Goal: Task Accomplishment & Management: Use online tool/utility

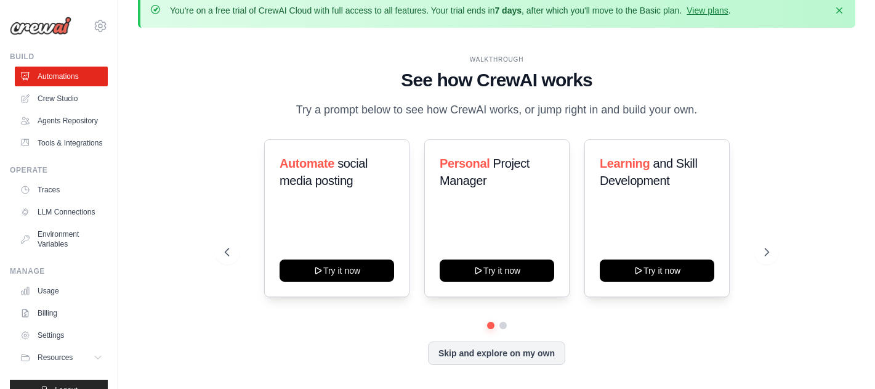
scroll to position [22, 0]
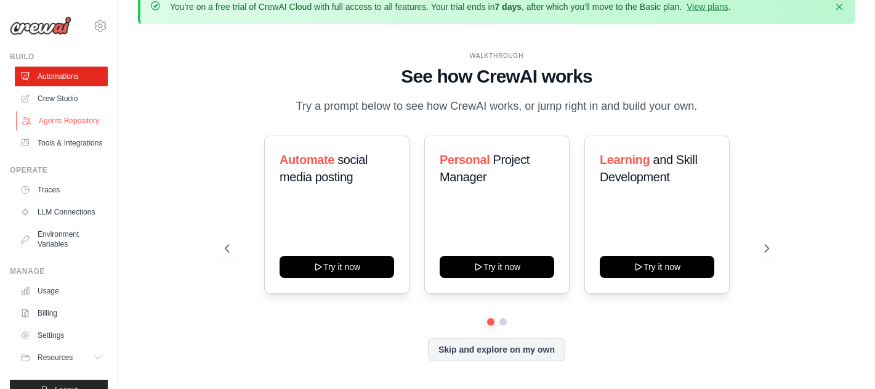
click at [77, 125] on link "Agents Repository" at bounding box center [62, 121] width 93 height 20
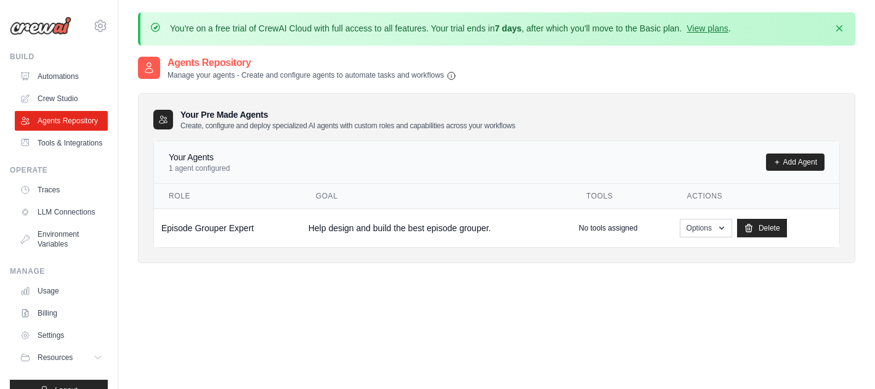
click at [76, 124] on link "Agents Repository" at bounding box center [61, 121] width 93 height 20
click at [756, 224] on link "Delete" at bounding box center [762, 228] width 50 height 18
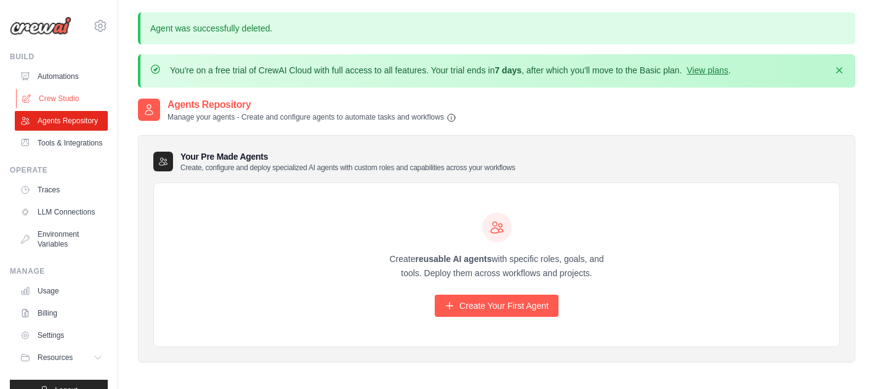
click at [79, 102] on link "Crew Studio" at bounding box center [62, 99] width 93 height 20
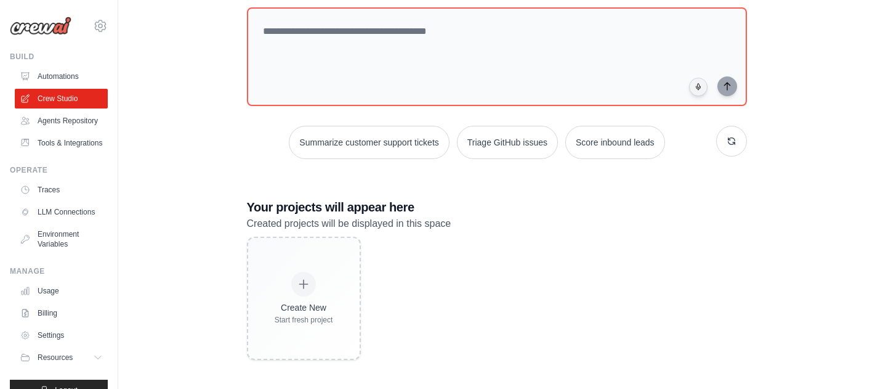
scroll to position [117, 0]
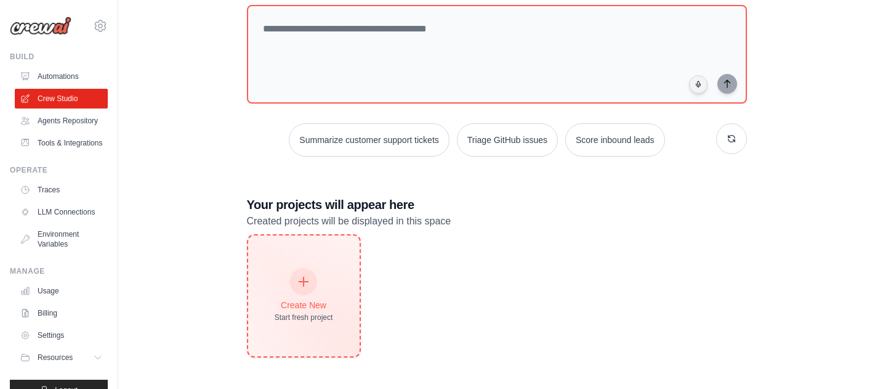
click at [286, 283] on div "Create New Start fresh project" at bounding box center [304, 295] width 58 height 53
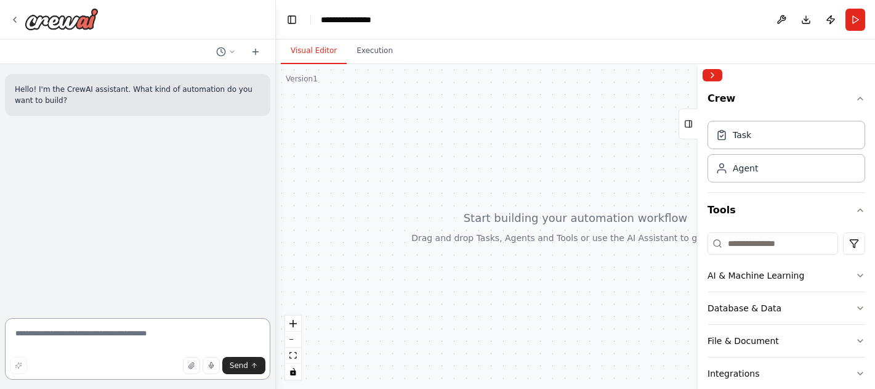
click at [192, 332] on textarea at bounding box center [137, 349] width 265 height 62
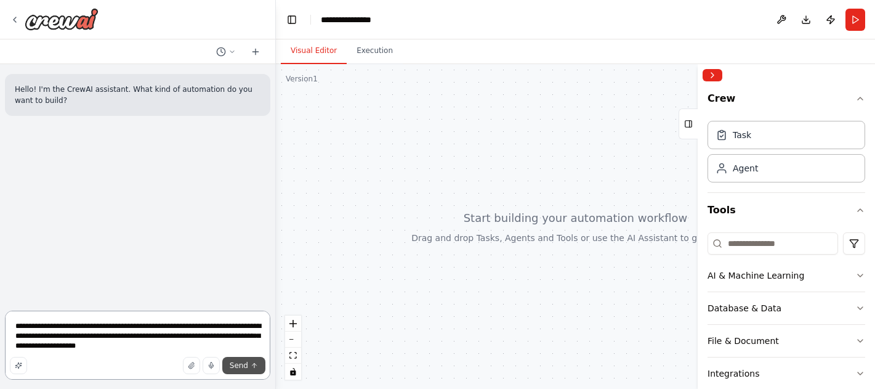
type textarea "**********"
click at [243, 373] on button "Send" at bounding box center [243, 365] width 43 height 17
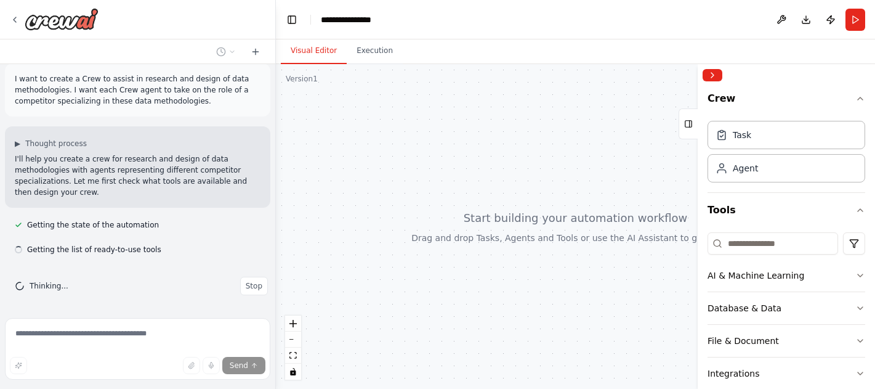
scroll to position [63, 0]
click at [22, 140] on button "▶ Thought process" at bounding box center [51, 142] width 72 height 10
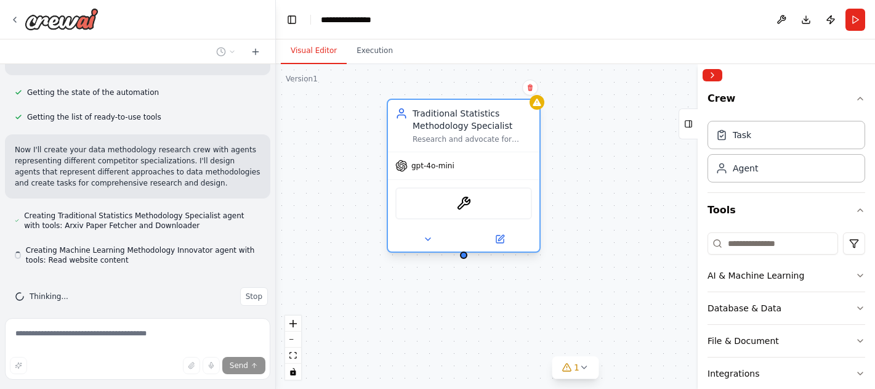
scroll to position [395, 0]
drag, startPoint x: 595, startPoint y: 136, endPoint x: 459, endPoint y: 114, distance: 137.9
click at [459, 114] on div "Traditional Statistics Methodology Specialist" at bounding box center [472, 119] width 119 height 25
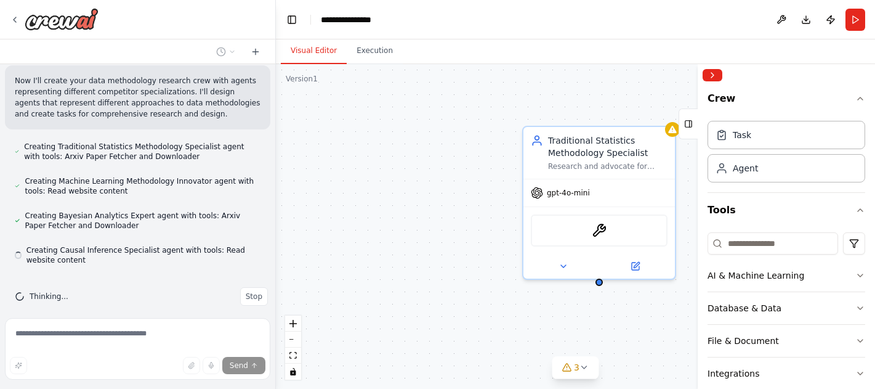
scroll to position [464, 0]
click at [253, 289] on span "Stop" at bounding box center [254, 294] width 17 height 10
type textarea "**********"
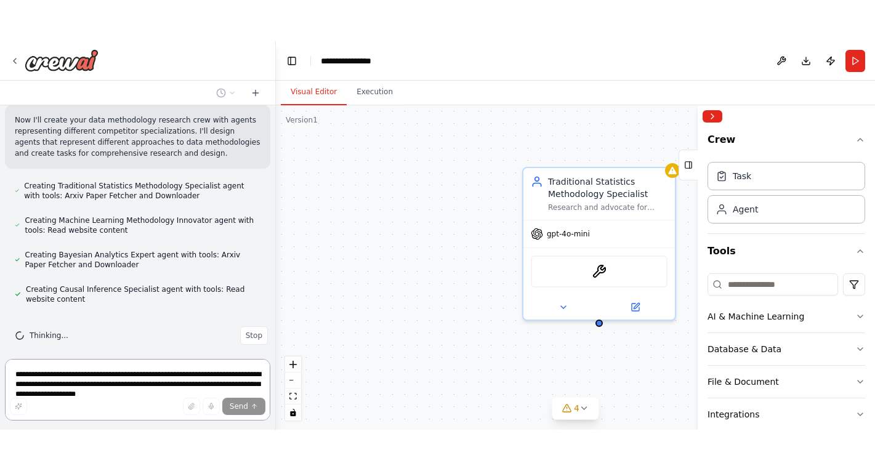
scroll to position [0, 0]
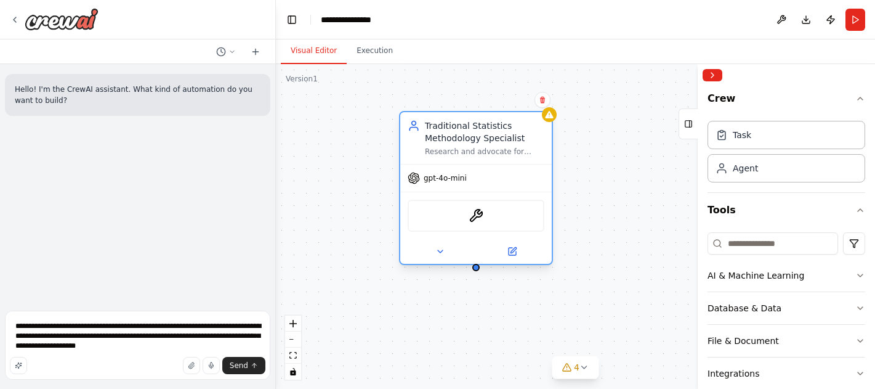
drag, startPoint x: 631, startPoint y: 132, endPoint x: 499, endPoint y: 119, distance: 133.0
click at [497, 119] on div "Traditional Statistics Methodology Specialist" at bounding box center [484, 131] width 119 height 25
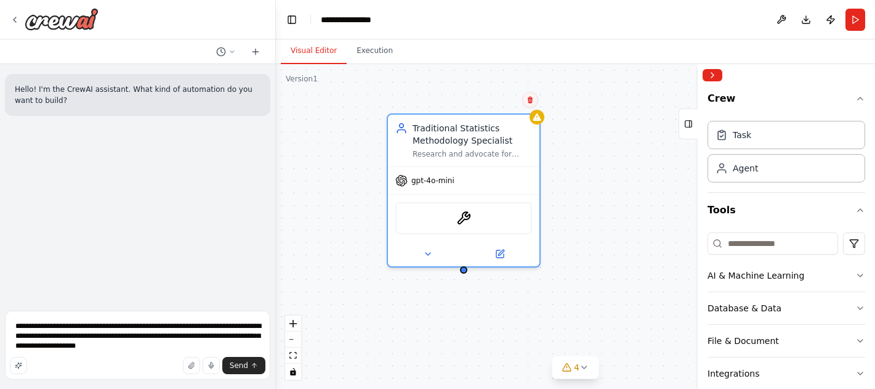
click at [530, 102] on icon at bounding box center [530, 100] width 5 height 7
click at [500, 99] on button "Confirm" at bounding box center [496, 99] width 44 height 15
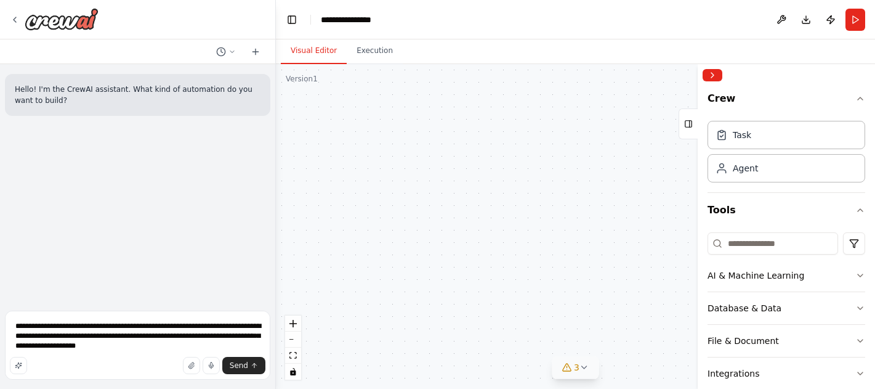
click at [578, 369] on span "3" at bounding box center [577, 367] width 6 height 12
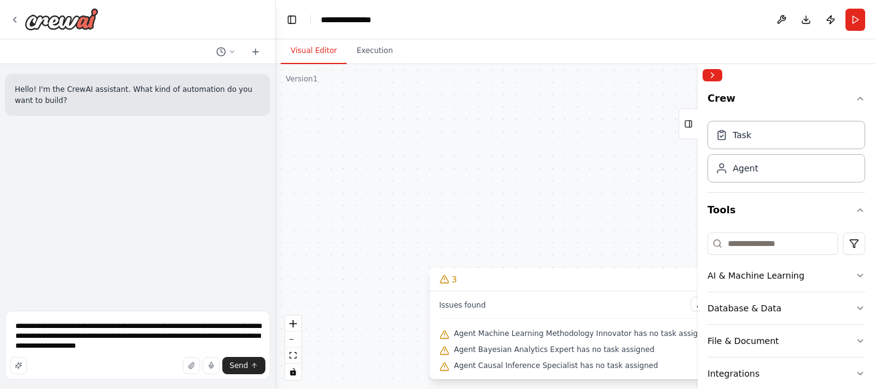
click at [572, 233] on div "Machine Learning Methodology Innovator Champion modern machine learning and AI-…" at bounding box center [575, 226] width 599 height 325
click at [609, 209] on div "Machine Learning Methodology Innovator Champion modern machine learning and AI-…" at bounding box center [575, 226] width 599 height 325
click at [296, 344] on button "zoom out" at bounding box center [293, 339] width 16 height 16
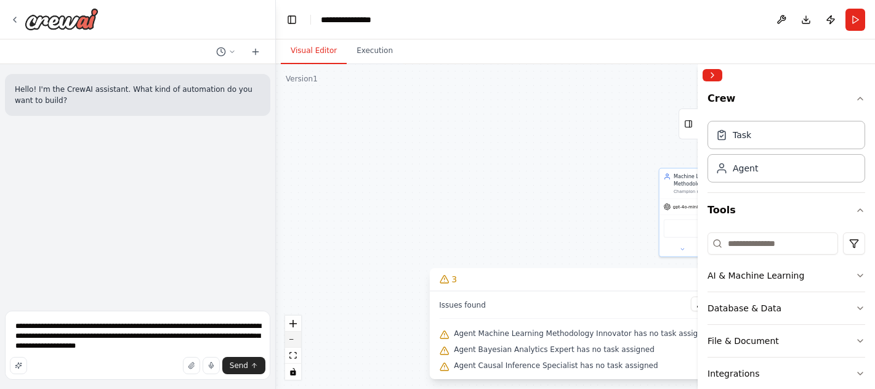
click at [296, 344] on button "zoom out" at bounding box center [293, 339] width 16 height 16
click at [296, 344] on div "React Flow controls" at bounding box center [293, 347] width 16 height 64
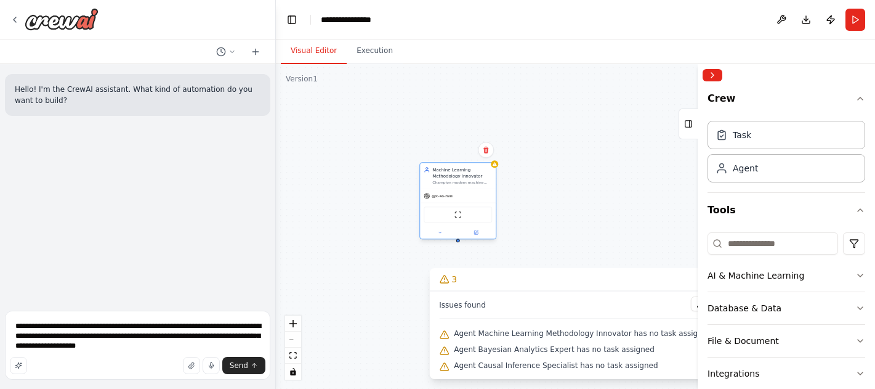
drag, startPoint x: 666, startPoint y: 190, endPoint x: 435, endPoint y: 180, distance: 231.1
click at [435, 180] on div "Machine Learning Methodology Innovator Champion modern machine learning and AI-…" at bounding box center [462, 175] width 60 height 18
click at [485, 153] on button at bounding box center [486, 150] width 16 height 16
click at [487, 148] on icon at bounding box center [485, 150] width 5 height 7
click at [486, 153] on icon at bounding box center [485, 150] width 5 height 7
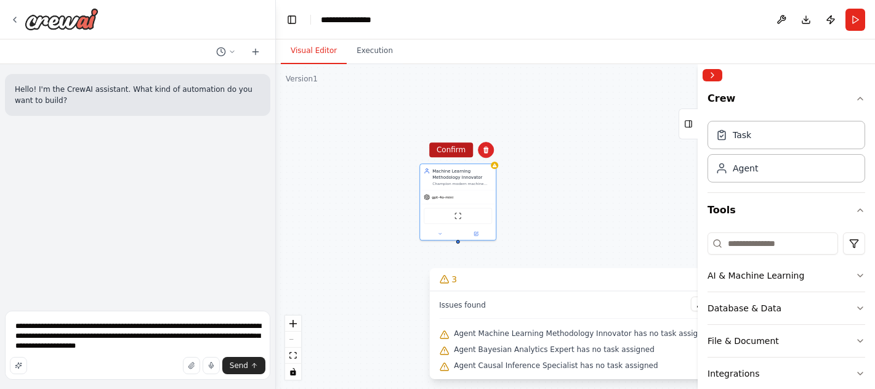
click at [446, 151] on button "Confirm" at bounding box center [451, 149] width 44 height 15
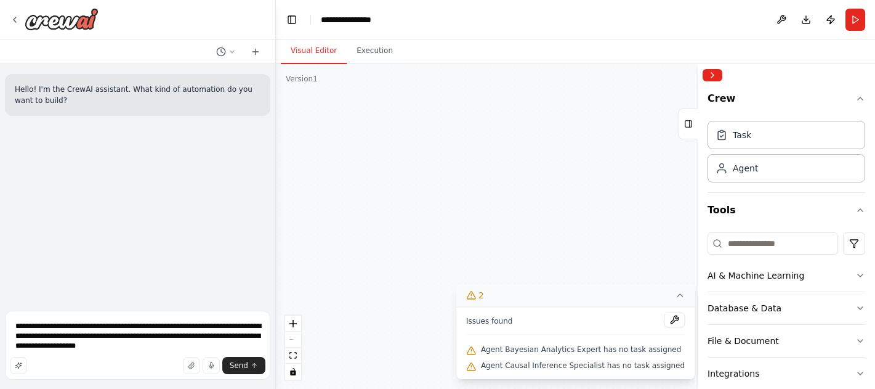
click at [570, 300] on button "2" at bounding box center [575, 295] width 238 height 23
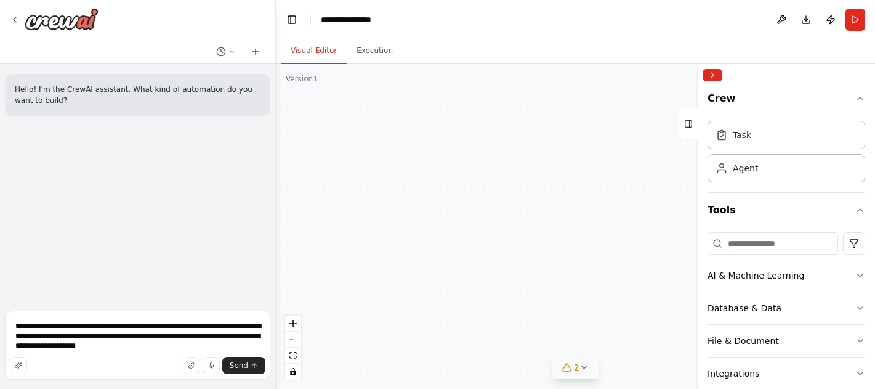
click at [574, 363] on span "2" at bounding box center [577, 367] width 6 height 12
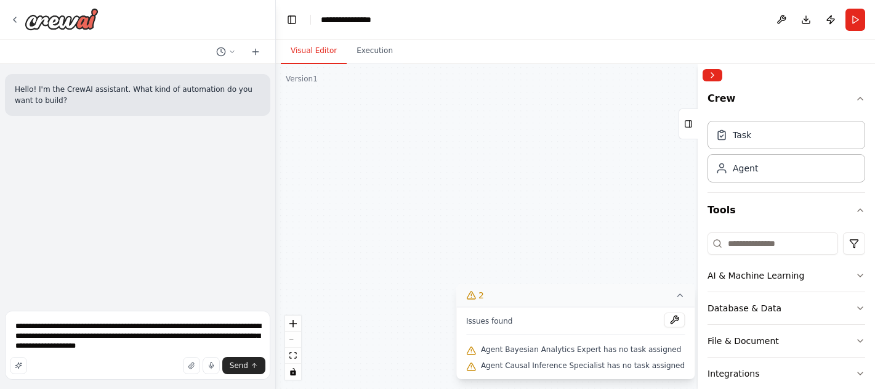
click at [574, 363] on span "Agent Causal Inference Specialist has no task assigned" at bounding box center [583, 365] width 204 height 10
drag, startPoint x: 570, startPoint y: 237, endPoint x: 508, endPoint y: 134, distance: 120.4
click at [508, 134] on div "Bayesian Analytics Expert Promote Bayesian methodologies for {data_methodology_…" at bounding box center [575, 226] width 599 height 325
click at [337, 222] on div "Bayesian Analytics Expert Promote Bayesian methodologies for {data_methodology_…" at bounding box center [575, 226] width 599 height 325
drag, startPoint x: 461, startPoint y: 179, endPoint x: 308, endPoint y: 257, distance: 172.1
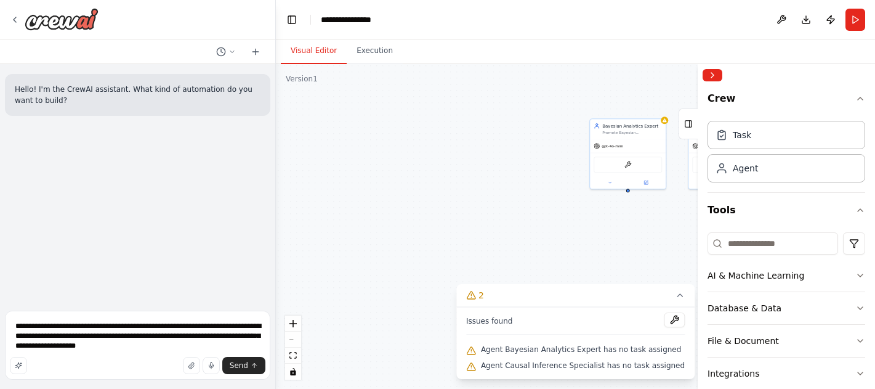
click at [308, 257] on div "Bayesian Analytics Expert Promote Bayesian methodologies for {data_methodology_…" at bounding box center [575, 226] width 599 height 325
drag, startPoint x: 435, startPoint y: 220, endPoint x: 317, endPoint y: 214, distance: 119.0
click at [317, 215] on div "Bayesian Analytics Expert Promote Bayesian methodologies for {data_methodology_…" at bounding box center [575, 226] width 599 height 325
click at [462, 161] on div "Bayesian Analytics Expert Promote Bayesian methodologies for {data_methodology_…" at bounding box center [451, 155] width 76 height 20
click at [478, 126] on button at bounding box center [478, 132] width 16 height 16
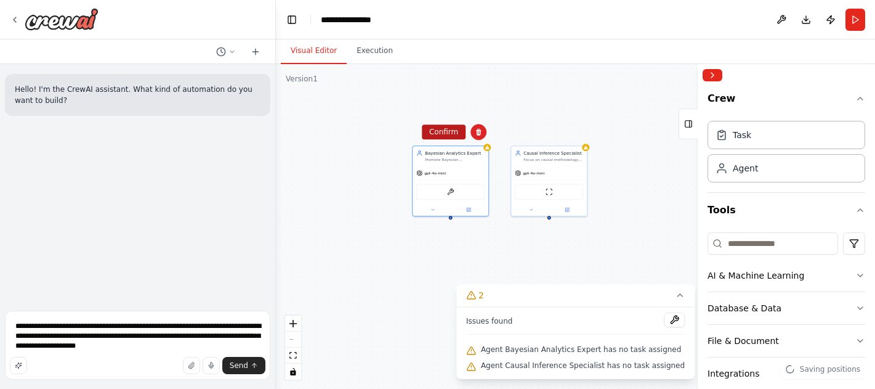
click at [448, 134] on button "Confirm" at bounding box center [444, 131] width 44 height 15
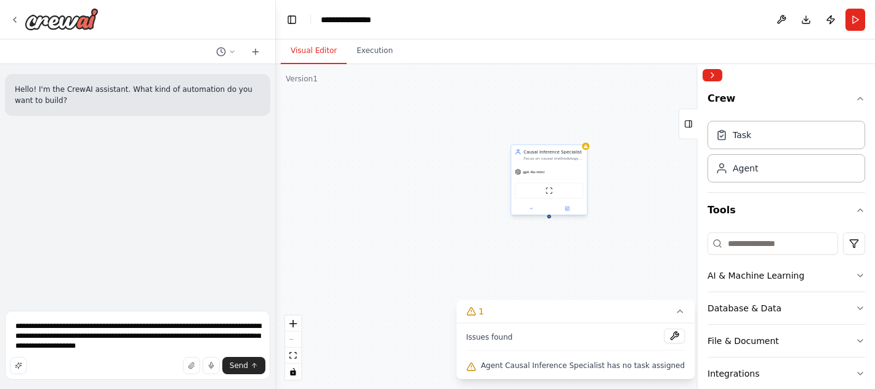
click at [575, 161] on div "Focus on causal methodology approaches for {data_methodology_domain}, emphasizi…" at bounding box center [553, 158] width 60 height 5
click at [576, 134] on icon at bounding box center [577, 132] width 5 height 7
click at [541, 134] on button "Confirm" at bounding box center [542, 131] width 44 height 15
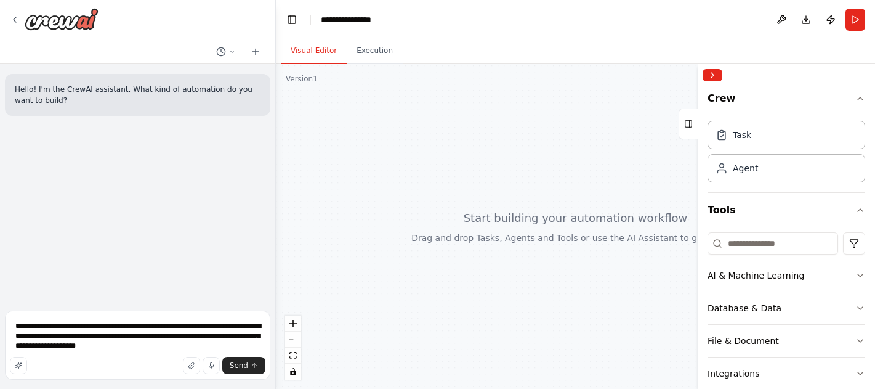
drag, startPoint x: 576, startPoint y: 219, endPoint x: 487, endPoint y: 233, distance: 89.7
click at [487, 233] on div at bounding box center [575, 226] width 599 height 325
drag, startPoint x: 539, startPoint y: 216, endPoint x: 475, endPoint y: 225, distance: 65.4
click at [475, 225] on div at bounding box center [575, 226] width 599 height 325
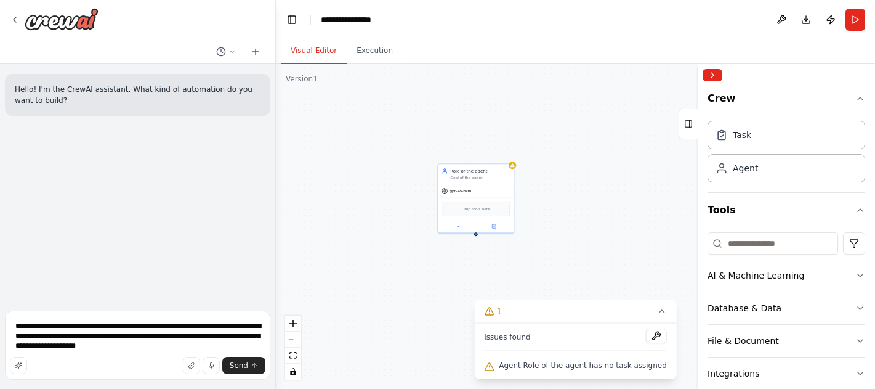
click at [529, 206] on div "Role of the agent Goal of the agent gpt-4o-mini Drop tools here" at bounding box center [575, 226] width 599 height 325
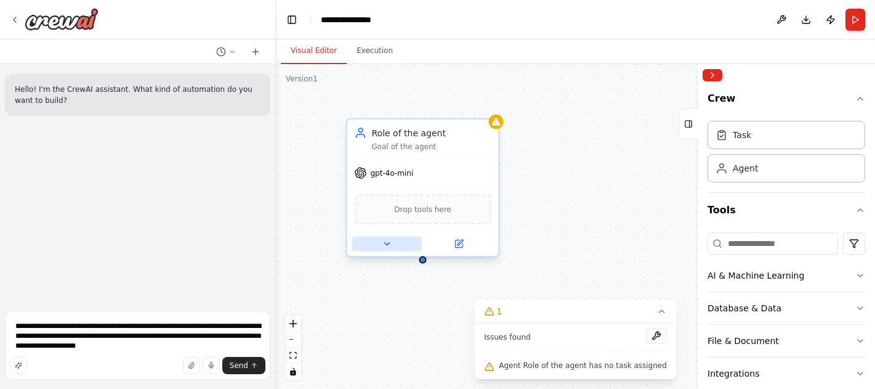
click at [386, 240] on icon at bounding box center [387, 244] width 10 height 10
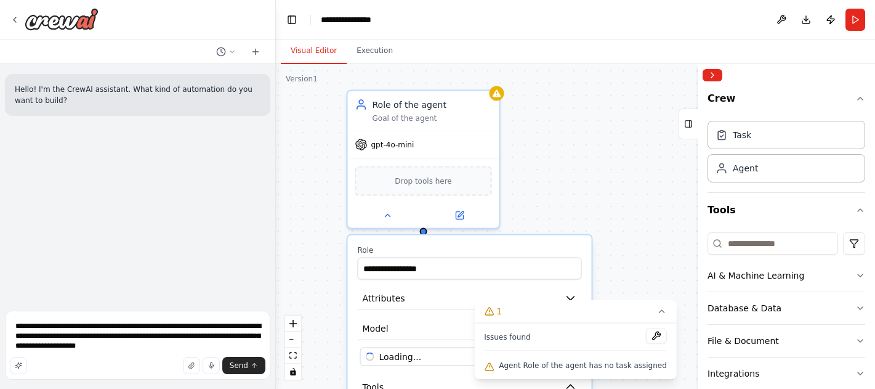
drag, startPoint x: 553, startPoint y: 167, endPoint x: 565, endPoint y: 89, distance: 78.5
click at [565, 89] on div "**********" at bounding box center [575, 226] width 599 height 325
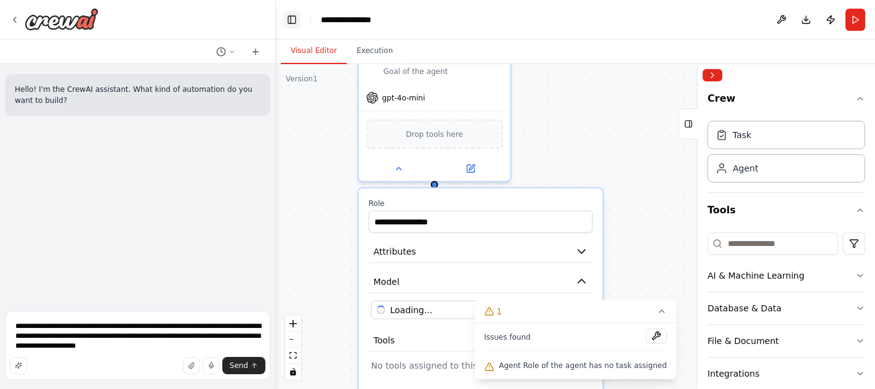
click at [296, 18] on button "Toggle Left Sidebar" at bounding box center [291, 19] width 17 height 17
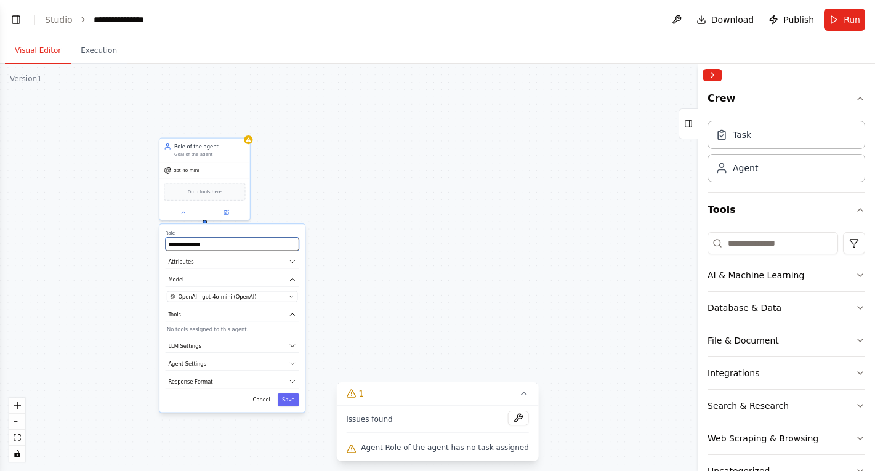
click at [227, 240] on input "**********" at bounding box center [233, 244] width 134 height 13
type input "**********"
click at [295, 388] on button "Save" at bounding box center [289, 399] width 22 height 13
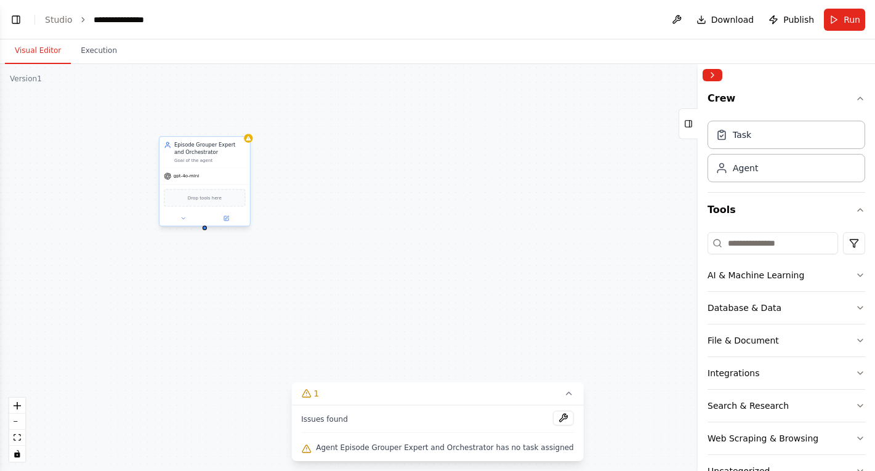
click at [205, 194] on span "Drop tools here" at bounding box center [205, 197] width 34 height 7
click at [201, 194] on span "Drop tools here" at bounding box center [205, 197] width 34 height 7
click at [186, 215] on button at bounding box center [183, 218] width 41 height 9
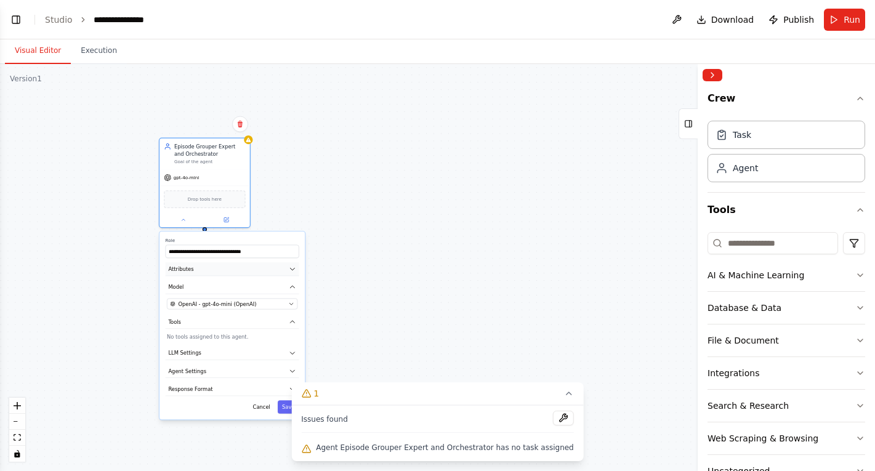
click at [248, 269] on button "Attributes" at bounding box center [233, 269] width 134 height 14
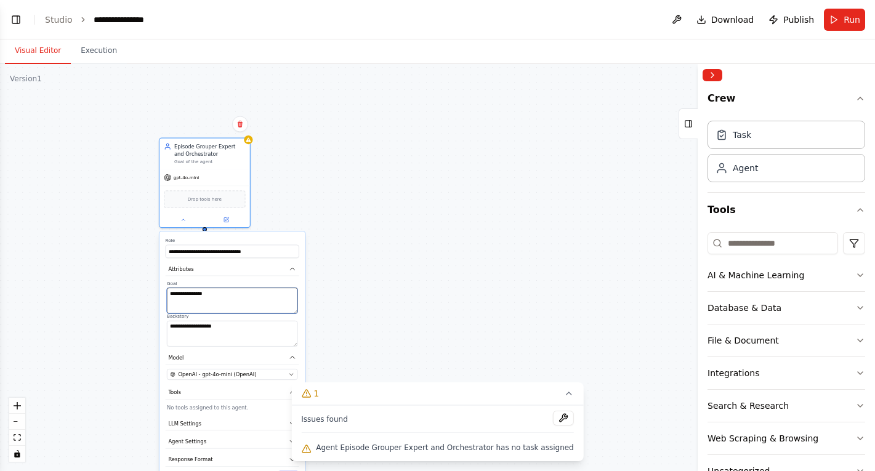
click at [247, 292] on textarea "**********" at bounding box center [232, 301] width 131 height 26
click at [249, 320] on div "**********" at bounding box center [232, 329] width 131 height 33
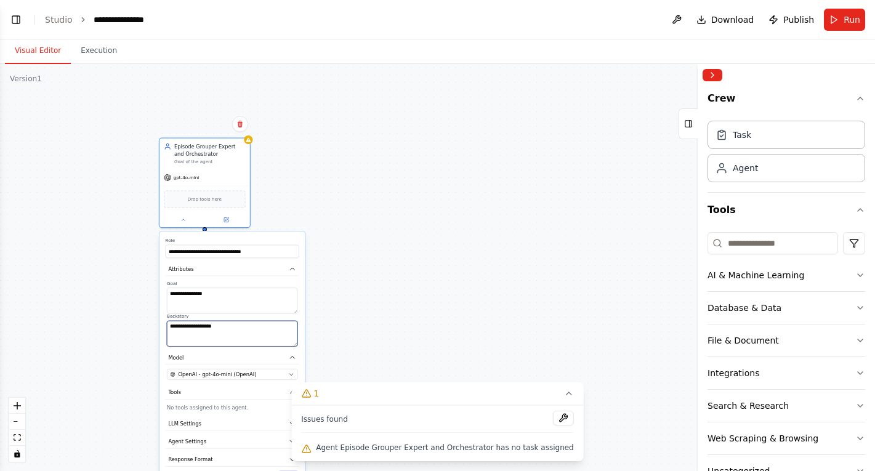
click at [251, 326] on textarea "**********" at bounding box center [232, 334] width 131 height 26
click at [231, 329] on textarea "*******" at bounding box center [232, 334] width 131 height 26
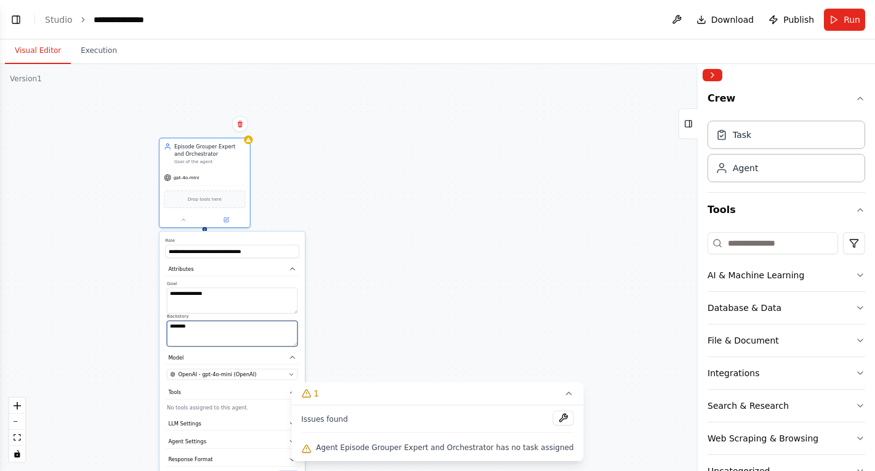
click at [231, 329] on textarea "*******" at bounding box center [232, 334] width 131 height 26
paste textarea "**********"
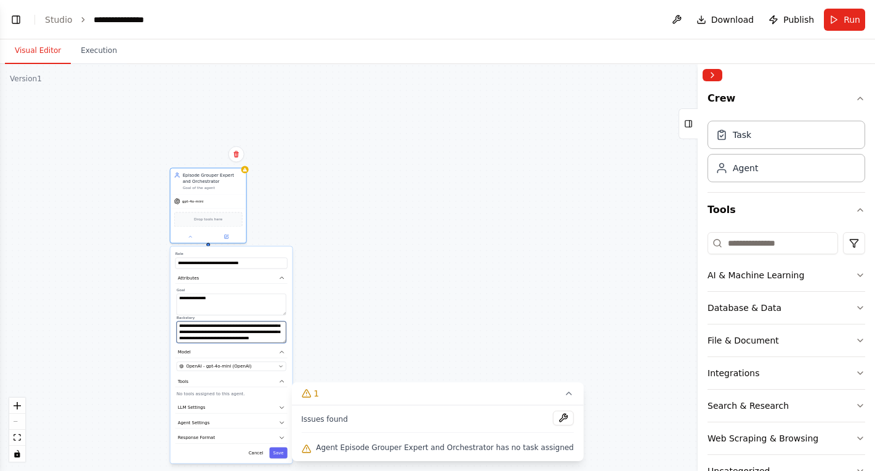
click at [224, 328] on textarea "**********" at bounding box center [232, 332] width 110 height 22
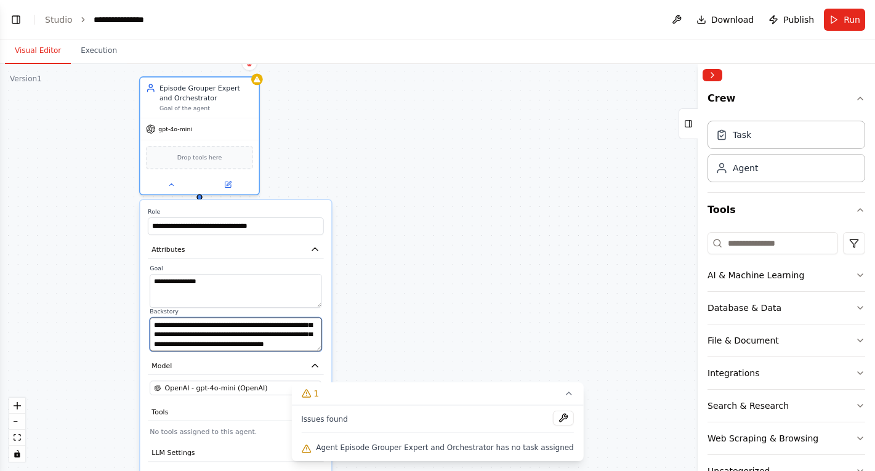
click at [224, 328] on textarea "**********" at bounding box center [236, 335] width 172 height 34
drag, startPoint x: 299, startPoint y: 337, endPoint x: 296, endPoint y: 310, distance: 27.9
click at [296, 310] on div "**********" at bounding box center [236, 330] width 172 height 44
click at [185, 324] on textarea "**********" at bounding box center [236, 335] width 172 height 34
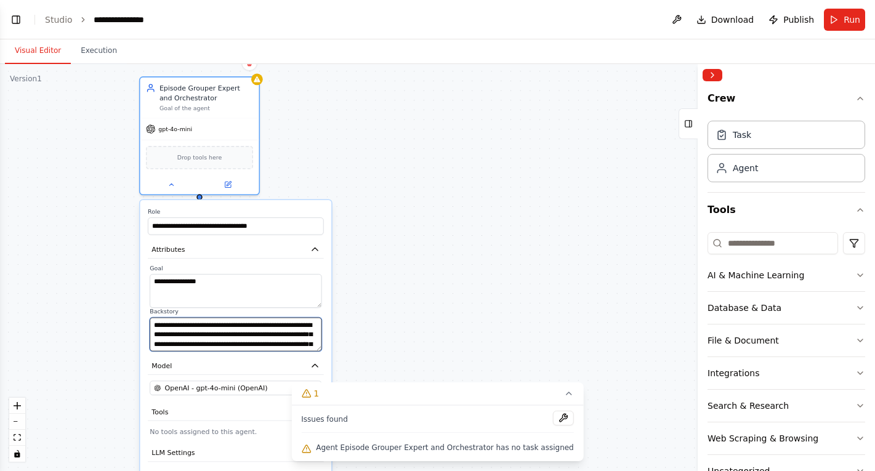
drag, startPoint x: 163, startPoint y: 325, endPoint x: 137, endPoint y: 325, distance: 25.2
click at [137, 325] on div "**********" at bounding box center [437, 267] width 875 height 407
type textarea "**********"
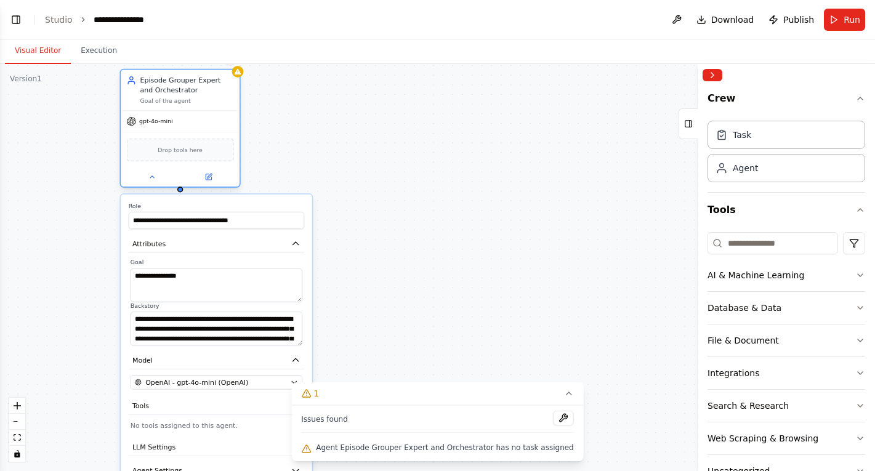
drag, startPoint x: 239, startPoint y: 83, endPoint x: 219, endPoint y: 81, distance: 20.4
click at [219, 81] on div "Episode Grouper Expert and Orchestrator Goal of the agent" at bounding box center [180, 90] width 119 height 41
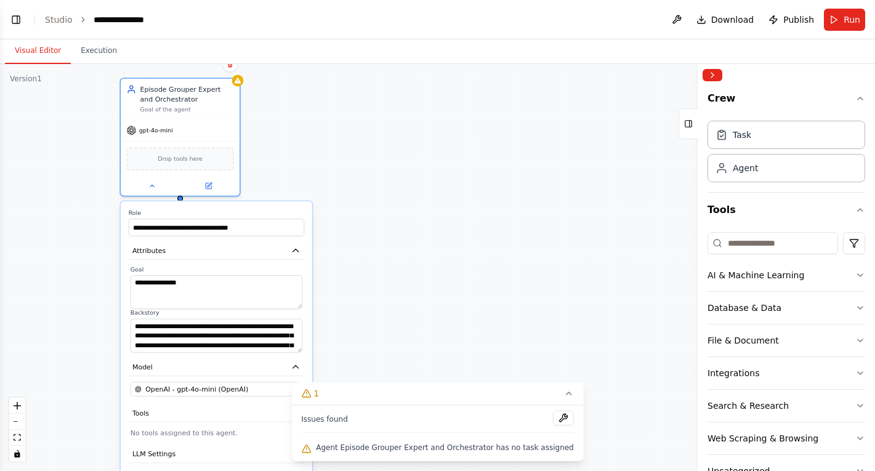
drag, startPoint x: 393, startPoint y: 390, endPoint x: 433, endPoint y: 345, distance: 59.7
click at [433, 345] on div "**********" at bounding box center [437, 267] width 875 height 407
click at [194, 328] on textarea "**********" at bounding box center [217, 336] width 172 height 34
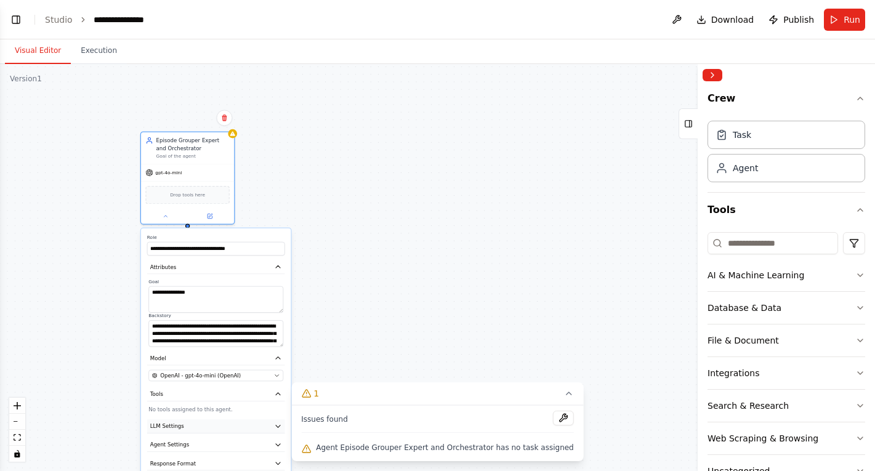
click at [227, 388] on button "LLM Settings" at bounding box center [216, 426] width 138 height 14
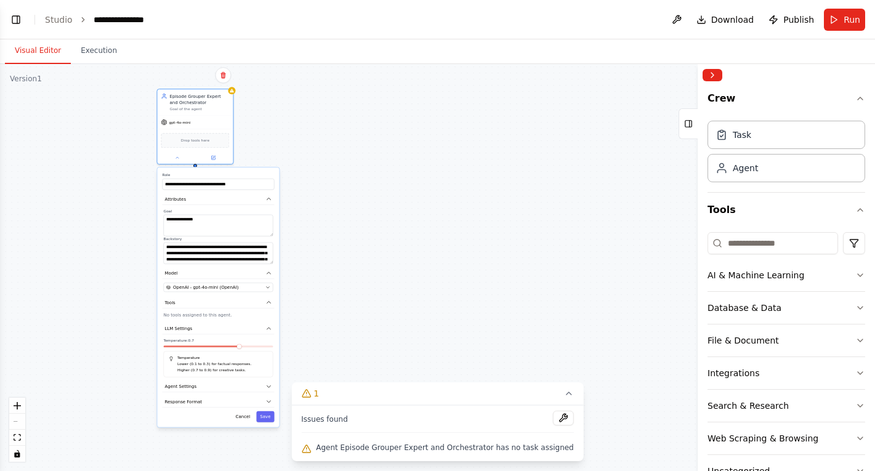
drag, startPoint x: 250, startPoint y: 260, endPoint x: 251, endPoint y: 166, distance: 93.6
click at [251, 166] on div "**********" at bounding box center [437, 267] width 875 height 407
click at [248, 388] on button "Agent Settings" at bounding box center [218, 387] width 112 height 12
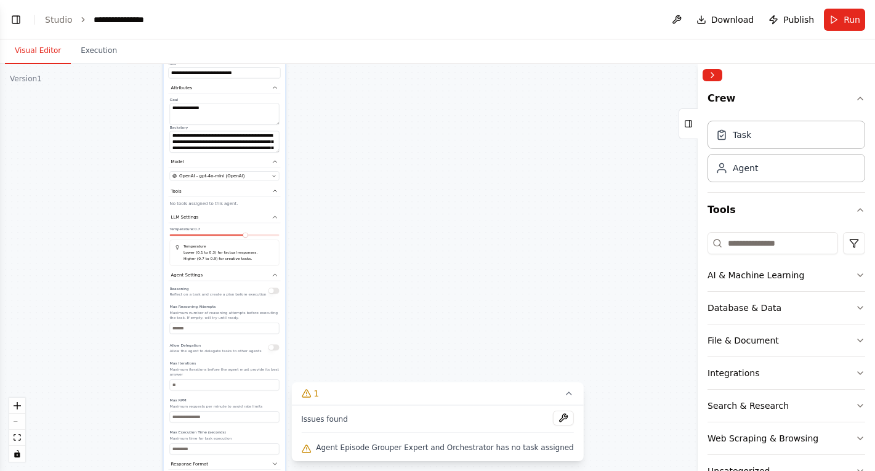
drag, startPoint x: 243, startPoint y: 171, endPoint x: 247, endPoint y: 62, distance: 109.1
click at [247, 62] on div "**********" at bounding box center [437, 255] width 875 height 432
click at [260, 219] on button "LLM Settings" at bounding box center [224, 218] width 112 height 12
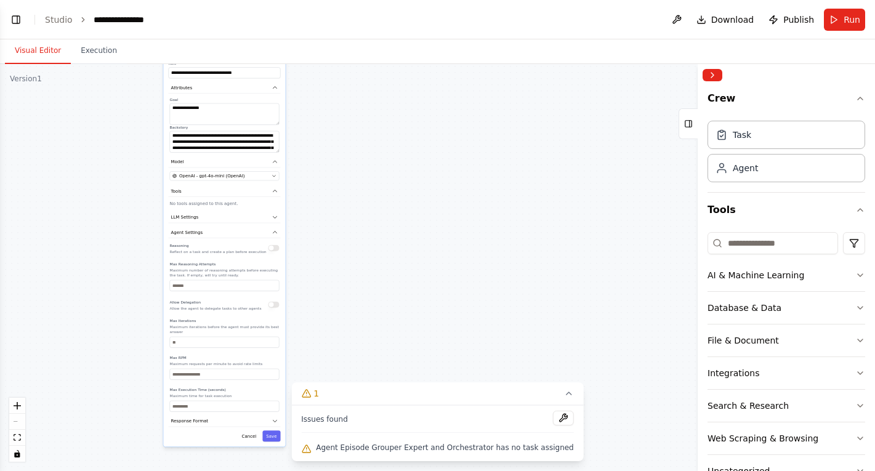
click at [261, 199] on div "**********" at bounding box center [224, 251] width 122 height 390
click at [261, 196] on button "Tools" at bounding box center [224, 191] width 112 height 12
click at [270, 158] on button "Model" at bounding box center [224, 162] width 112 height 12
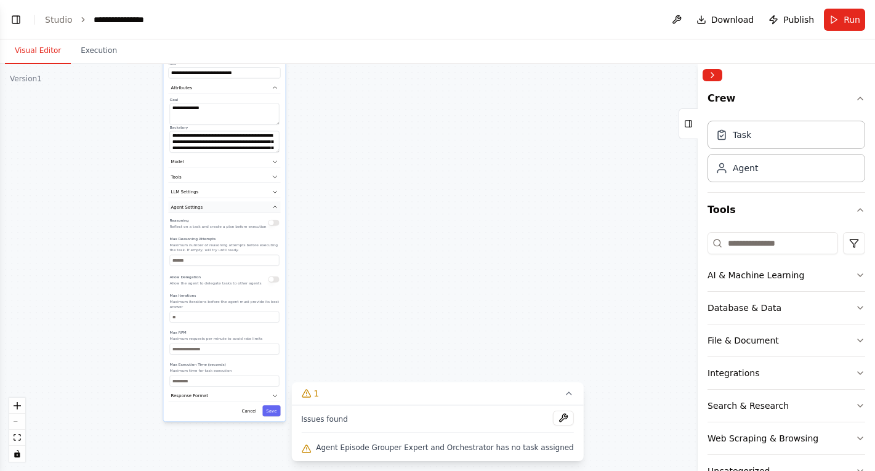
click at [260, 201] on button "Agent Settings" at bounding box center [224, 207] width 112 height 12
click at [257, 226] on button "Response Format" at bounding box center [224, 223] width 112 height 12
click at [257, 220] on button "Response Format" at bounding box center [224, 223] width 112 height 12
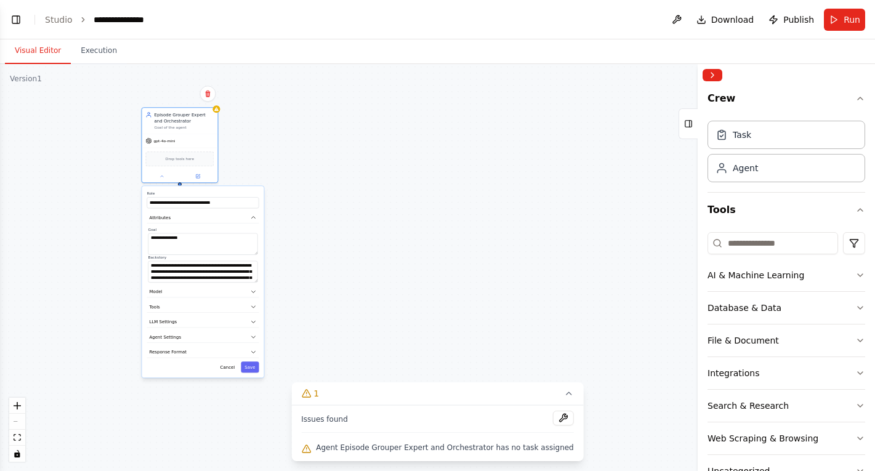
drag, startPoint x: 328, startPoint y: 163, endPoint x: 305, endPoint y: 294, distance: 133.1
click at [305, 294] on div "**********" at bounding box center [437, 267] width 875 height 407
click at [228, 261] on div "**********" at bounding box center [202, 270] width 110 height 28
click at [224, 242] on textarea "**********" at bounding box center [202, 246] width 110 height 22
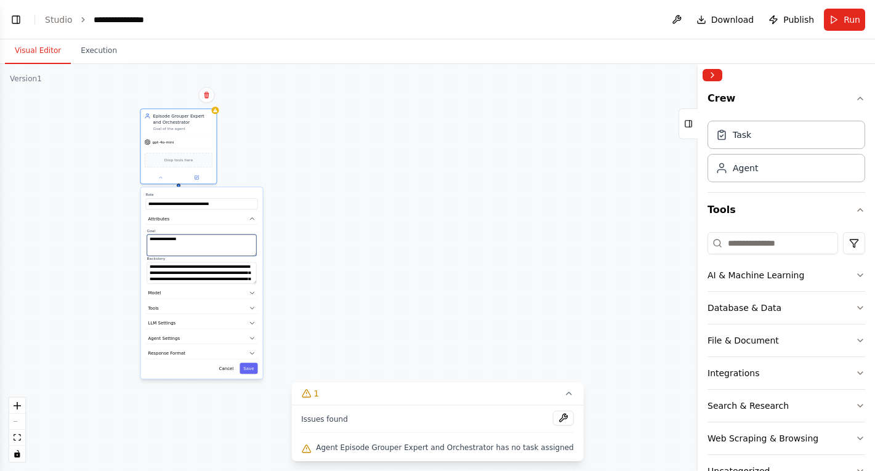
click at [224, 242] on textarea "**********" at bounding box center [202, 246] width 110 height 22
type textarea "**********"
click at [255, 370] on button "Save" at bounding box center [249, 368] width 18 height 11
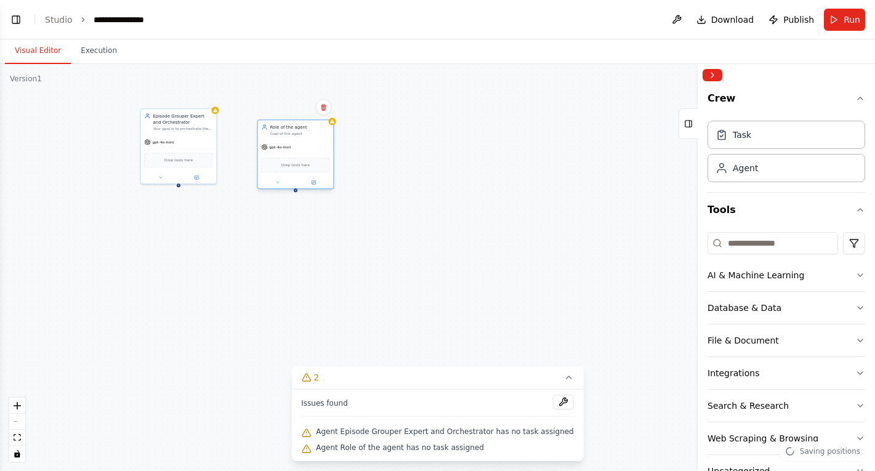
drag, startPoint x: 317, startPoint y: 143, endPoint x: 303, endPoint y: 121, distance: 26.3
click at [303, 124] on div "Role of the agent" at bounding box center [300, 127] width 60 height 6
click at [195, 136] on div "gpt-4o-mini" at bounding box center [178, 141] width 76 height 14
click at [284, 132] on div "Role of the agent Goal of the agent" at bounding box center [295, 124] width 76 height 20
click at [281, 177] on button at bounding box center [277, 175] width 35 height 7
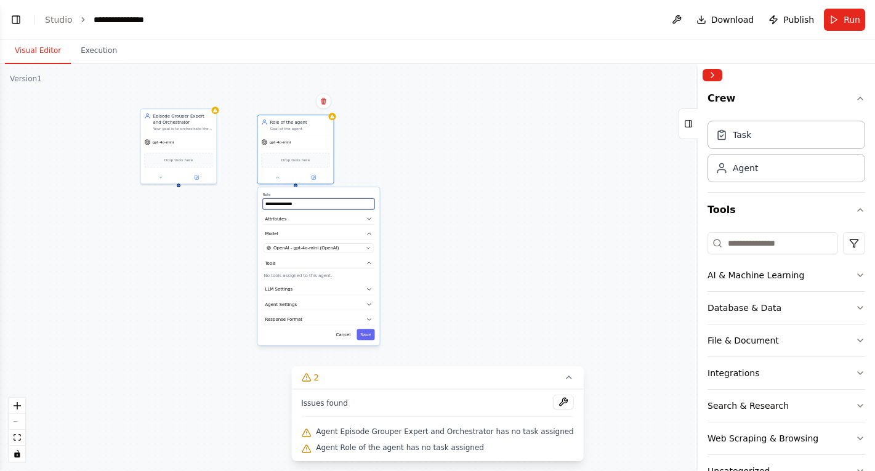
click at [309, 206] on input "**********" at bounding box center [318, 203] width 112 height 11
click at [329, 219] on button "Attributes" at bounding box center [318, 219] width 112 height 12
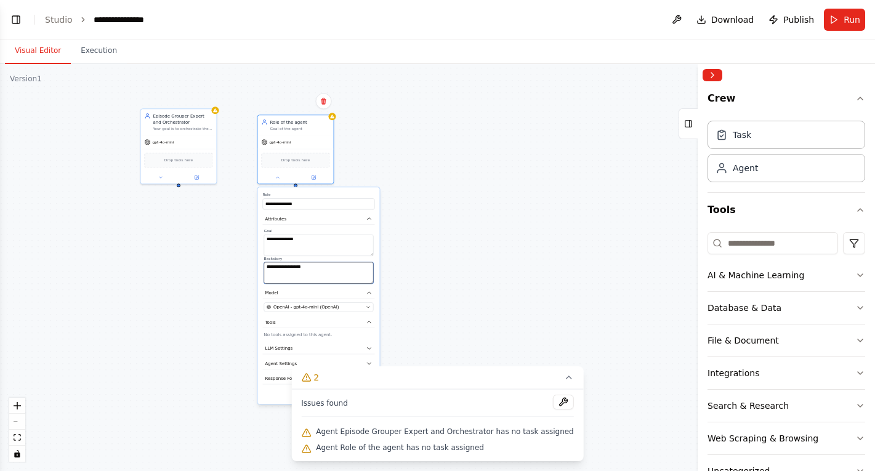
click at [306, 275] on textarea "**********" at bounding box center [319, 273] width 110 height 22
paste textarea "**********"
drag, startPoint x: 271, startPoint y: 268, endPoint x: 246, endPoint y: 268, distance: 25.2
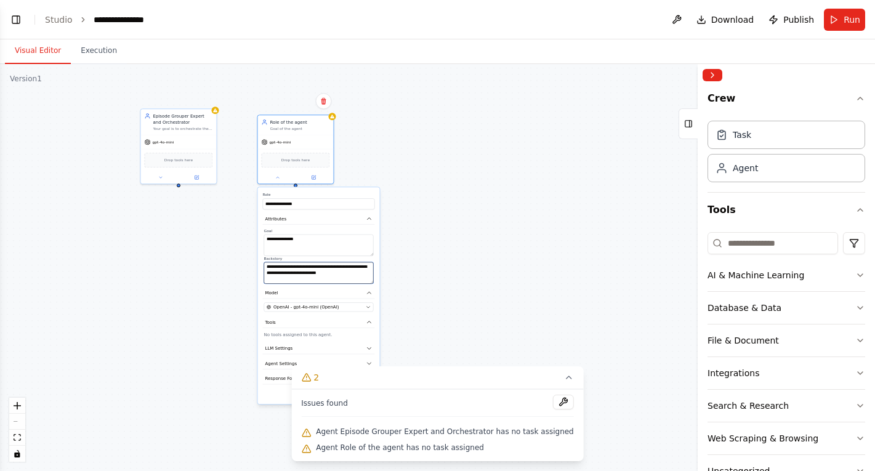
click at [246, 268] on div "**********" at bounding box center [437, 267] width 875 height 407
type textarea "**********"
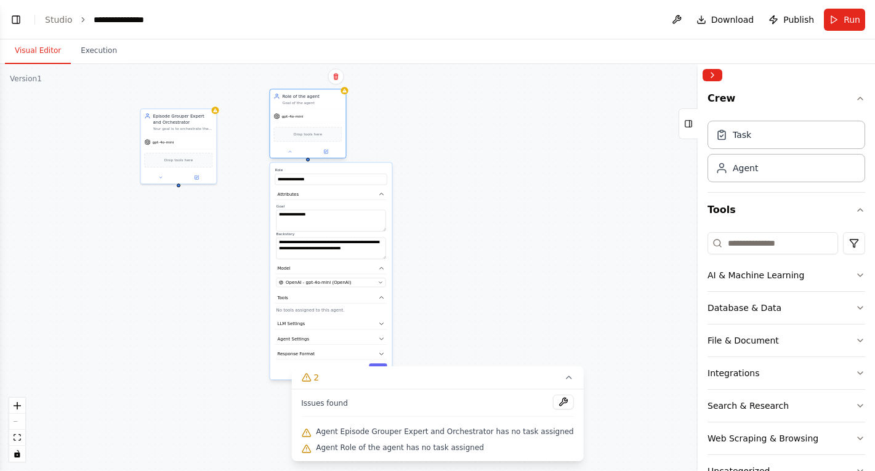
drag, startPoint x: 311, startPoint y: 122, endPoint x: 323, endPoint y: 96, distance: 28.4
click at [323, 96] on div "Role of the agent" at bounding box center [312, 96] width 60 height 6
click at [158, 175] on icon at bounding box center [160, 176] width 5 height 5
click at [206, 224] on button "Attributes" at bounding box center [201, 219] width 112 height 12
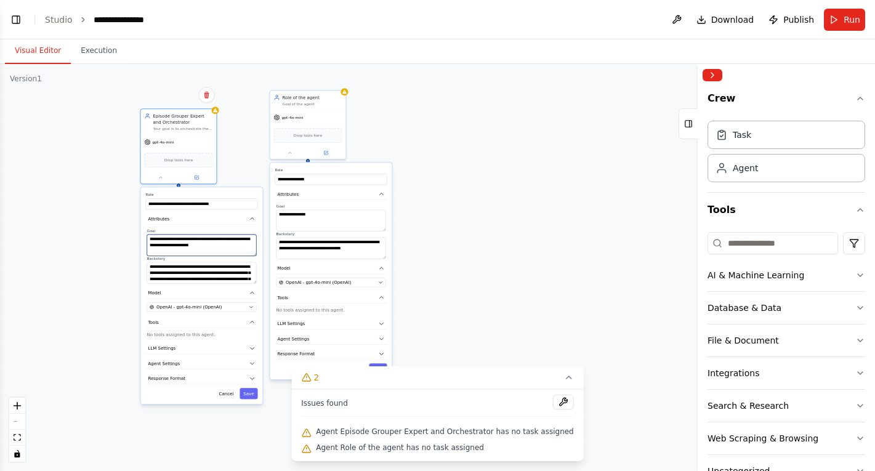
click at [212, 243] on textarea "**********" at bounding box center [202, 246] width 110 height 22
click at [300, 217] on textarea "**********" at bounding box center [331, 221] width 110 height 22
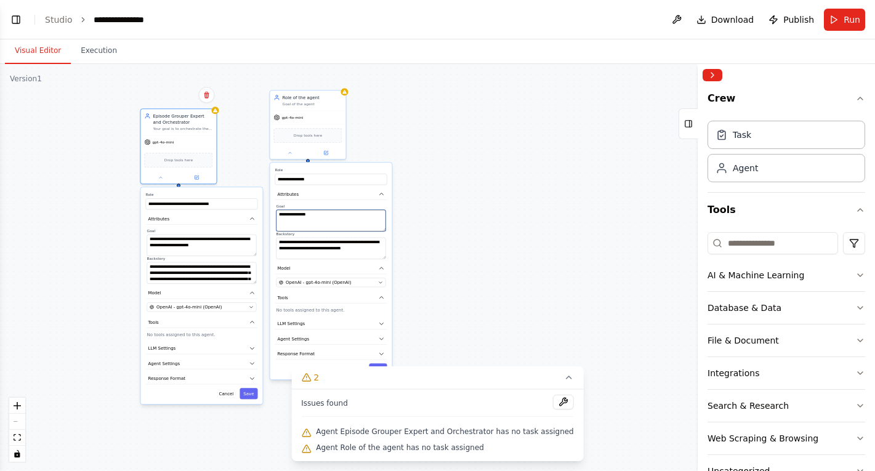
click at [300, 217] on textarea "**********" at bounding box center [331, 221] width 110 height 22
paste textarea "**********"
drag, startPoint x: 309, startPoint y: 215, endPoint x: 383, endPoint y: 224, distance: 75.1
click at [383, 224] on textarea "**********" at bounding box center [331, 221] width 110 height 22
type textarea "**********"
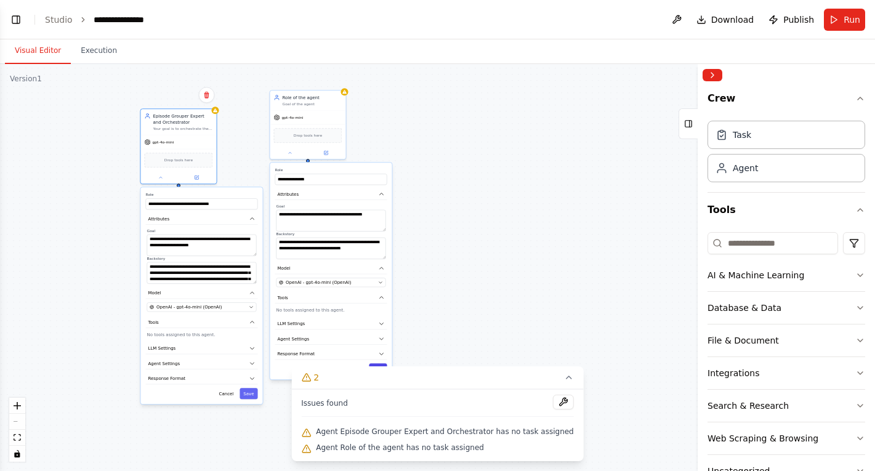
click at [381, 363] on button "Save" at bounding box center [378, 368] width 18 height 11
click at [254, 388] on button "Save" at bounding box center [249, 393] width 18 height 11
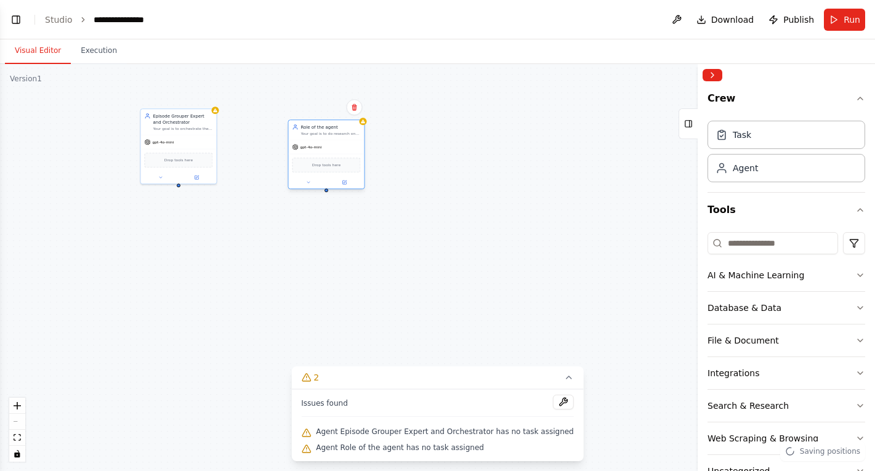
drag, startPoint x: 318, startPoint y: 99, endPoint x: 338, endPoint y: 126, distance: 34.0
click at [338, 126] on div "Role of the agent" at bounding box center [331, 127] width 60 height 6
drag, startPoint x: 449, startPoint y: 231, endPoint x: 421, endPoint y: 162, distance: 74.6
click at [421, 162] on div "New Task" at bounding box center [429, 164] width 60 height 6
click at [420, 168] on div "Task description" at bounding box center [429, 170] width 60 height 5
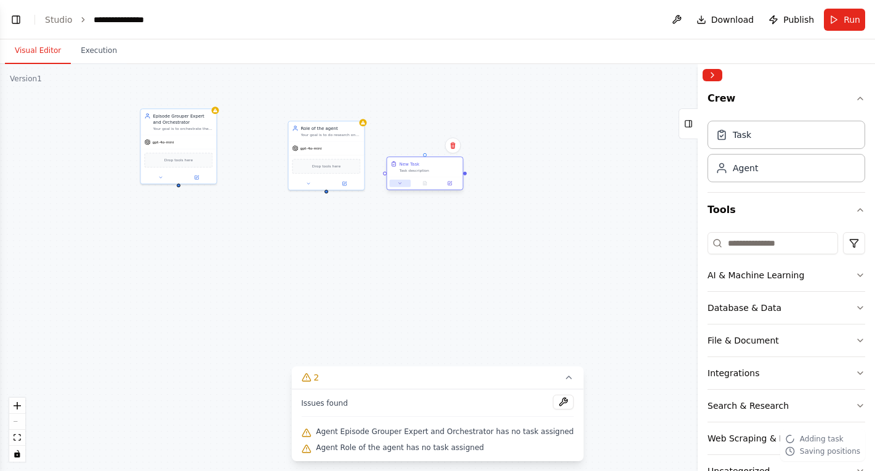
click at [400, 184] on icon at bounding box center [400, 183] width 5 height 5
click at [429, 244] on textarea "**********" at bounding box center [448, 241] width 112 height 22
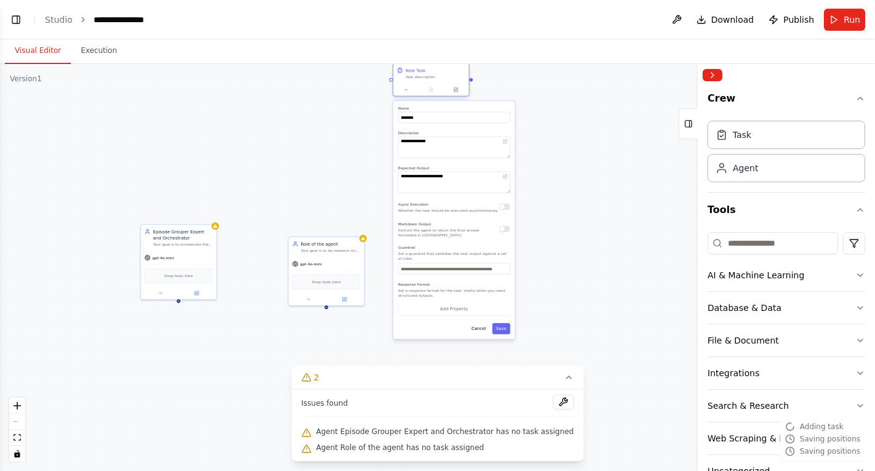
drag, startPoint x: 430, startPoint y: 166, endPoint x: 435, endPoint y: 73, distance: 93.1
click at [435, 73] on div "New Task Task description" at bounding box center [435, 73] width 60 height 12
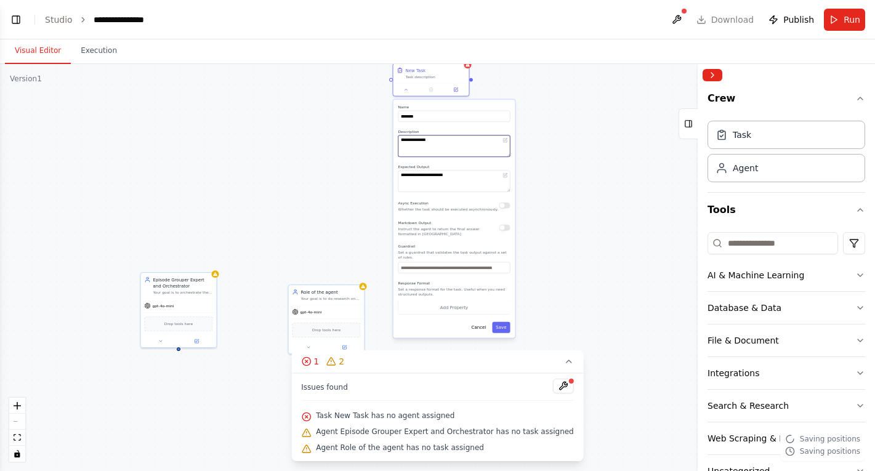
click at [460, 138] on textarea "**********" at bounding box center [454, 146] width 112 height 22
click at [460, 176] on textarea "**********" at bounding box center [454, 182] width 112 height 22
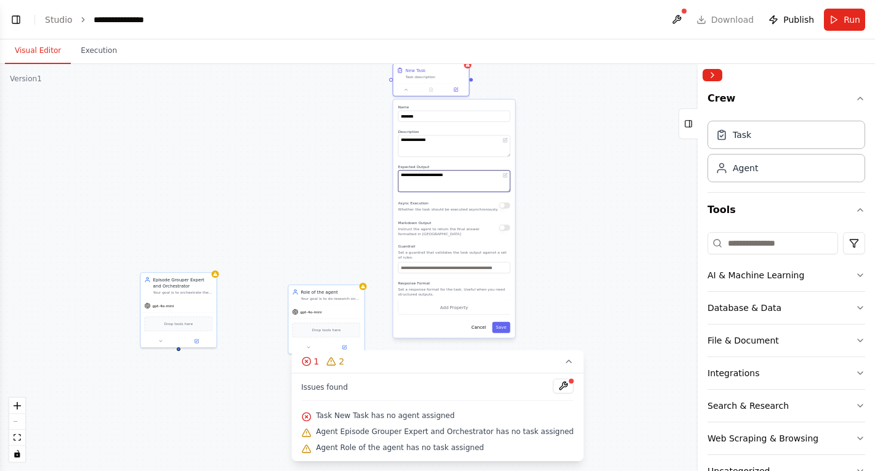
click at [460, 176] on textarea "**********" at bounding box center [454, 182] width 112 height 22
click at [461, 143] on textarea "**********" at bounding box center [454, 146] width 112 height 22
type textarea "**********"
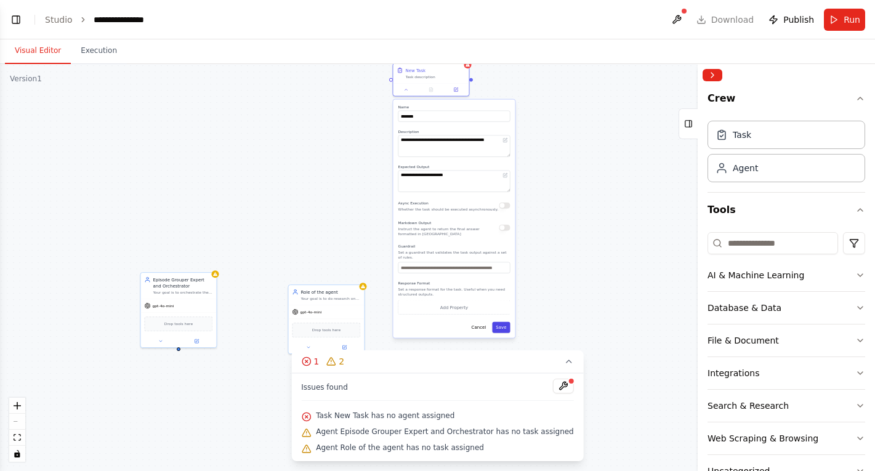
click at [502, 331] on button "Save" at bounding box center [501, 327] width 18 height 11
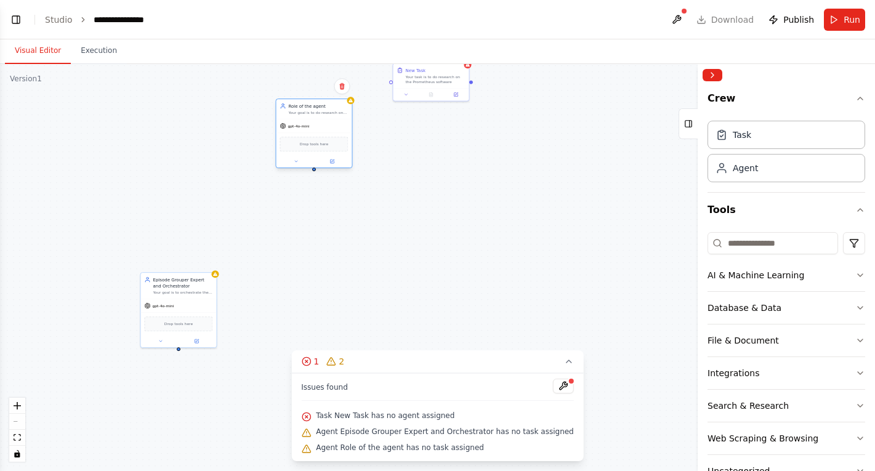
drag, startPoint x: 342, startPoint y: 288, endPoint x: 330, endPoint y: 102, distance: 186.4
click at [330, 102] on div "Role of the agent Your goal is to do research on the Prometheus product." at bounding box center [314, 109] width 76 height 20
drag, startPoint x: 179, startPoint y: 282, endPoint x: 180, endPoint y: 123, distance: 159.5
click at [180, 123] on div "Episode Grouper Expert and Orchestrator" at bounding box center [183, 121] width 60 height 12
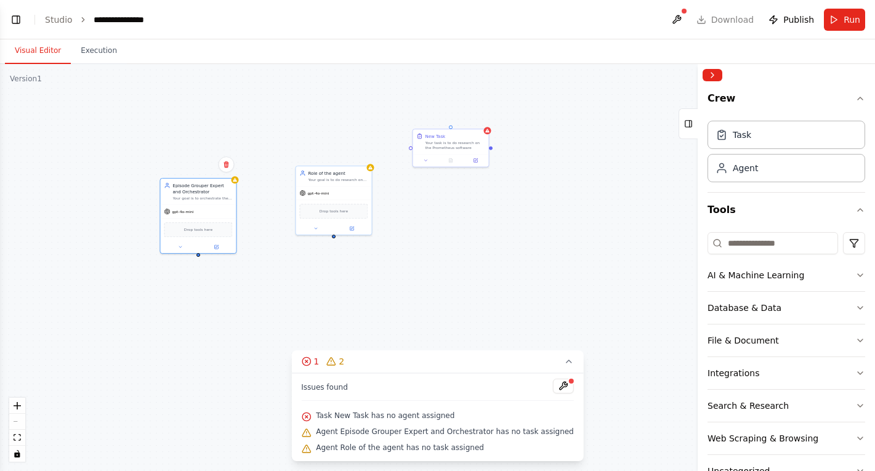
drag, startPoint x: 317, startPoint y: 172, endPoint x: 336, endPoint y: 238, distance: 68.8
click at [336, 238] on div "Triggers No triggers configured Event Schedule Manage Episode Grouper Expert an…" at bounding box center [437, 267] width 875 height 407
drag, startPoint x: 451, startPoint y: 126, endPoint x: 331, endPoint y: 234, distance: 161.3
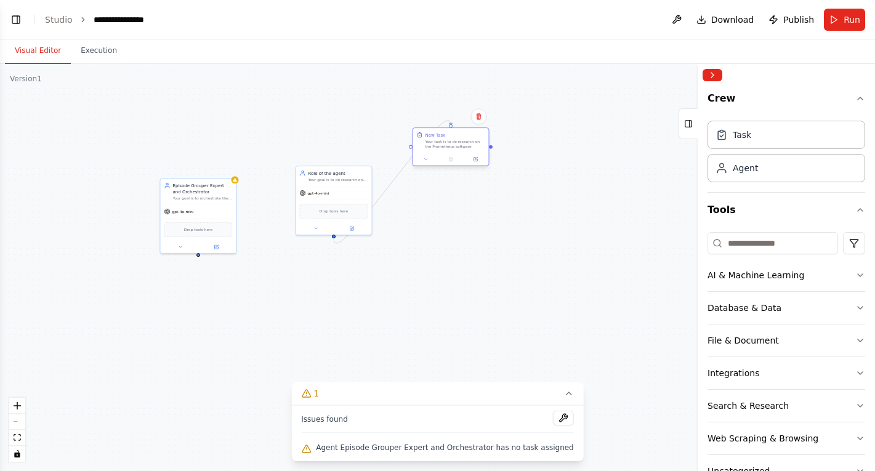
click at [450, 135] on div "New Task" at bounding box center [455, 135] width 60 height 6
click at [426, 159] on icon at bounding box center [426, 159] width 2 height 1
click at [437, 190] on input "********" at bounding box center [473, 187] width 112 height 11
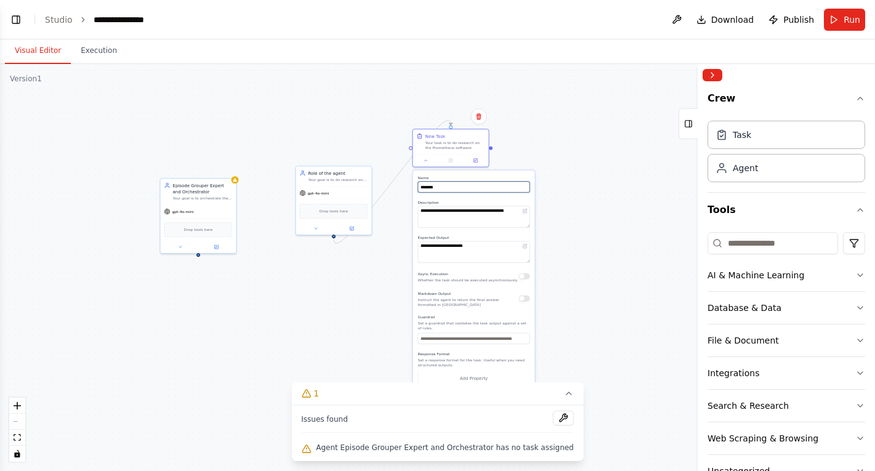
click at [437, 190] on input "********" at bounding box center [473, 187] width 112 height 11
type input "**********"
click at [350, 321] on div ".deletable-edge-delete-btn { width: 20px; height: 20px; border: 0px solid #ffff…" at bounding box center [437, 267] width 875 height 407
click at [312, 229] on button at bounding box center [315, 227] width 35 height 7
click at [325, 257] on input "**********" at bounding box center [357, 254] width 112 height 11
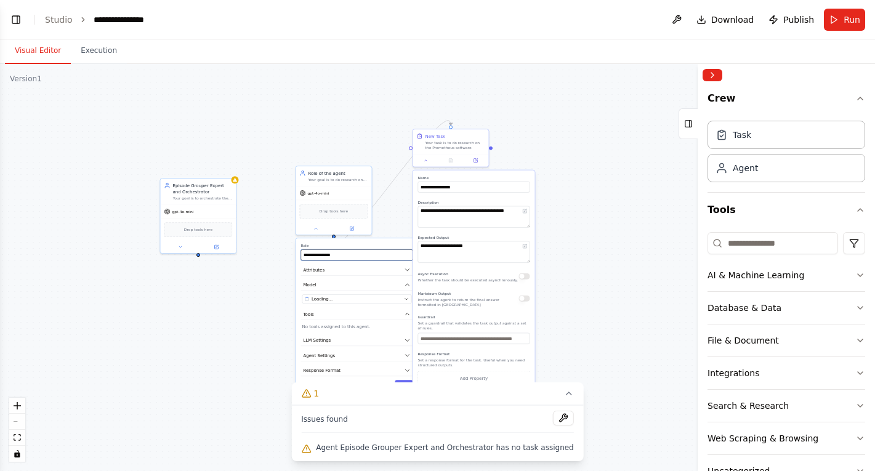
click at [325, 257] on input "**********" at bounding box center [357, 254] width 112 height 11
type input "**********"
click at [405, 382] on button "Save" at bounding box center [404, 385] width 18 height 11
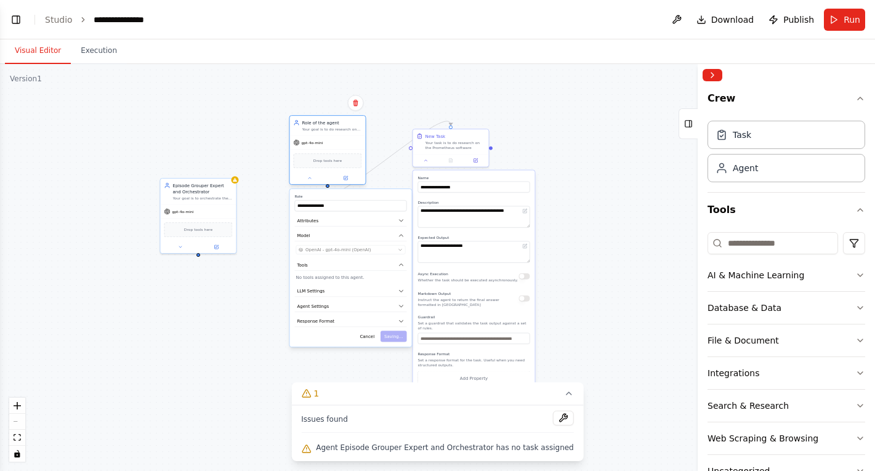
drag, startPoint x: 352, startPoint y: 178, endPoint x: 345, endPoint y: 129, distance: 49.1
click at [345, 129] on div "Your goal is to do research on the Prometheus product." at bounding box center [332, 129] width 60 height 5
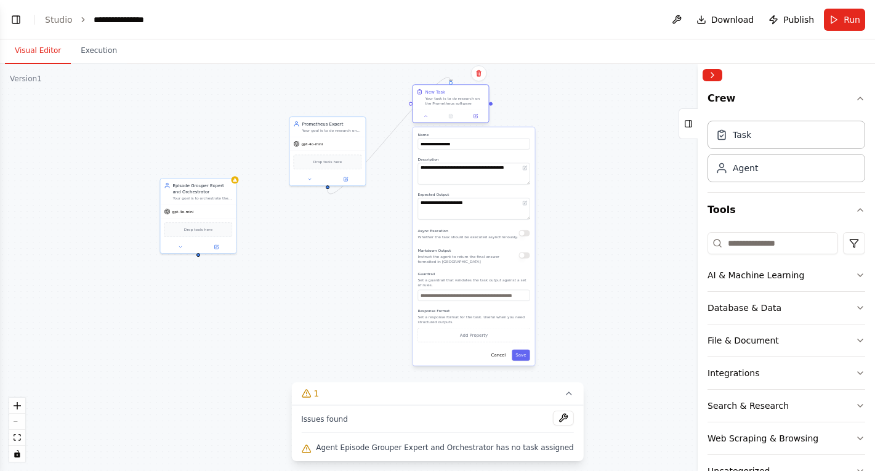
drag, startPoint x: 473, startPoint y: 138, endPoint x: 474, endPoint y: 94, distance: 43.7
click at [474, 94] on div "New Task Your task is to do research on the Prometheus software" at bounding box center [455, 97] width 60 height 17
click at [527, 355] on button "Save" at bounding box center [521, 355] width 18 height 11
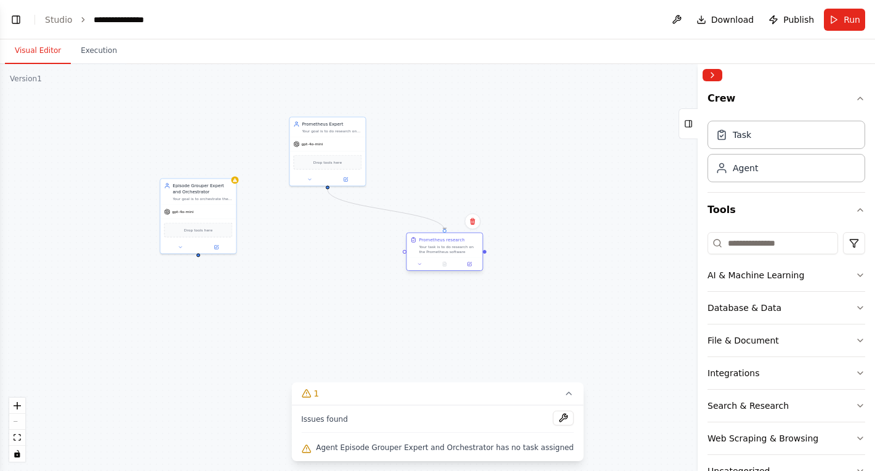
drag, startPoint x: 469, startPoint y: 88, endPoint x: 459, endPoint y: 236, distance: 148.1
click at [459, 236] on div "Prometheus research Your task is to do research on the Prometheus software" at bounding box center [444, 245] width 76 height 25
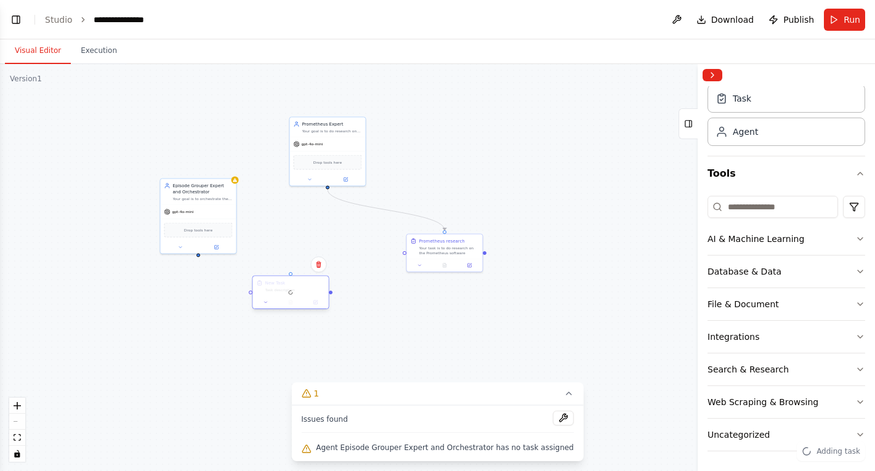
drag, startPoint x: 306, startPoint y: 299, endPoint x: 289, endPoint y: 277, distance: 28.1
click at [289, 277] on div at bounding box center [290, 292] width 76 height 33
click at [299, 322] on div ".deletable-edge-delete-btn { width: 20px; height: 20px; border: 0px solid #ffff…" at bounding box center [437, 267] width 875 height 407
click at [267, 304] on icon at bounding box center [266, 302] width 5 height 5
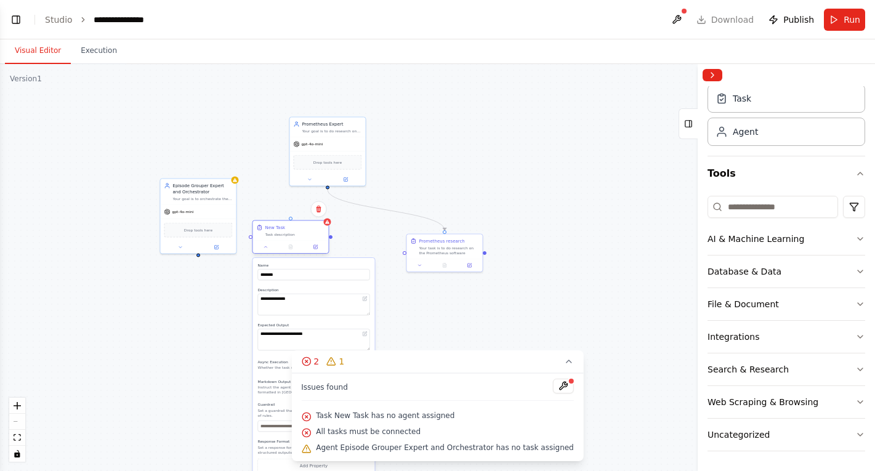
drag, startPoint x: 312, startPoint y: 305, endPoint x: 292, endPoint y: 230, distance: 78.1
click at [292, 230] on div "New Task Task description" at bounding box center [295, 231] width 60 height 12
click at [297, 303] on textarea "**********" at bounding box center [313, 305] width 112 height 22
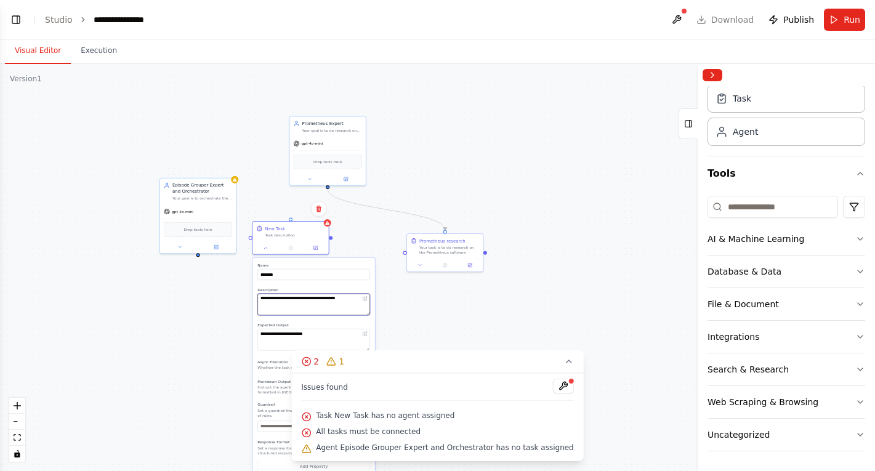
type textarea "**********"
click at [294, 333] on textarea "**********" at bounding box center [313, 340] width 113 height 22
click at [218, 320] on div ".deletable-edge-delete-btn { width: 20px; height: 20px; border: 0px solid #ffff…" at bounding box center [437, 267] width 875 height 407
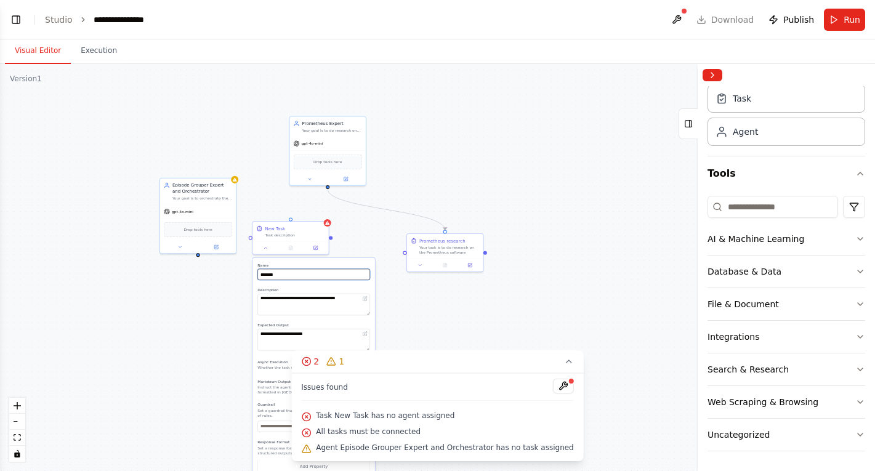
click at [279, 271] on input "********" at bounding box center [313, 274] width 113 height 11
type input "**********"
click at [350, 245] on div ".deletable-edge-delete-btn { width: 20px; height: 20px; border: 0px solid #ffff…" at bounding box center [437, 267] width 875 height 407
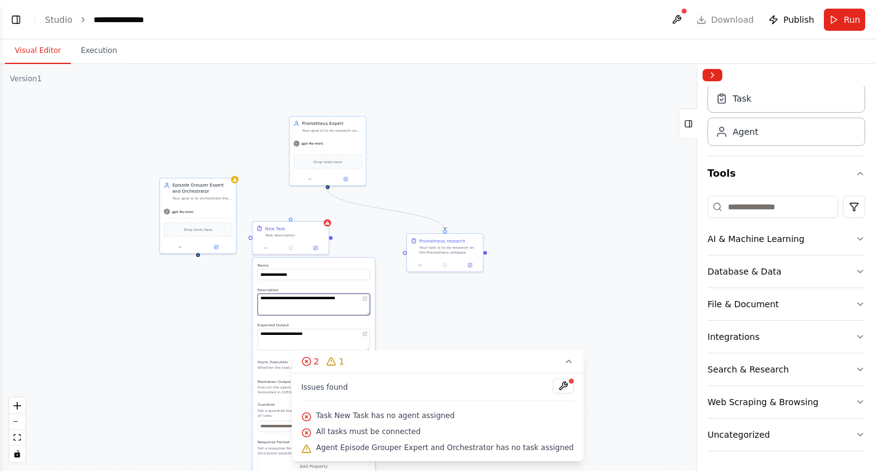
click at [312, 297] on textarea "**********" at bounding box center [313, 305] width 113 height 22
drag, startPoint x: 374, startPoint y: 355, endPoint x: 417, endPoint y: 345, distance: 44.2
click at [417, 345] on div "Version 1 Show Tools Hide Agents .deletable-edge-delete-btn { width: 20px; heig…" at bounding box center [437, 267] width 875 height 407
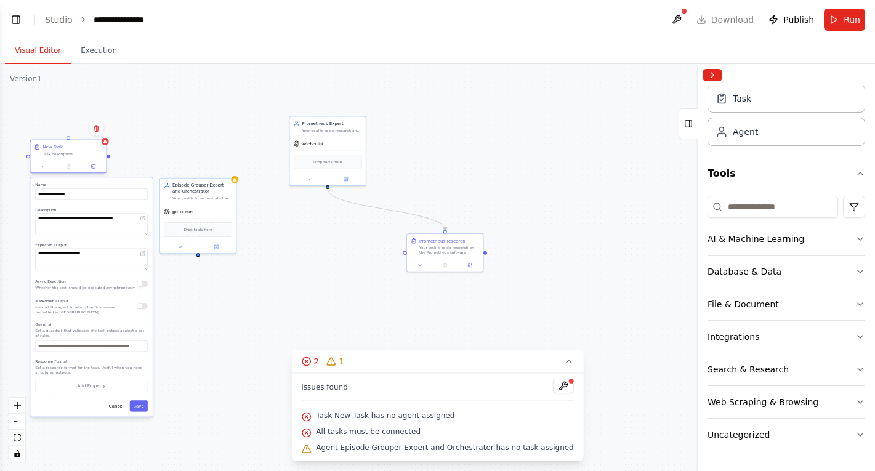
drag, startPoint x: 297, startPoint y: 234, endPoint x: 75, endPoint y: 156, distance: 236.2
click at [75, 156] on div "Task description" at bounding box center [72, 153] width 60 height 5
click at [139, 388] on button "Save" at bounding box center [139, 405] width 18 height 11
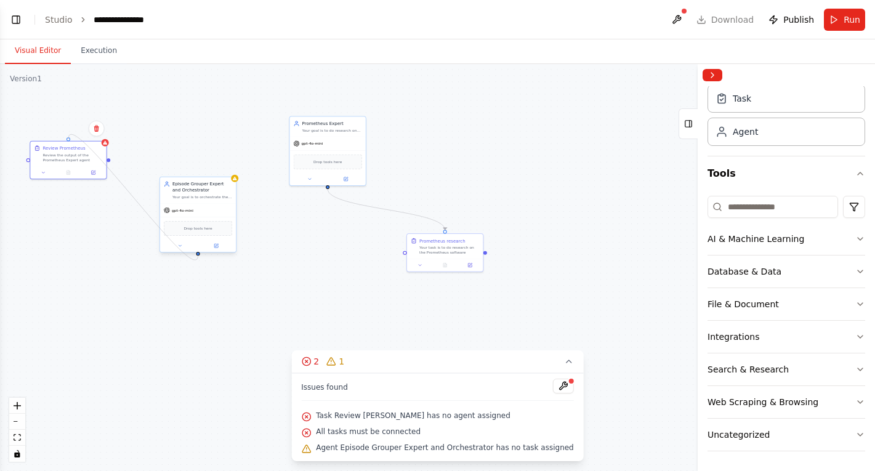
drag, startPoint x: 69, startPoint y: 139, endPoint x: 196, endPoint y: 252, distance: 170.5
click at [213, 294] on div ".deletable-edge-delete-btn { width: 20px; height: 20px; border: 0px solid #ffff…" at bounding box center [437, 267] width 875 height 407
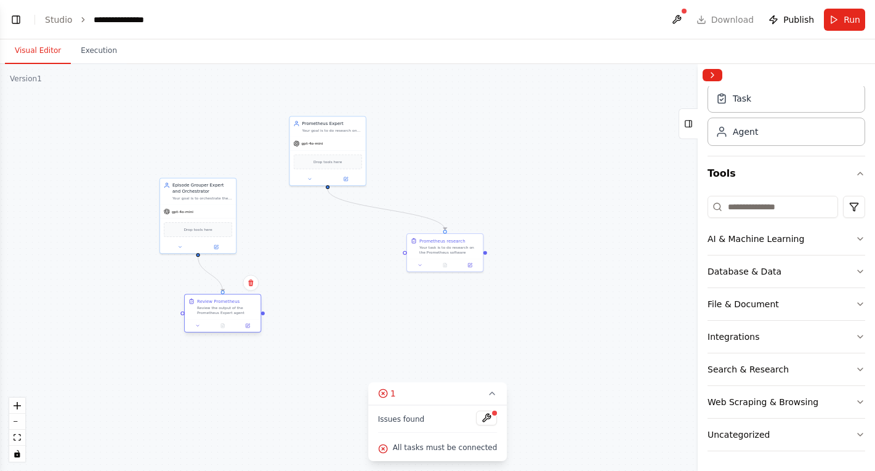
drag, startPoint x: 84, startPoint y: 147, endPoint x: 236, endPoint y: 304, distance: 218.6
click at [236, 304] on div "Review Prometheus" at bounding box center [227, 301] width 60 height 6
click at [280, 325] on div ".deletable-edge-delete-btn { width: 20px; height: 20px; border: 0px solid #ffff…" at bounding box center [437, 267] width 875 height 407
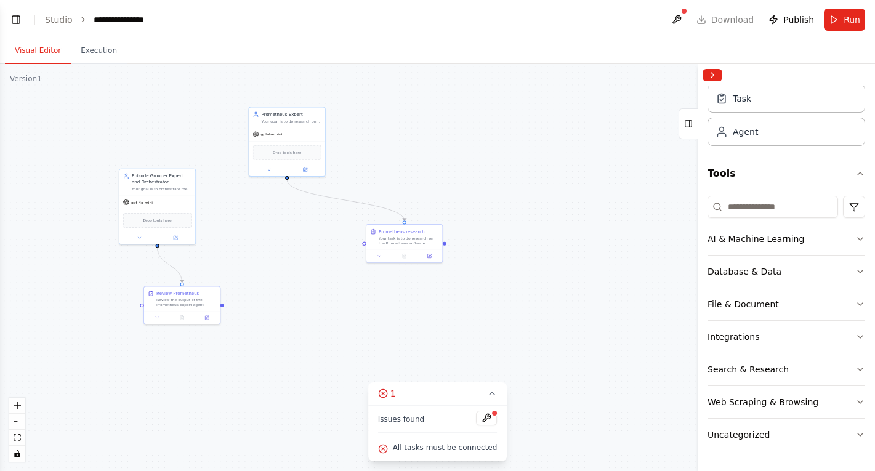
drag, startPoint x: 403, startPoint y: 253, endPoint x: 365, endPoint y: 246, distance: 38.9
click at [365, 244] on div ".deletable-edge-delete-btn { width: 20px; height: 20px; border: 0px solid #ffff…" at bounding box center [437, 267] width 875 height 407
drag, startPoint x: 366, startPoint y: 243, endPoint x: 224, endPoint y: 307, distance: 156.3
click at [224, 307] on div ".deletable-edge-delete-btn { width: 20px; height: 20px; border: 0px solid #ffff…" at bounding box center [437, 267] width 875 height 407
click at [836, 15] on button "Run" at bounding box center [844, 20] width 41 height 22
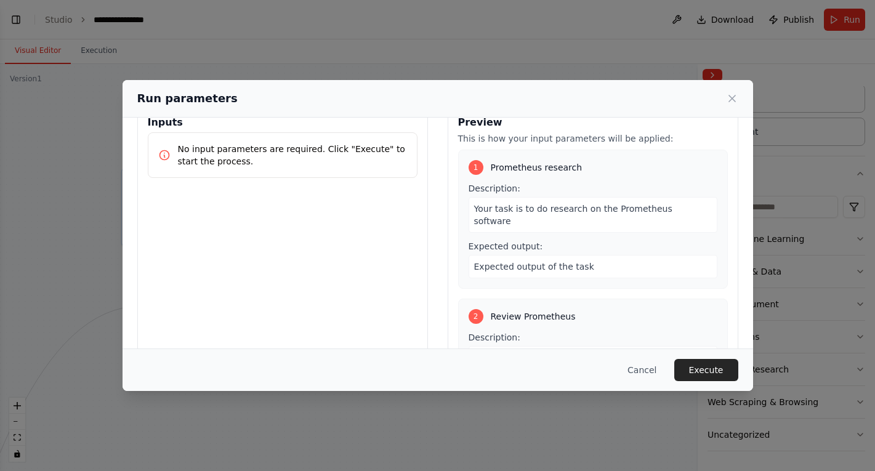
scroll to position [0, 0]
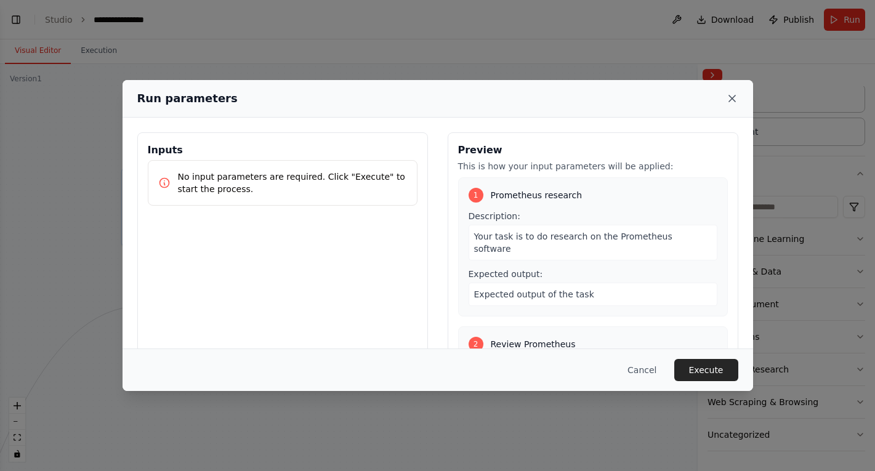
click at [728, 92] on icon at bounding box center [732, 98] width 12 height 12
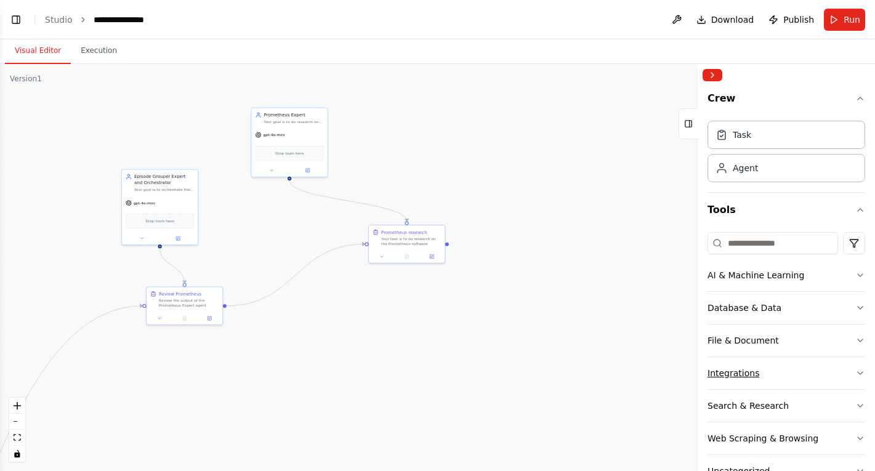
scroll to position [36, 0]
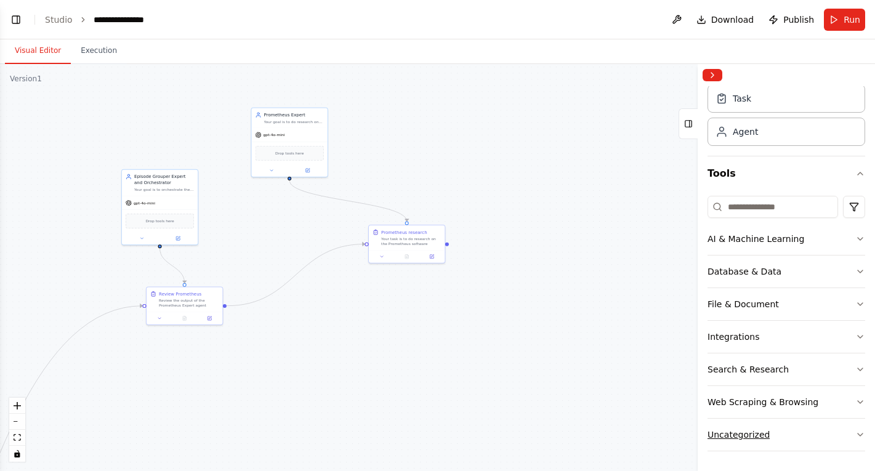
click at [771, 388] on button "Uncategorized" at bounding box center [787, 435] width 158 height 32
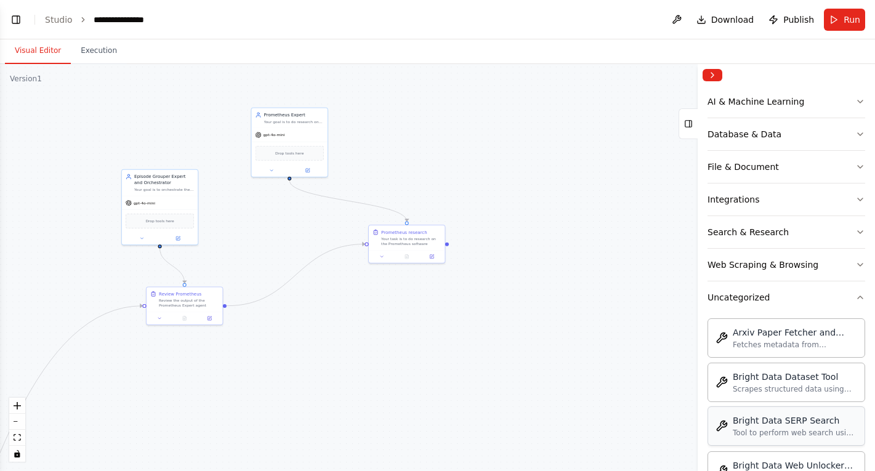
scroll to position [174, 0]
click at [756, 268] on div "Web Scraping & Browsing" at bounding box center [763, 265] width 111 height 12
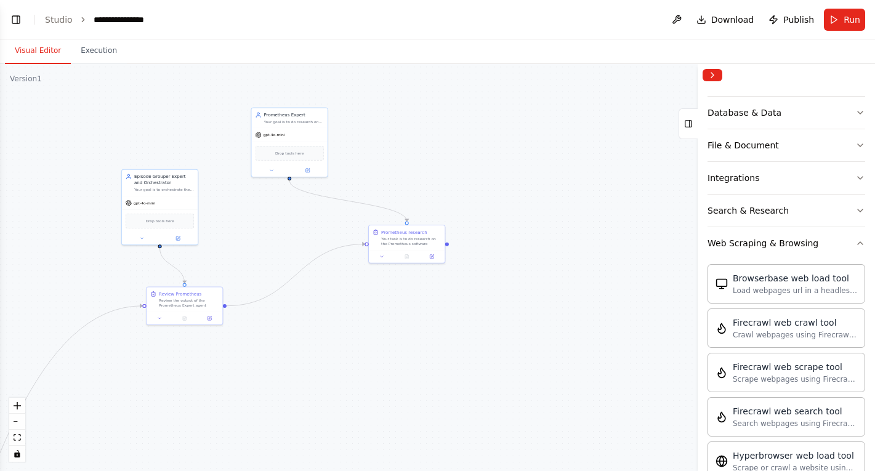
scroll to position [179, 0]
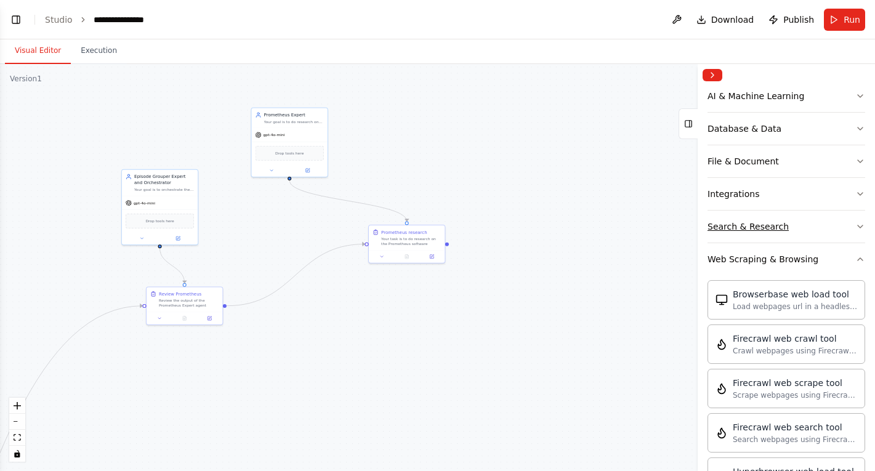
click at [760, 222] on div "Search & Research" at bounding box center [748, 226] width 81 height 12
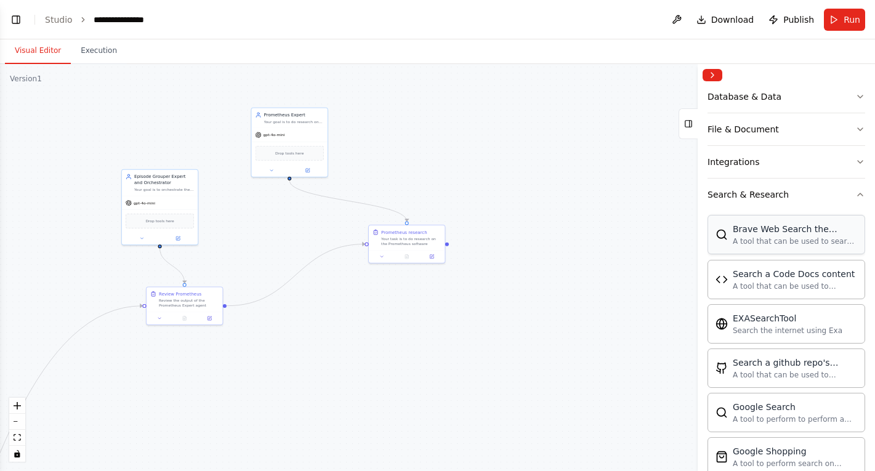
scroll to position [212, 0]
click at [304, 334] on div ".deletable-edge-delete-btn { width: 20px; height: 20px; border: 0px solid #ffff…" at bounding box center [437, 267] width 875 height 407
drag, startPoint x: 302, startPoint y: 344, endPoint x: 462, endPoint y: 203, distance: 212.9
click at [462, 203] on div ".deletable-edge-delete-btn { width: 20px; height: 20px; border: 0px solid #ffff…" at bounding box center [437, 267] width 875 height 407
drag, startPoint x: 143, startPoint y: 353, endPoint x: 153, endPoint y: 286, distance: 67.8
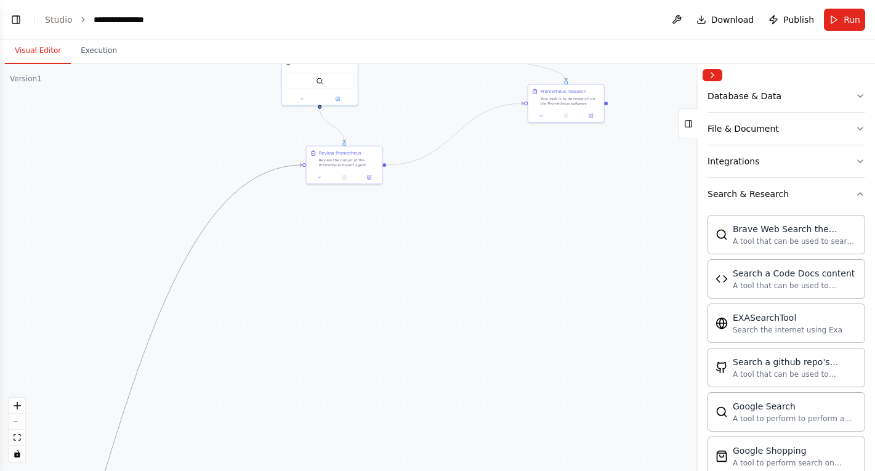
click at [153, 286] on div ".deletable-edge-delete-btn { width: 20px; height: 20px; border: 0px solid #ffff…" at bounding box center [437, 267] width 875 height 407
click at [267, 352] on div ".deletable-edge-delete-btn { width: 20px; height: 20px; border: 0px solid #ffff…" at bounding box center [437, 267] width 875 height 407
drag, startPoint x: 315, startPoint y: 280, endPoint x: 328, endPoint y: 255, distance: 27.5
click at [328, 255] on div ".deletable-edge-delete-btn { width: 20px; height: 20px; border: 0px solid #ffff…" at bounding box center [437, 267] width 875 height 407
drag, startPoint x: 300, startPoint y: 292, endPoint x: 355, endPoint y: 129, distance: 172.7
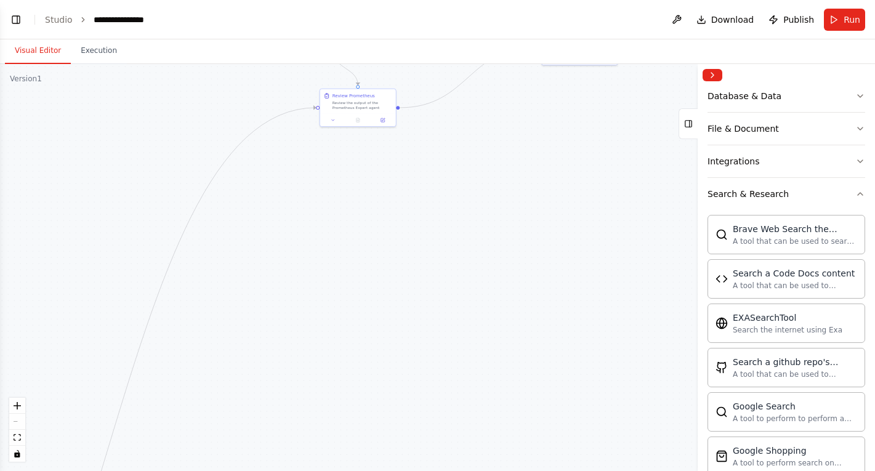
click at [352, 139] on div ".deletable-edge-delete-btn { width: 20px; height: 20px; border: 0px solid #ffff…" at bounding box center [437, 267] width 875 height 407
drag, startPoint x: 264, startPoint y: 304, endPoint x: 398, endPoint y: 173, distance: 187.3
click at [398, 174] on div ".deletable-edge-delete-btn { width: 20px; height: 20px; border: 0px solid #ffff…" at bounding box center [437, 267] width 875 height 407
drag, startPoint x: 302, startPoint y: 348, endPoint x: 381, endPoint y: 159, distance: 204.5
click at [381, 161] on div ".deletable-edge-delete-btn { width: 20px; height: 20px; border: 0px solid #ffff…" at bounding box center [437, 267] width 875 height 407
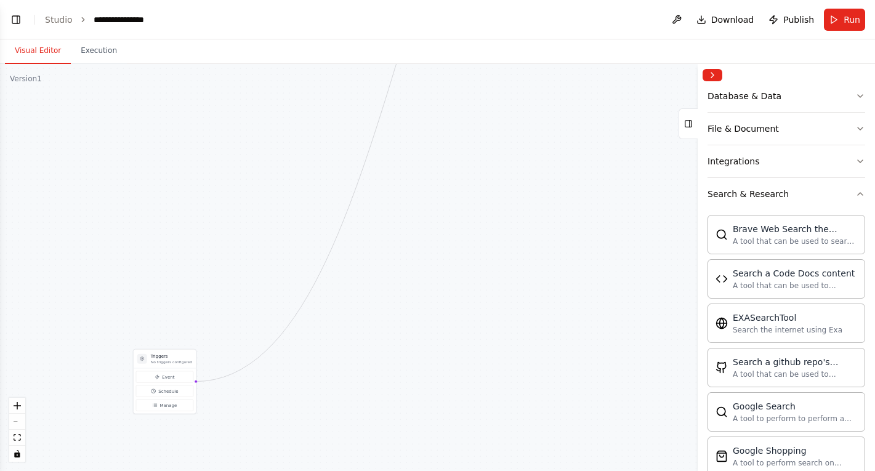
drag, startPoint x: 289, startPoint y: 297, endPoint x: 325, endPoint y: 350, distance: 64.0
click at [325, 350] on div ".deletable-edge-delete-btn { width: 20px; height: 20px; border: 0px solid #ffff…" at bounding box center [437, 267] width 875 height 407
drag, startPoint x: 177, startPoint y: 355, endPoint x: 312, endPoint y: 70, distance: 315.4
click at [312, 70] on h3 "Triggers" at bounding box center [306, 73] width 41 height 6
drag, startPoint x: 379, startPoint y: 156, endPoint x: 318, endPoint y: 378, distance: 230.5
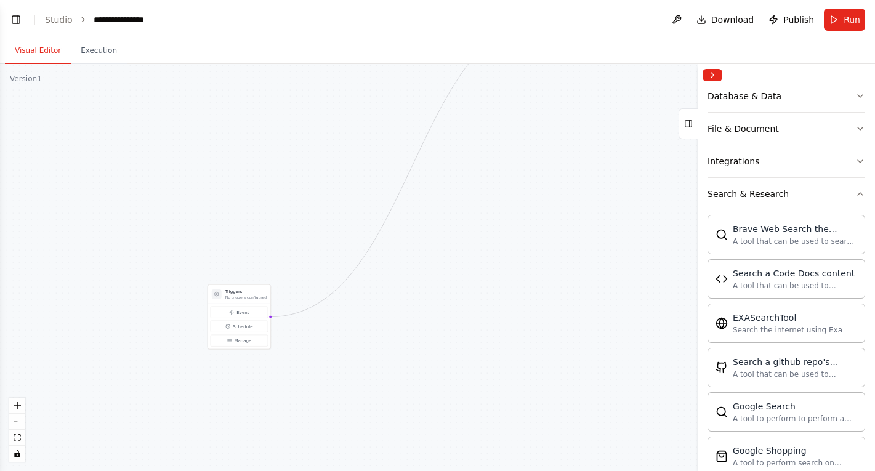
click at [318, 378] on div ".deletable-edge-delete-btn { width: 20px; height: 20px; border: 0px solid #ffff…" at bounding box center [437, 267] width 875 height 407
drag, startPoint x: 251, startPoint y: 292, endPoint x: 328, endPoint y: 114, distance: 194.5
click at [328, 114] on h3 "Triggers" at bounding box center [319, 114] width 41 height 6
drag, startPoint x: 473, startPoint y: 167, endPoint x: 391, endPoint y: 353, distance: 203.8
click at [391, 353] on div ".deletable-edge-delete-btn { width: 20px; height: 20px; border: 0px solid #ffff…" at bounding box center [437, 267] width 875 height 407
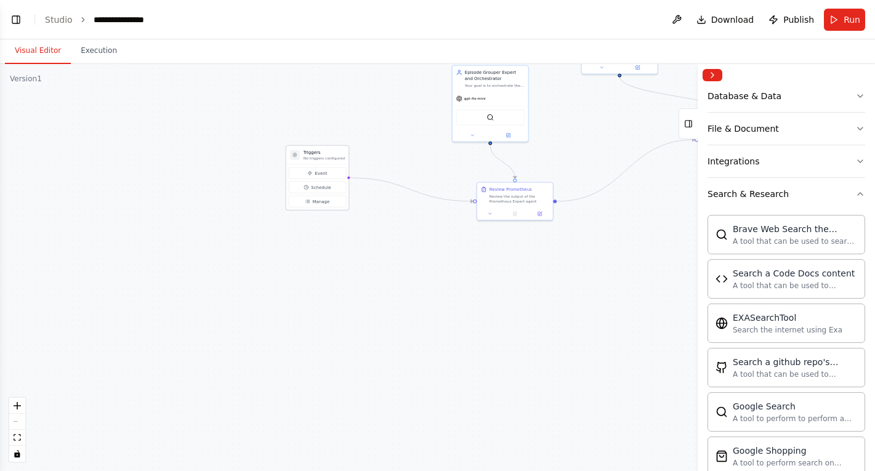
drag, startPoint x: 251, startPoint y: 304, endPoint x: 335, endPoint y: 151, distance: 174.2
click at [335, 156] on p "No triggers configured" at bounding box center [324, 158] width 41 height 5
drag, startPoint x: 433, startPoint y: 275, endPoint x: 273, endPoint y: 375, distance: 189.0
click at [273, 375] on div ".deletable-edge-delete-btn { width: 20px; height: 20px; border: 0px solid #ffff…" at bounding box center [437, 267] width 875 height 407
click at [173, 254] on p "No triggers configured" at bounding box center [170, 252] width 41 height 5
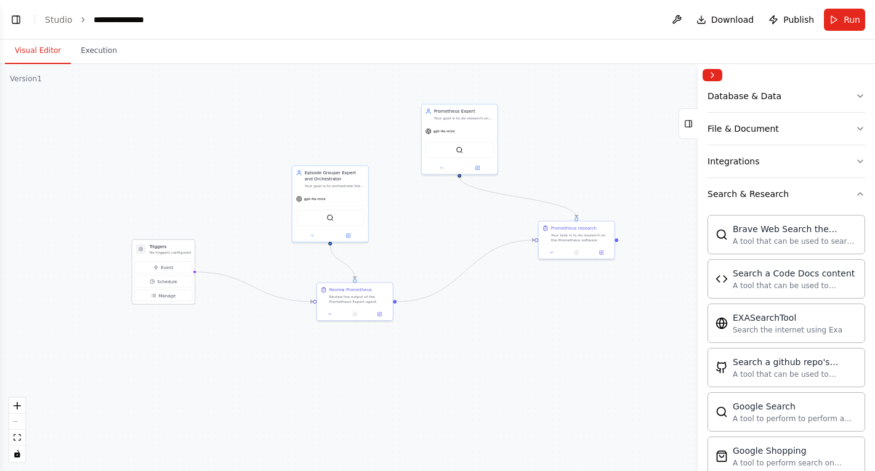
click at [142, 252] on div at bounding box center [141, 249] width 10 height 10
click at [166, 297] on span "Manage" at bounding box center [166, 295] width 17 height 6
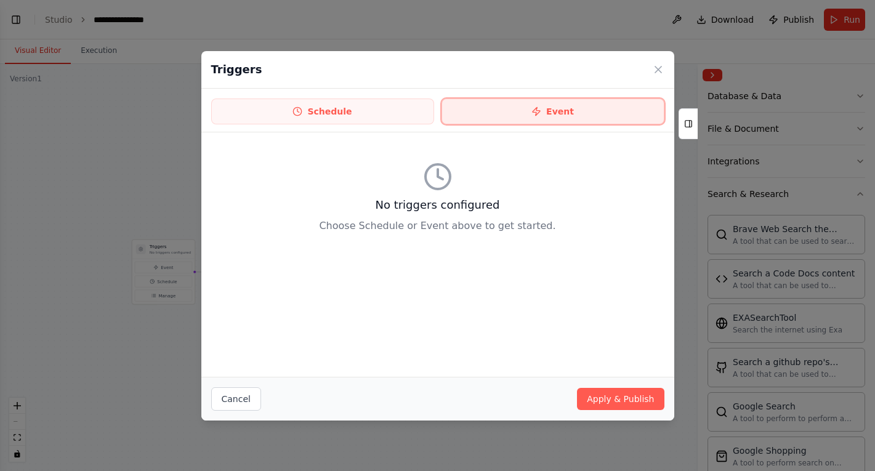
click at [486, 110] on button "Event" at bounding box center [553, 112] width 223 height 26
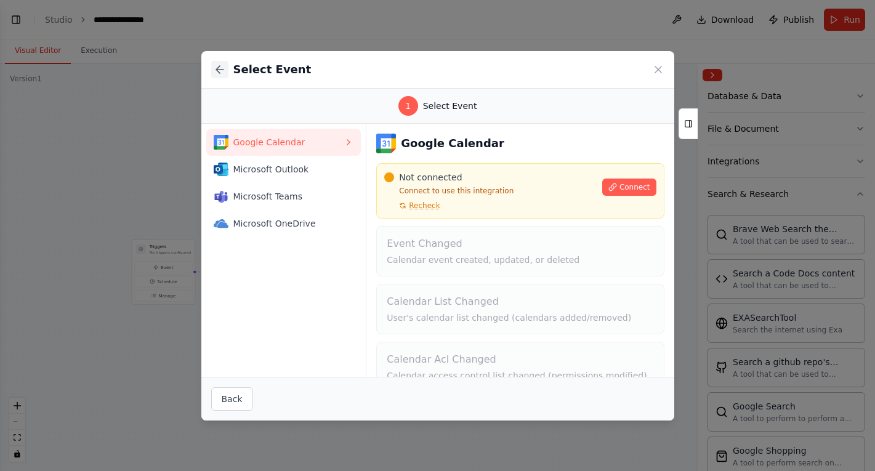
click at [219, 73] on icon at bounding box center [220, 69] width 12 height 12
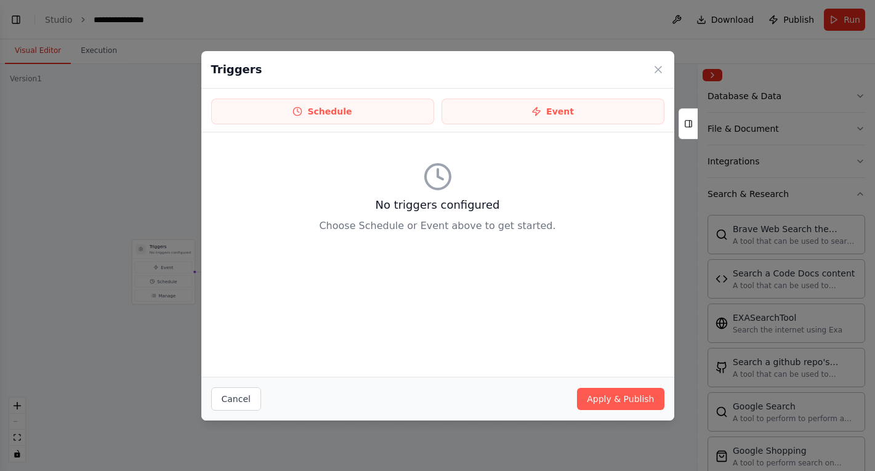
click at [410, 146] on div "No triggers configured Choose Schedule or Event above to get started." at bounding box center [437, 197] width 453 height 111
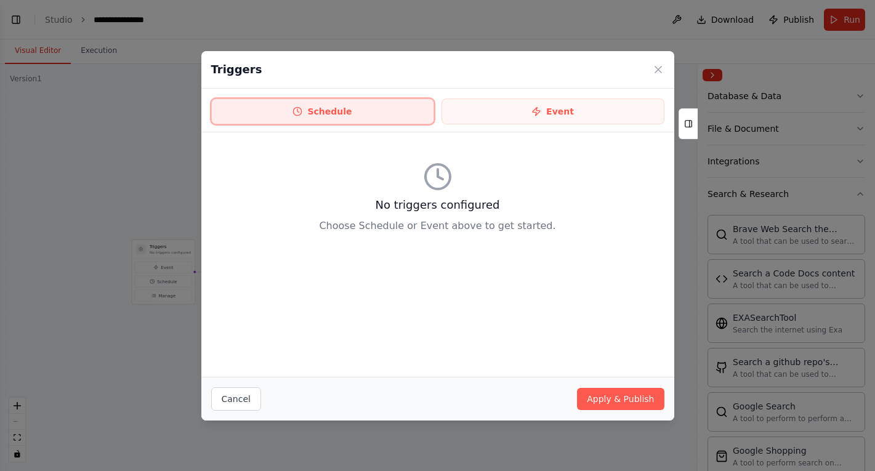
click at [410, 109] on button "Schedule" at bounding box center [322, 112] width 223 height 26
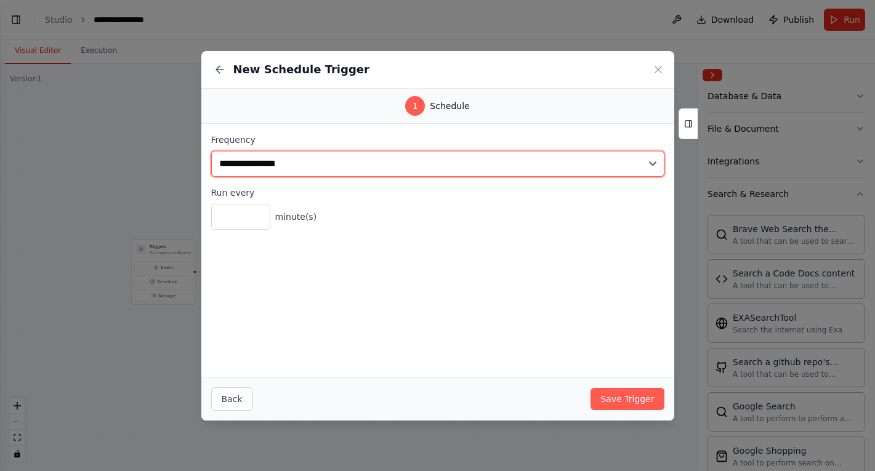
click at [287, 159] on select "**********" at bounding box center [437, 164] width 453 height 26
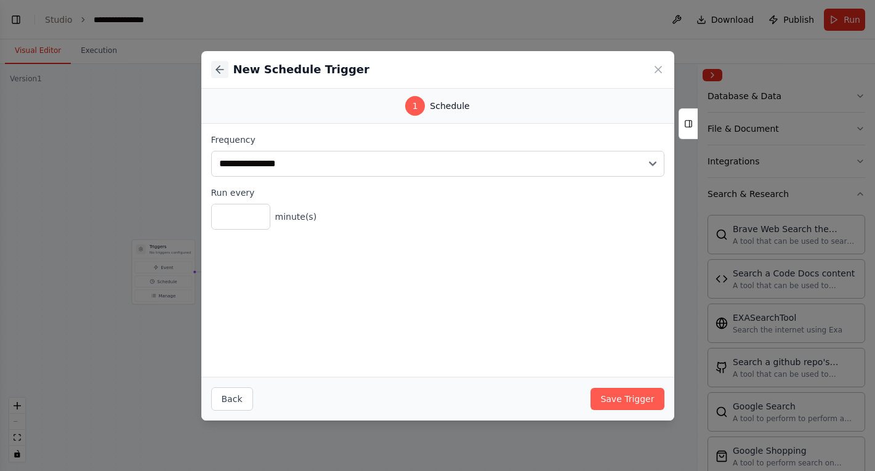
click at [221, 76] on button at bounding box center [219, 69] width 17 height 17
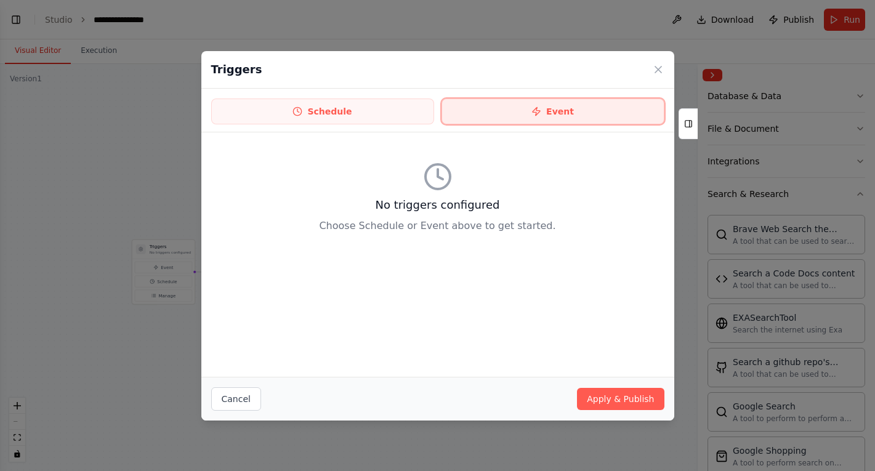
click at [470, 104] on button "Event" at bounding box center [553, 112] width 223 height 26
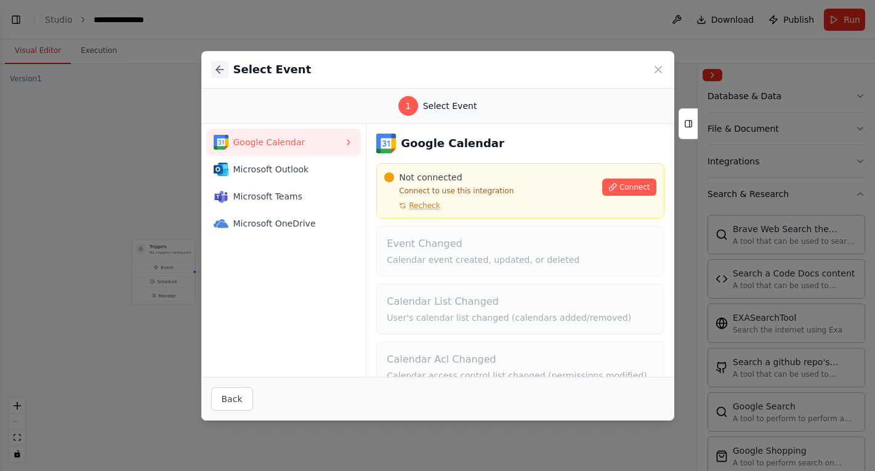
click at [223, 70] on icon at bounding box center [219, 70] width 7 height 0
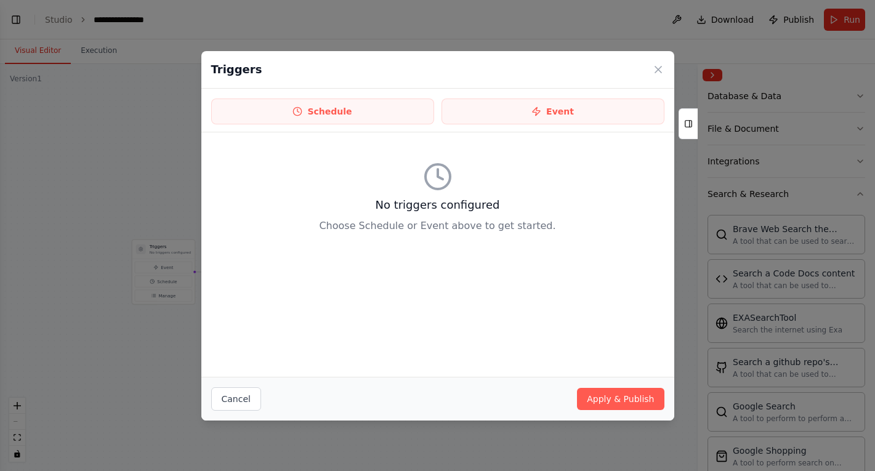
click at [227, 385] on div "Cancel Apply & Publish" at bounding box center [437, 399] width 473 height 44
click at [237, 388] on button "Cancel" at bounding box center [236, 398] width 50 height 23
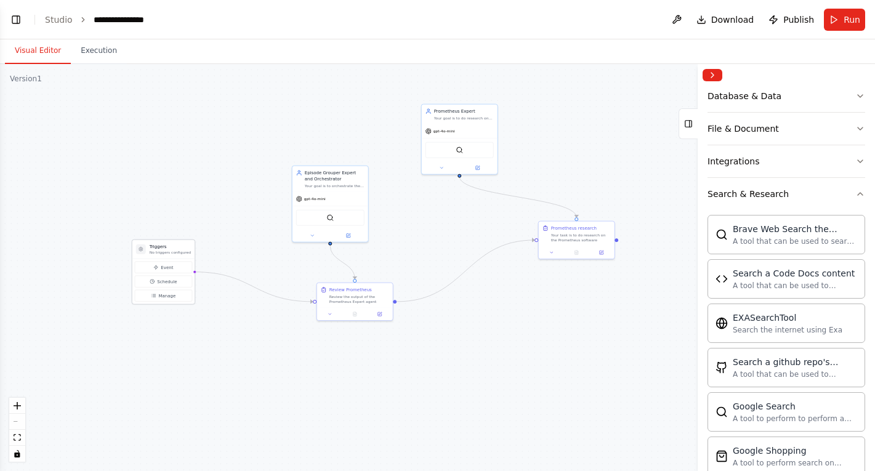
click at [169, 253] on p "No triggers configured" at bounding box center [170, 252] width 41 height 5
click at [20, 20] on button "Toggle Left Sidebar" at bounding box center [15, 19] width 17 height 17
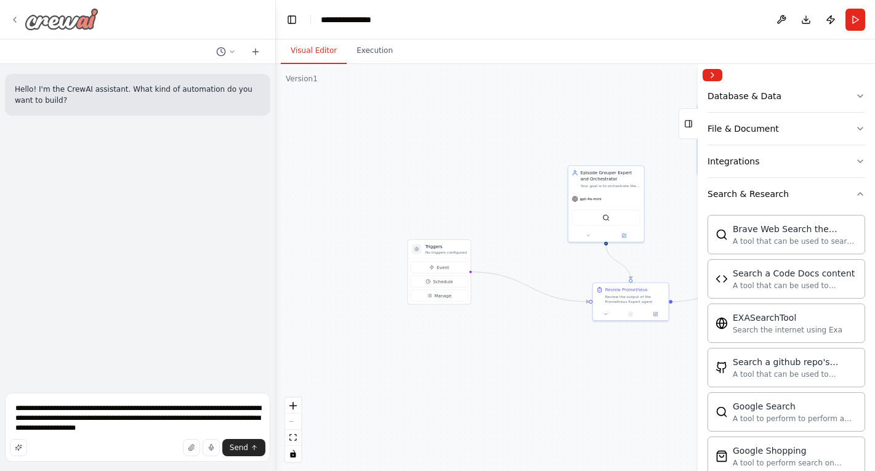
click at [23, 20] on div at bounding box center [54, 19] width 89 height 22
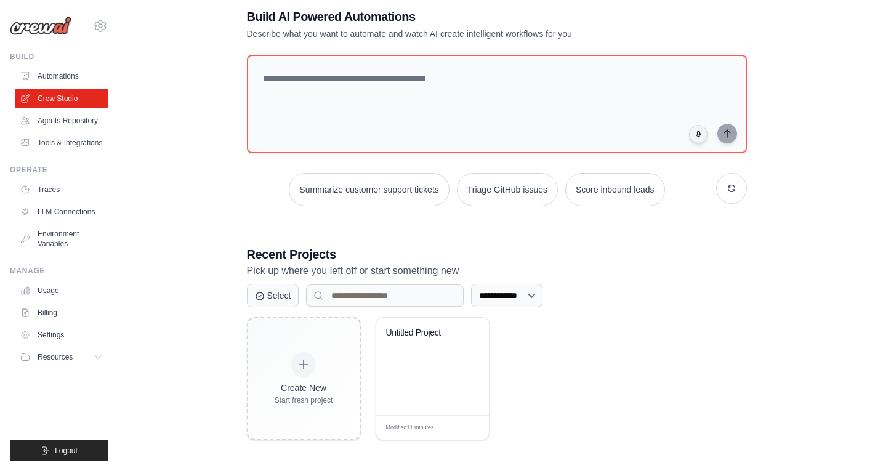
scroll to position [50, 0]
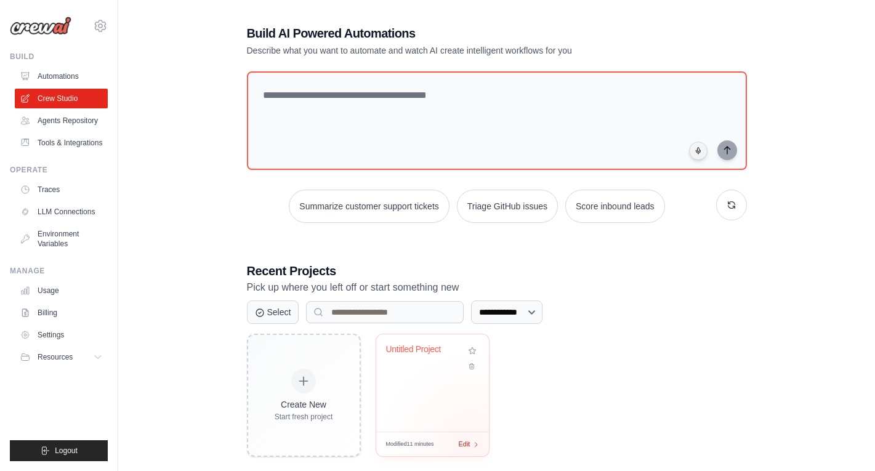
click at [470, 442] on div "Edit" at bounding box center [469, 444] width 21 height 10
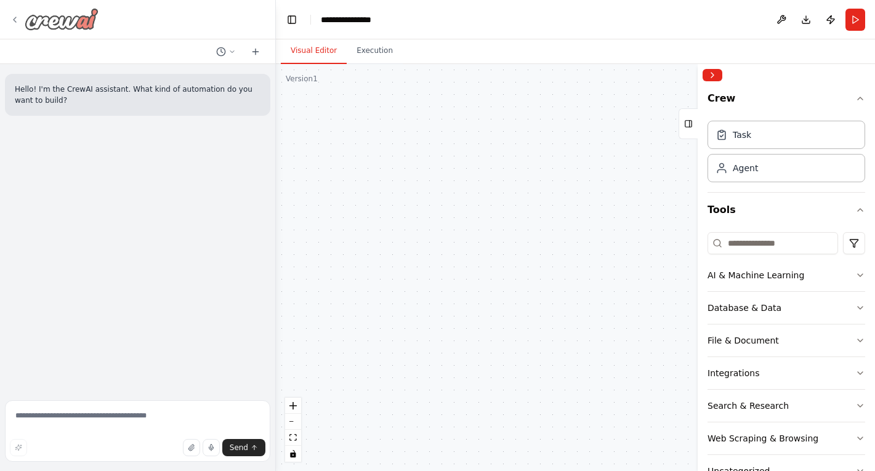
click at [17, 13] on div at bounding box center [54, 19] width 89 height 22
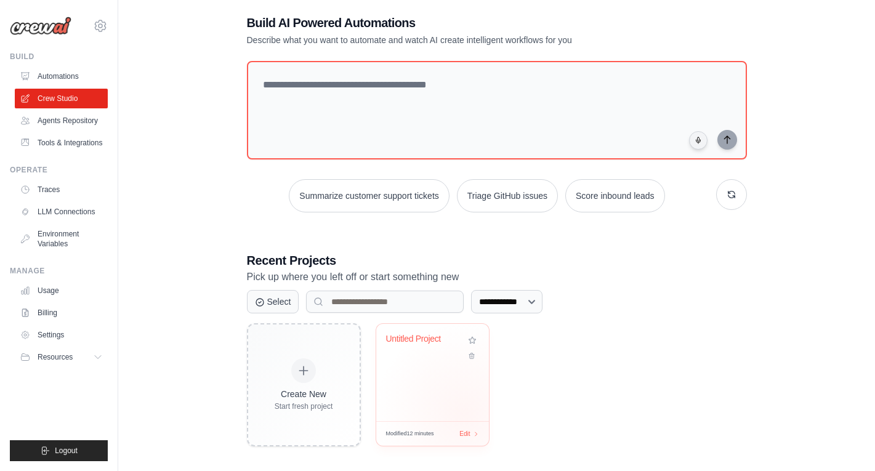
scroll to position [63, 0]
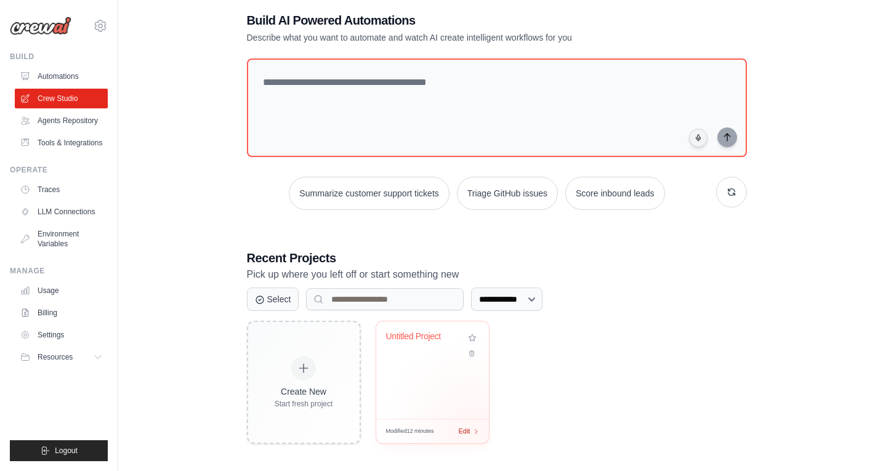
click at [473, 428] on icon at bounding box center [476, 431] width 7 height 7
click at [472, 428] on div "Edit" at bounding box center [469, 431] width 21 height 10
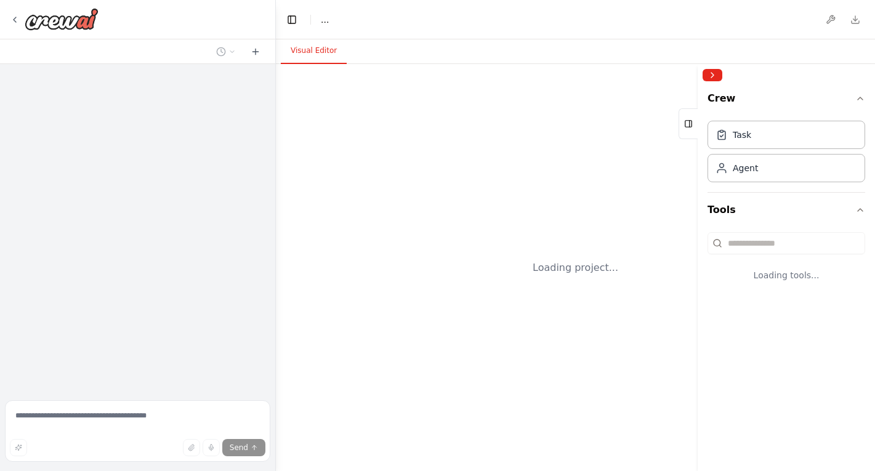
click at [472, 428] on div "Loading project..." at bounding box center [575, 267] width 599 height 407
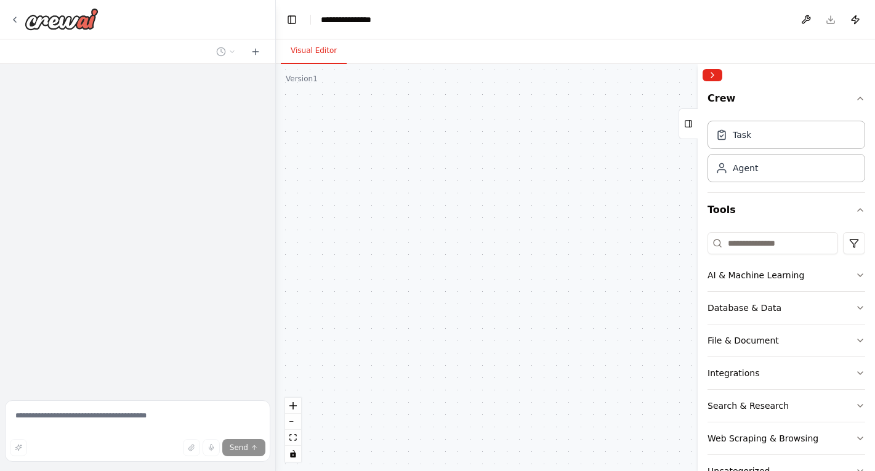
drag, startPoint x: 480, startPoint y: 277, endPoint x: 374, endPoint y: 275, distance: 105.3
click at [371, 275] on div ".deletable-edge-delete-btn { width: 20px; height: 20px; border: 0px solid #ffff…" at bounding box center [575, 267] width 599 height 407
drag, startPoint x: 485, startPoint y: 276, endPoint x: 396, endPoint y: 328, distance: 102.7
click at [396, 328] on div ".deletable-edge-delete-btn { width: 20px; height: 20px; border: 0px solid #ffff…" at bounding box center [575, 267] width 599 height 407
drag, startPoint x: 488, startPoint y: 289, endPoint x: 452, endPoint y: 302, distance: 38.4
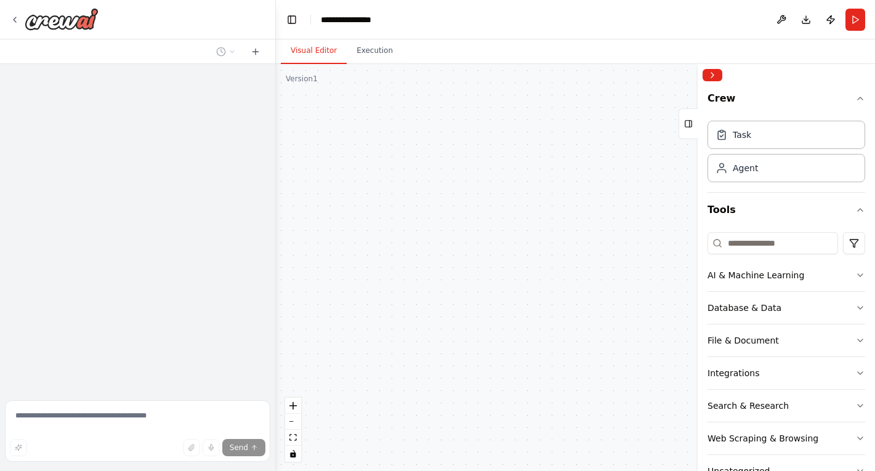
click at [453, 302] on div ".deletable-edge-delete-btn { width: 20px; height: 20px; border: 0px solid #ffff…" at bounding box center [575, 267] width 599 height 407
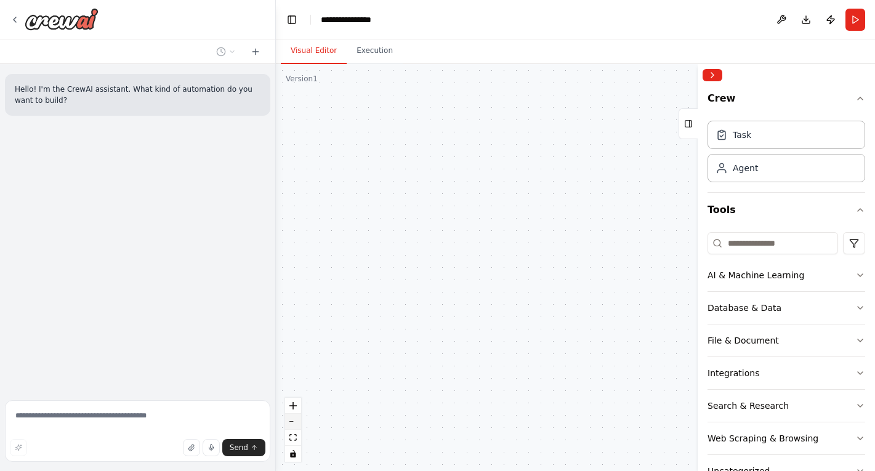
click at [296, 416] on button "zoom out" at bounding box center [293, 422] width 16 height 16
click at [296, 416] on div "React Flow controls" at bounding box center [293, 430] width 16 height 64
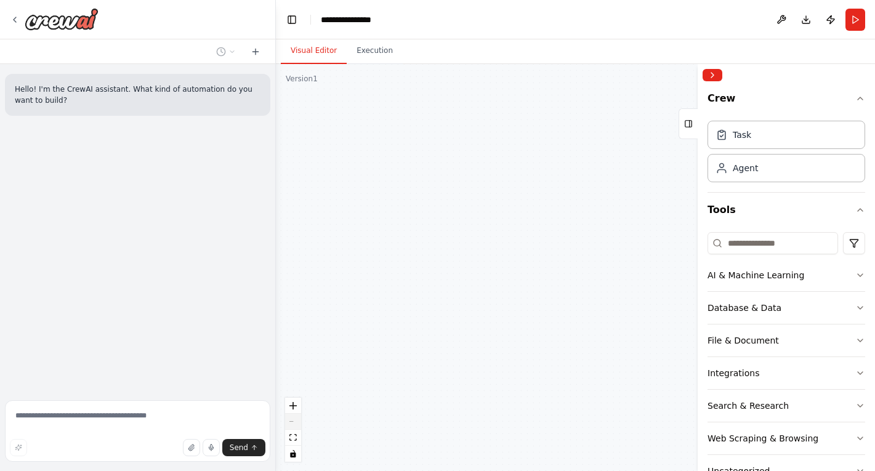
click at [296, 416] on div "React Flow controls" at bounding box center [293, 430] width 16 height 64
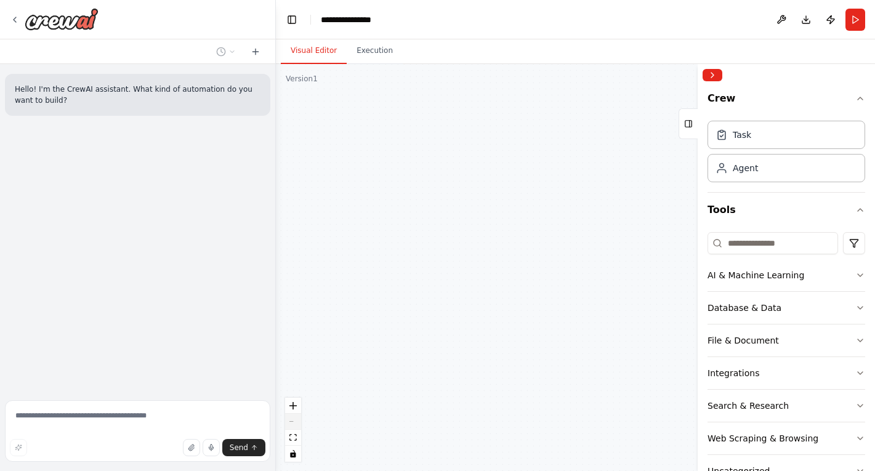
click at [296, 416] on div "React Flow controls" at bounding box center [293, 430] width 16 height 64
click at [296, 424] on div "React Flow controls" at bounding box center [293, 430] width 16 height 64
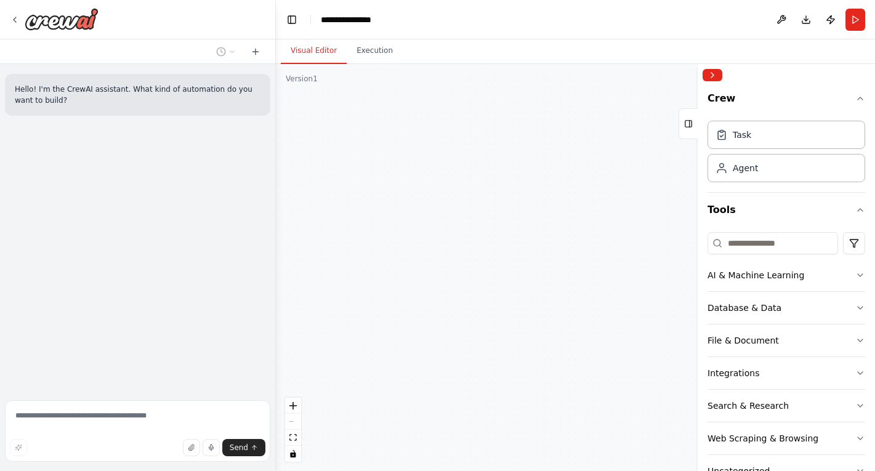
drag, startPoint x: 539, startPoint y: 252, endPoint x: 445, endPoint y: 293, distance: 102.6
click at [445, 293] on div ".deletable-edge-delete-btn { width: 20px; height: 20px; border: 0px solid #ffff…" at bounding box center [575, 267] width 599 height 407
click at [374, 52] on button "Execution" at bounding box center [375, 51] width 56 height 26
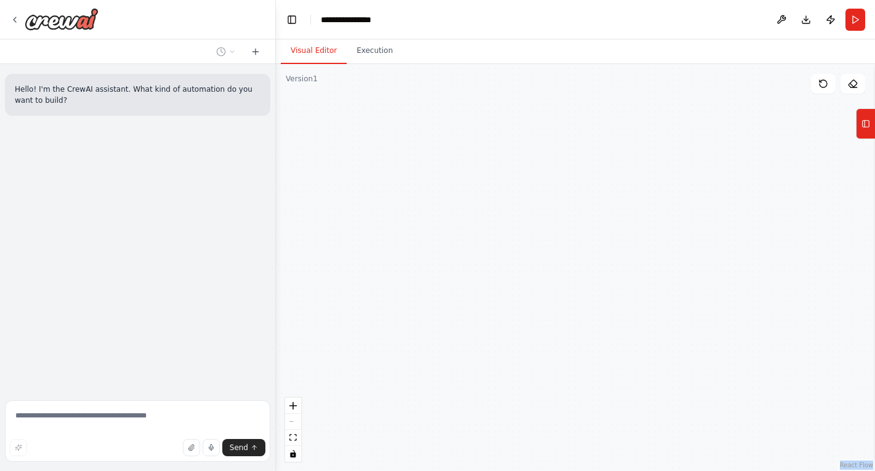
click at [317, 41] on button "Visual Editor" at bounding box center [314, 51] width 66 height 26
click at [853, 12] on button "Run" at bounding box center [855, 20] width 20 height 22
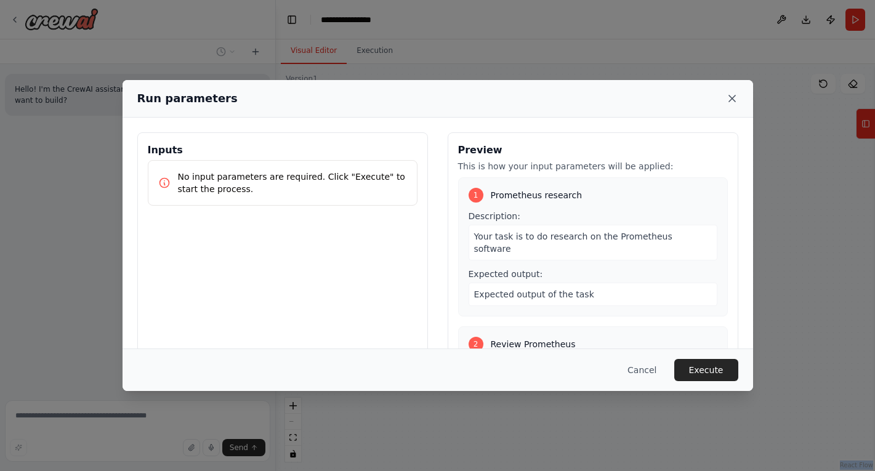
click at [733, 97] on icon at bounding box center [732, 98] width 6 height 6
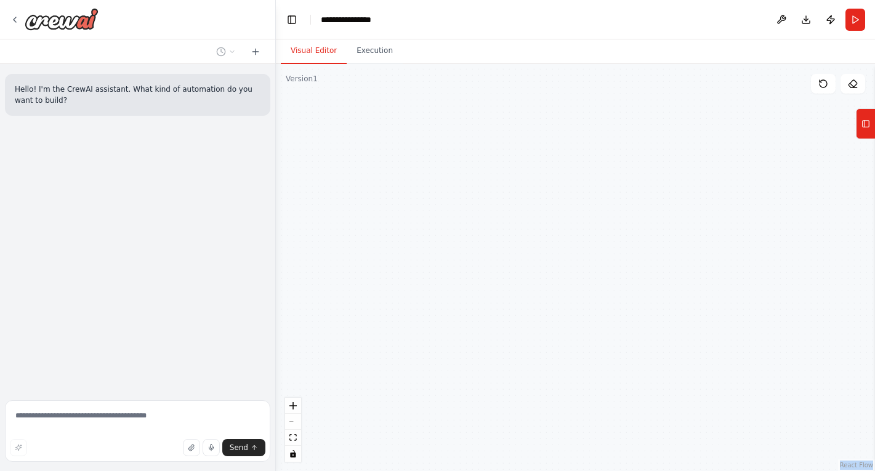
drag, startPoint x: 714, startPoint y: 198, endPoint x: 636, endPoint y: 224, distance: 81.8
click at [636, 224] on div ".deletable-edge-delete-btn { width: 20px; height: 20px; border: 0px solid #ffff…" at bounding box center [575, 267] width 599 height 407
drag, startPoint x: 668, startPoint y: 224, endPoint x: 552, endPoint y: 216, distance: 116.0
click at [552, 216] on div ".deletable-edge-delete-btn { width: 20px; height: 20px; border: 0px solid #ffff…" at bounding box center [575, 267] width 599 height 407
click at [292, 438] on icon "fit view" at bounding box center [292, 437] width 7 height 7
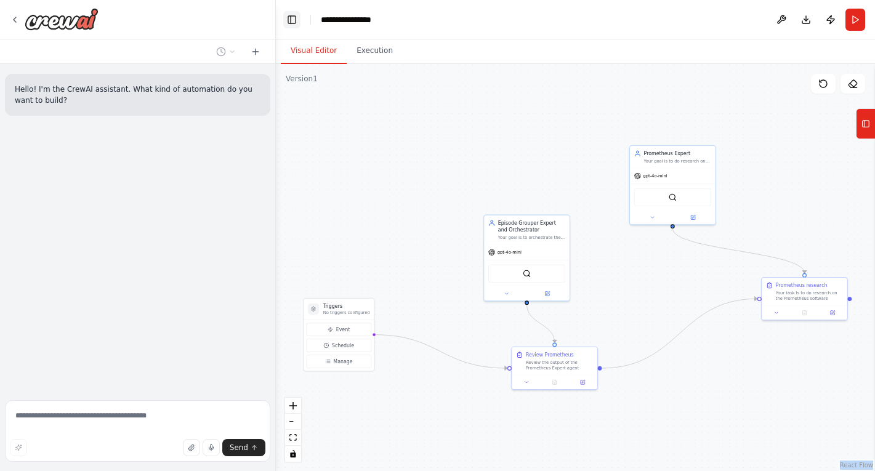
click at [290, 16] on button "Toggle Left Sidebar" at bounding box center [291, 19] width 17 height 17
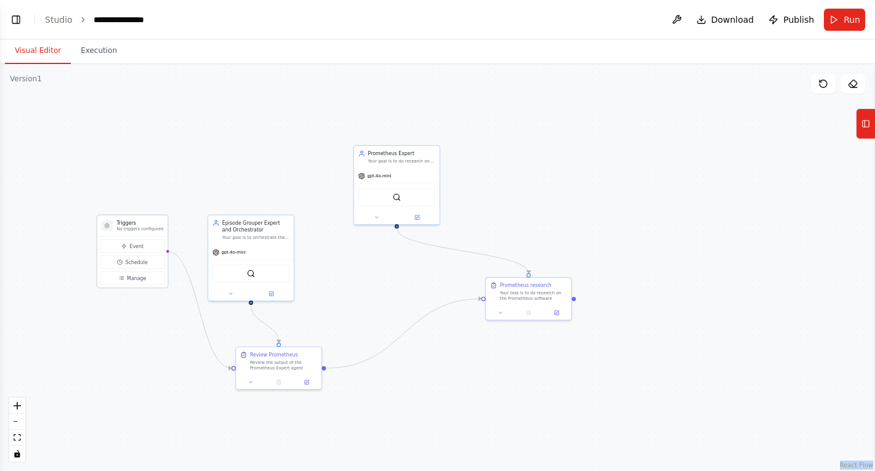
drag, startPoint x: 86, startPoint y: 308, endPoint x: 155, endPoint y: 223, distance: 109.4
click at [155, 223] on h3 "Triggers" at bounding box center [139, 222] width 47 height 7
click at [158, 218] on div "Triggers No triggers configured" at bounding box center [132, 226] width 70 height 21
drag, startPoint x: 151, startPoint y: 225, endPoint x: 143, endPoint y: 228, distance: 8.4
click at [143, 228] on div "Triggers No triggers configured" at bounding box center [133, 225] width 47 height 12
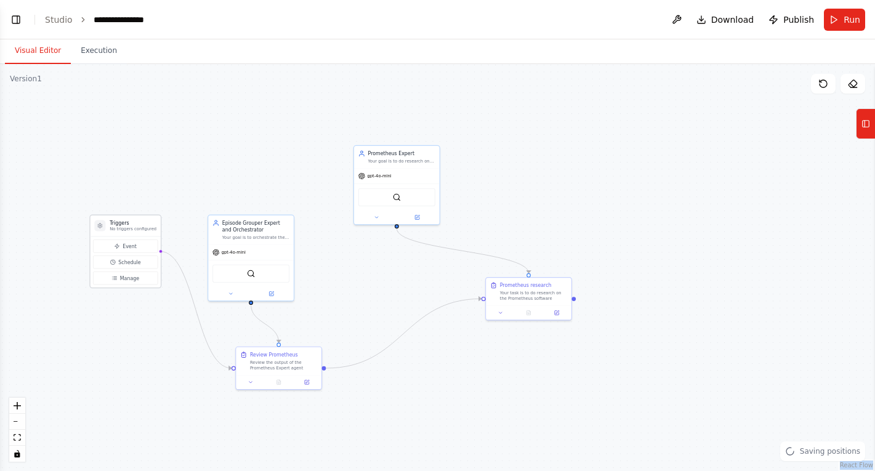
click at [143, 228] on p "No triggers configured" at bounding box center [133, 230] width 47 height 6
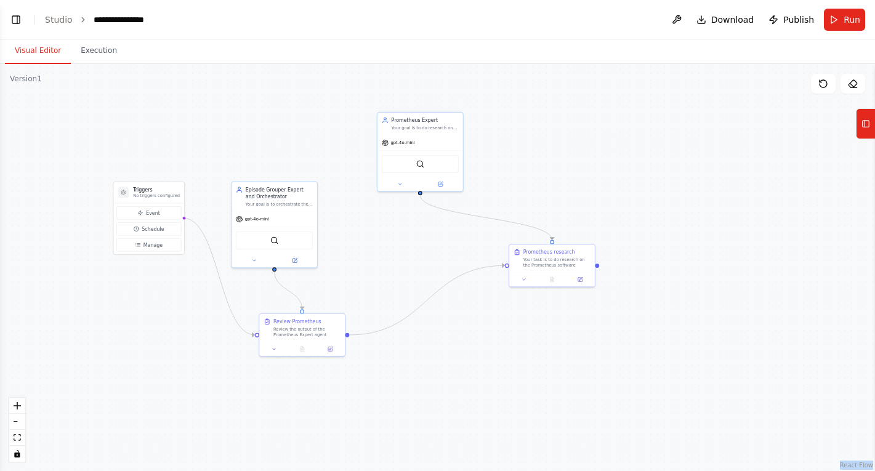
drag, startPoint x: 228, startPoint y: 364, endPoint x: 256, endPoint y: 333, distance: 41.9
click at [256, 333] on div ".deletable-edge-delete-btn { width: 20px; height: 20px; border: 0px solid #ffff…" at bounding box center [437, 267] width 875 height 407
click at [269, 328] on div "Review Prometheus Review the output of the Prometheus Expert agent" at bounding box center [306, 328] width 77 height 20
click at [289, 187] on div "Episode Grouper Expert and Orchestrator" at bounding box center [283, 194] width 67 height 14
click at [155, 195] on h3 "Triggers" at bounding box center [160, 191] width 47 height 7
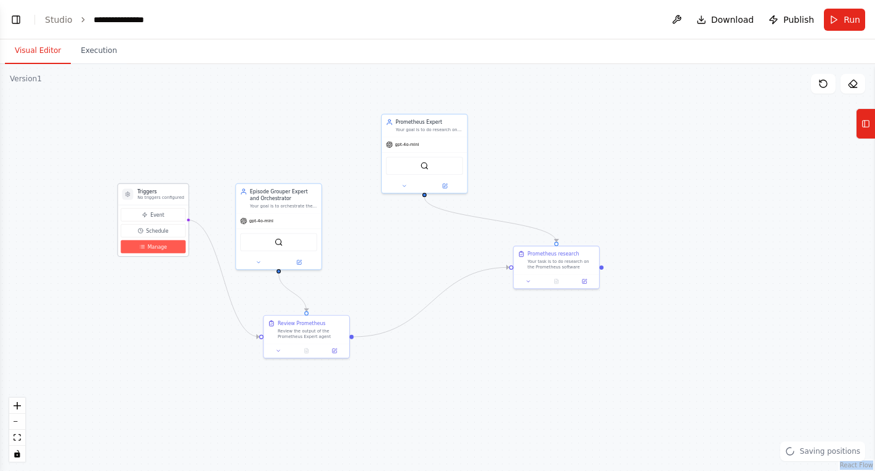
click at [164, 247] on span "Manage" at bounding box center [157, 246] width 19 height 7
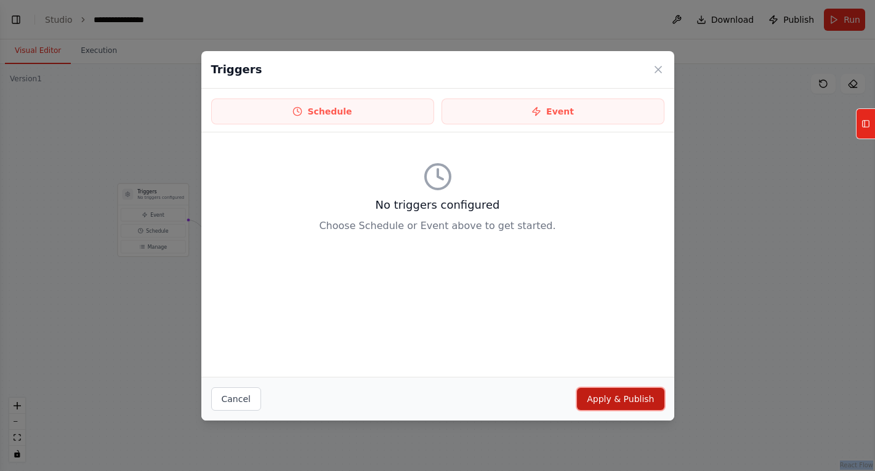
click at [596, 392] on button "Apply & Publish" at bounding box center [620, 399] width 87 height 22
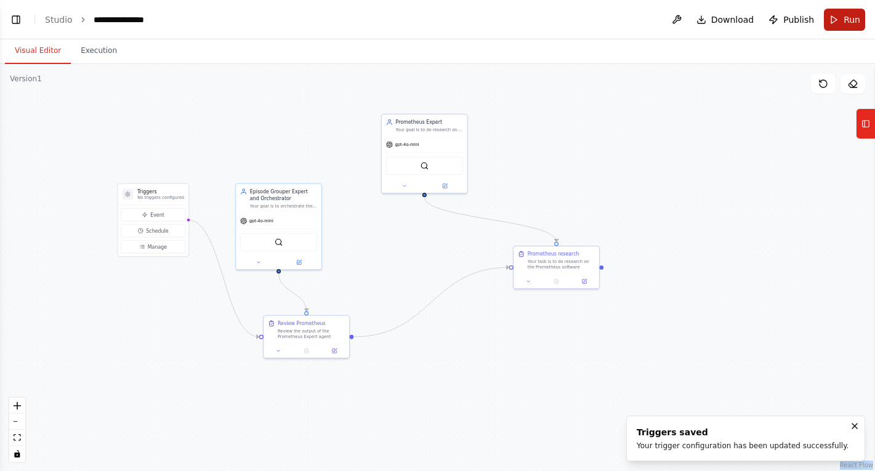
click at [841, 16] on button "Run" at bounding box center [844, 20] width 41 height 22
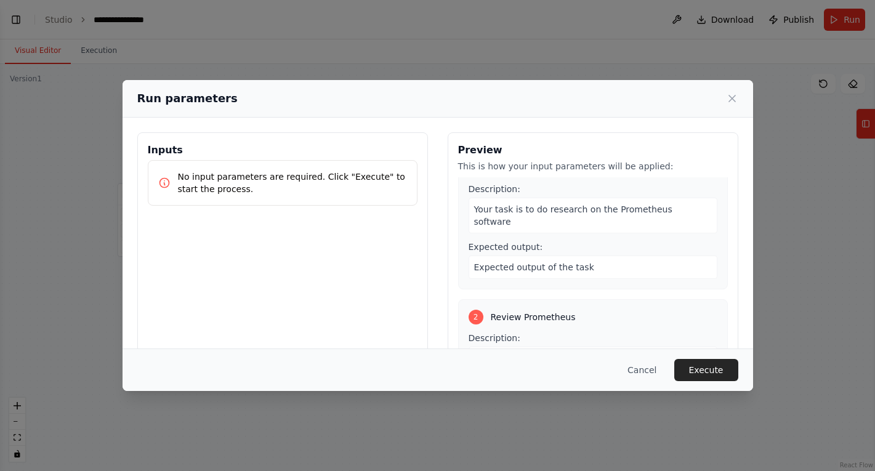
click at [370, 184] on p "No input parameters are required. Click "Execute" to start the process." at bounding box center [292, 183] width 229 height 25
click at [712, 373] on button "Execute" at bounding box center [706, 370] width 64 height 22
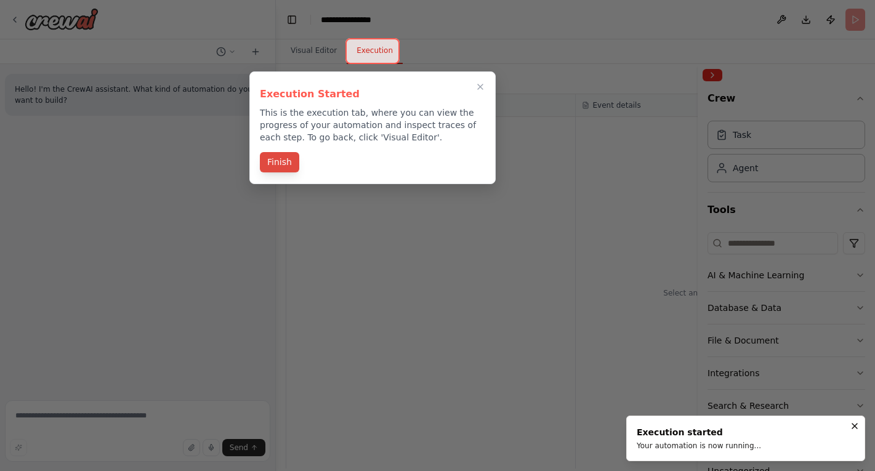
click at [279, 162] on button "Finish" at bounding box center [279, 162] width 39 height 20
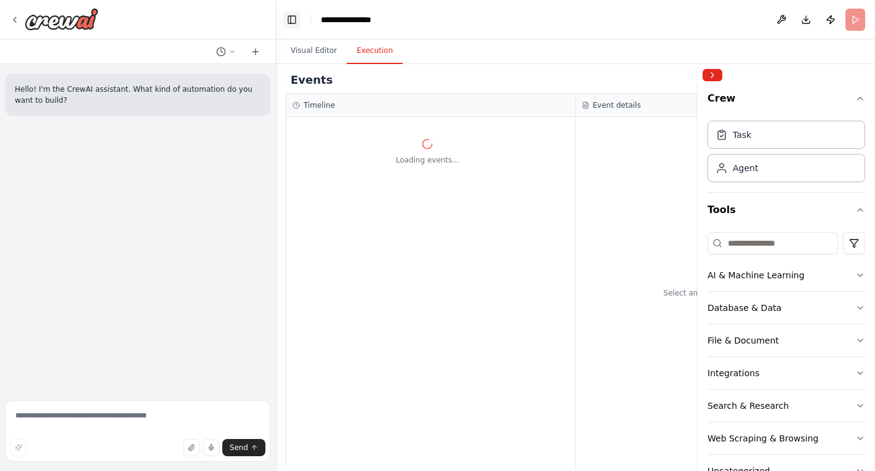
click at [294, 23] on button "Toggle Left Sidebar" at bounding box center [291, 19] width 17 height 17
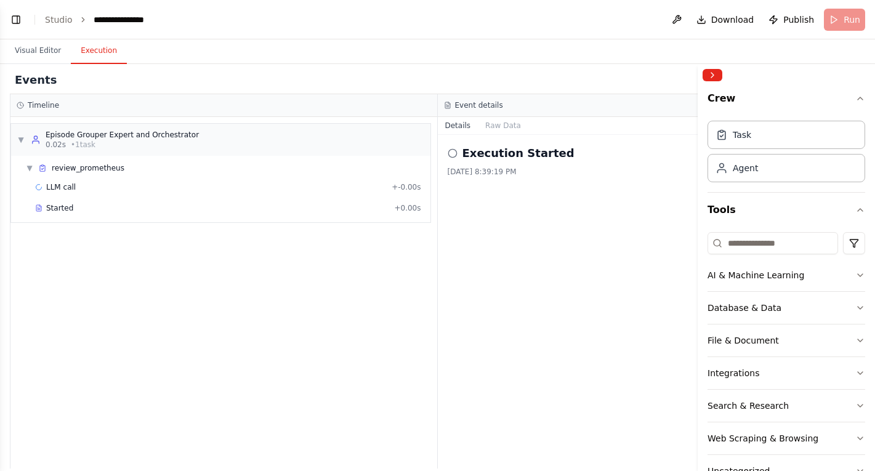
click at [453, 154] on icon at bounding box center [453, 153] width 10 height 10
click at [498, 152] on h2 "Execution Started" at bounding box center [518, 153] width 112 height 17
click at [499, 171] on div "[DATE] 8:39:19 PM" at bounding box center [652, 172] width 408 height 10
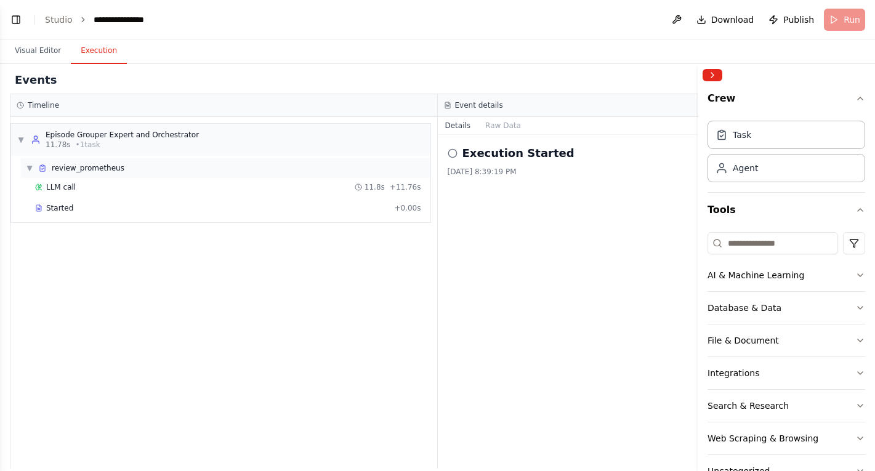
click at [30, 166] on span "▼" at bounding box center [29, 168] width 7 height 10
click at [30, 166] on span "▶" at bounding box center [29, 168] width 7 height 10
click at [50, 190] on span "LLM call" at bounding box center [61, 187] width 30 height 10
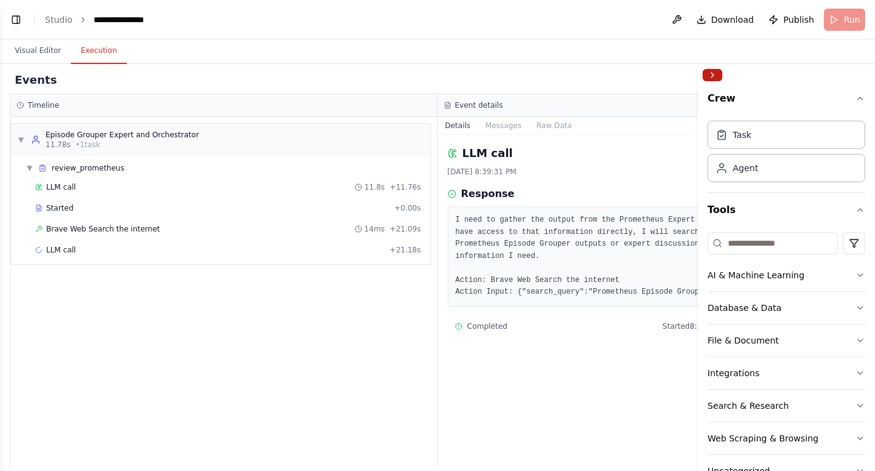
click at [712, 71] on button "Collapse right sidebar" at bounding box center [713, 75] width 20 height 12
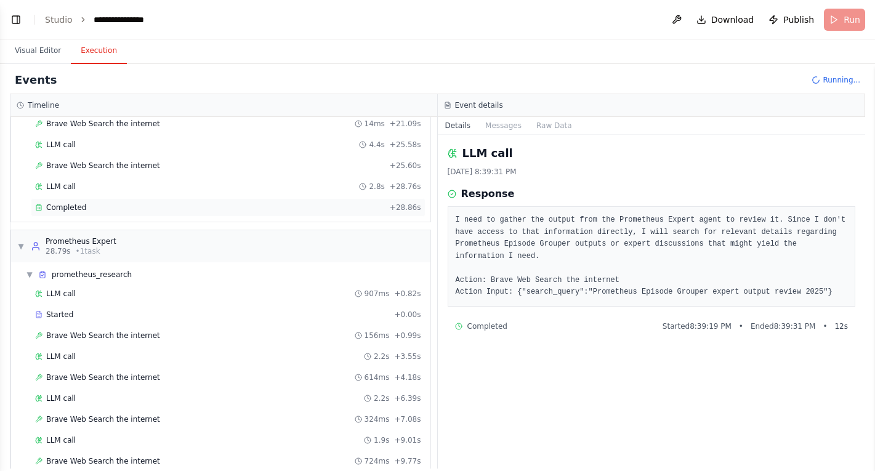
scroll to position [147, 0]
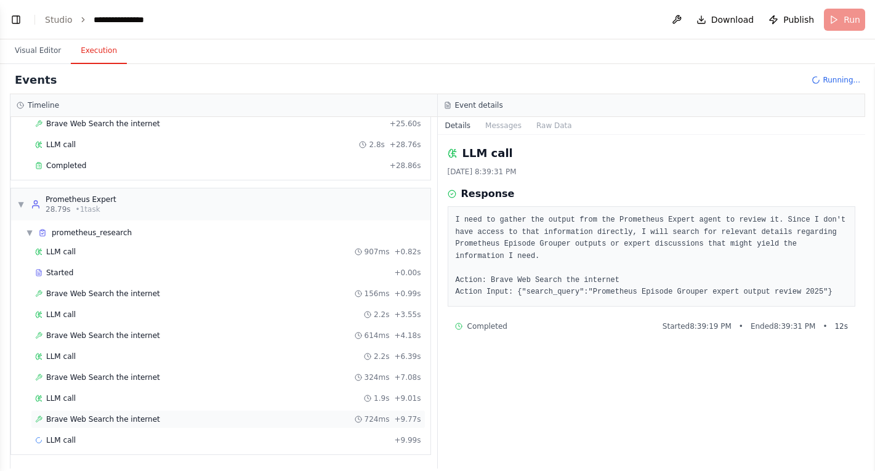
click at [282, 416] on div "Brave Web Search the internet 724ms + 9.77s" at bounding box center [228, 419] width 386 height 10
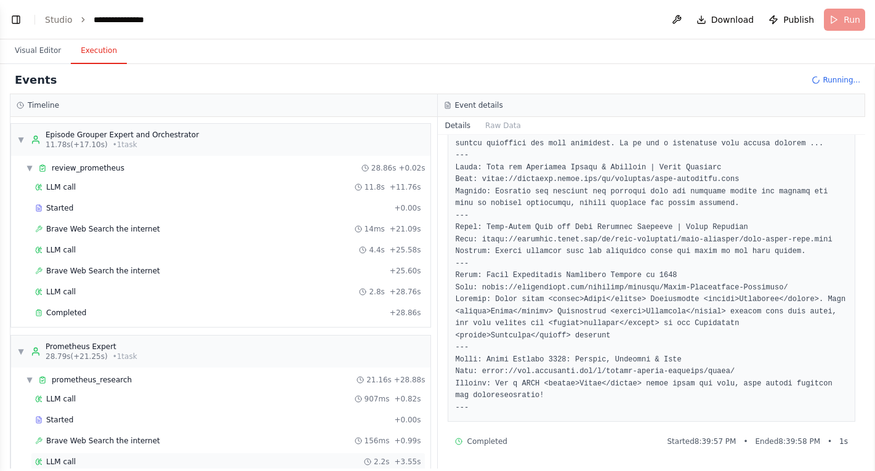
scroll to position [626, 0]
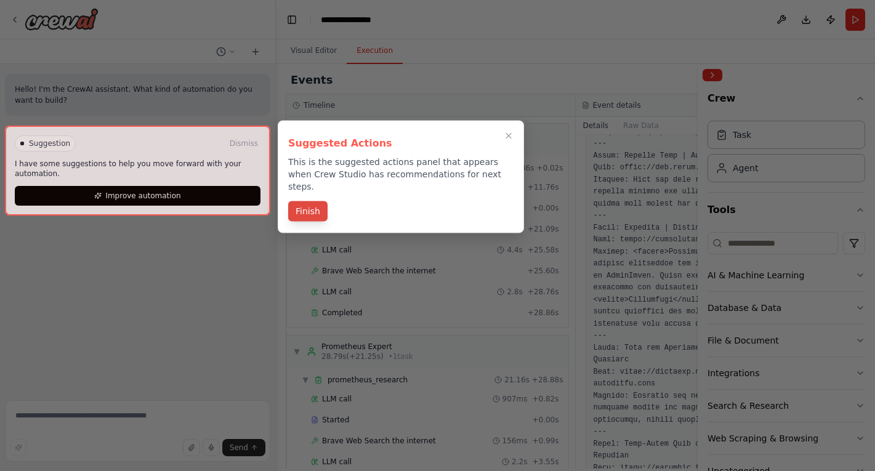
click at [310, 201] on button "Finish" at bounding box center [307, 211] width 39 height 20
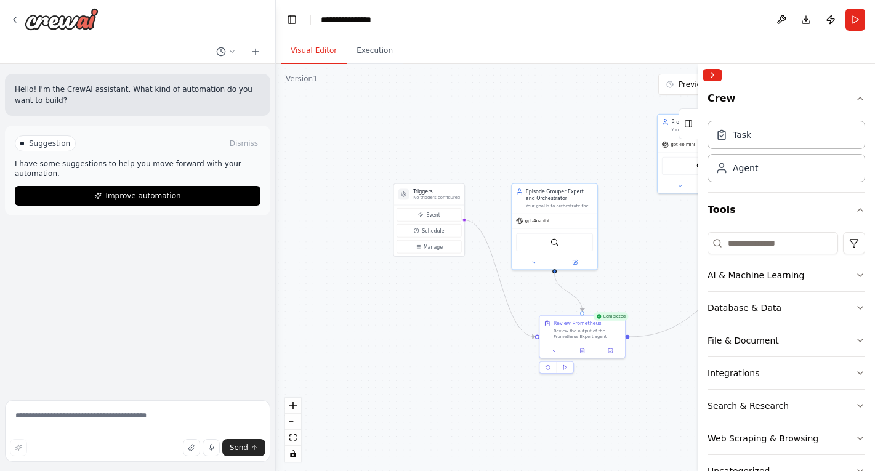
click at [318, 58] on button "Visual Editor" at bounding box center [314, 51] width 66 height 26
click at [375, 56] on button "Execution" at bounding box center [375, 51] width 56 height 26
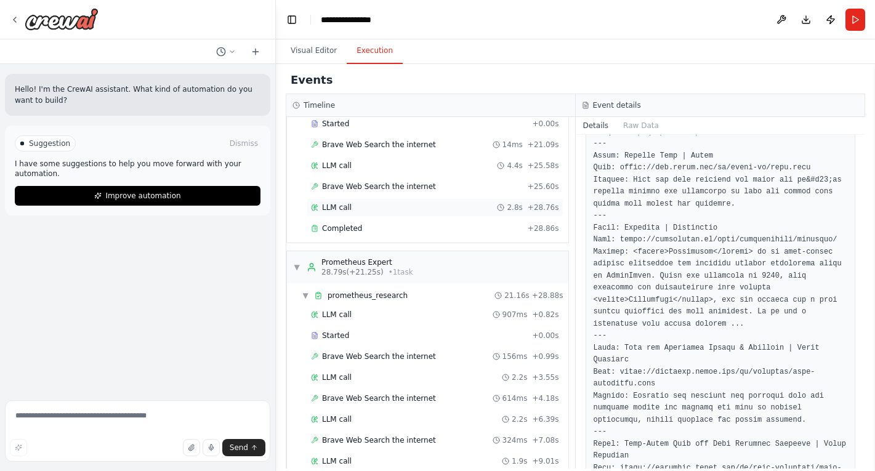
scroll to position [168, 0]
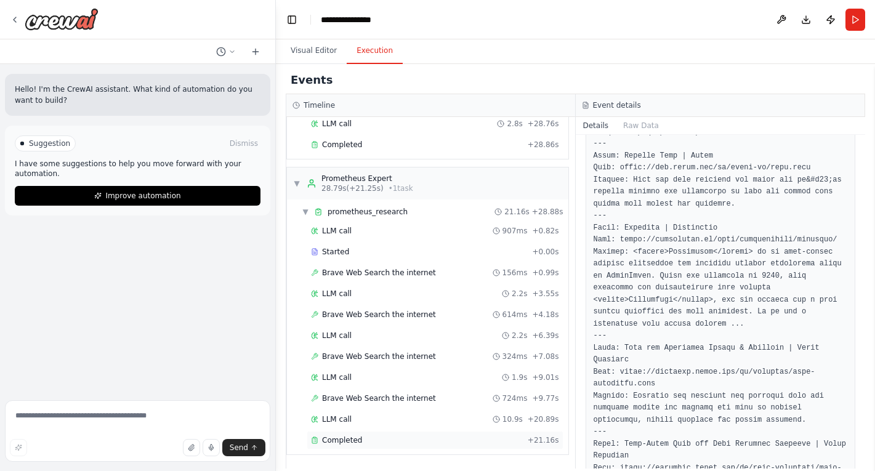
click at [374, 432] on div "Completed + 21.16s" at bounding box center [435, 440] width 257 height 18
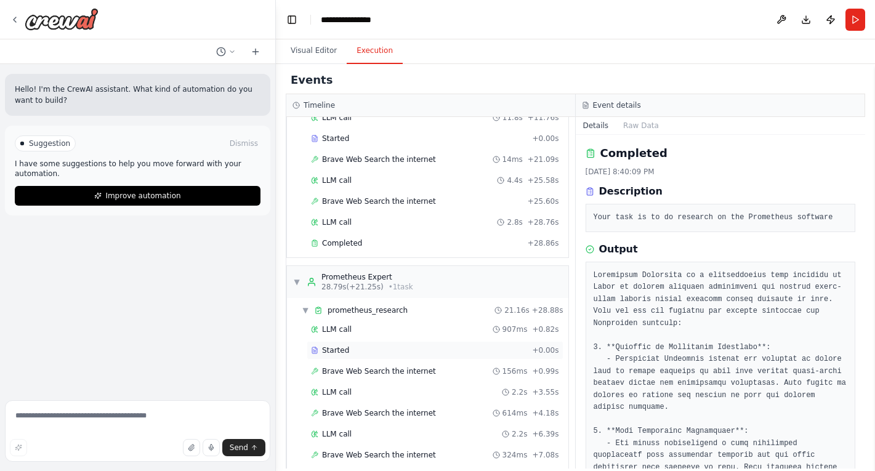
scroll to position [0, 0]
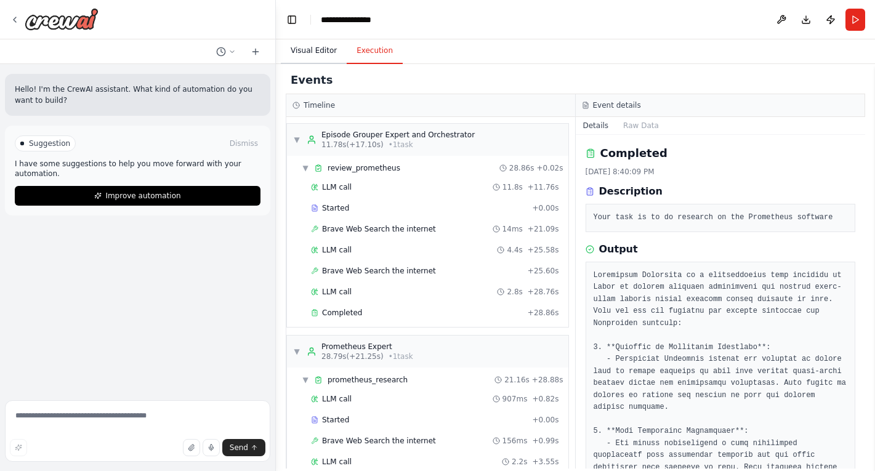
click at [324, 48] on button "Visual Editor" at bounding box center [314, 51] width 66 height 26
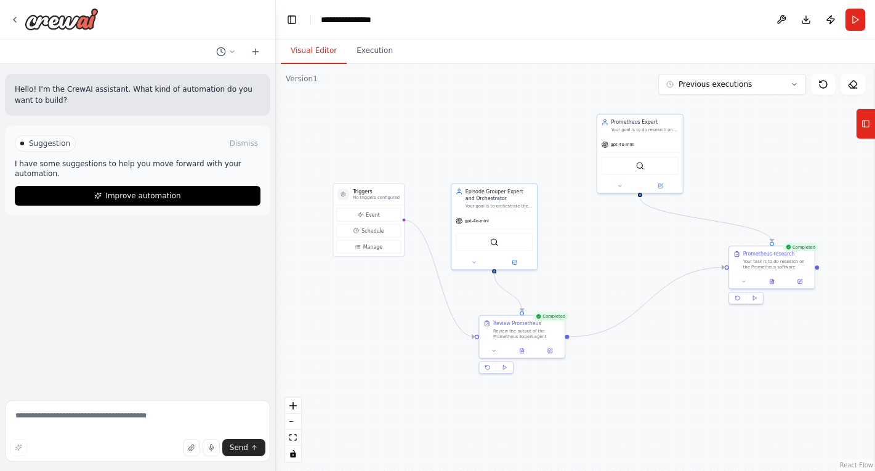
drag, startPoint x: 509, startPoint y: 136, endPoint x: 449, endPoint y: 136, distance: 60.3
click at [449, 136] on div ".deletable-edge-delete-btn { width: 20px; height: 20px; border: 0px solid #ffff…" at bounding box center [575, 267] width 599 height 407
click at [764, 86] on button "Previous executions" at bounding box center [732, 84] width 148 height 21
click at [385, 51] on button "Execution" at bounding box center [375, 51] width 56 height 26
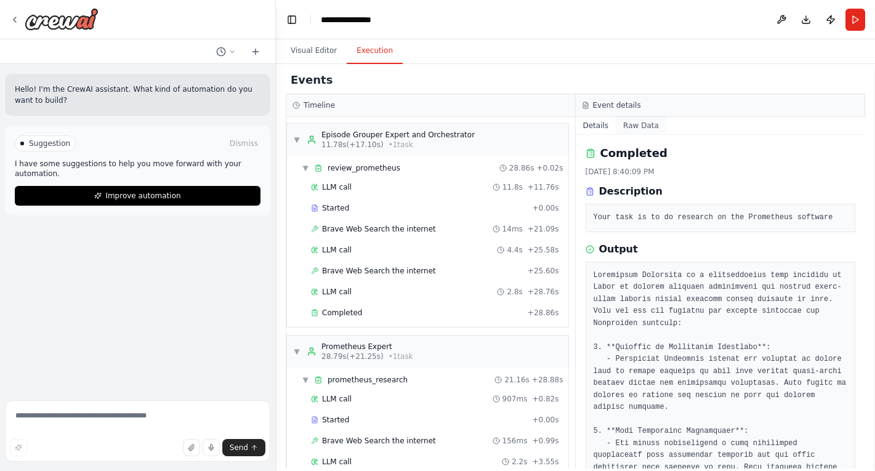
click at [647, 132] on button "Raw Data" at bounding box center [641, 125] width 50 height 17
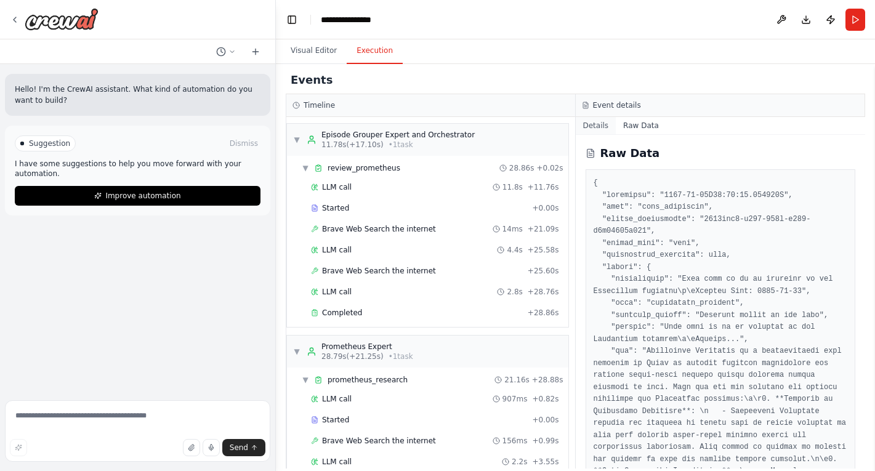
click at [596, 128] on button "Details" at bounding box center [596, 125] width 41 height 17
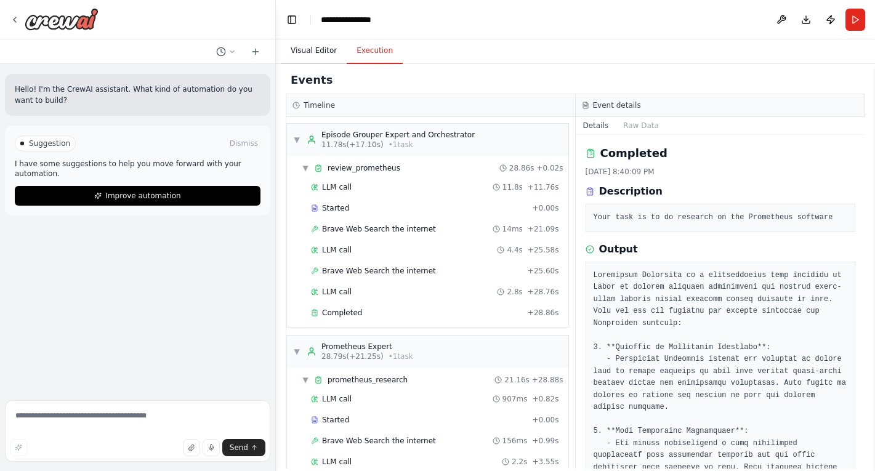
click at [321, 44] on button "Visual Editor" at bounding box center [314, 51] width 66 height 26
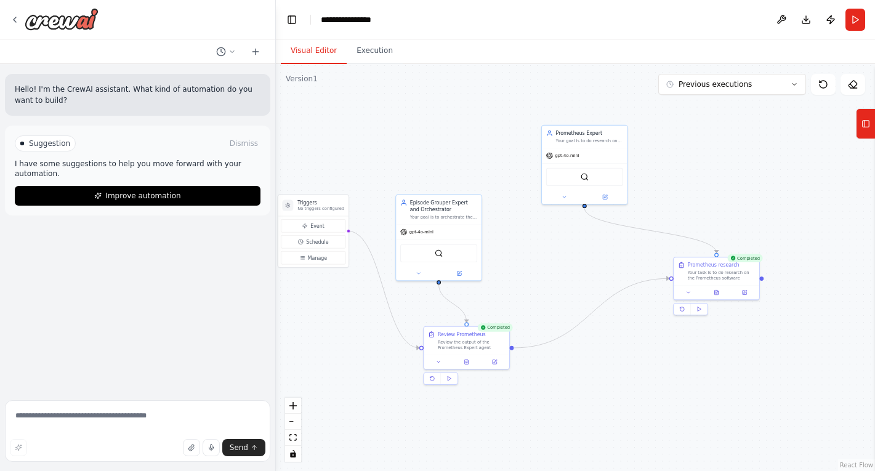
drag, startPoint x: 635, startPoint y: 240, endPoint x: 579, endPoint y: 251, distance: 56.5
click at [579, 251] on div ".deletable-edge-delete-btn { width: 20px; height: 20px; border: 0px solid #ffff…" at bounding box center [575, 267] width 599 height 407
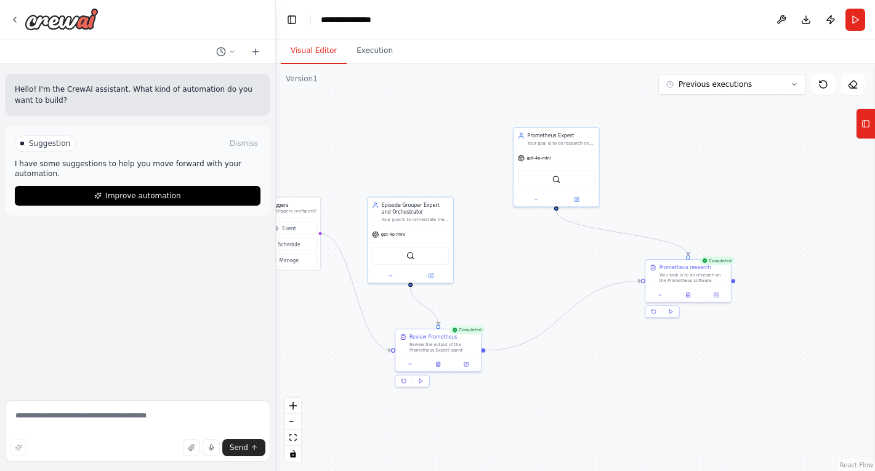
drag, startPoint x: 577, startPoint y: 251, endPoint x: 549, endPoint y: 254, distance: 28.4
click at [549, 254] on div ".deletable-edge-delete-btn { width: 20px; height: 20px; border: 0px solid #ffff…" at bounding box center [575, 267] width 599 height 407
click at [573, 144] on div "Your goal is to do research on the Prometheus product." at bounding box center [561, 142] width 67 height 6
click at [579, 142] on div "Your goal is to do research on the Prometheus product." at bounding box center [561, 142] width 67 height 6
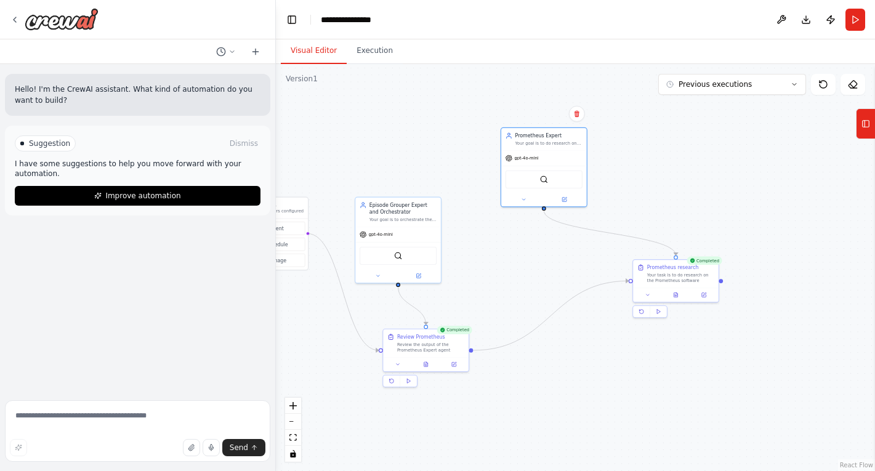
drag, startPoint x: 651, startPoint y: 150, endPoint x: 632, endPoint y: 150, distance: 19.1
click at [632, 150] on div ".deletable-edge-delete-btn { width: 20px; height: 20px; border: 0px solid #ffff…" at bounding box center [575, 267] width 599 height 407
click at [292, 15] on button "Toggle Left Sidebar" at bounding box center [291, 19] width 17 height 17
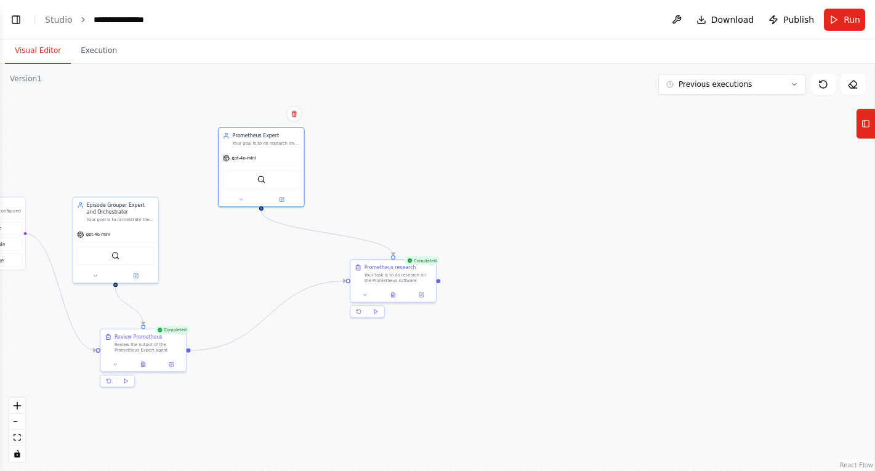
click at [546, 198] on div ".deletable-edge-delete-btn { width: 20px; height: 20px; border: 0px solid #ffff…" at bounding box center [437, 267] width 875 height 407
click at [872, 123] on button "Tools" at bounding box center [865, 123] width 19 height 31
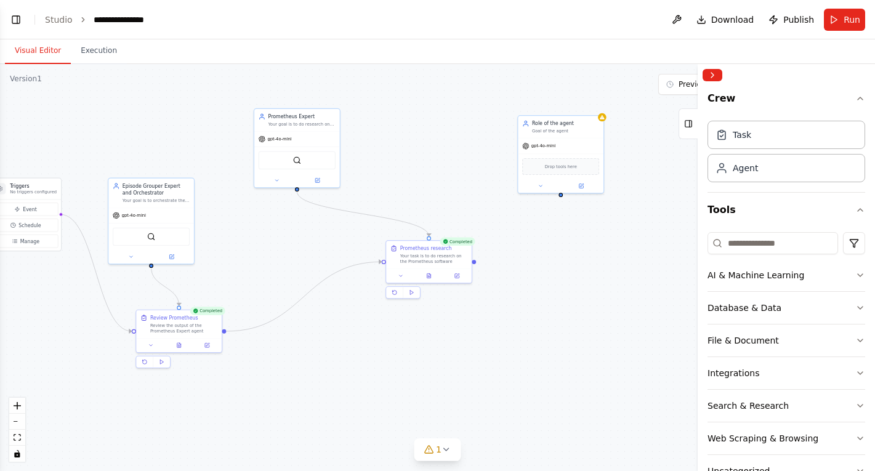
drag, startPoint x: 496, startPoint y: 346, endPoint x: 532, endPoint y: 327, distance: 40.5
click at [532, 327] on div ".deletable-edge-delete-btn { width: 20px; height: 20px; border: 0px solid #ffff…" at bounding box center [437, 267] width 875 height 407
click at [541, 186] on icon at bounding box center [541, 185] width 6 height 6
click at [562, 222] on input "**********" at bounding box center [586, 215] width 126 height 12
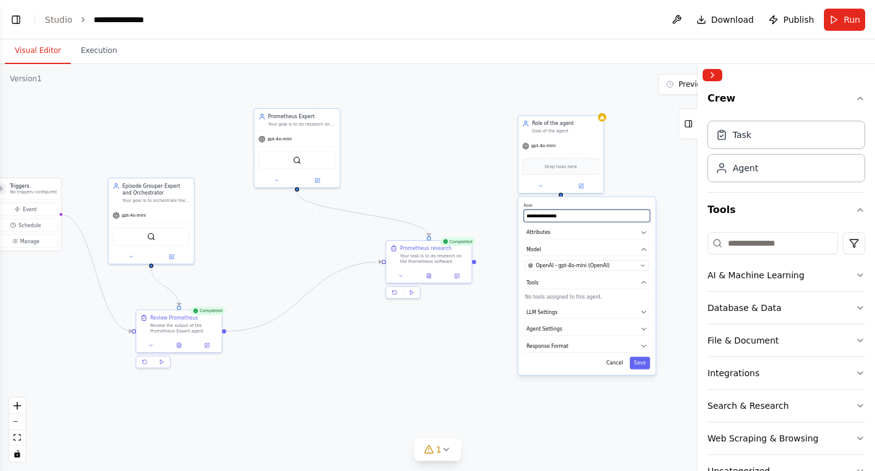
click at [562, 222] on input "**********" at bounding box center [586, 215] width 126 height 12
type input "**********"
click at [566, 238] on button "Attributes" at bounding box center [586, 232] width 126 height 13
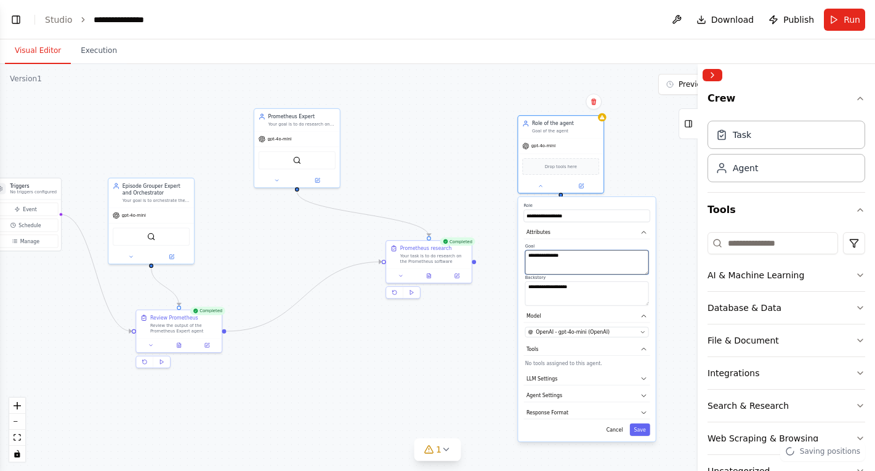
click at [567, 258] on textarea "**********" at bounding box center [587, 262] width 124 height 24
click at [313, 134] on div "gpt-4o-mini" at bounding box center [297, 137] width 86 height 15
click at [269, 177] on button at bounding box center [276, 179] width 39 height 9
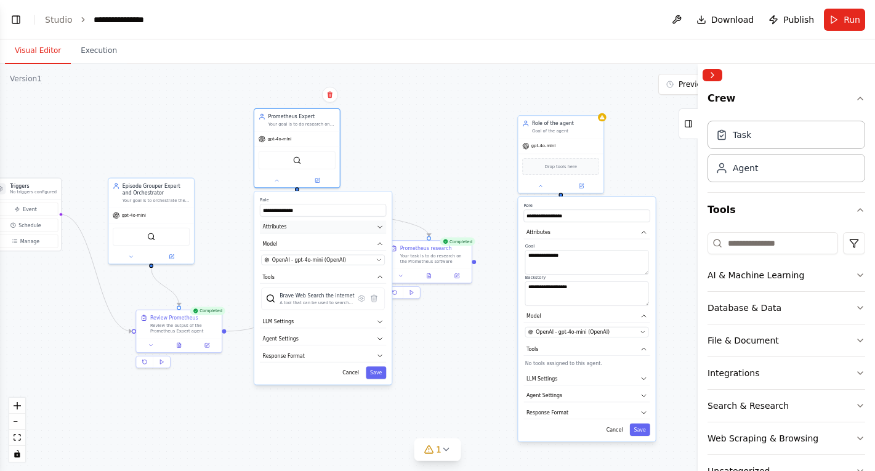
click at [310, 227] on button "Attributes" at bounding box center [323, 226] width 126 height 13
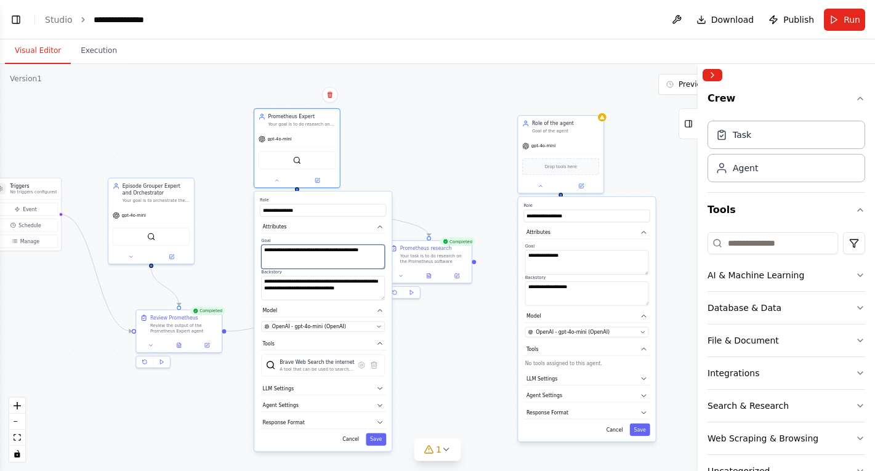
click at [310, 252] on textarea "**********" at bounding box center [323, 256] width 124 height 24
click at [557, 256] on textarea "**********" at bounding box center [587, 262] width 124 height 24
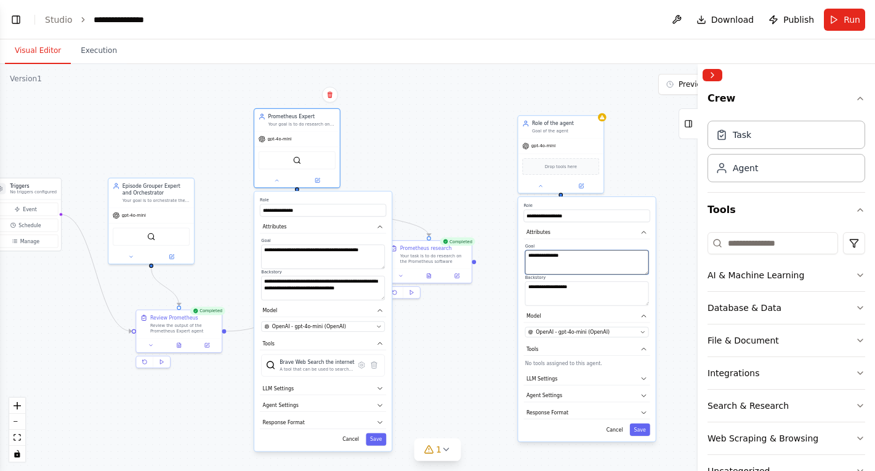
click at [557, 256] on textarea "**********" at bounding box center [587, 262] width 124 height 24
paste textarea "**********"
drag, startPoint x: 584, startPoint y: 264, endPoint x: 605, endPoint y: 255, distance: 22.3
click at [605, 255] on textarea "**********" at bounding box center [587, 262] width 124 height 24
type textarea "**********"
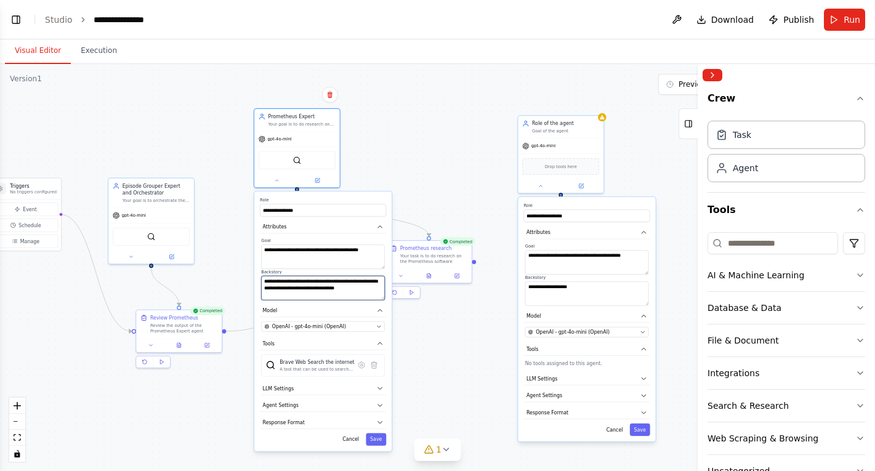
click at [337, 291] on textarea "**********" at bounding box center [323, 288] width 124 height 24
click at [588, 286] on textarea "**********" at bounding box center [587, 293] width 124 height 24
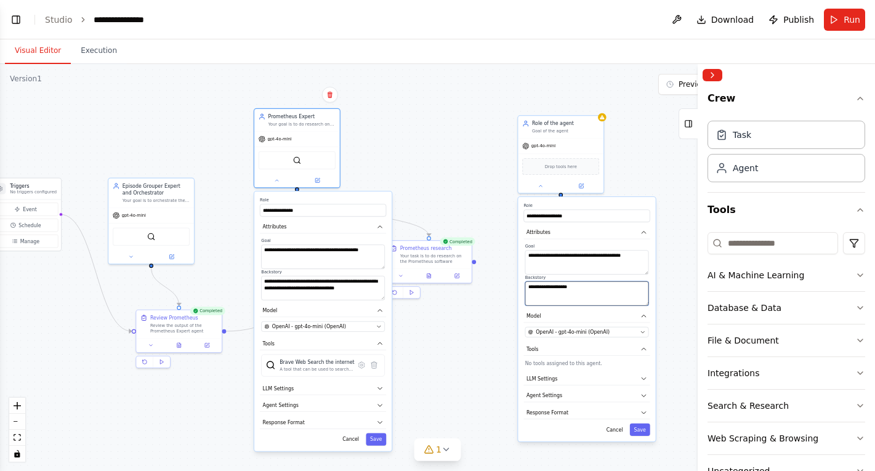
click at [588, 286] on textarea "**********" at bounding box center [587, 293] width 124 height 24
paste textarea "**********"
click at [595, 286] on textarea "**********" at bounding box center [587, 293] width 124 height 24
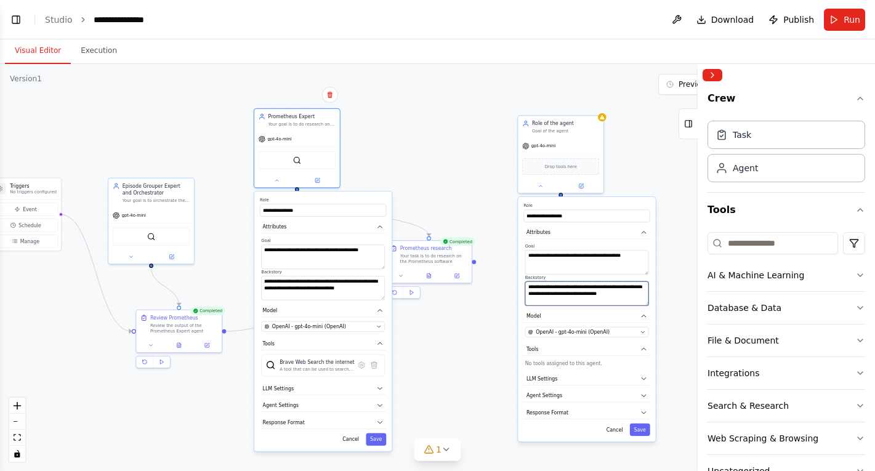
drag, startPoint x: 587, startPoint y: 299, endPoint x: 547, endPoint y: 292, distance: 41.2
click at [547, 292] on textarea "**********" at bounding box center [587, 293] width 124 height 24
type textarea "**********"
click at [647, 430] on button "Save" at bounding box center [640, 430] width 20 height 12
click at [637, 426] on button "Save" at bounding box center [640, 430] width 20 height 12
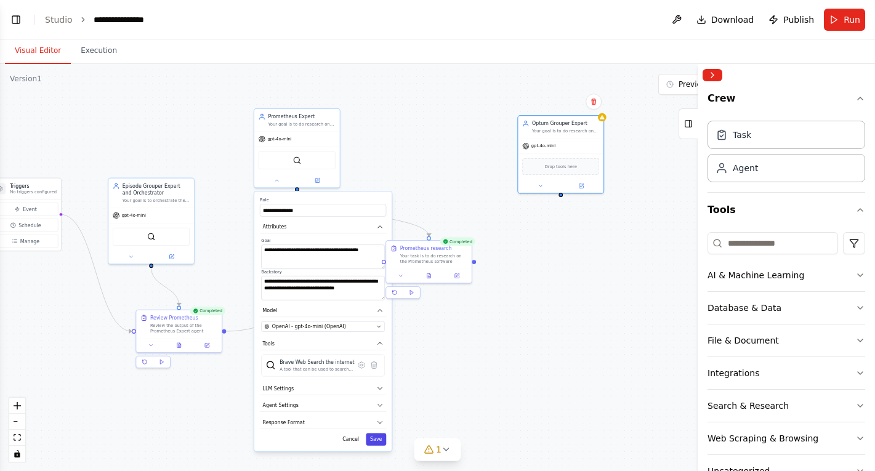
click at [379, 440] on button "Save" at bounding box center [376, 439] width 20 height 12
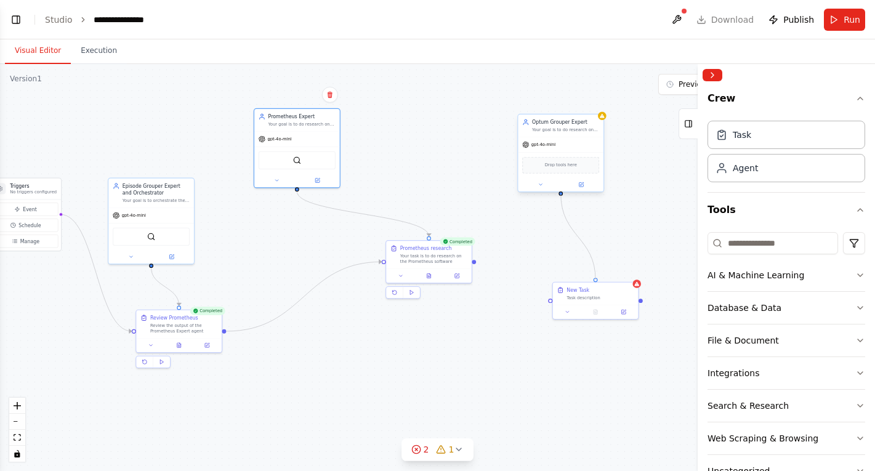
drag, startPoint x: 596, startPoint y: 278, endPoint x: 562, endPoint y: 190, distance: 93.8
click at [528, 248] on div ".deletable-edge-delete-btn { width: 20px; height: 20px; border: 0px solid #ffff…" at bounding box center [437, 267] width 875 height 407
click at [585, 291] on div "New Task" at bounding box center [578, 288] width 23 height 7
click at [402, 272] on icon at bounding box center [401, 275] width 6 height 6
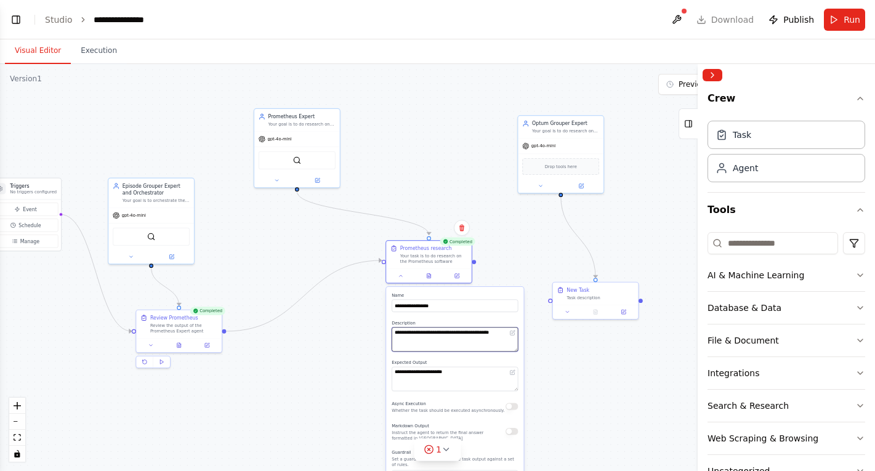
click at [427, 331] on textarea "**********" at bounding box center [455, 339] width 126 height 24
click at [567, 310] on icon at bounding box center [567, 310] width 3 height 1
click at [603, 410] on textarea "**********" at bounding box center [622, 415] width 126 height 24
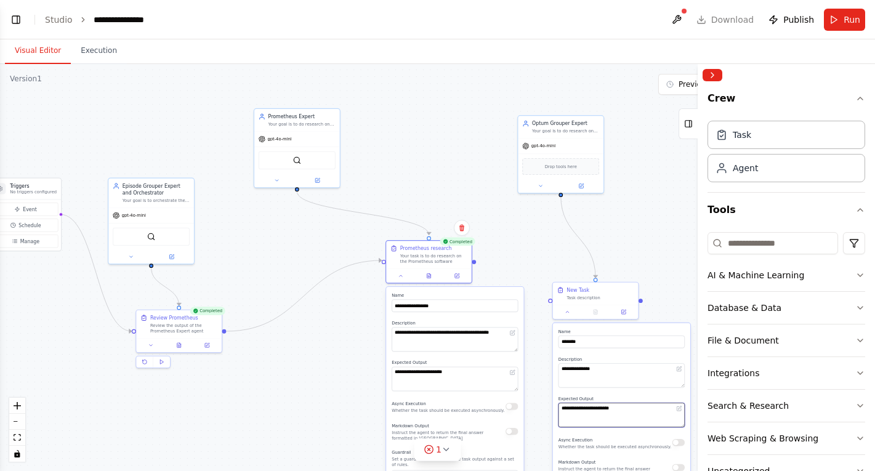
click at [603, 410] on textarea "**********" at bounding box center [622, 415] width 126 height 24
paste textarea "**********"
click at [640, 410] on textarea "**********" at bounding box center [622, 415] width 126 height 24
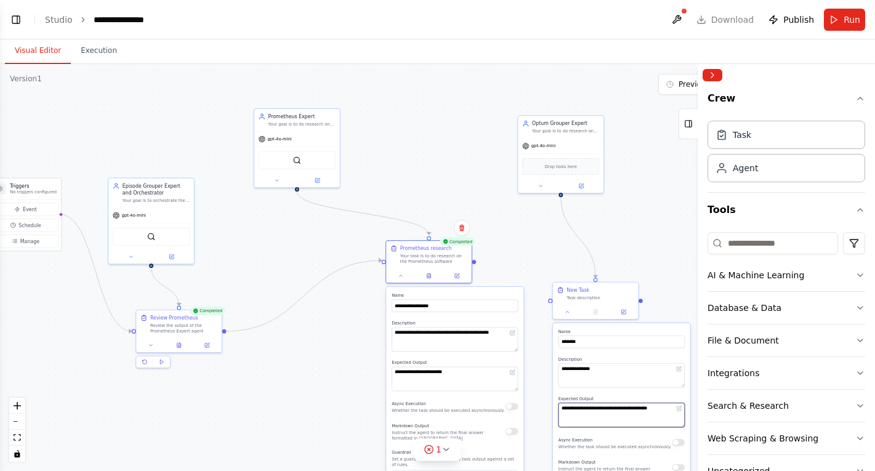
type textarea "**********"
click at [587, 345] on input "********" at bounding box center [622, 342] width 126 height 12
type input "*"
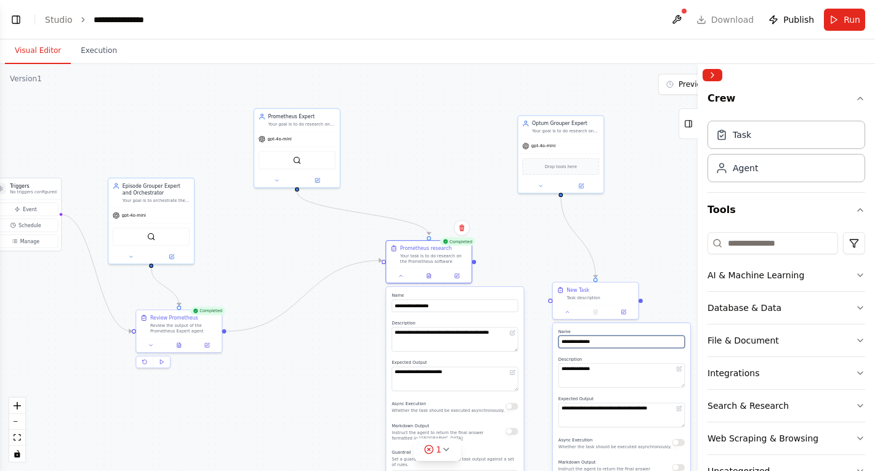
type input "**********"
click at [617, 363] on textarea "**********" at bounding box center [622, 375] width 126 height 24
paste textarea "**********"
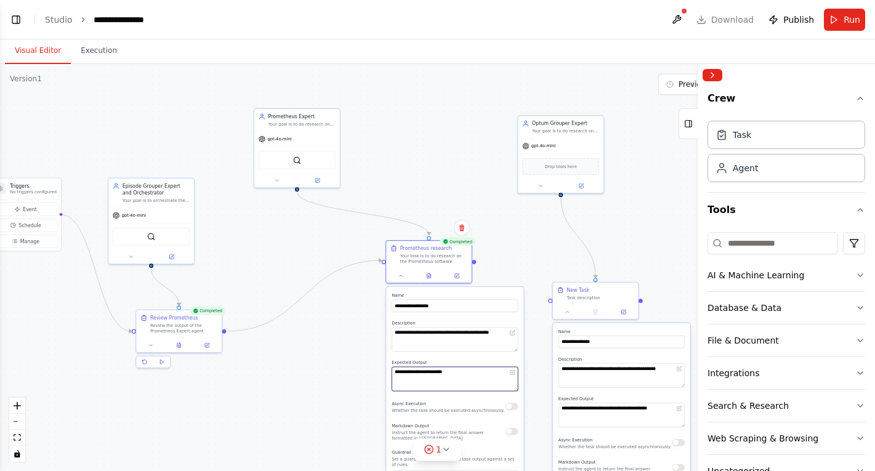
click at [484, 384] on textarea "**********" at bounding box center [455, 379] width 126 height 24
click at [579, 412] on textarea "**********" at bounding box center [622, 415] width 126 height 24
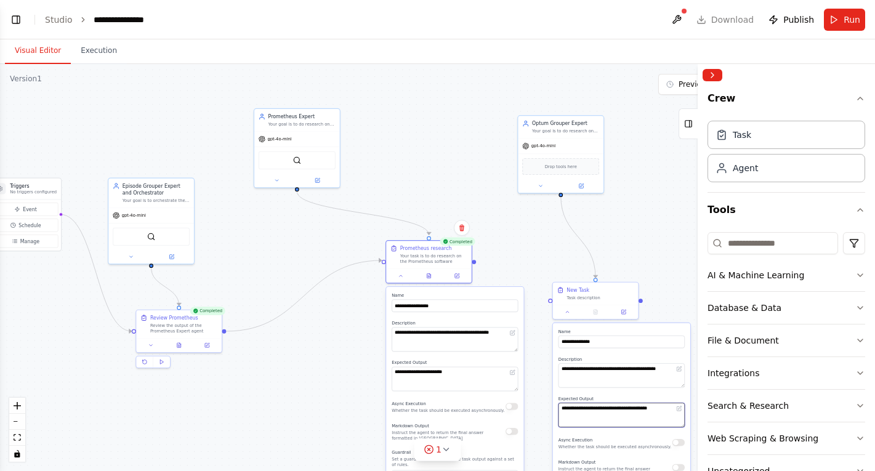
click at [579, 412] on textarea "**********" at bounding box center [622, 415] width 126 height 24
click at [603, 370] on textarea "**********" at bounding box center [622, 375] width 126 height 24
paste textarea
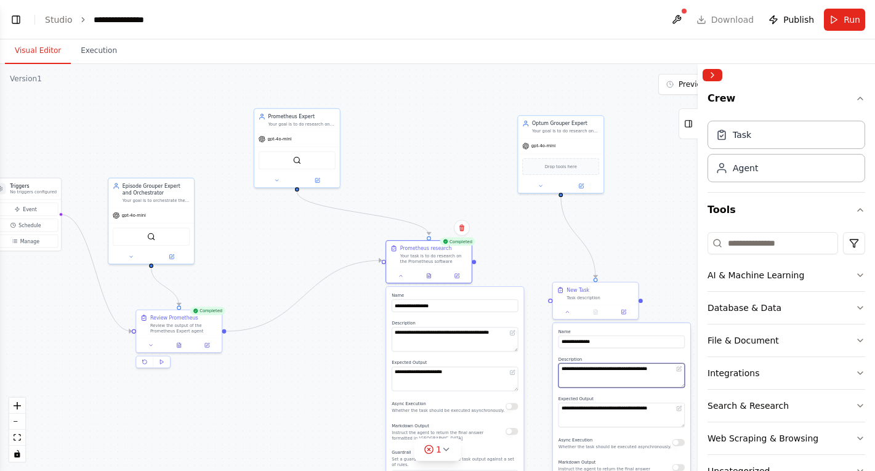
type textarea "**********"
click at [493, 369] on textarea "**********" at bounding box center [455, 379] width 126 height 24
click at [578, 414] on textarea "**********" at bounding box center [622, 415] width 126 height 24
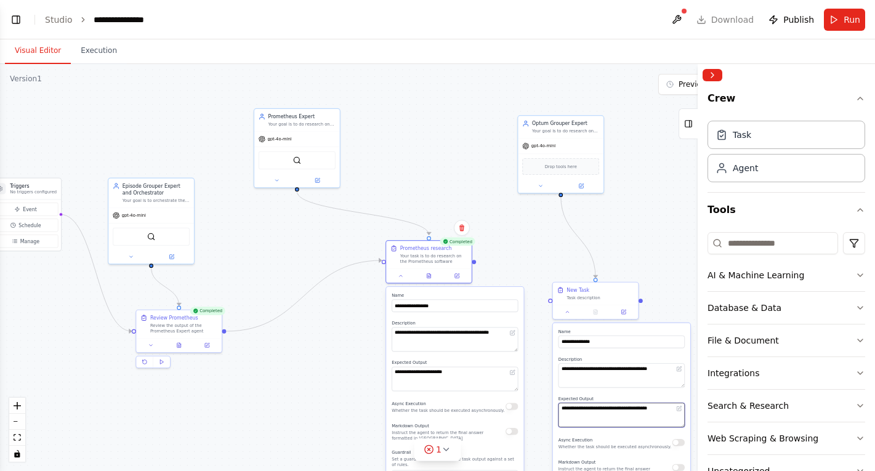
click at [578, 414] on textarea "**********" at bounding box center [622, 415] width 126 height 24
paste textarea
type textarea "**********"
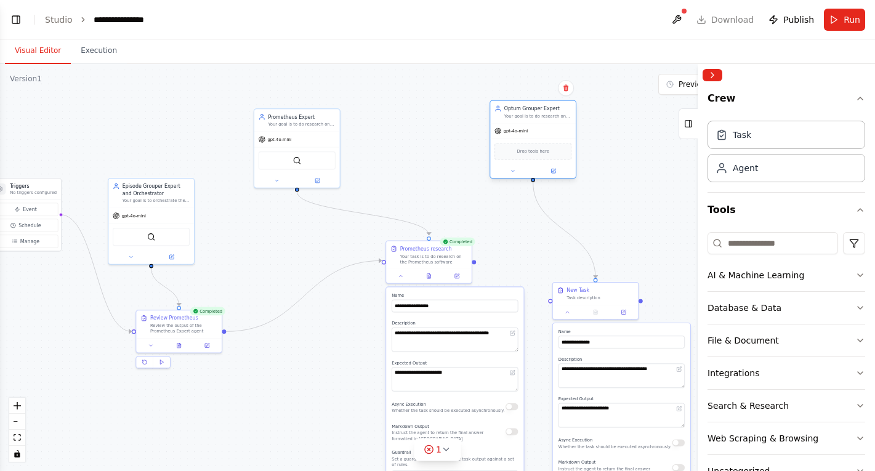
drag, startPoint x: 576, startPoint y: 124, endPoint x: 550, endPoint y: 114, distance: 27.7
click at [550, 112] on div "Optum Grouper Expert" at bounding box center [537, 108] width 67 height 7
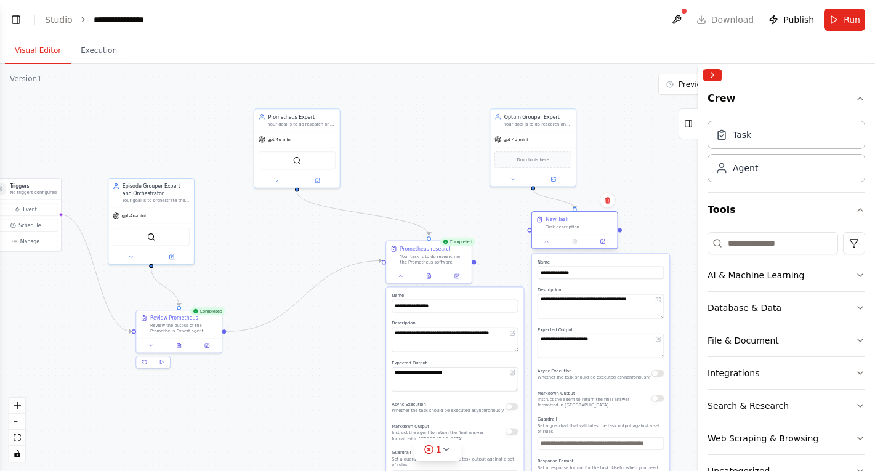
drag, startPoint x: 615, startPoint y: 288, endPoint x: 595, endPoint y: 216, distance: 75.3
click at [595, 216] on div "New Task Task description" at bounding box center [575, 223] width 86 height 22
click at [15, 441] on button "fit view" at bounding box center [17, 438] width 16 height 16
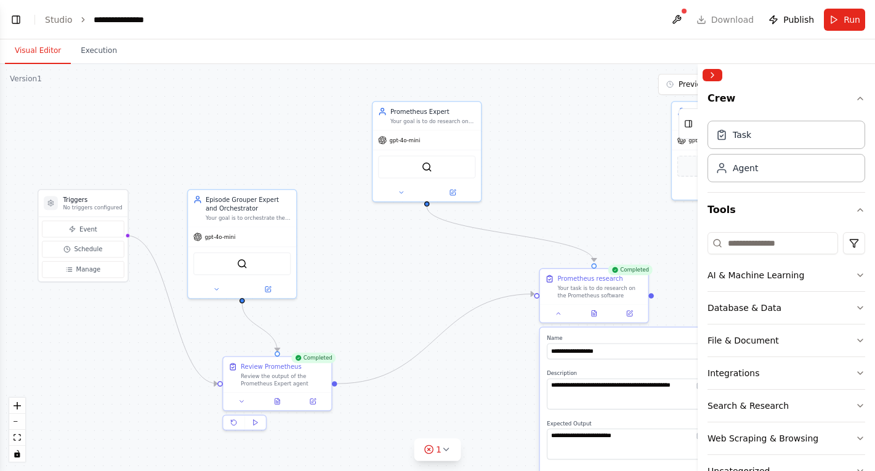
drag, startPoint x: 491, startPoint y: 381, endPoint x: 416, endPoint y: 217, distance: 181.0
click at [416, 216] on div ".deletable-edge-delete-btn { width: 20px; height: 20px; border: 0px solid #ffff…" at bounding box center [437, 267] width 875 height 407
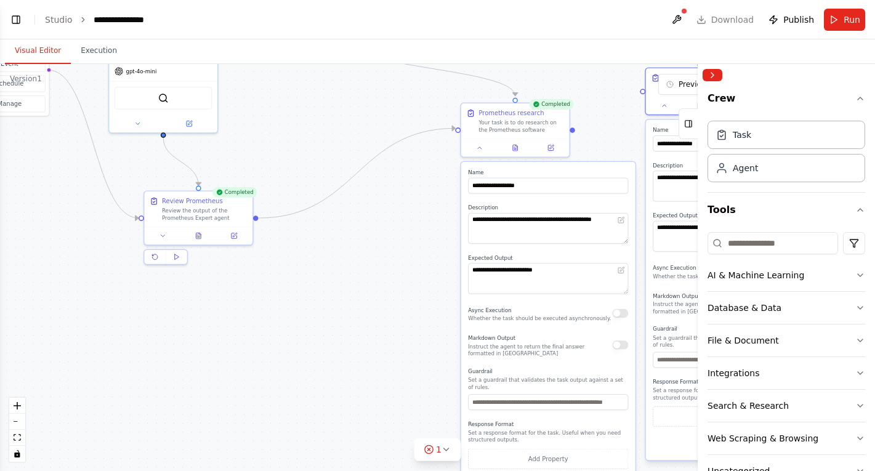
drag, startPoint x: 418, startPoint y: 334, endPoint x: 328, endPoint y: 275, distance: 108.5
click at [328, 275] on div ".deletable-edge-delete-btn { width: 20px; height: 20px; border: 0px solid #ffff…" at bounding box center [437, 267] width 875 height 407
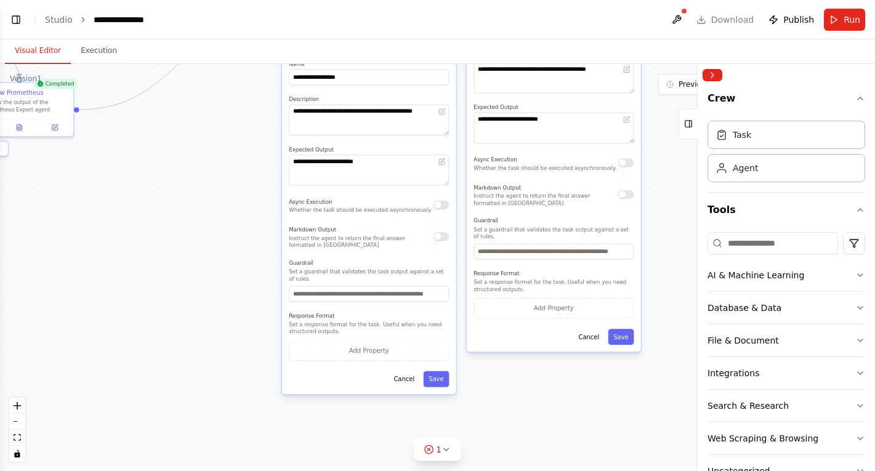
drag, startPoint x: 622, startPoint y: 435, endPoint x: 518, endPoint y: 380, distance: 117.4
click at [518, 379] on div ".deletable-edge-delete-btn { width: 20px; height: 20px; border: 0px solid #ffff…" at bounding box center [437, 267] width 875 height 407
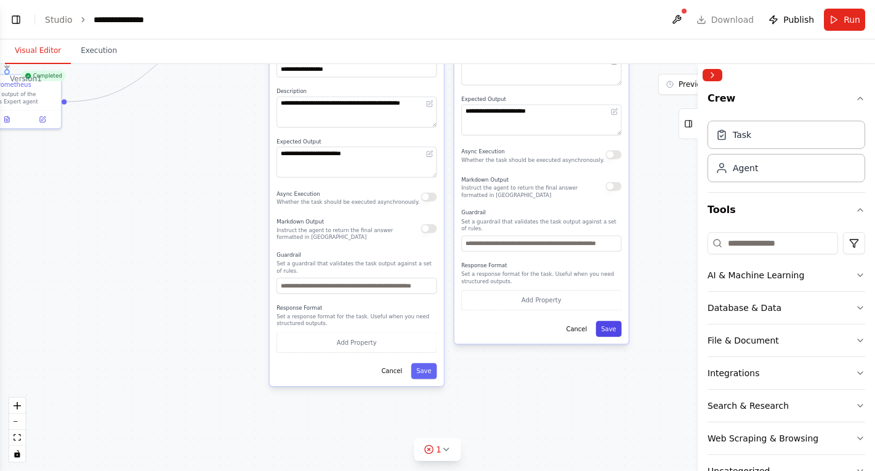
click at [617, 323] on button "Save" at bounding box center [609, 329] width 26 height 16
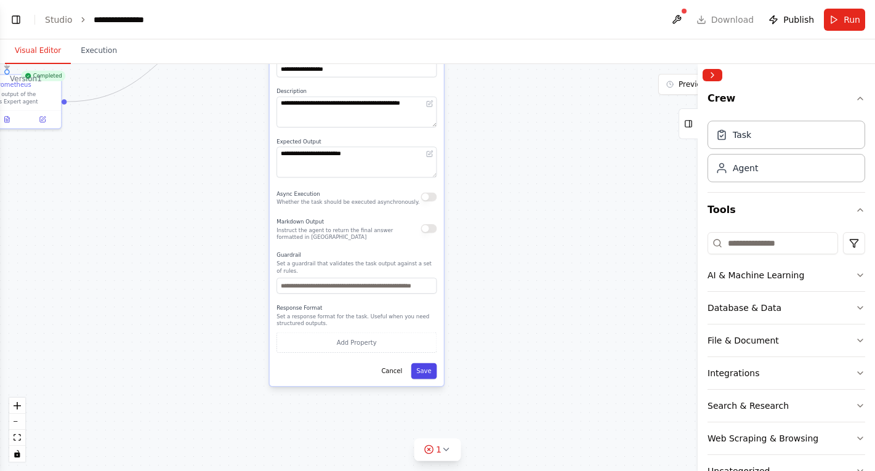
click at [427, 372] on button "Save" at bounding box center [424, 371] width 26 height 16
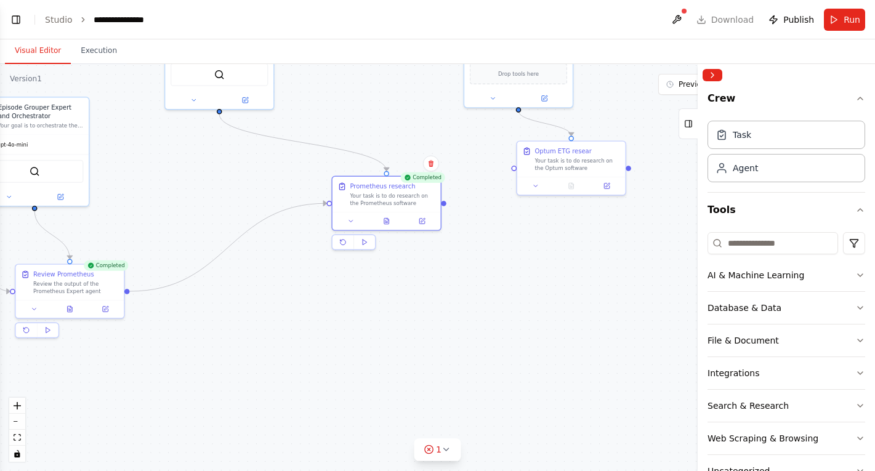
drag, startPoint x: 521, startPoint y: 237, endPoint x: 586, endPoint y: 403, distance: 178.4
click at [586, 403] on div ".deletable-edge-delete-btn { width: 20px; height: 20px; border: 0px solid #ffff…" at bounding box center [437, 267] width 875 height 407
drag, startPoint x: 128, startPoint y: 287, endPoint x: 132, endPoint y: 295, distance: 8.8
click at [132, 295] on div ".deletable-edge-delete-btn { width: 20px; height: 20px; border: 0px solid #ffff…" at bounding box center [437, 267] width 875 height 407
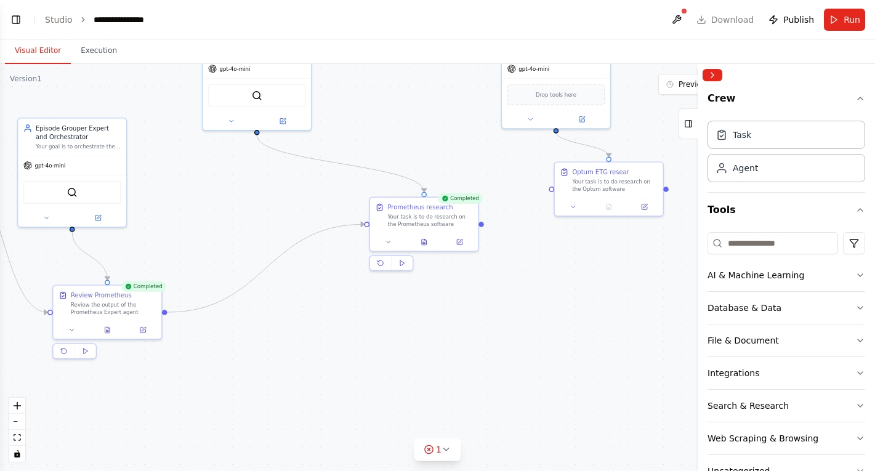
drag, startPoint x: 130, startPoint y: 290, endPoint x: 166, endPoint y: 313, distance: 42.7
click at [166, 313] on div ".deletable-edge-delete-btn { width: 20px; height: 20px; border: 0px solid #ffff…" at bounding box center [437, 267] width 875 height 407
drag, startPoint x: 552, startPoint y: 188, endPoint x: 161, endPoint y: 311, distance: 409.8
drag, startPoint x: 597, startPoint y: 166, endPoint x: 594, endPoint y: 298, distance: 132.4
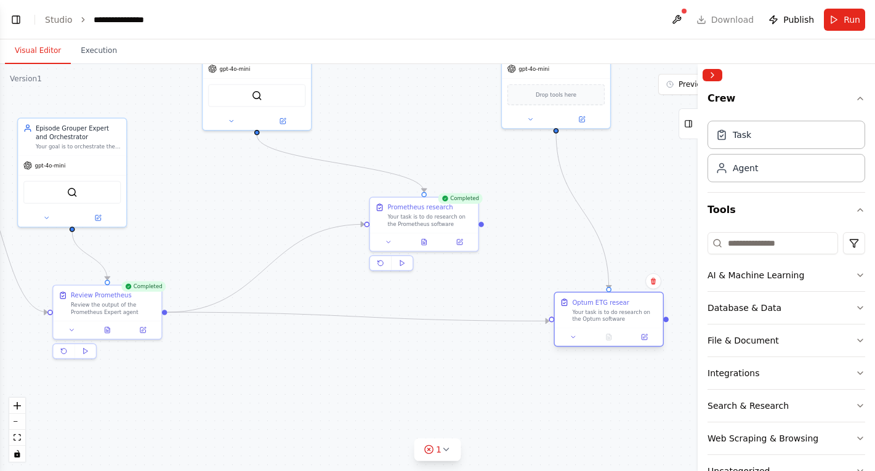
click at [594, 298] on div "Optum ETG resear" at bounding box center [600, 302] width 57 height 9
click at [70, 333] on button at bounding box center [72, 328] width 30 height 10
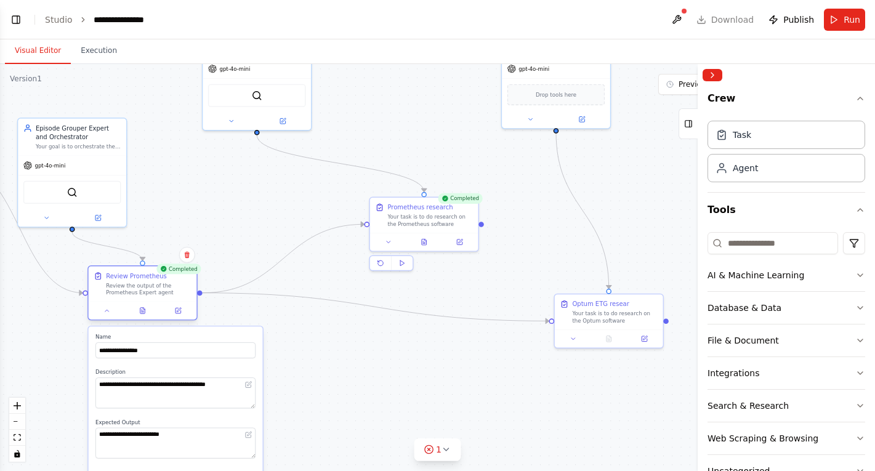
drag, startPoint x: 119, startPoint y: 291, endPoint x: 153, endPoint y: 270, distance: 39.8
click at [153, 270] on div "Review Prometheus Review the output of the Prometheus Expert agent" at bounding box center [143, 283] width 108 height 35
click at [144, 351] on input "**********" at bounding box center [175, 350] width 160 height 16
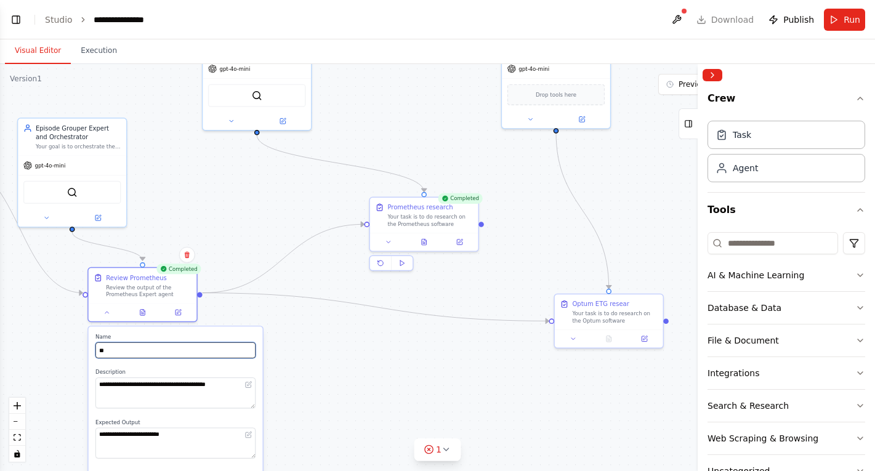
type input "*"
type input "**********"
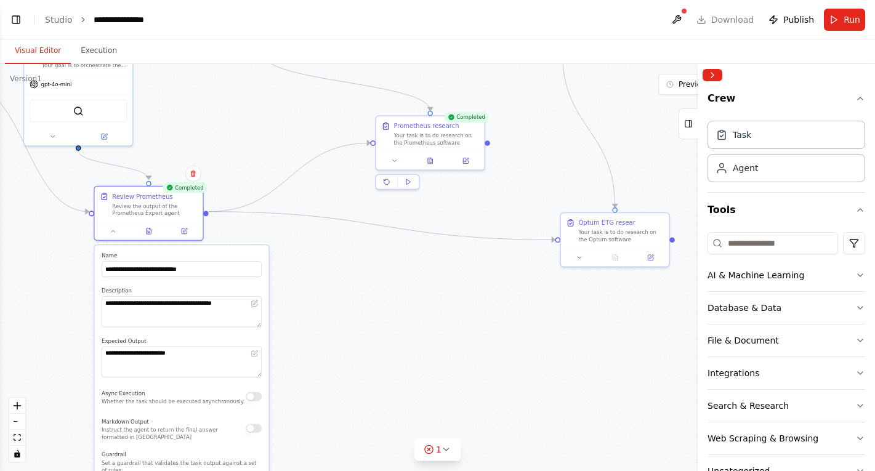
drag, startPoint x: 286, startPoint y: 307, endPoint x: 292, endPoint y: 233, distance: 73.5
click at [292, 233] on div ".deletable-edge-delete-btn { width: 20px; height: 20px; border: 0px solid #ffff…" at bounding box center [437, 267] width 875 height 407
click at [248, 304] on textarea "**********" at bounding box center [182, 311] width 160 height 31
drag, startPoint x: 230, startPoint y: 304, endPoint x: 235, endPoint y: 309, distance: 7.0
click at [230, 304] on textarea "**********" at bounding box center [182, 311] width 160 height 31
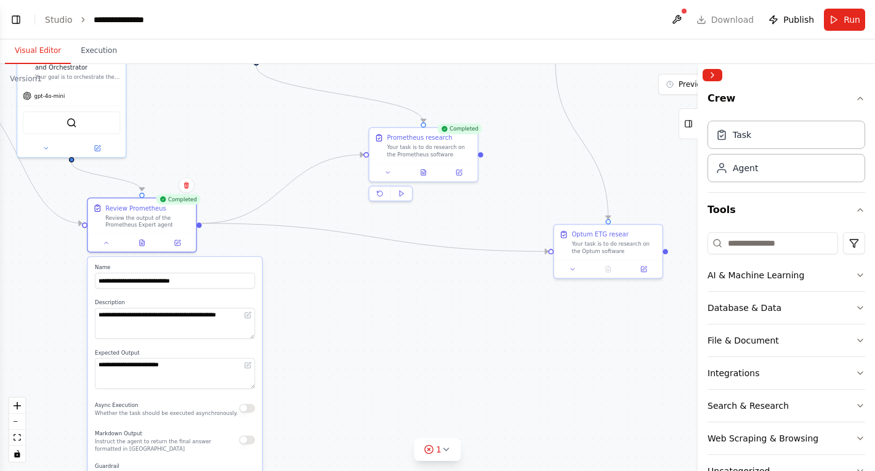
drag, startPoint x: 457, startPoint y: 278, endPoint x: 451, endPoint y: 288, distance: 12.1
click at [451, 288] on div ".deletable-edge-delete-btn { width: 20px; height: 20px; border: 0px solid #ffff…" at bounding box center [437, 267] width 875 height 407
click at [236, 313] on textarea "**********" at bounding box center [175, 322] width 160 height 31
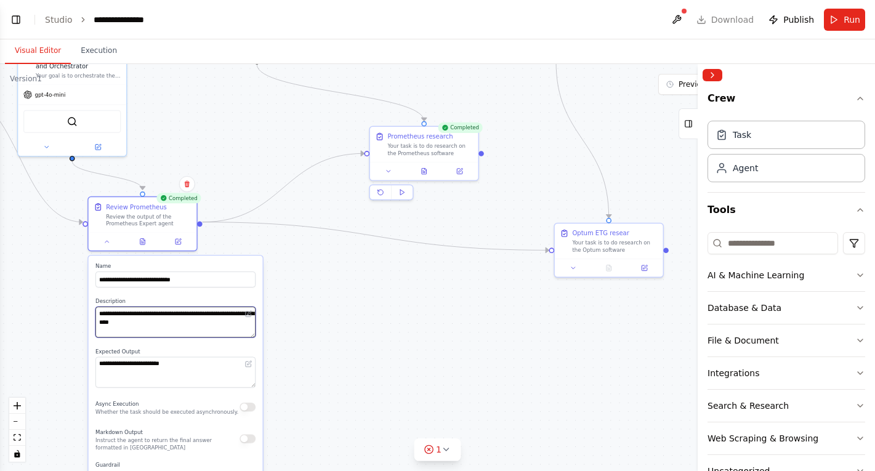
click at [153, 324] on textarea "**********" at bounding box center [175, 322] width 160 height 31
click at [155, 325] on textarea "**********" at bounding box center [175, 322] width 160 height 31
click at [188, 323] on textarea "**********" at bounding box center [175, 322] width 160 height 31
type textarea "**********"
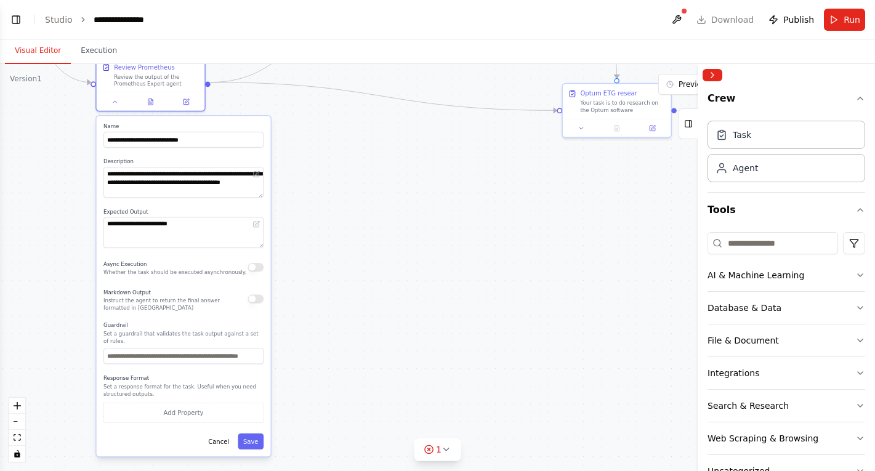
drag, startPoint x: 301, startPoint y: 358, endPoint x: 308, endPoint y: 215, distance: 143.7
click at [308, 215] on div ".deletable-edge-delete-btn { width: 20px; height: 20px; border: 0px solid #ffff…" at bounding box center [437, 267] width 875 height 407
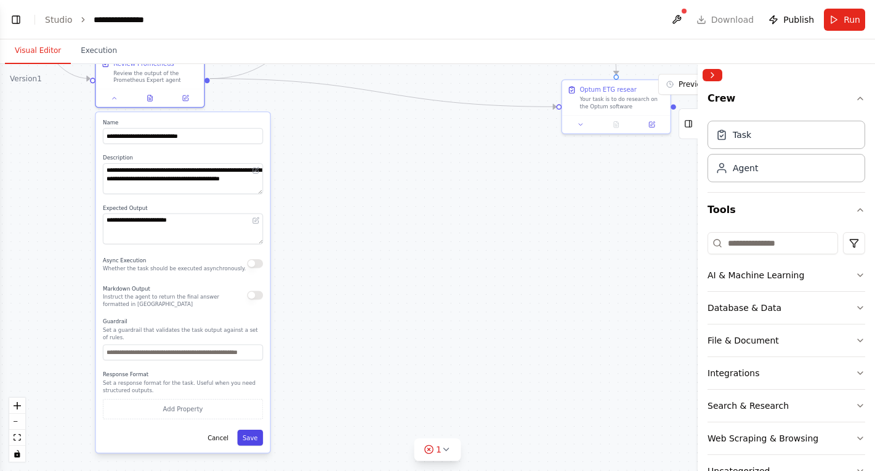
click at [246, 437] on button "Save" at bounding box center [250, 438] width 26 height 16
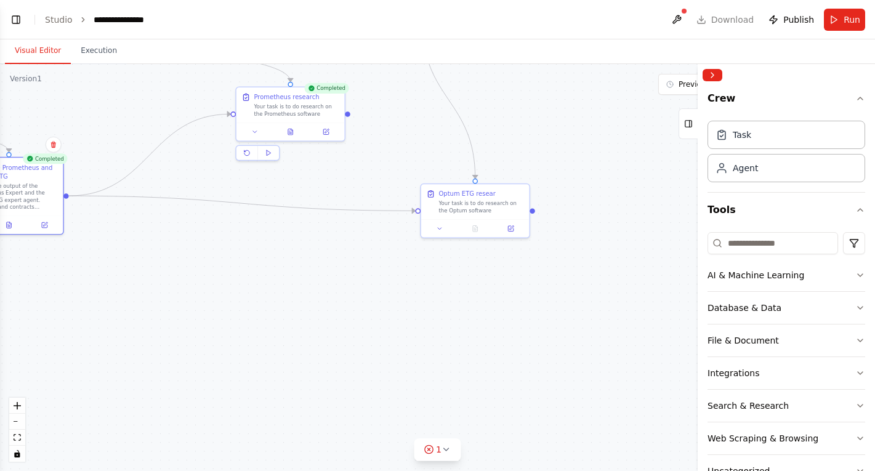
drag, startPoint x: 506, startPoint y: 231, endPoint x: 341, endPoint y: 360, distance: 209.2
click at [333, 360] on div ".deletable-edge-delete-btn { width: 20px; height: 20px; border: 0px solid #ffff…" at bounding box center [437, 267] width 875 height 407
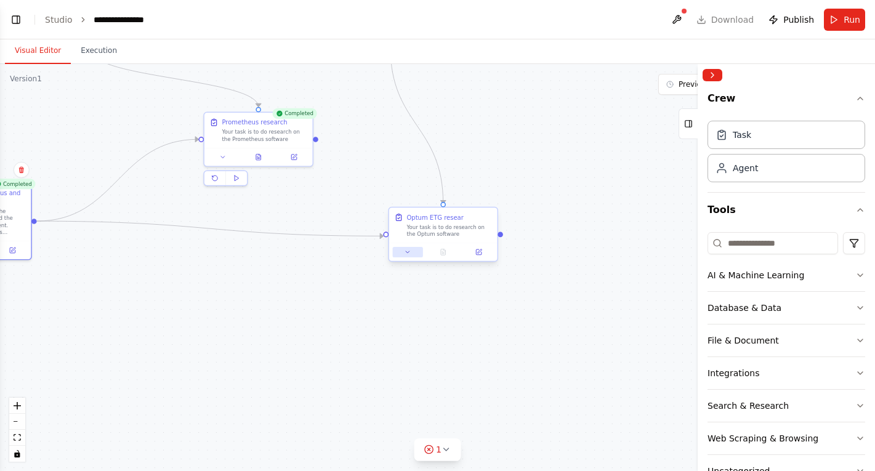
click at [405, 254] on icon at bounding box center [407, 252] width 7 height 7
click at [464, 291] on input "**********" at bounding box center [476, 292] width 160 height 16
type input "**********"
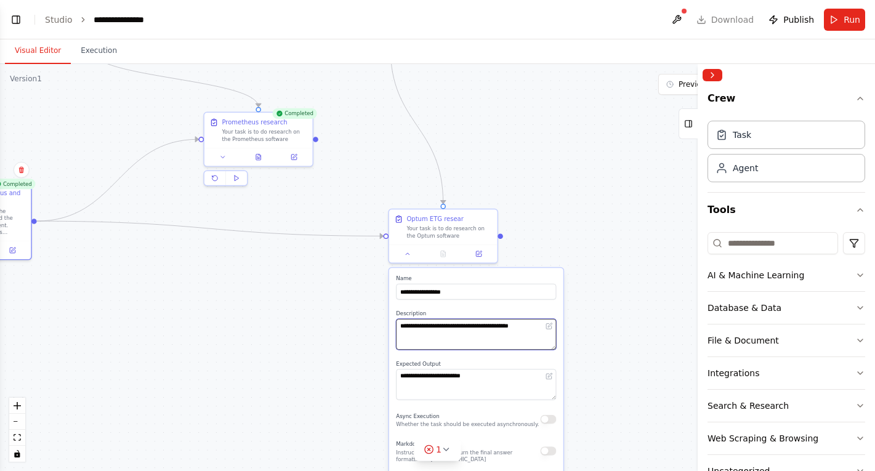
click at [518, 328] on textarea "**********" at bounding box center [476, 334] width 160 height 31
type textarea "**********"
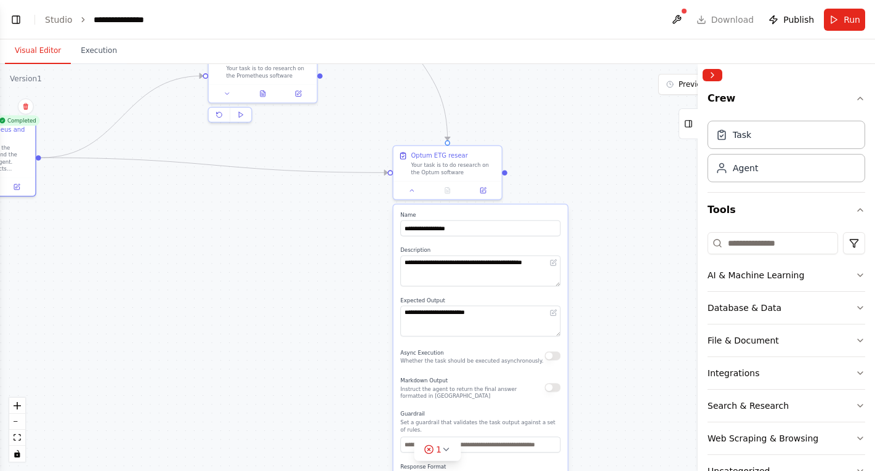
drag, startPoint x: 600, startPoint y: 292, endPoint x: 613, endPoint y: 148, distance: 144.7
click at [613, 148] on div ".deletable-edge-delete-btn { width: 20px; height: 20px; border: 0px solid #ffff…" at bounding box center [437, 267] width 875 height 407
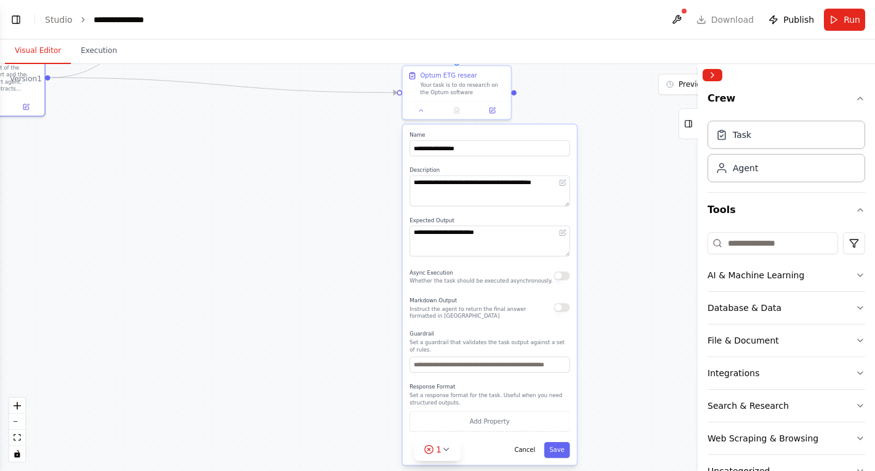
click at [560, 441] on div "**********" at bounding box center [490, 294] width 174 height 341
click at [561, 453] on button "Save" at bounding box center [557, 450] width 26 height 16
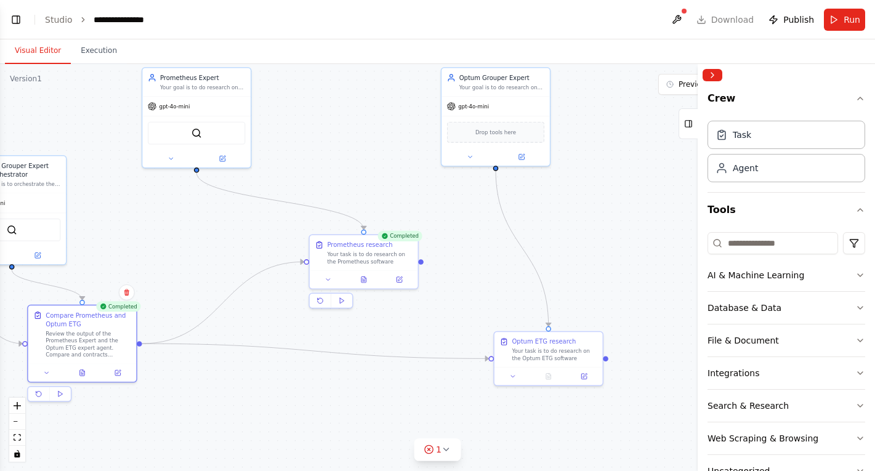
drag, startPoint x: 615, startPoint y: 217, endPoint x: 708, endPoint y: 483, distance: 281.6
click at [708, 470] on html "**********" at bounding box center [437, 235] width 875 height 471
click at [474, 151] on icon at bounding box center [470, 154] width 7 height 7
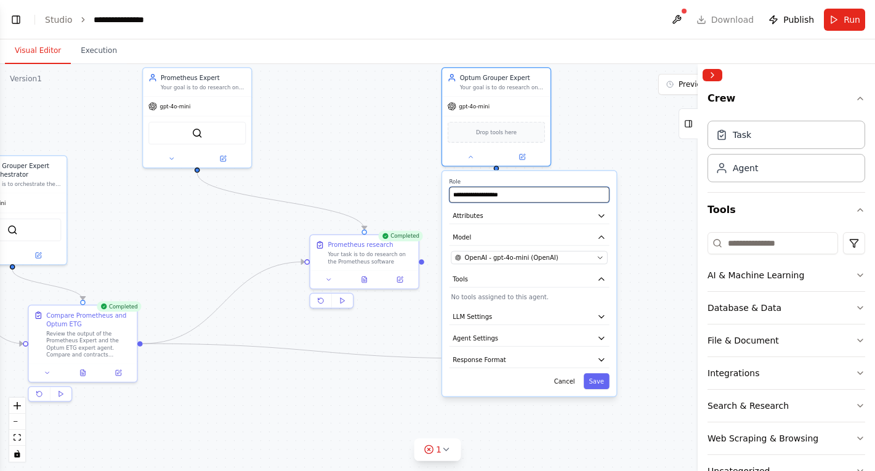
click at [473, 195] on input "**********" at bounding box center [530, 195] width 160 height 16
type input "**********"
click at [595, 378] on button "Save" at bounding box center [597, 381] width 26 height 16
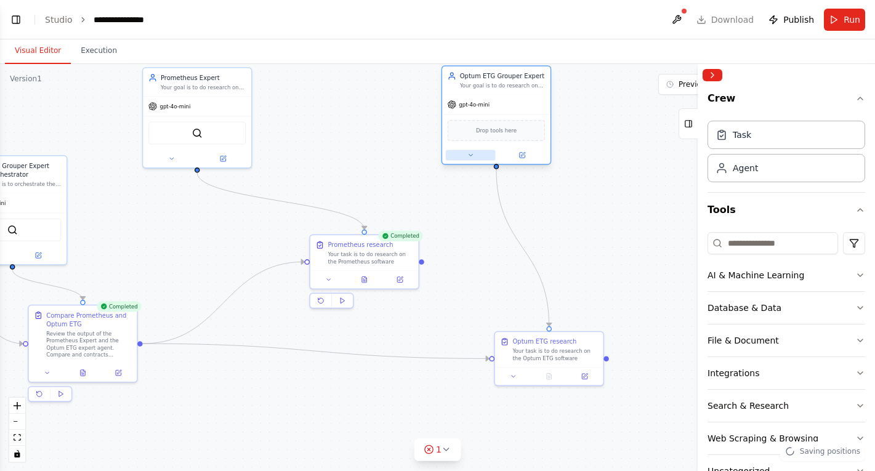
click at [470, 150] on button at bounding box center [471, 155] width 50 height 10
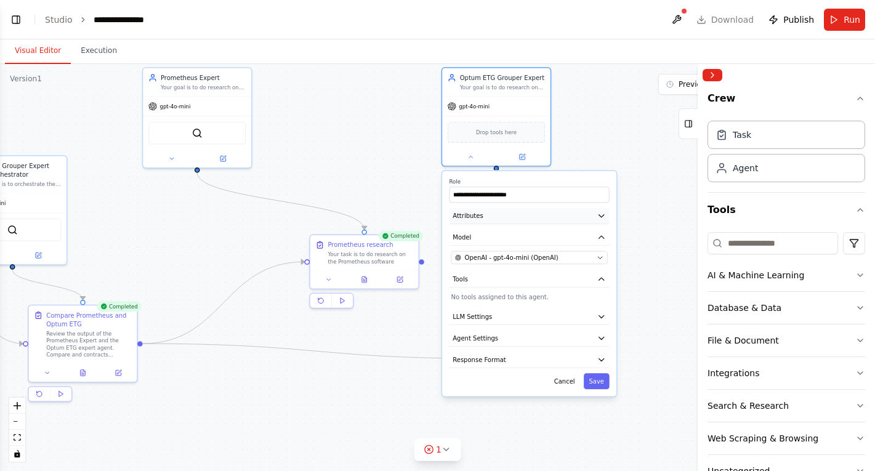
click at [491, 218] on button "Attributes" at bounding box center [530, 216] width 160 height 16
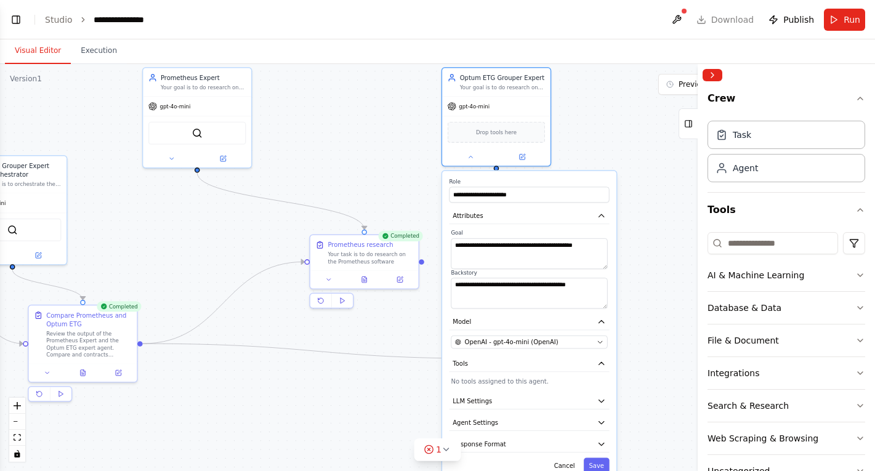
click at [643, 257] on div ".deletable-edge-delete-btn { width: 20px; height: 20px; border: 0px solid #ffff…" at bounding box center [437, 267] width 875 height 407
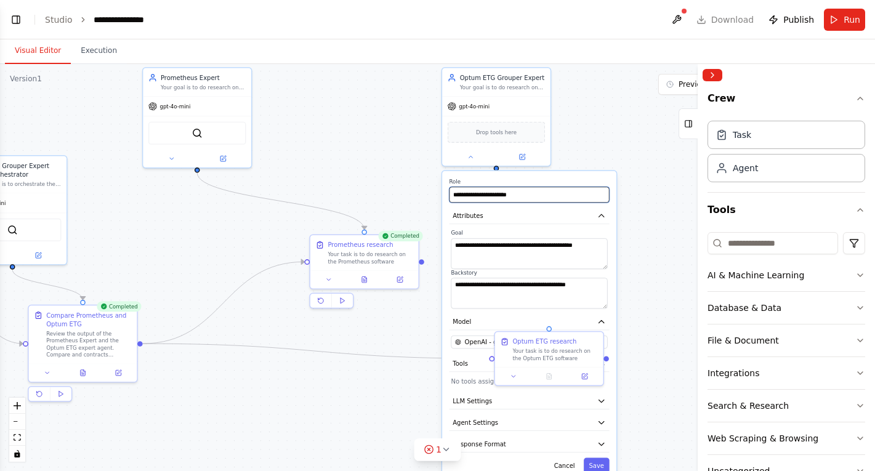
click at [496, 194] on input "**********" at bounding box center [530, 195] width 160 height 16
type input "**********"
click at [602, 467] on button "Save" at bounding box center [597, 466] width 26 height 16
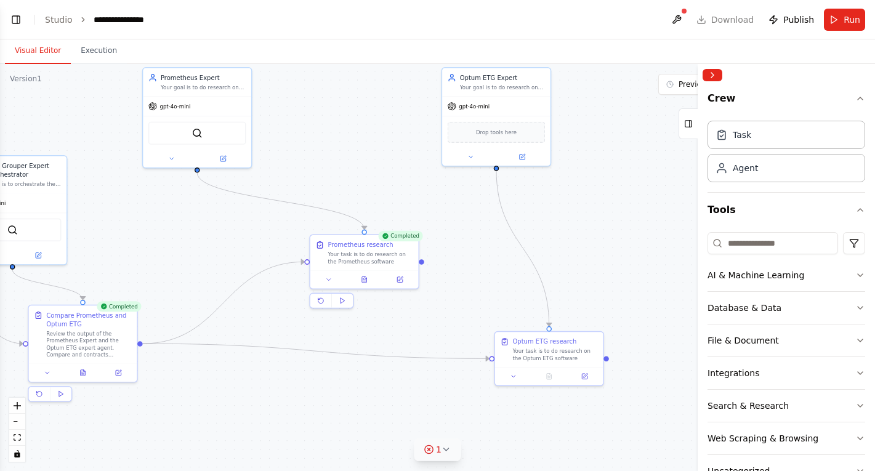
click at [437, 454] on span "1" at bounding box center [439, 449] width 6 height 12
click at [555, 434] on div ".deletable-edge-delete-btn { width: 20px; height: 20px; border: 0px solid #ffff…" at bounding box center [437, 267] width 875 height 407
click at [573, 405] on div ".deletable-edge-delete-btn { width: 20px; height: 20px; border: 0px solid #ffff…" at bounding box center [437, 267] width 875 height 407
click at [605, 241] on div ".deletable-edge-delete-btn { width: 20px; height: 20px; border: 0px solid #ffff…" at bounding box center [437, 267] width 875 height 407
click at [614, 204] on div ".deletable-edge-delete-btn { width: 20px; height: 20px; border: 0px solid #ffff…" at bounding box center [437, 267] width 875 height 407
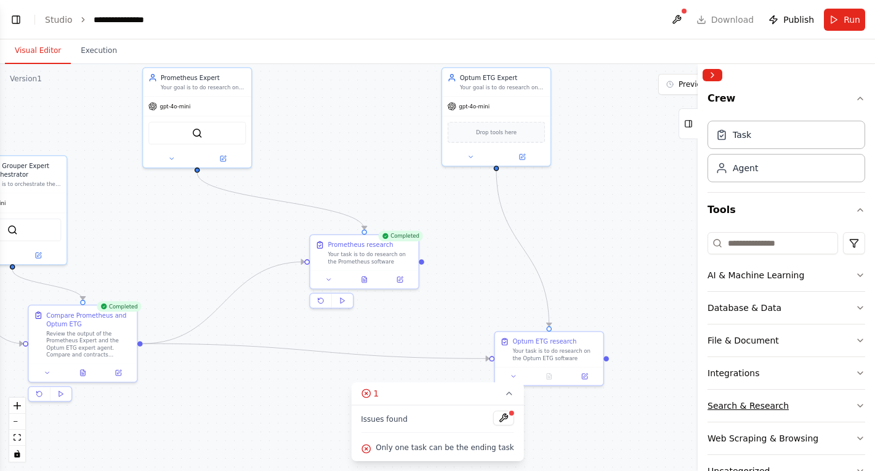
click at [737, 398] on button "Search & Research" at bounding box center [787, 406] width 158 height 32
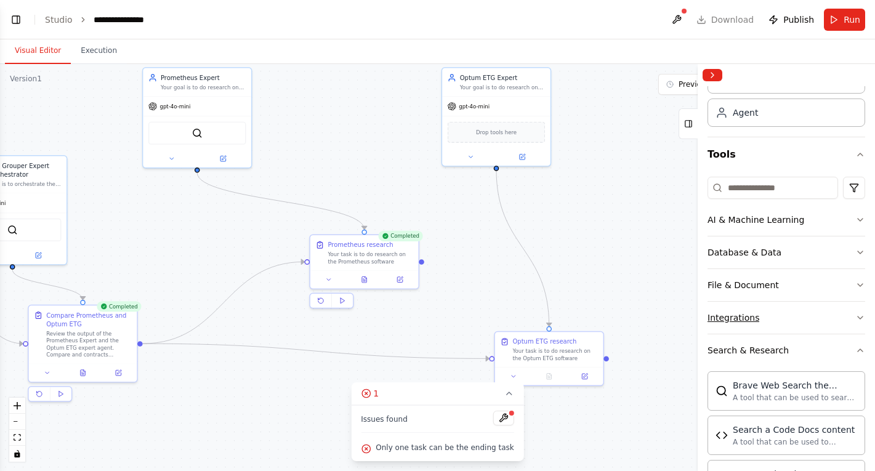
scroll to position [58, 0]
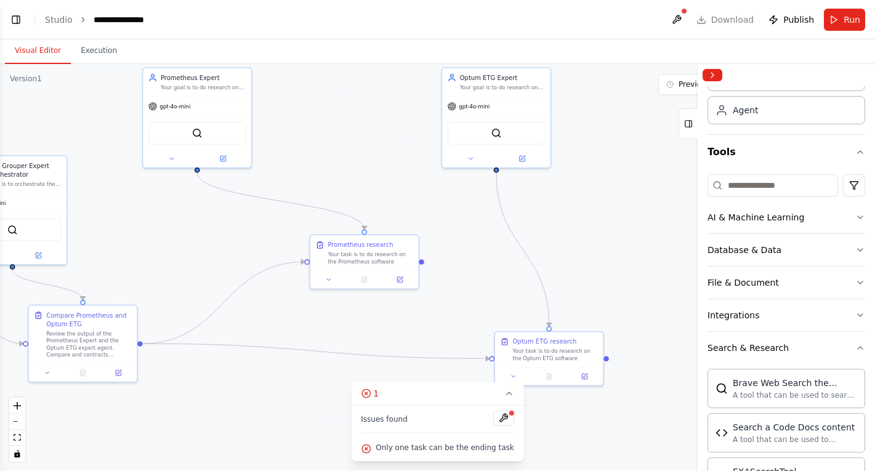
click at [508, 414] on div at bounding box center [511, 412] width 7 height 7
click at [502, 416] on button at bounding box center [503, 418] width 21 height 15
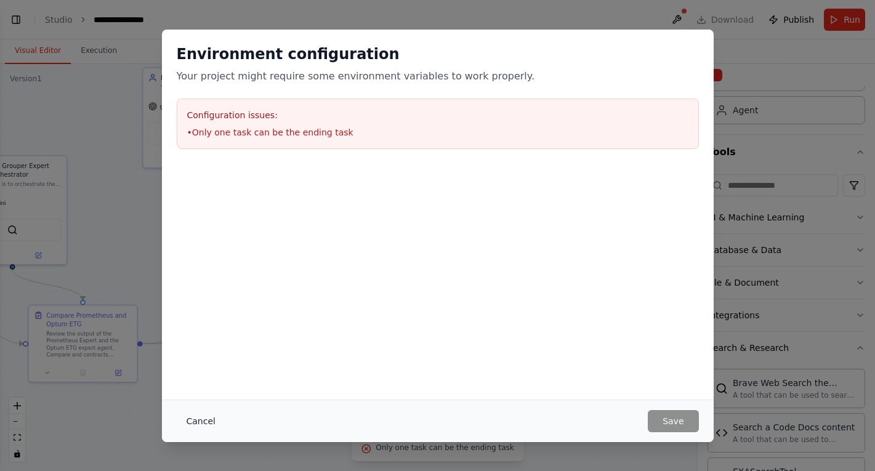
click at [212, 422] on button "Cancel" at bounding box center [201, 421] width 49 height 22
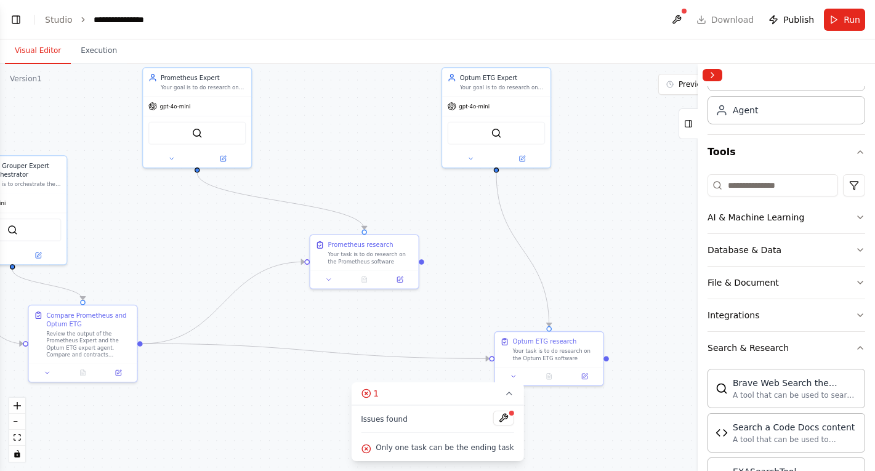
click at [205, 366] on div ".deletable-edge-delete-btn { width: 20px; height: 20px; border: 0px solid #ffff…" at bounding box center [437, 267] width 875 height 407
click at [215, 392] on div ".deletable-edge-delete-btn { width: 20px; height: 20px; border: 0px solid #ffff…" at bounding box center [437, 267] width 875 height 407
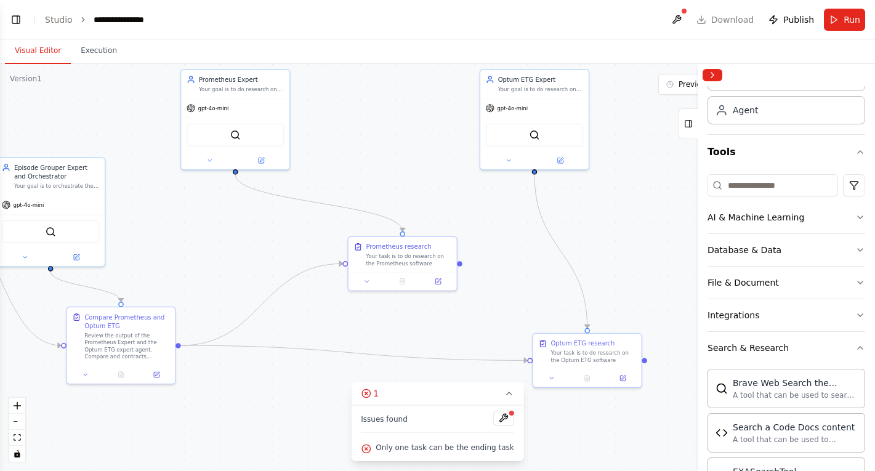
drag, startPoint x: 208, startPoint y: 392, endPoint x: 246, endPoint y: 393, distance: 38.2
click at [246, 393] on div ".deletable-edge-delete-btn { width: 20px; height: 20px; border: 0px solid #ffff…" at bounding box center [437, 267] width 875 height 407
click at [406, 459] on div "Issues found Only one task can be the ending task" at bounding box center [437, 433] width 172 height 56
drag, startPoint x: 576, startPoint y: 336, endPoint x: 538, endPoint y: 281, distance: 66.4
click at [538, 281] on div "Optum ETG research Your task is to do research on the Optum ETG software" at bounding box center [552, 297] width 108 height 35
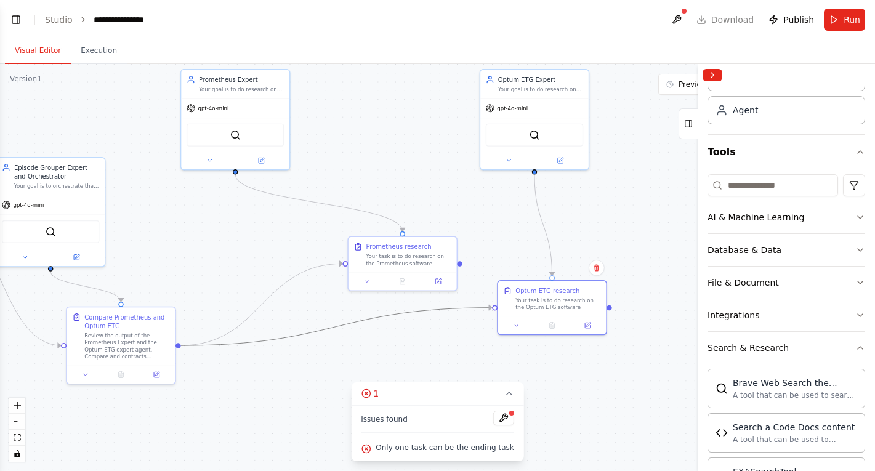
drag, startPoint x: 469, startPoint y: 305, endPoint x: 469, endPoint y: 333, distance: 27.7
click at [469, 333] on div ".deletable-edge-delete-btn { width: 20px; height: 20px; border: 0px solid #ffff…" at bounding box center [437, 267] width 875 height 407
drag, startPoint x: 179, startPoint y: 345, endPoint x: 467, endPoint y: 349, distance: 288.2
click at [467, 349] on div ".deletable-edge-delete-btn { width: 20px; height: 20px; border: 0px solid #ffff…" at bounding box center [437, 267] width 875 height 407
click at [482, 309] on icon "Edge from 498da928-ee02-4b76-a62a-5a09b6528894 to d041bf6a-1d2d-4f1a-9833-05283…" at bounding box center [337, 327] width 312 height 38
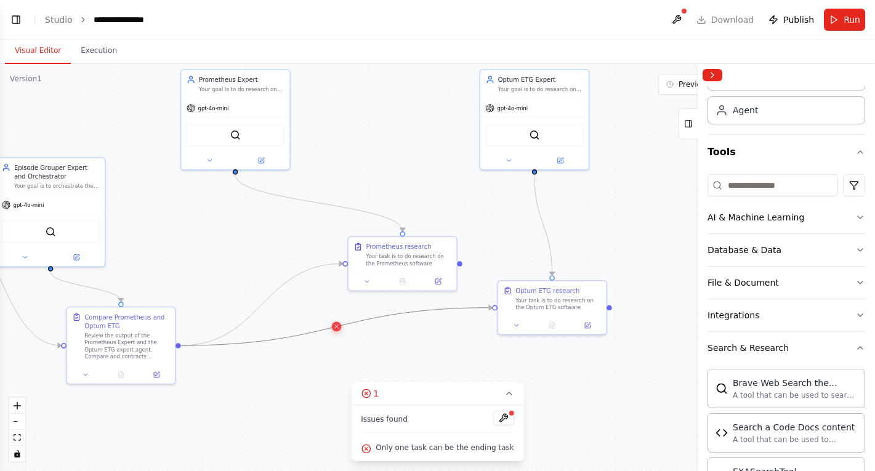
click at [337, 327] on icon at bounding box center [336, 327] width 7 height 8
drag, startPoint x: 460, startPoint y: 263, endPoint x: 499, endPoint y: 310, distance: 61.7
drag, startPoint x: 461, startPoint y: 263, endPoint x: 496, endPoint y: 305, distance: 55.1
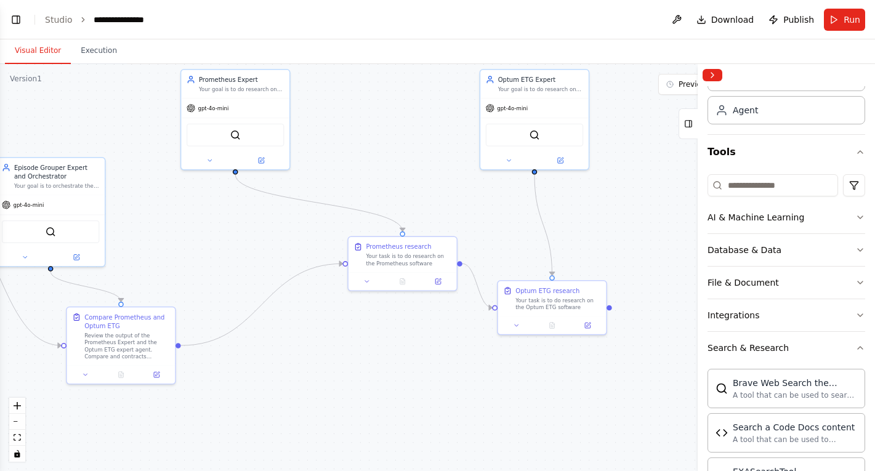
click at [450, 335] on div ".deletable-edge-delete-btn { width: 20px; height: 20px; border: 0px solid #ffff…" at bounding box center [437, 267] width 875 height 407
drag, startPoint x: 610, startPoint y: 308, endPoint x: 179, endPoint y: 347, distance: 432.8
click at [179, 347] on div ".deletable-edge-delete-btn { width: 20px; height: 20px; border: 0px solid #ffff…" at bounding box center [437, 267] width 875 height 407
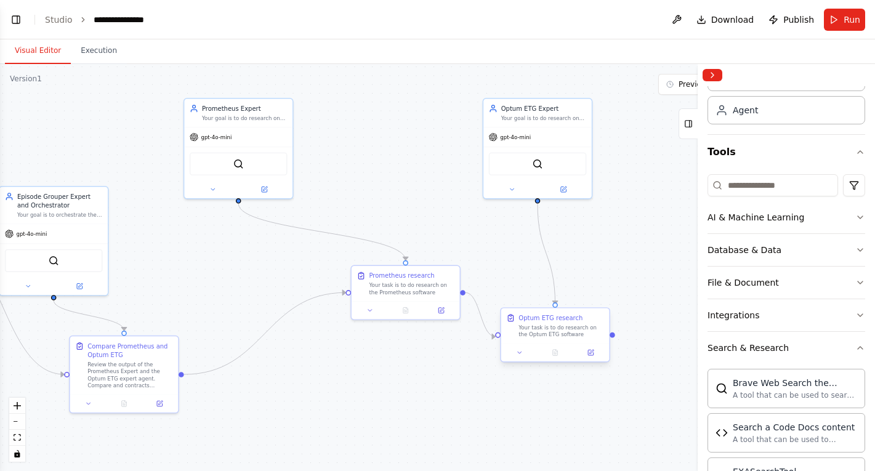
drag, startPoint x: 611, startPoint y: 309, endPoint x: 614, endPoint y: 338, distance: 29.1
click at [614, 338] on div ".deletable-edge-delete-btn { width: 20px; height: 20px; border: 0px solid #ffff…" at bounding box center [437, 267] width 875 height 407
click at [613, 338] on div ".deletable-edge-delete-btn { width: 20px; height: 20px; border: 0px solid #ffff…" at bounding box center [437, 267] width 875 height 407
drag, startPoint x: 614, startPoint y: 334, endPoint x: 69, endPoint y: 371, distance: 546.2
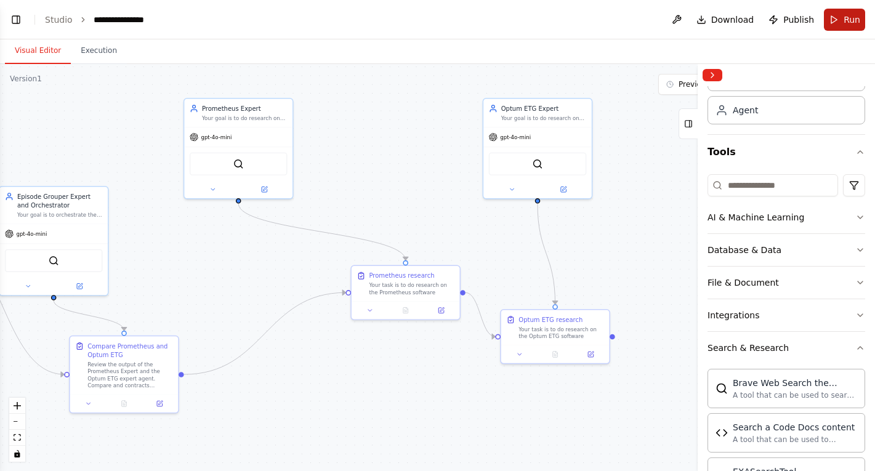
click at [844, 23] on span "Run" at bounding box center [852, 20] width 17 height 12
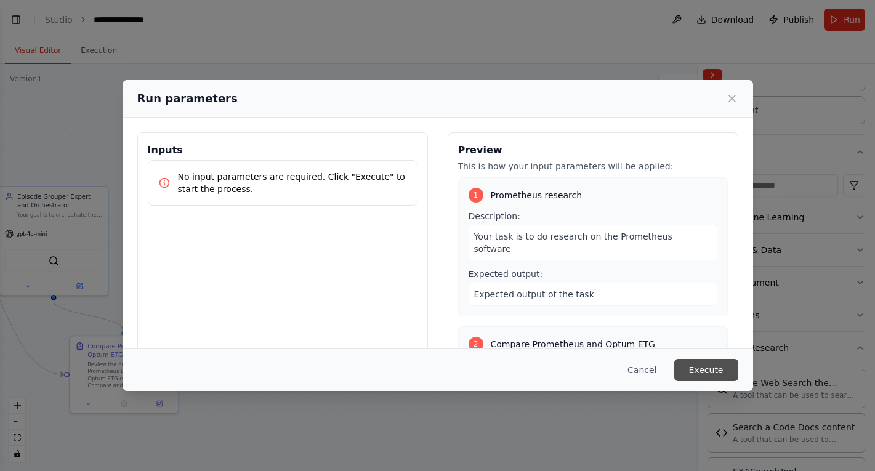
click at [695, 366] on button "Execute" at bounding box center [706, 370] width 64 height 22
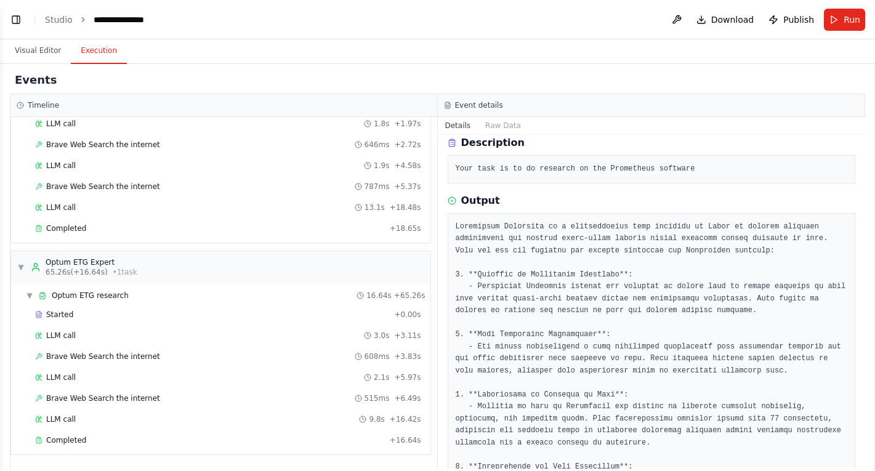
scroll to position [0, 0]
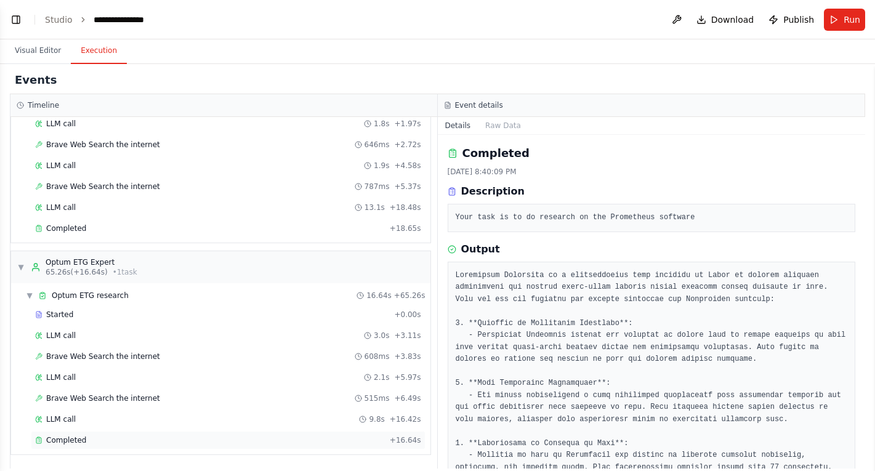
click at [155, 438] on div "Completed" at bounding box center [210, 440] width 350 height 10
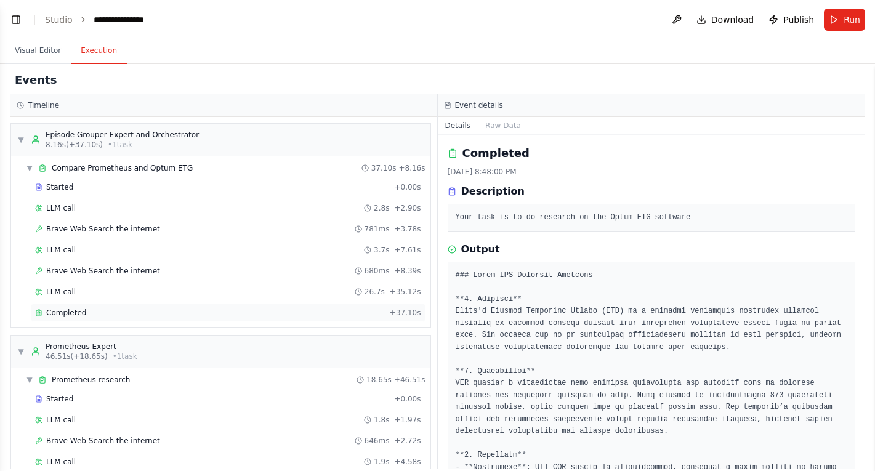
click at [304, 314] on div "Completed" at bounding box center [210, 313] width 350 height 10
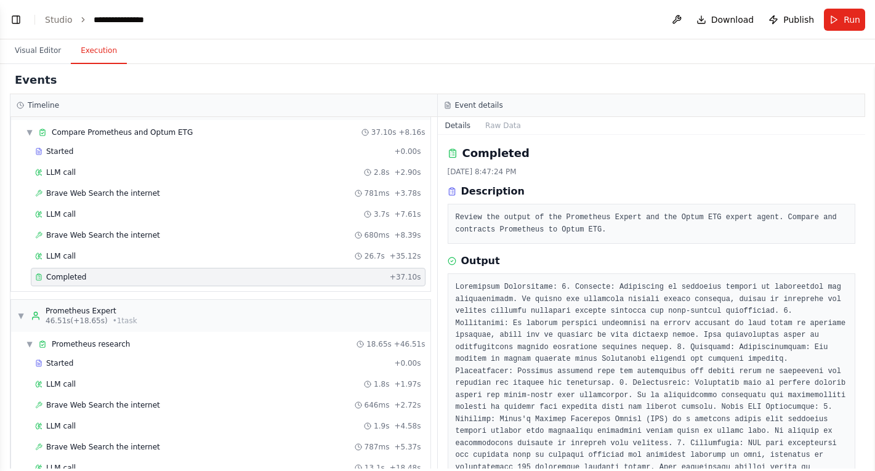
scroll to position [37, 0]
click at [342, 358] on div "Started" at bounding box center [212, 362] width 354 height 10
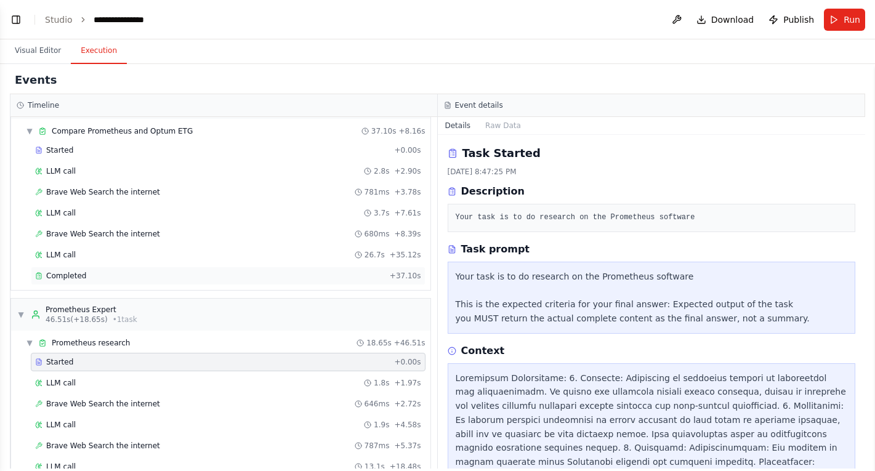
click at [344, 270] on div "Completed + 37.10s" at bounding box center [228, 276] width 395 height 18
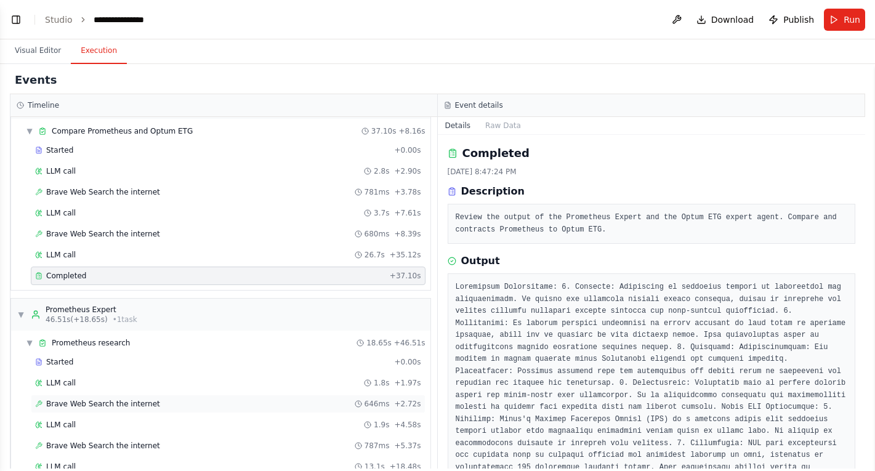
click at [349, 395] on div "Brave Web Search the internet 646ms + 2.72s" at bounding box center [228, 404] width 395 height 18
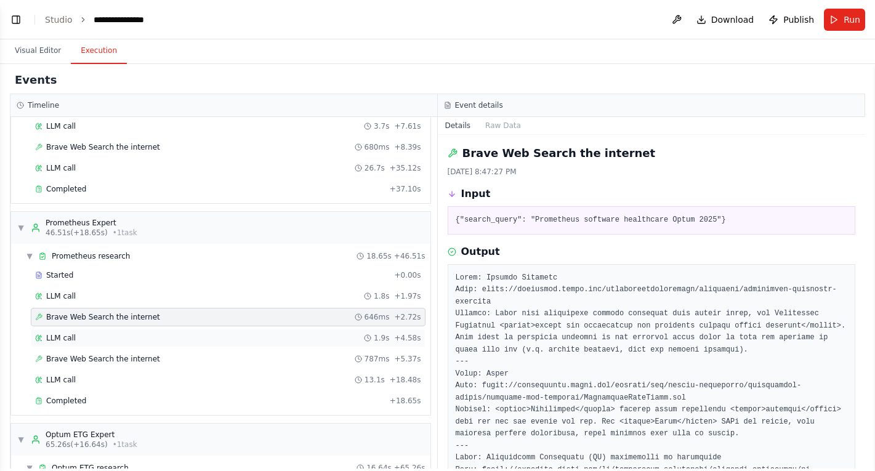
scroll to position [296, 0]
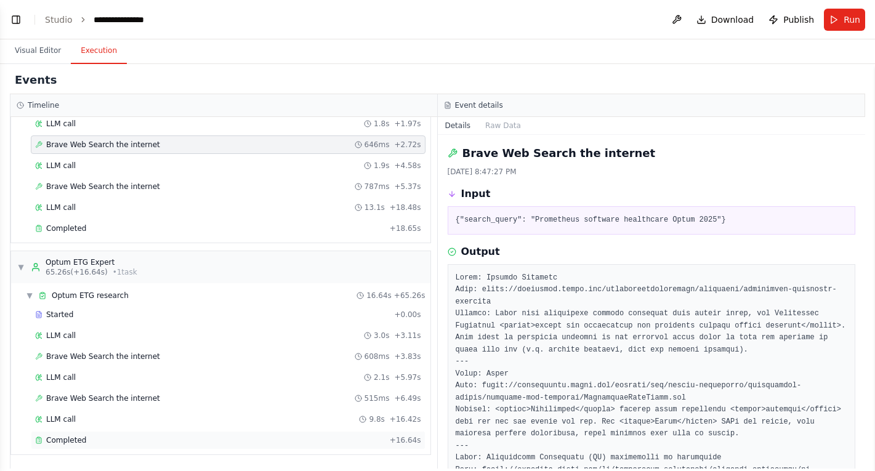
click at [333, 442] on div "Completed" at bounding box center [210, 440] width 350 height 10
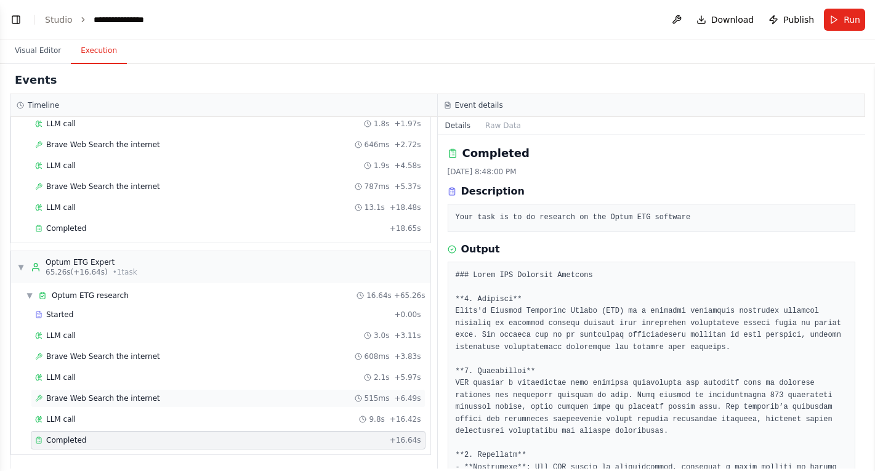
scroll to position [254, 0]
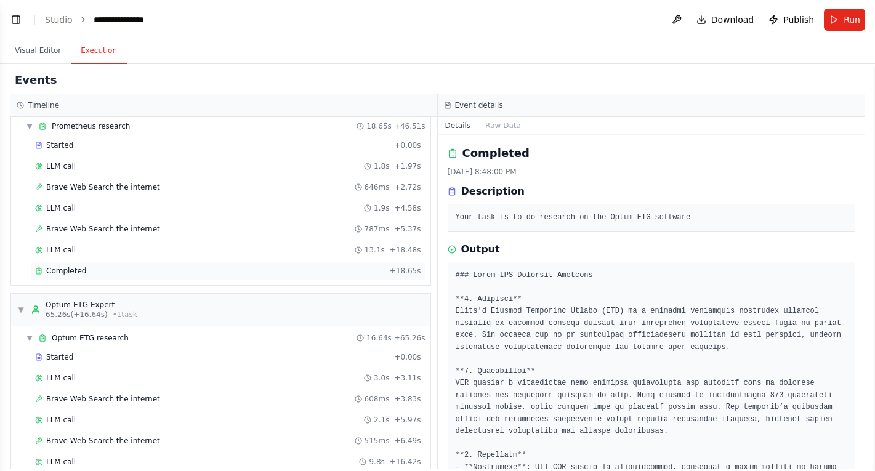
click at [338, 275] on div "Completed" at bounding box center [210, 271] width 350 height 10
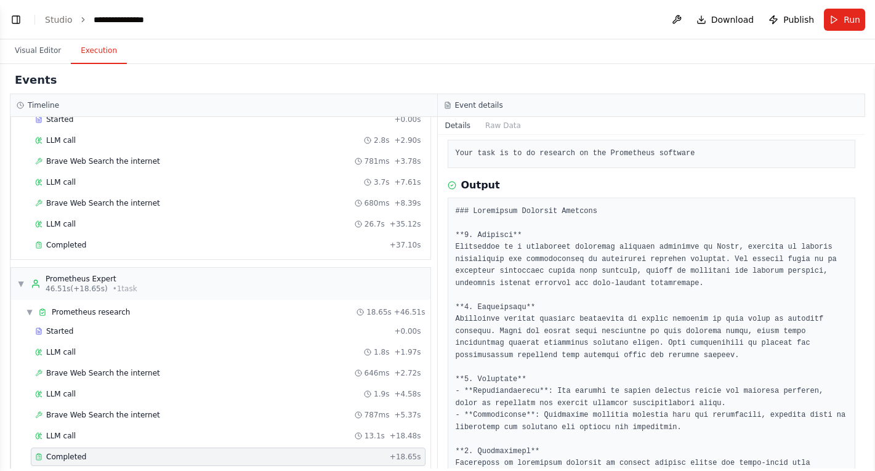
scroll to position [0, 0]
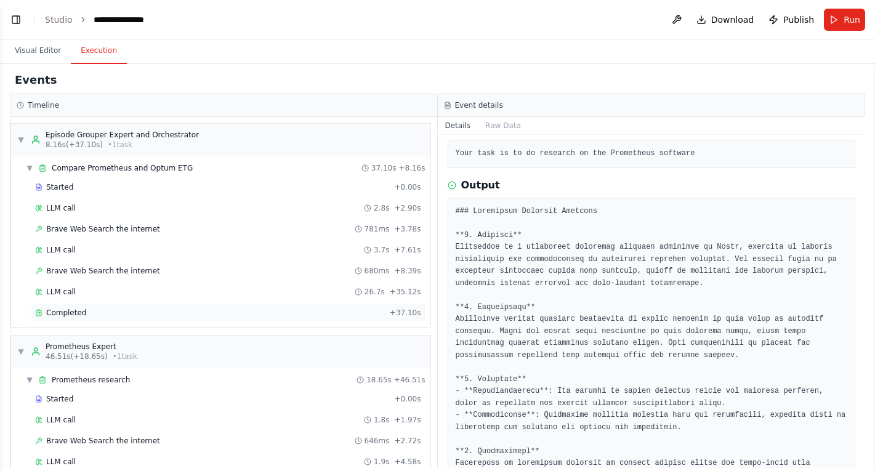
click at [371, 305] on div "Completed + 37.10s" at bounding box center [228, 313] width 395 height 18
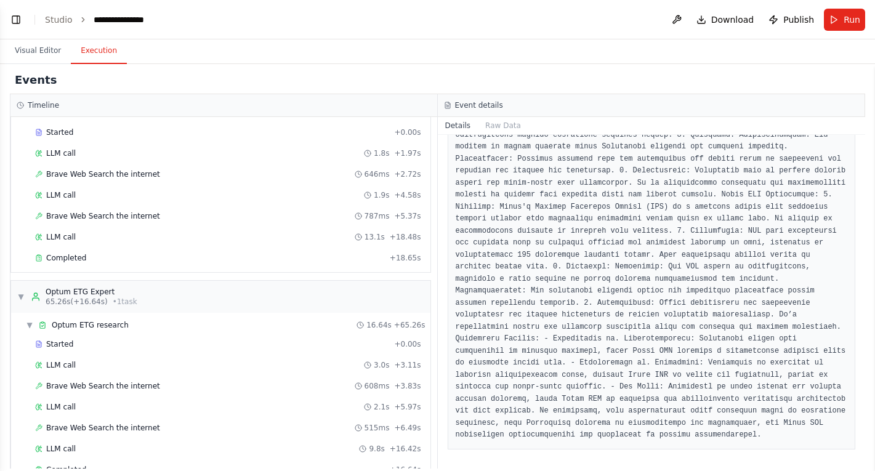
scroll to position [296, 0]
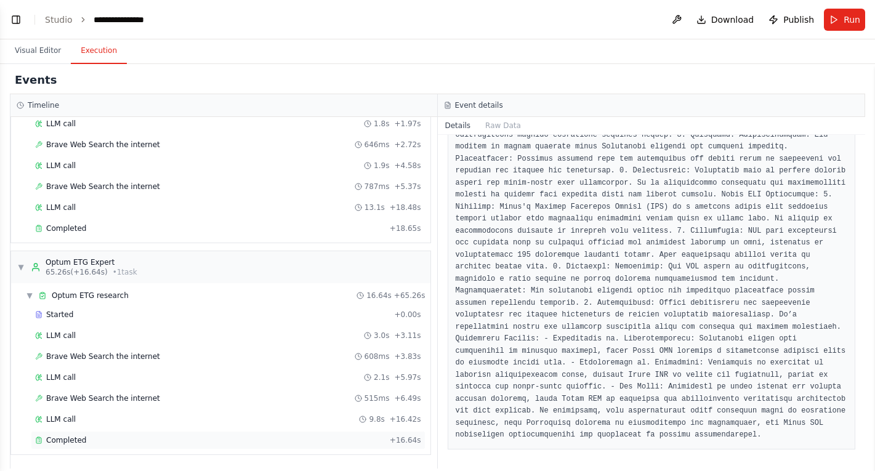
click at [313, 442] on div "Completed" at bounding box center [210, 440] width 350 height 10
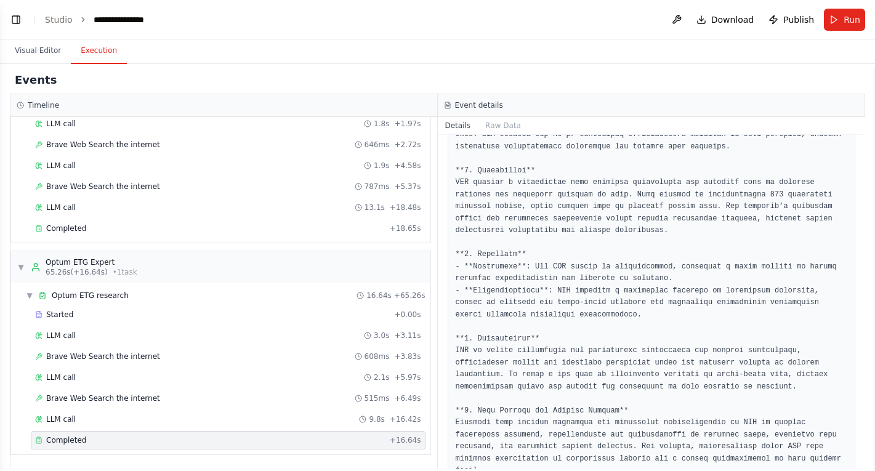
scroll to position [284, 0]
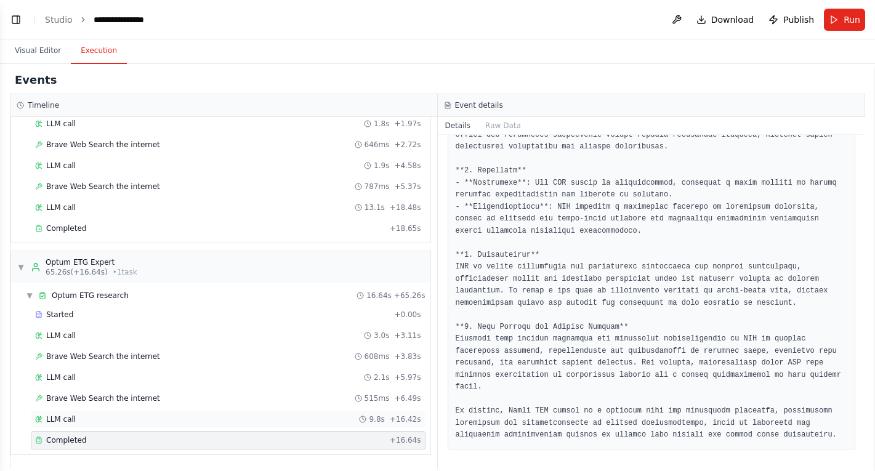
click at [334, 422] on div "LLM call 9.8s + 16.42s" at bounding box center [228, 419] width 386 height 10
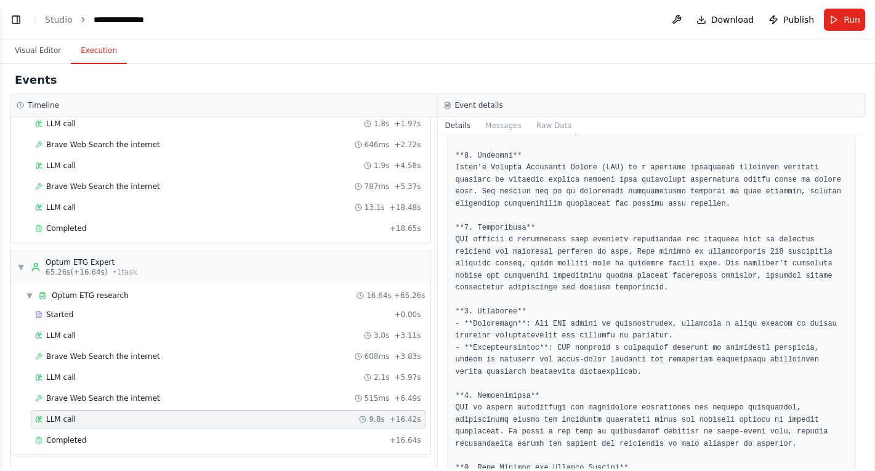
scroll to position [353, 0]
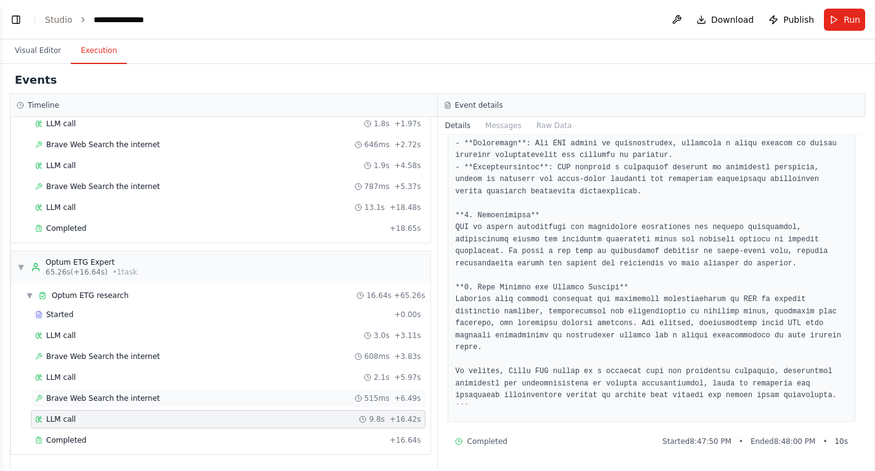
click at [273, 393] on div "Brave Web Search the internet 515ms + 6.49s" at bounding box center [228, 398] width 386 height 10
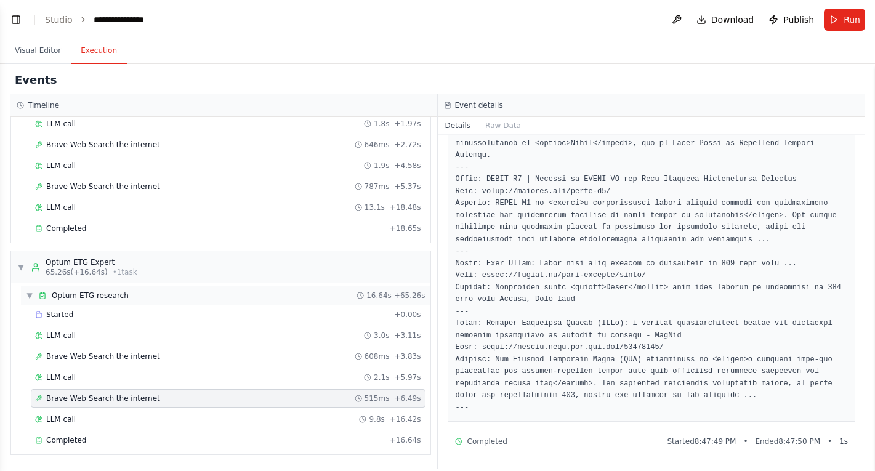
scroll to position [0, 0]
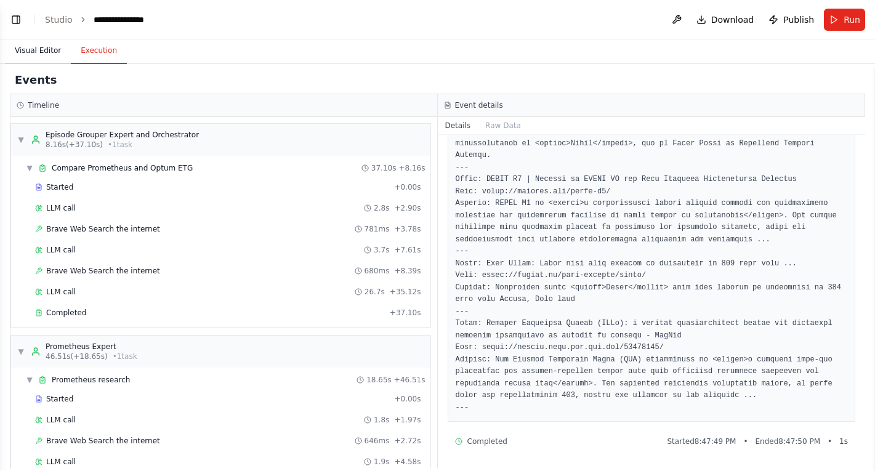
click at [50, 49] on button "Visual Editor" at bounding box center [38, 51] width 66 height 26
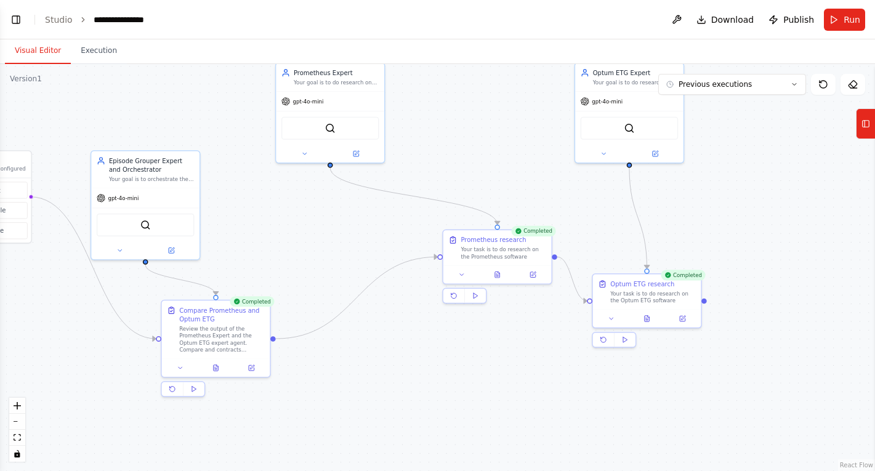
drag, startPoint x: 346, startPoint y: 389, endPoint x: 438, endPoint y: 353, distance: 98.5
click at [438, 353] on div ".deletable-edge-delete-btn { width: 20px; height: 20px; border: 0px solid #ffff…" at bounding box center [437, 267] width 875 height 407
drag, startPoint x: 23, startPoint y: 159, endPoint x: 113, endPoint y: 320, distance: 184.7
click at [89, 296] on div "Triggers No triggers configured" at bounding box center [50, 296] width 89 height 27
drag, startPoint x: 155, startPoint y: 337, endPoint x: 709, endPoint y: 302, distance: 555.9
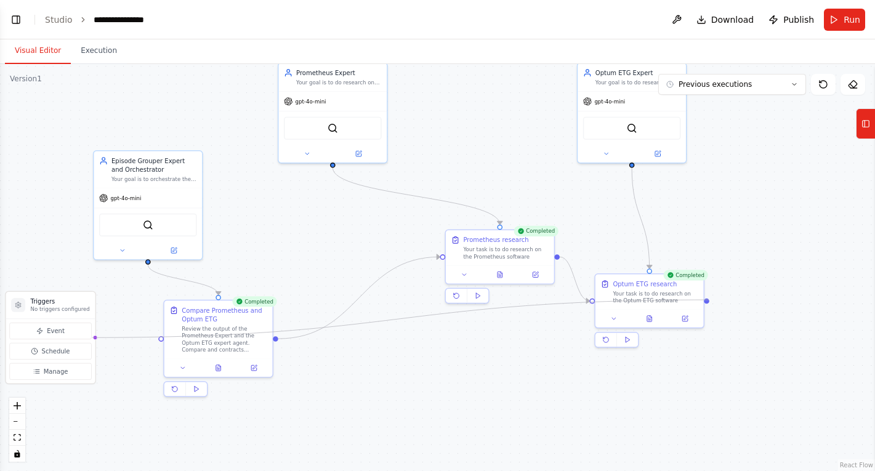
click at [709, 300] on div ".deletable-edge-delete-btn { width: 20px; height: 20px; border: 0px solid #ffff…" at bounding box center [437, 267] width 875 height 407
drag, startPoint x: 52, startPoint y: 296, endPoint x: 780, endPoint y: 229, distance: 730.9
click at [780, 229] on div "Triggers No triggers configured" at bounding box center [780, 235] width 89 height 27
click at [368, 290] on icon "Edge from 498da928-ee02-4b76-a62a-5a09b6528894 to 52771897-ccd0-4a65-8b2b-4f9b6…" at bounding box center [359, 298] width 162 height 82
click at [359, 297] on icon at bounding box center [359, 298] width 4 height 4
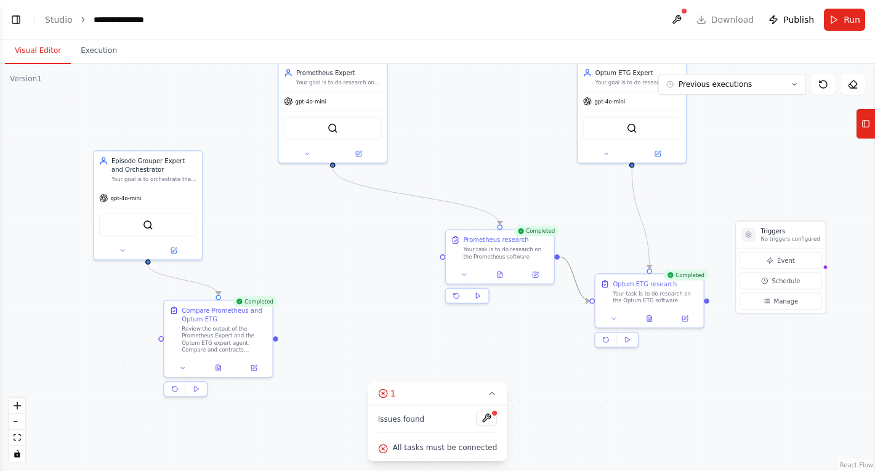
click at [575, 283] on icon "Edge from 52771897-ccd0-4a65-8b2b-4f9b68681c07 to d041bf6a-1d2d-4f1a-9833-05283…" at bounding box center [575, 279] width 30 height 44
click at [576, 281] on icon at bounding box center [574, 279] width 7 height 8
drag, startPoint x: 823, startPoint y: 267, endPoint x: 709, endPoint y: 304, distance: 120.2
click at [709, 304] on div ".deletable-edge-delete-btn { width: 20px; height: 20px; border: 0px solid #ffff…" at bounding box center [437, 267] width 875 height 407
drag, startPoint x: 824, startPoint y: 266, endPoint x: 591, endPoint y: 297, distance: 235.5
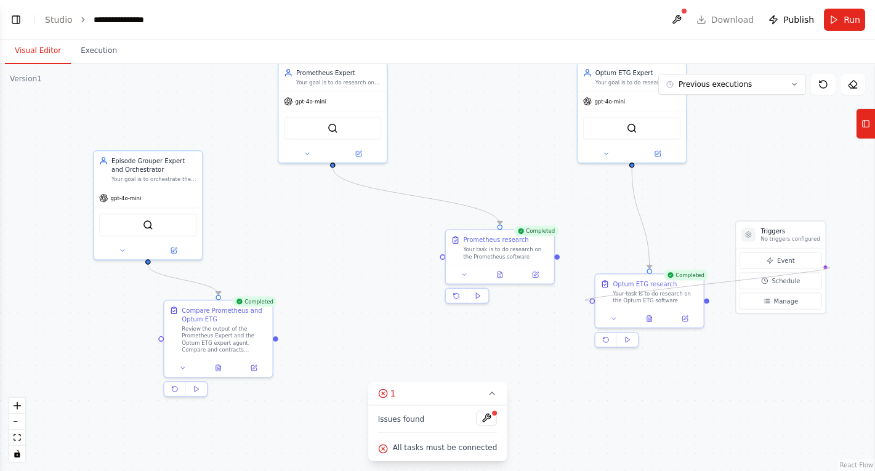
click at [591, 297] on div ".deletable-edge-delete-btn { width: 20px; height: 20px; border: 0px solid #ffff…" at bounding box center [437, 267] width 875 height 407
drag, startPoint x: 798, startPoint y: 227, endPoint x: 784, endPoint y: 221, distance: 15.4
click at [784, 227] on h3 "Triggers" at bounding box center [781, 231] width 59 height 9
drag, startPoint x: 805, startPoint y: 260, endPoint x: 591, endPoint y: 300, distance: 217.4
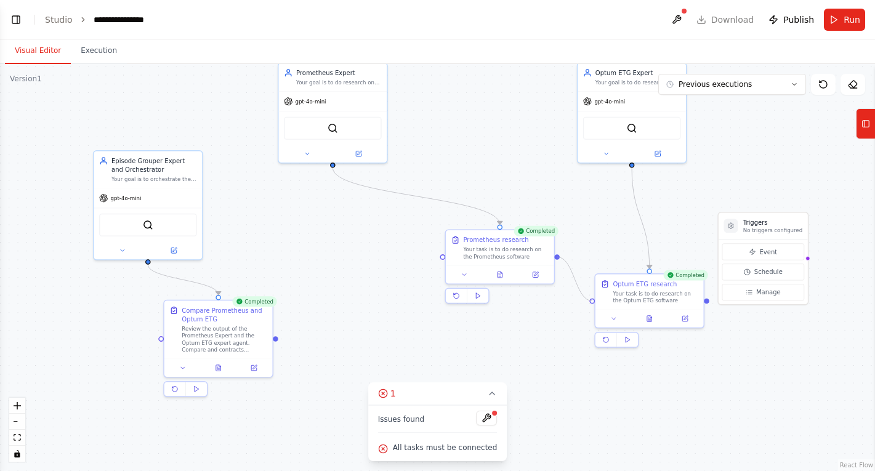
drag, startPoint x: 590, startPoint y: 300, endPoint x: 563, endPoint y: 253, distance: 53.8
click at [563, 253] on div ".deletable-edge-delete-btn { width: 20px; height: 20px; border: 0px solid #ffff…" at bounding box center [437, 267] width 875 height 407
click at [584, 301] on circle "Edge from 52771897-ccd0-4a65-8b2b-4f9b68681c07 to d041bf6a-1d2d-4f1a-9833-05283…" at bounding box center [585, 301] width 9 height 9
drag, startPoint x: 443, startPoint y: 256, endPoint x: 708, endPoint y: 299, distance: 268.4
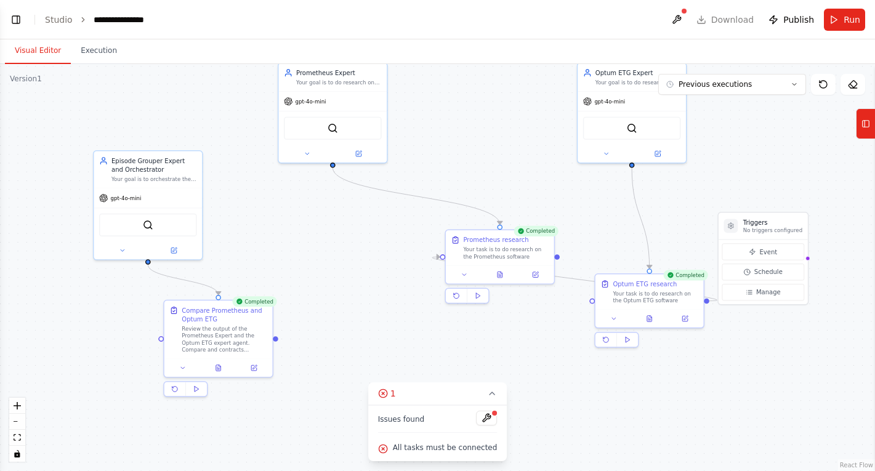
click at [717, 328] on div ".deletable-edge-delete-btn { width: 20px; height: 20px; border: 0px solid #ffff…" at bounding box center [437, 267] width 875 height 407
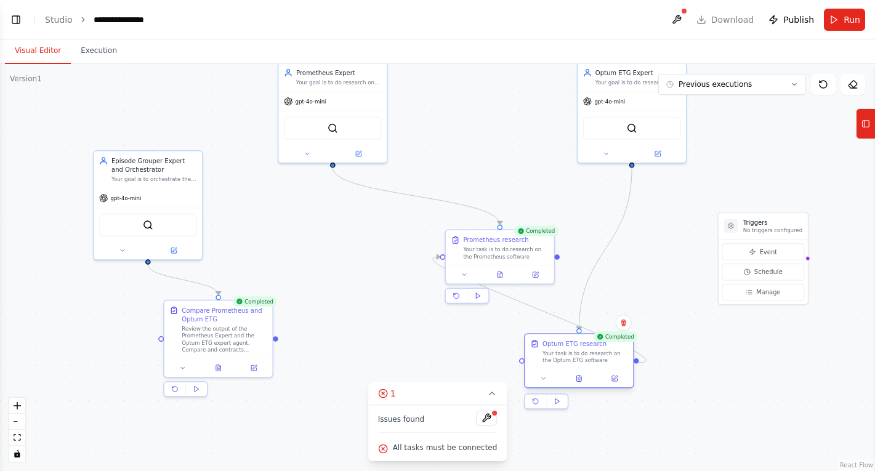
drag, startPoint x: 635, startPoint y: 277, endPoint x: 562, endPoint y: 339, distance: 95.7
click at [562, 339] on div "Optum ETG research Your task is to do research on the Optum ETG software" at bounding box center [579, 351] width 108 height 35
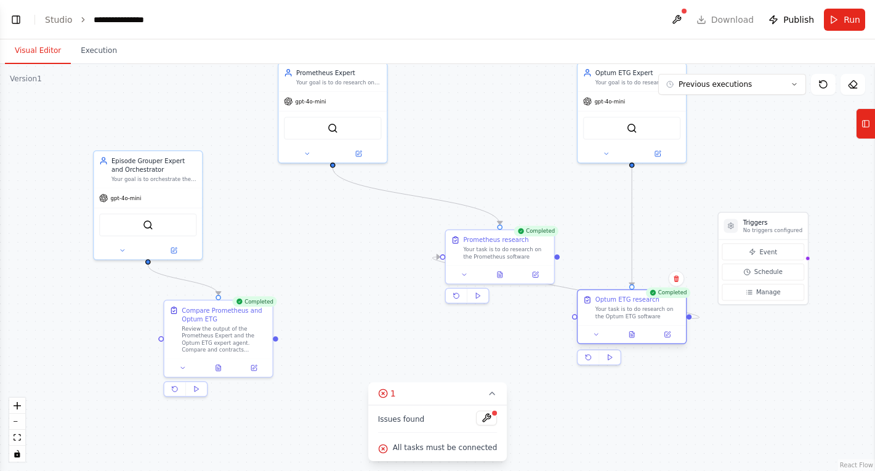
drag, startPoint x: 562, startPoint y: 339, endPoint x: 615, endPoint y: 296, distance: 67.4
click at [615, 296] on div "Optum ETG research Your task is to do research on the Optum ETG software" at bounding box center [632, 307] width 108 height 35
drag, startPoint x: 557, startPoint y: 257, endPoint x: 160, endPoint y: 334, distance: 404.5
click at [160, 334] on div ".deletable-edge-delete-btn { width: 20px; height: 20px; border: 0px solid #ffff…" at bounding box center [437, 267] width 875 height 407
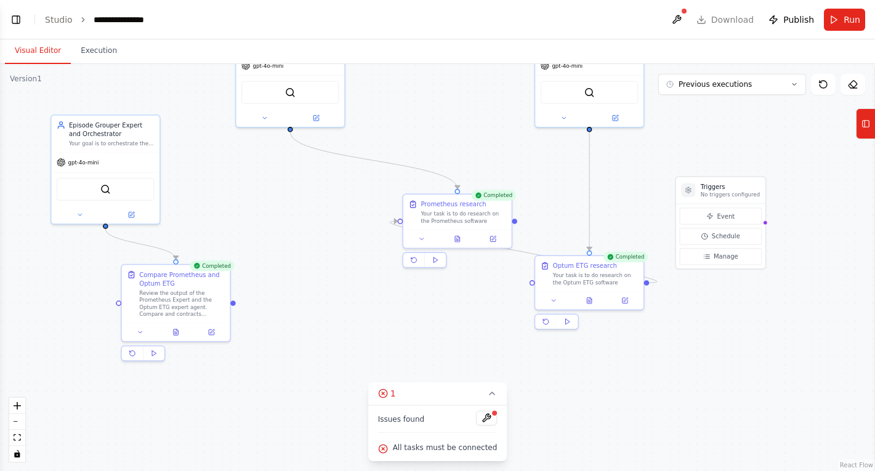
drag, startPoint x: 559, startPoint y: 258, endPoint x: 517, endPoint y: 222, distance: 55.5
click at [517, 222] on div ".deletable-edge-delete-btn { width: 20px; height: 20px; border: 0px solid #ffff…" at bounding box center [437, 267] width 875 height 407
drag, startPoint x: 515, startPoint y: 220, endPoint x: 117, endPoint y: 300, distance: 405.8
click at [117, 300] on div at bounding box center [119, 302] width 6 height 6
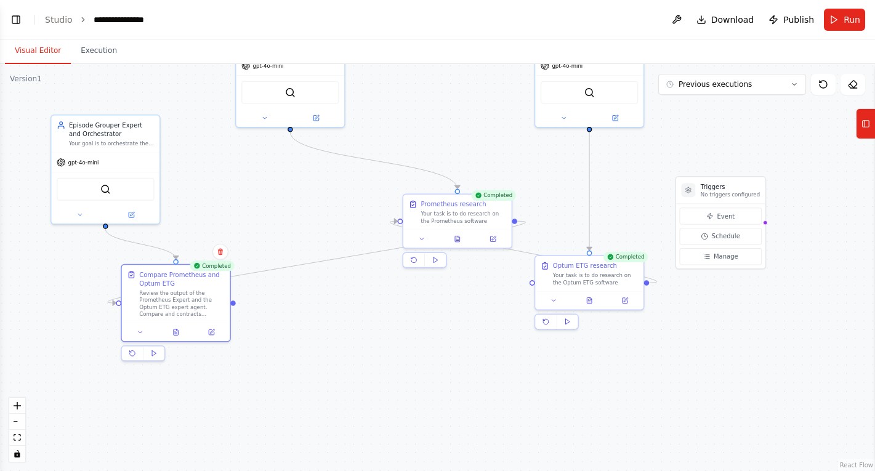
click at [677, 341] on div ".deletable-edge-delete-btn { width: 20px; height: 20px; border: 0px solid #ffff…" at bounding box center [437, 267] width 875 height 407
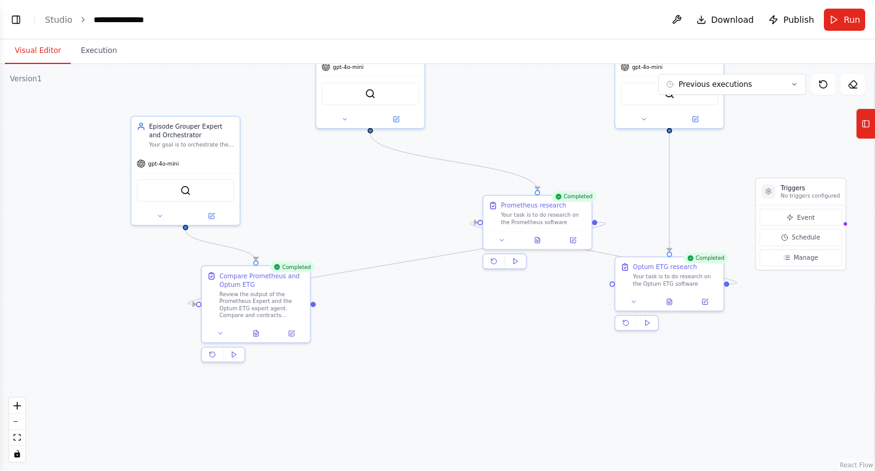
drag, startPoint x: 587, startPoint y: 369, endPoint x: 668, endPoint y: 370, distance: 80.1
click at [668, 370] on div ".deletable-edge-delete-btn { width: 20px; height: 20px; border: 0px solid #ffff…" at bounding box center [437, 267] width 875 height 407
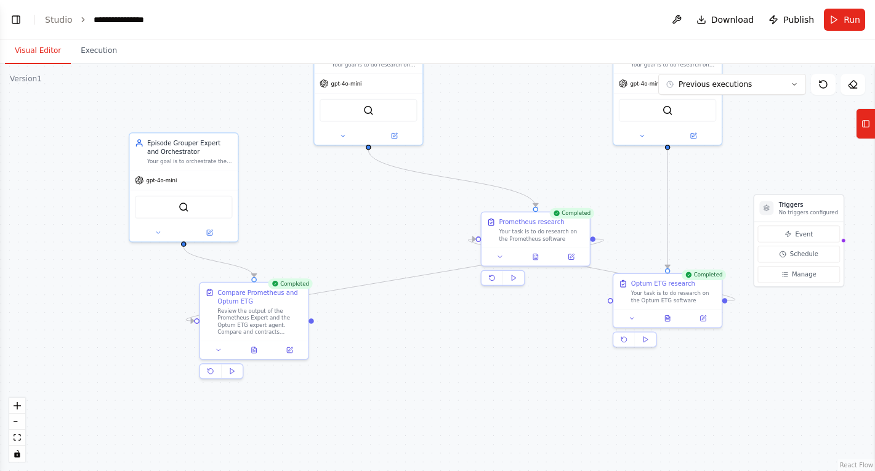
drag, startPoint x: 668, startPoint y: 370, endPoint x: 666, endPoint y: 387, distance: 16.7
click at [666, 387] on div ".deletable-edge-delete-btn { width: 20px; height: 20px; border: 0px solid #ffff…" at bounding box center [437, 267] width 875 height 407
click at [194, 205] on div "BraveSearchTool" at bounding box center [184, 205] width 98 height 23
click at [195, 205] on div "BraveSearchTool" at bounding box center [184, 205] width 98 height 23
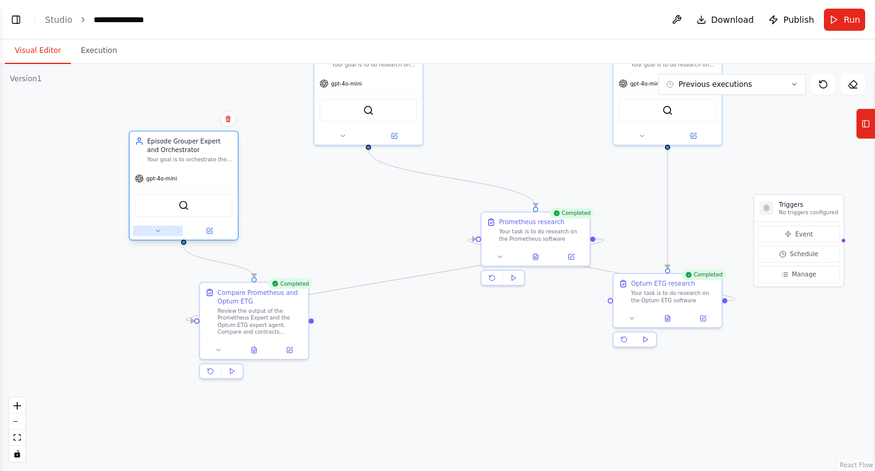
click at [151, 230] on button at bounding box center [158, 230] width 50 height 10
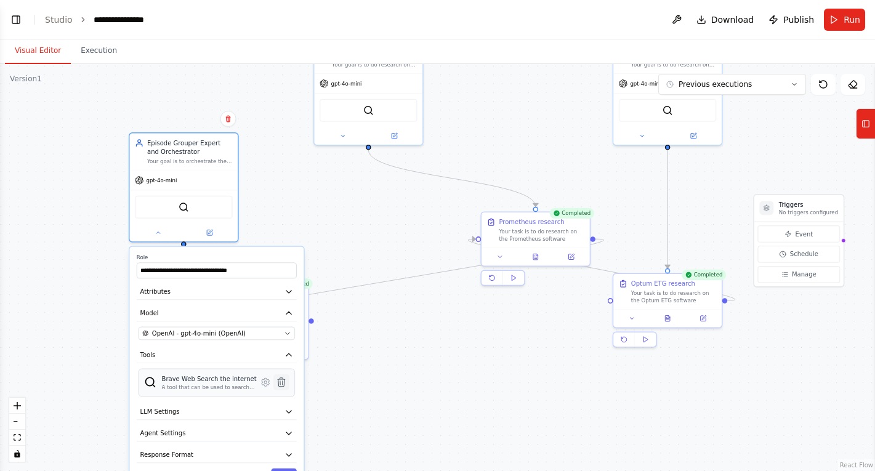
click at [284, 384] on icon at bounding box center [281, 382] width 7 height 9
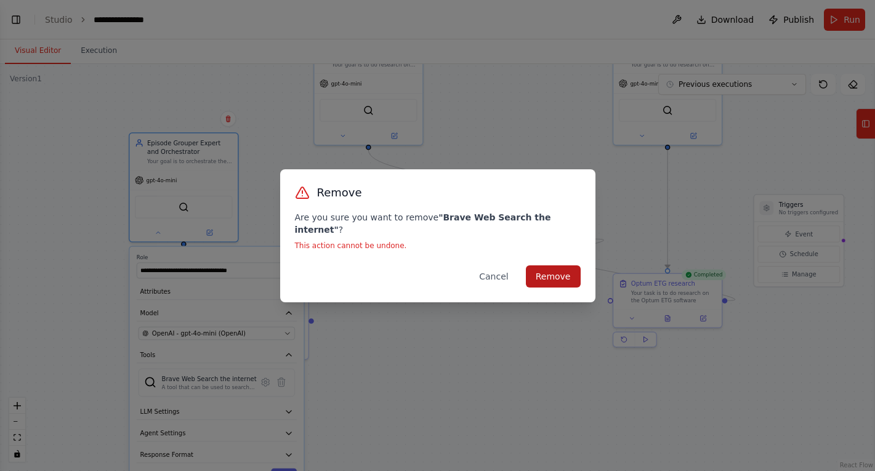
click at [548, 268] on button "Remove" at bounding box center [553, 276] width 55 height 22
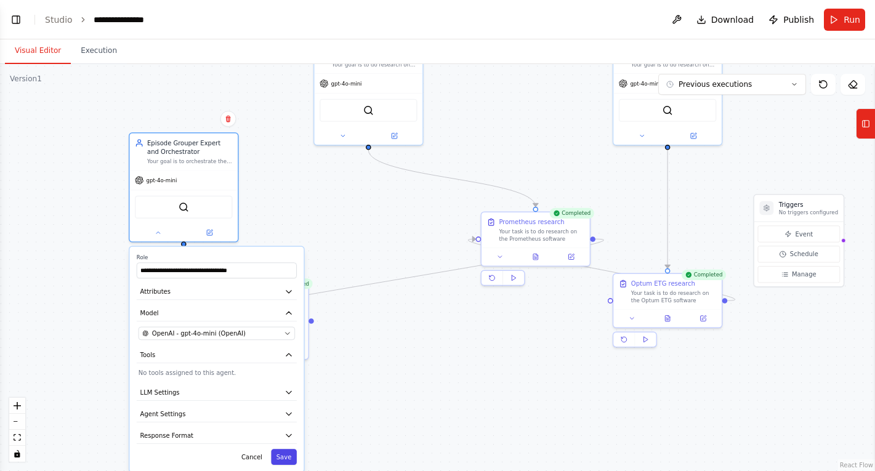
click at [287, 461] on button "Save" at bounding box center [284, 457] width 26 height 16
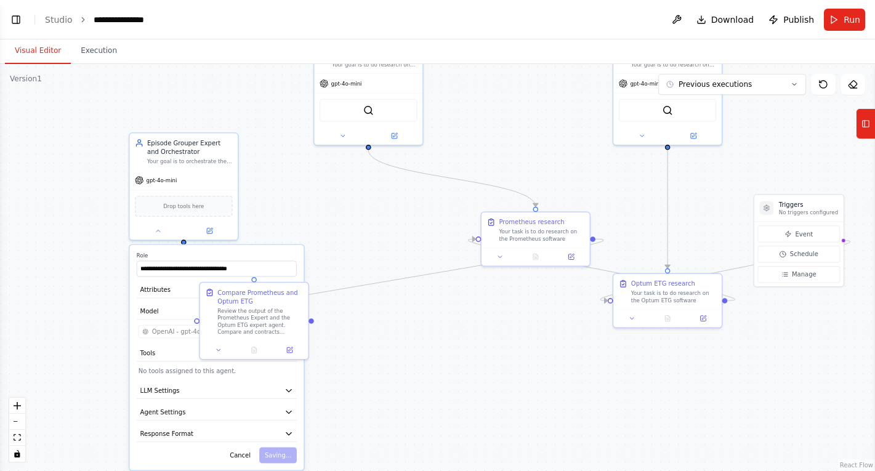
click at [393, 344] on div ".deletable-edge-delete-btn { width: 20px; height: 20px; border: 0px solid #ffff…" at bounding box center [437, 267] width 875 height 407
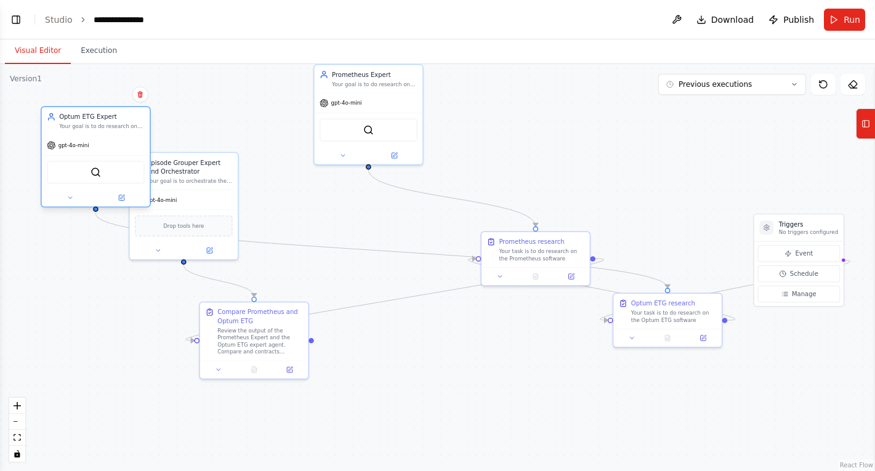
drag, startPoint x: 652, startPoint y: 71, endPoint x: 78, endPoint y: 132, distance: 577.7
click at [78, 132] on div "Optum ETG Expert Your goal is to do research on the Optum ETG grouper. gpt-4o-m…" at bounding box center [96, 157] width 110 height 101
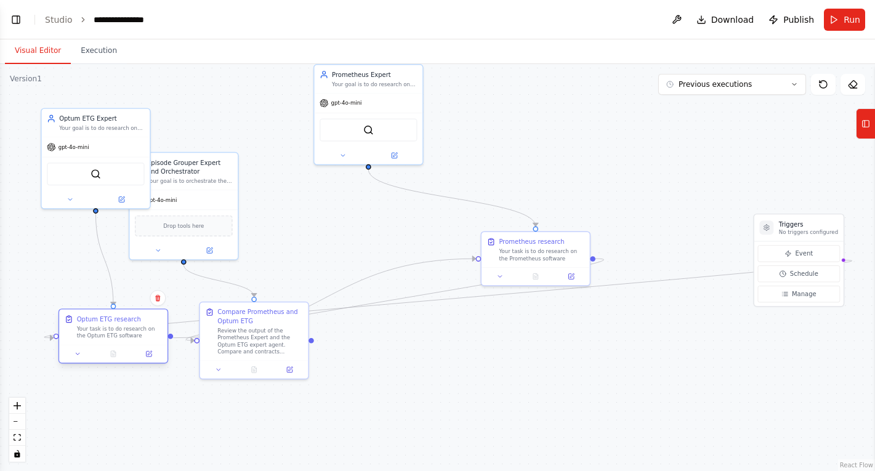
drag, startPoint x: 651, startPoint y: 296, endPoint x: 97, endPoint y: 310, distance: 554.4
click at [97, 310] on div "Optum ETG research Your task is to do research on the Optum ETG software" at bounding box center [113, 327] width 108 height 35
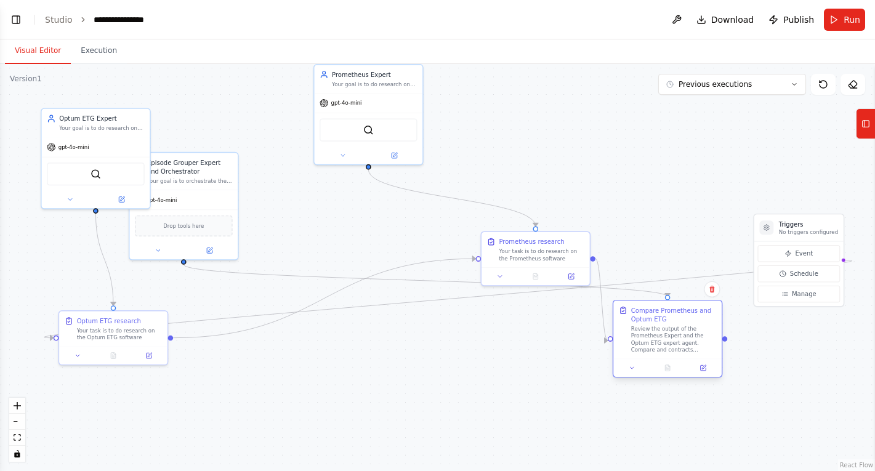
drag, startPoint x: 262, startPoint y: 307, endPoint x: 675, endPoint y: 311, distance: 412.6
click at [675, 311] on div "Compare Prometheus and Optum ETG Review the output of the Prometheus Expert and…" at bounding box center [667, 330] width 108 height 58
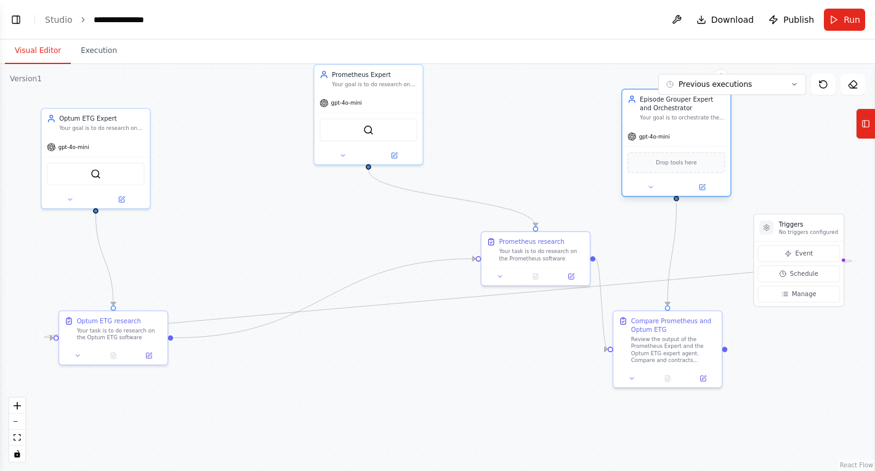
drag, startPoint x: 193, startPoint y: 162, endPoint x: 687, endPoint y: 103, distance: 497.3
click at [687, 103] on div "Episode Grouper Expert and Orchestrator" at bounding box center [683, 104] width 86 height 18
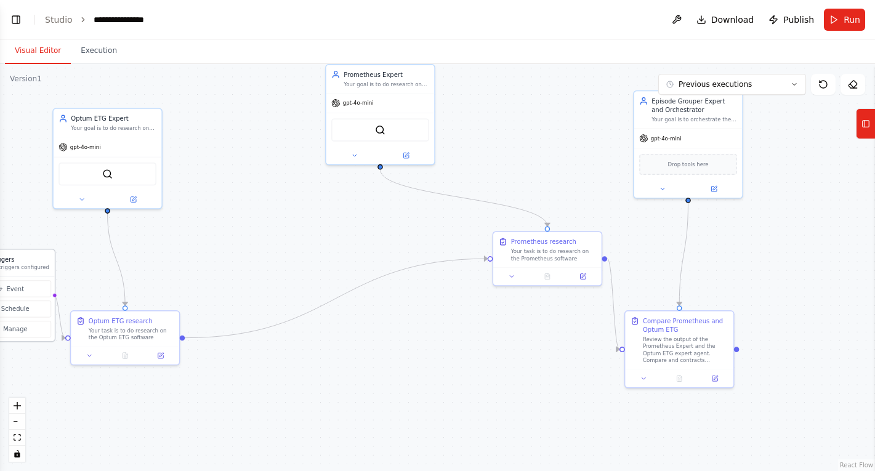
drag, startPoint x: 811, startPoint y: 227, endPoint x: 20, endPoint y: 266, distance: 792.3
click at [20, 266] on div "Triggers No triggers configured" at bounding box center [19, 263] width 59 height 16
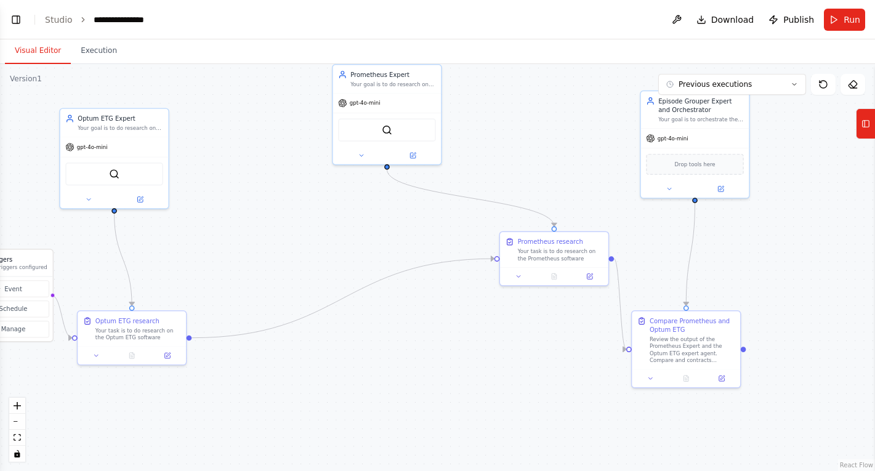
click at [248, 255] on div ".deletable-edge-delete-btn { width: 20px; height: 20px; border: 0px solid #ffff…" at bounding box center [437, 267] width 875 height 407
drag, startPoint x: 169, startPoint y: 318, endPoint x: 304, endPoint y: 313, distance: 135.0
click at [304, 315] on div "Optum ETG research" at bounding box center [270, 319] width 86 height 9
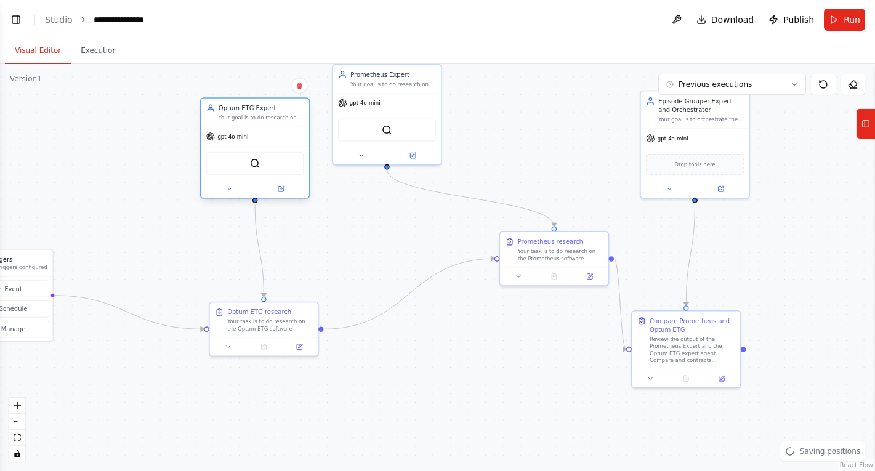
drag, startPoint x: 143, startPoint y: 111, endPoint x: 292, endPoint y: 103, distance: 148.6
click at [292, 103] on div "Optum ETG Expert Your goal is to do research on the Optum ETG grouper." at bounding box center [255, 113] width 108 height 28
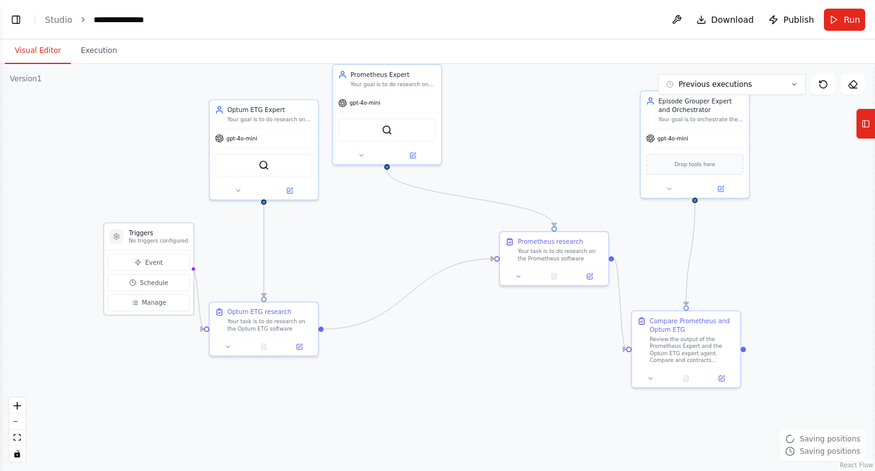
drag, startPoint x: 34, startPoint y: 257, endPoint x: 177, endPoint y: 233, distance: 144.9
click at [177, 233] on h3 "Triggers" at bounding box center [158, 232] width 59 height 9
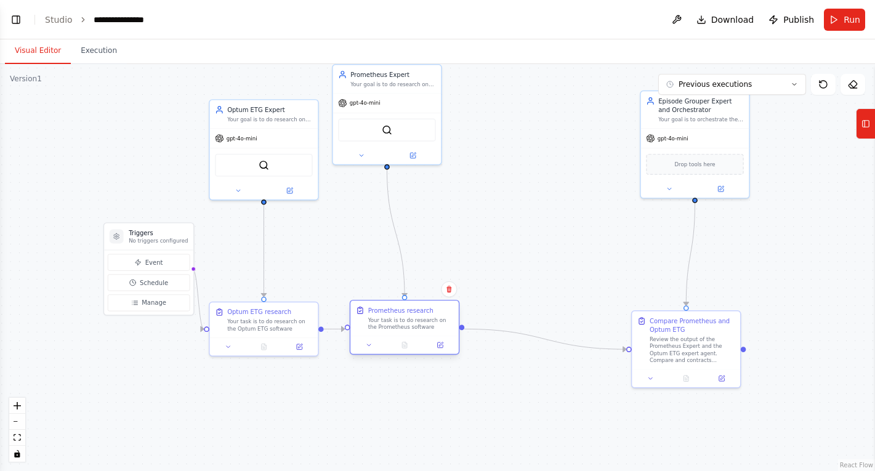
drag, startPoint x: 543, startPoint y: 236, endPoint x: 387, endPoint y: 307, distance: 170.6
click at [388, 307] on div "Prometheus research" at bounding box center [400, 310] width 65 height 9
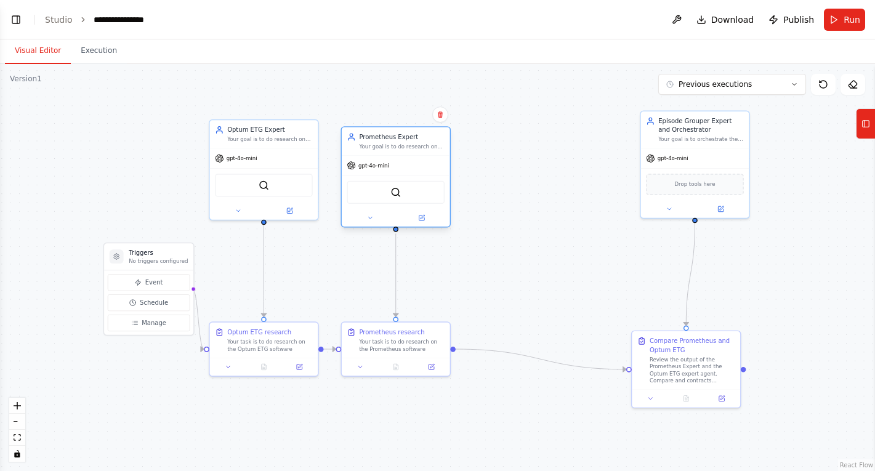
drag, startPoint x: 419, startPoint y: 73, endPoint x: 431, endPoint y: 137, distance: 64.5
click at [431, 137] on div "Prometheus Expert" at bounding box center [402, 136] width 86 height 9
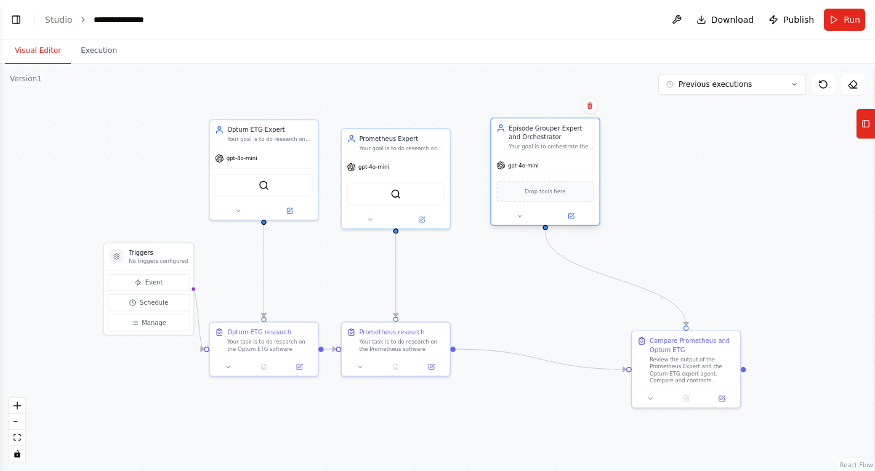
drag, startPoint x: 703, startPoint y: 111, endPoint x: 551, endPoint y: 124, distance: 153.3
click at [551, 124] on div "Episode Grouper Expert and Orchestrator Your goal is to orchestrate the researc…" at bounding box center [545, 136] width 108 height 37
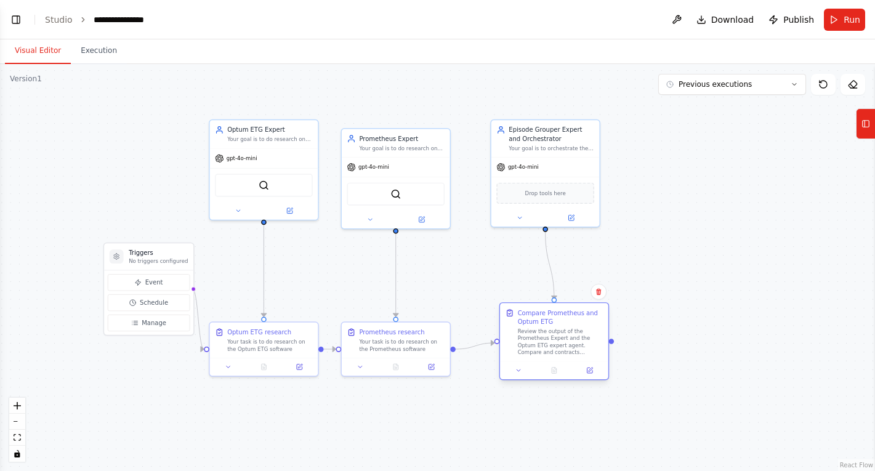
drag, startPoint x: 679, startPoint y: 331, endPoint x: 546, endPoint y: 309, distance: 135.6
click at [546, 309] on div "Compare Prometheus and Optum ETG Review the output of the Prometheus Expert and…" at bounding box center [554, 332] width 108 height 58
click at [543, 314] on div "Compare Prometheus and Optum ETG Review the output of the Prometheus Expert and…" at bounding box center [554, 341] width 108 height 58
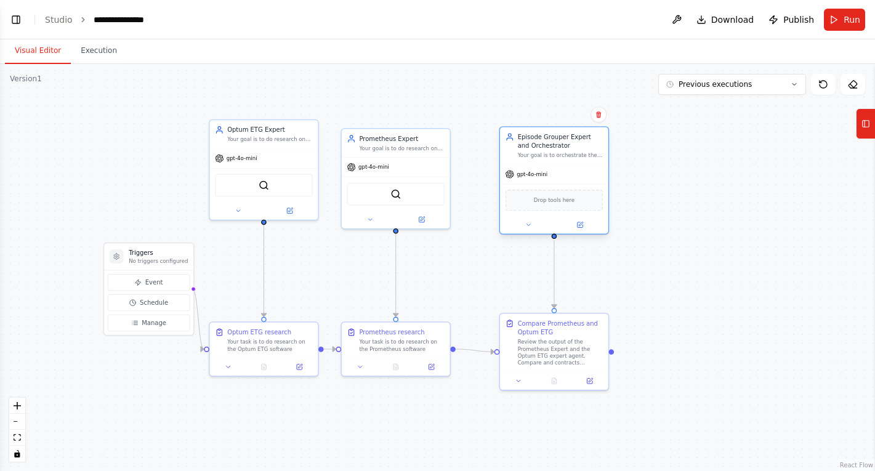
drag, startPoint x: 559, startPoint y: 124, endPoint x: 570, endPoint y: 133, distance: 13.6
click at [570, 133] on div "Episode Grouper Expert and Orchestrator" at bounding box center [561, 141] width 86 height 18
click at [525, 228] on icon at bounding box center [528, 224] width 7 height 7
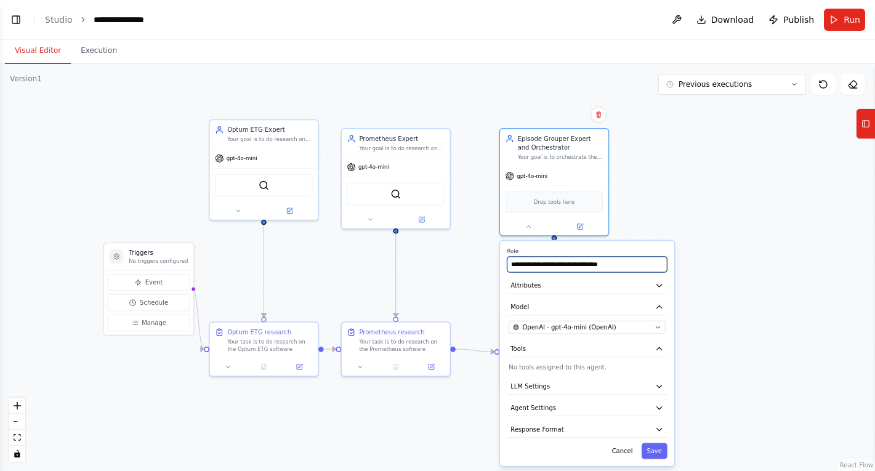
click at [568, 263] on input "**********" at bounding box center [587, 265] width 160 height 16
click at [600, 262] on input "**********" at bounding box center [587, 265] width 160 height 16
type input "**********"
click at [606, 289] on button "Attributes" at bounding box center [587, 286] width 160 height 16
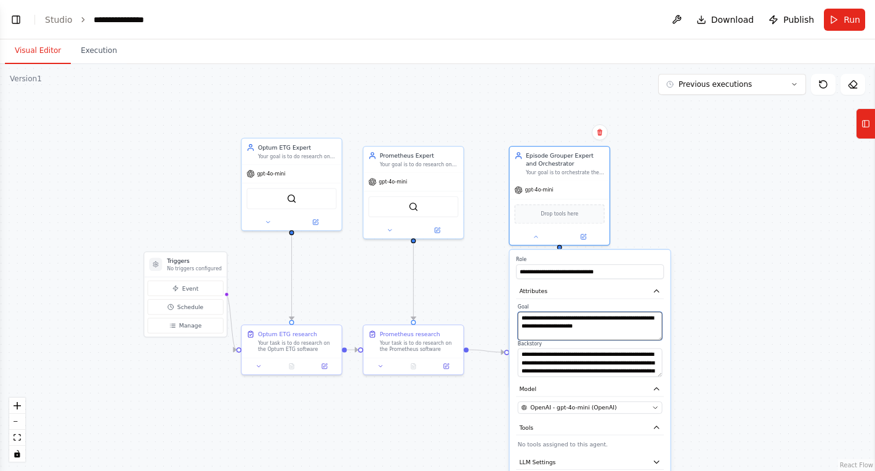
click at [640, 328] on textarea "**********" at bounding box center [590, 326] width 145 height 28
drag, startPoint x: 559, startPoint y: 315, endPoint x: 660, endPoint y: 335, distance: 102.3
click at [660, 335] on textarea "**********" at bounding box center [590, 326] width 145 height 28
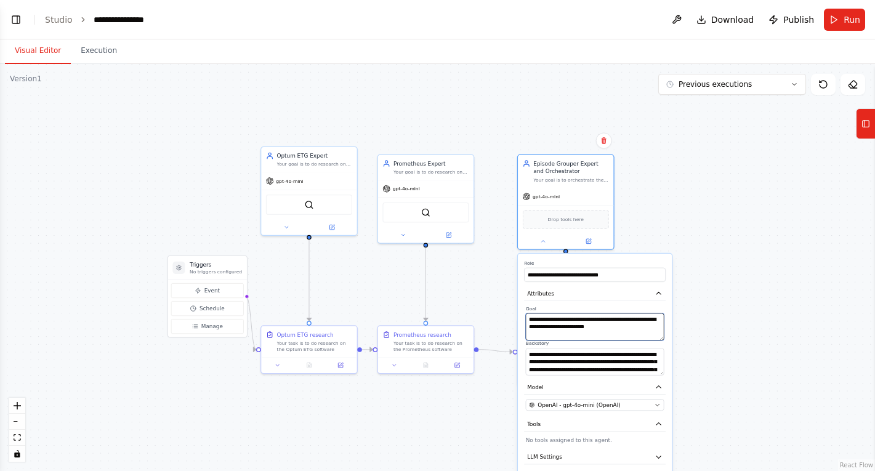
type textarea "**********"
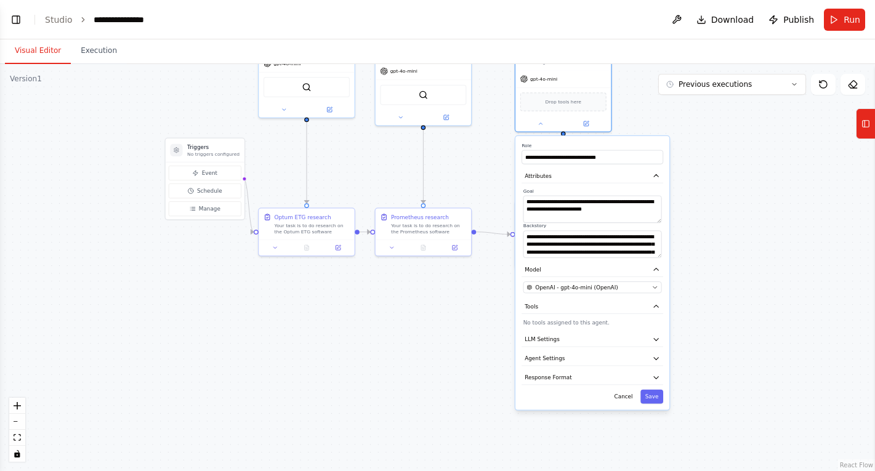
drag, startPoint x: 706, startPoint y: 398, endPoint x: 703, endPoint y: 280, distance: 117.6
click at [703, 280] on div ".deletable-edge-delete-btn { width: 20px; height: 20px; border: 0px solid #ffff…" at bounding box center [437, 267] width 875 height 407
click at [653, 395] on button "Save" at bounding box center [651, 397] width 23 height 14
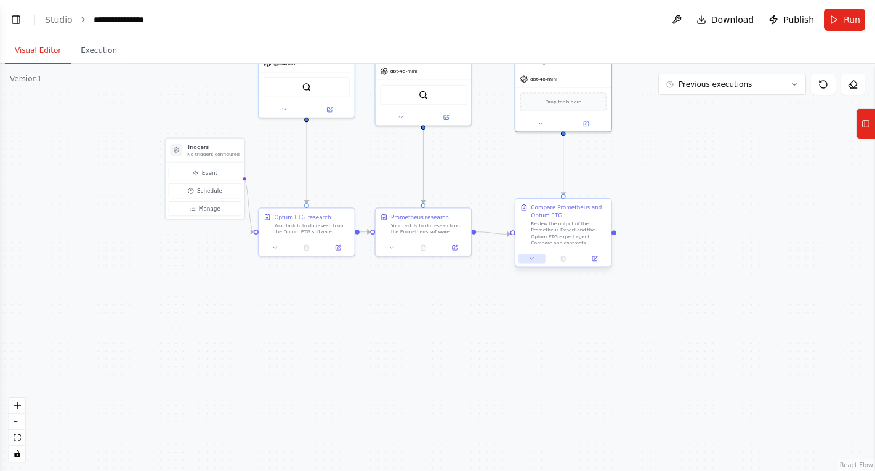
click at [535, 254] on button at bounding box center [531, 258] width 26 height 9
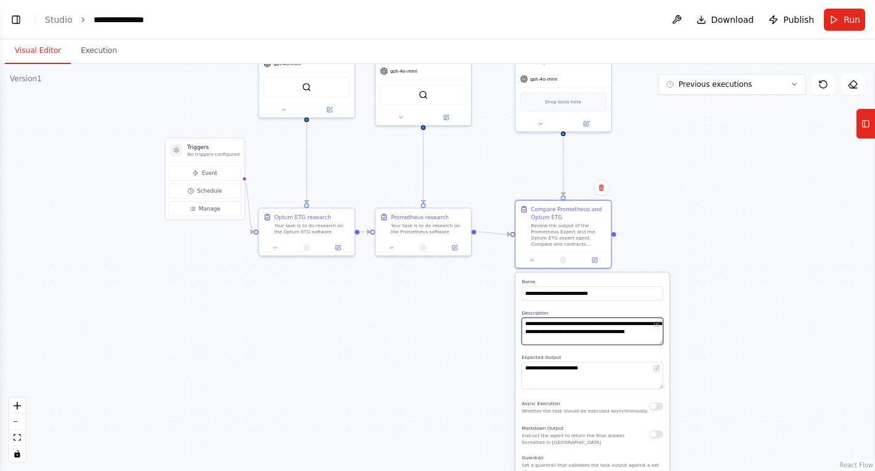
drag, startPoint x: 641, startPoint y: 331, endPoint x: 650, endPoint y: 331, distance: 8.6
click at [650, 331] on textarea "**********" at bounding box center [593, 331] width 142 height 27
type textarea "**********"
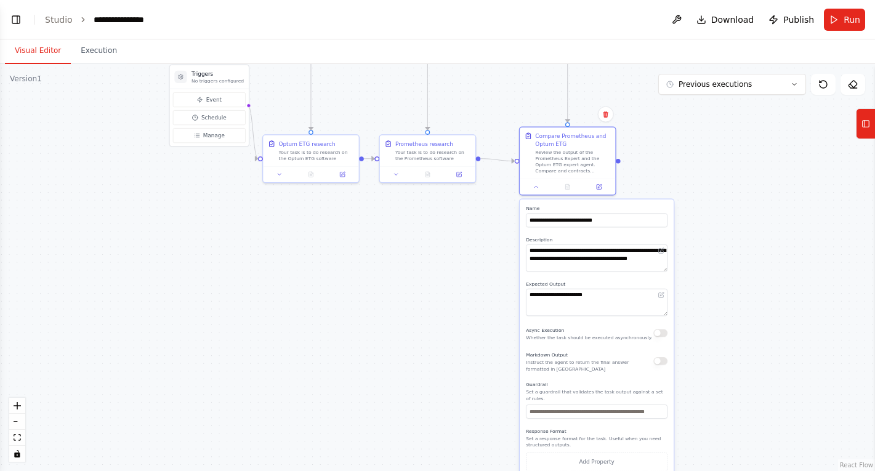
drag, startPoint x: 694, startPoint y: 309, endPoint x: 698, endPoint y: 236, distance: 73.4
click at [698, 236] on div ".deletable-edge-delete-btn { width: 20px; height: 20px; border: 0px solid #ffff…" at bounding box center [437, 267] width 875 height 407
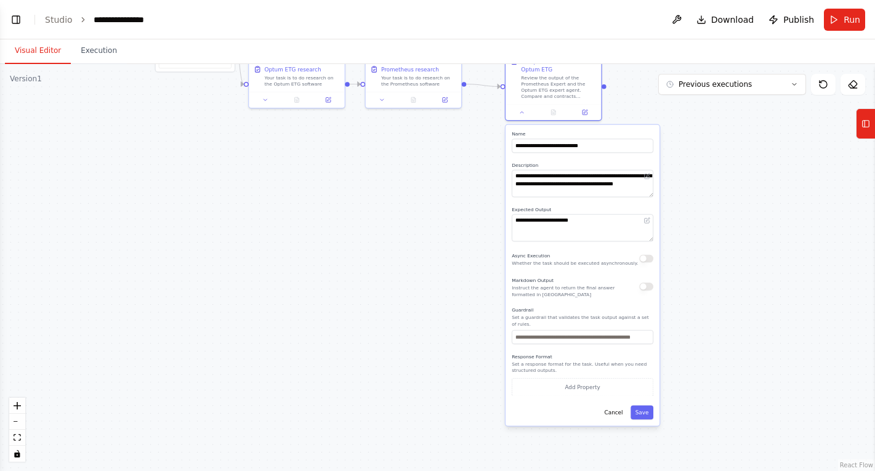
drag, startPoint x: 695, startPoint y: 252, endPoint x: 678, endPoint y: 177, distance: 77.1
click at [678, 177] on div ".deletable-edge-delete-btn { width: 20px; height: 20px; border: 0px solid #ffff…" at bounding box center [437, 267] width 875 height 407
click at [643, 410] on button "Save" at bounding box center [642, 412] width 23 height 14
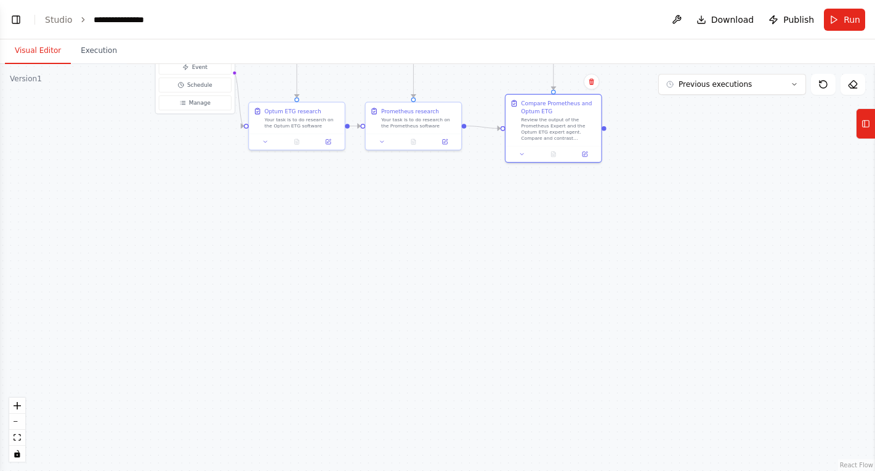
drag, startPoint x: 684, startPoint y: 200, endPoint x: 679, endPoint y: 355, distance: 154.7
click at [679, 355] on div ".deletable-edge-delete-btn { width: 20px; height: 20px; border: 0px solid #ffff…" at bounding box center [437, 267] width 875 height 407
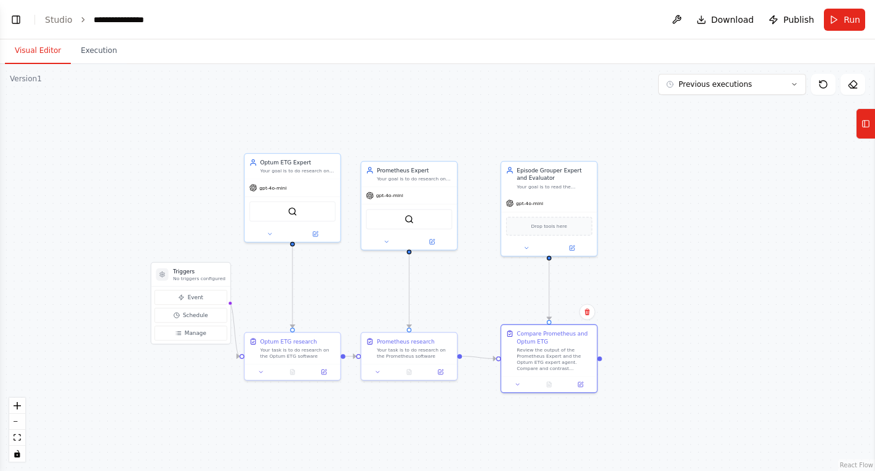
drag, startPoint x: 677, startPoint y: 234, endPoint x: 679, endPoint y: 356, distance: 121.9
click at [679, 356] on div ".deletable-edge-delete-btn { width: 20px; height: 20px; border: 0px solid #ffff…" at bounding box center [437, 267] width 875 height 407
click at [837, 12] on button "Run" at bounding box center [844, 20] width 41 height 22
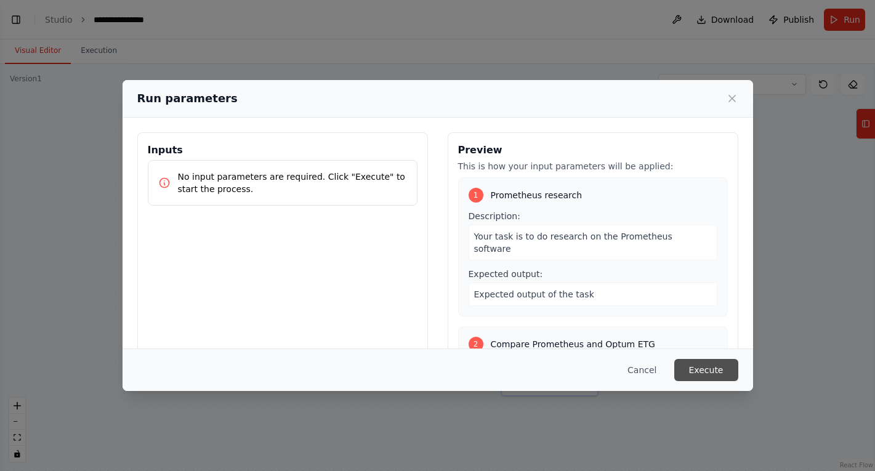
click at [722, 373] on button "Execute" at bounding box center [706, 370] width 64 height 22
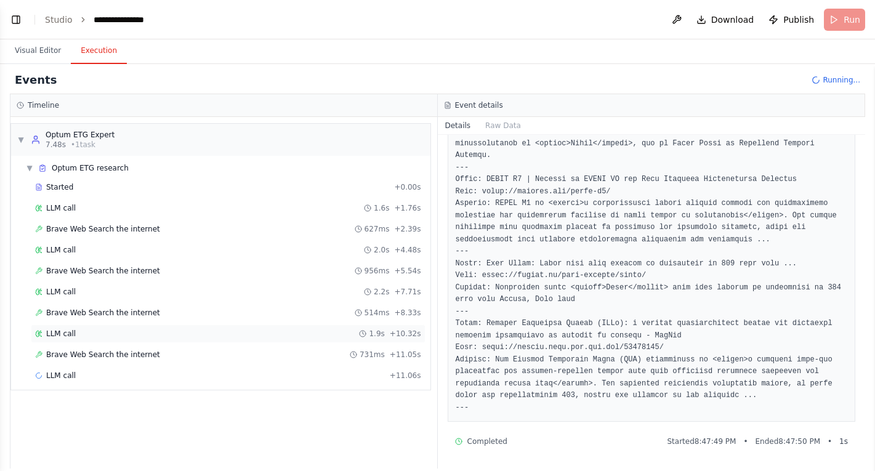
click at [231, 337] on div "LLM call 1.9s + 10.32s" at bounding box center [228, 334] width 386 height 10
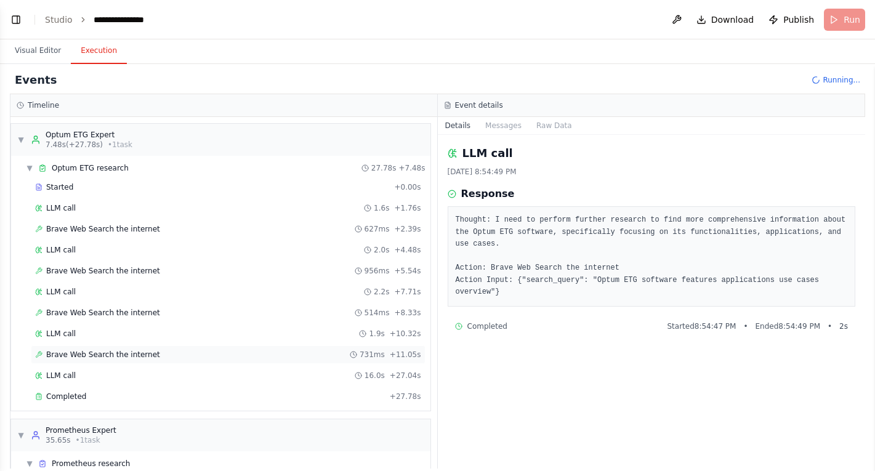
scroll to position [63, 0]
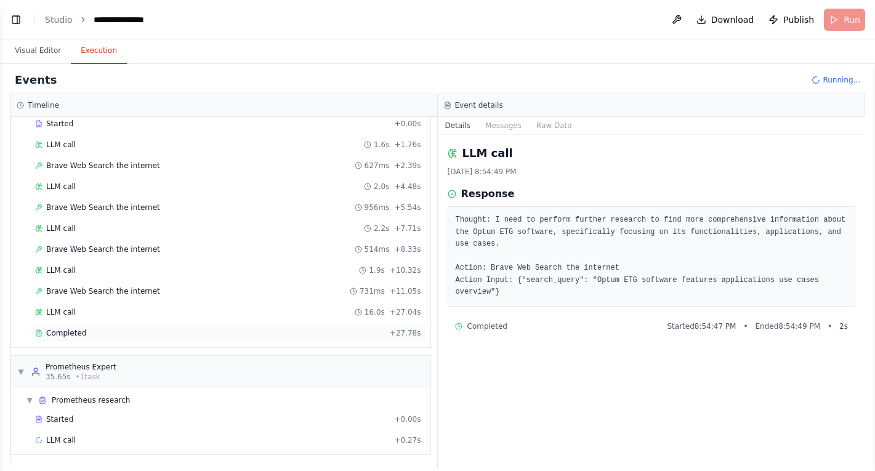
click at [243, 336] on div "Completed" at bounding box center [210, 333] width 350 height 10
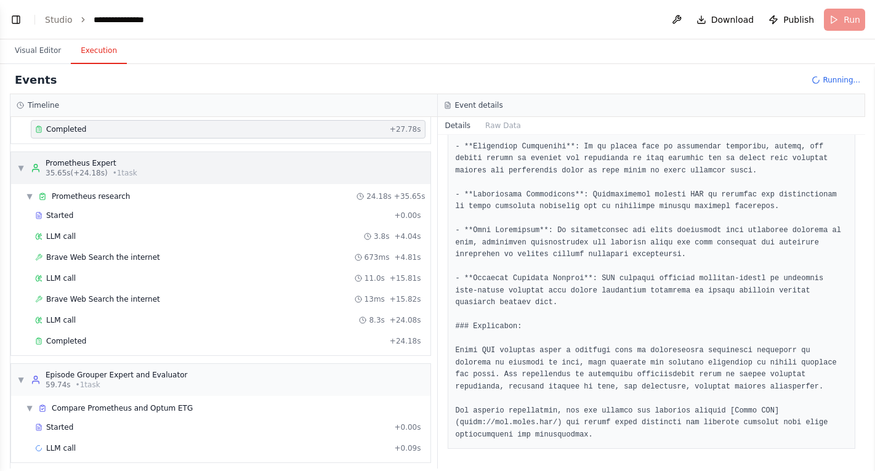
scroll to position [275, 0]
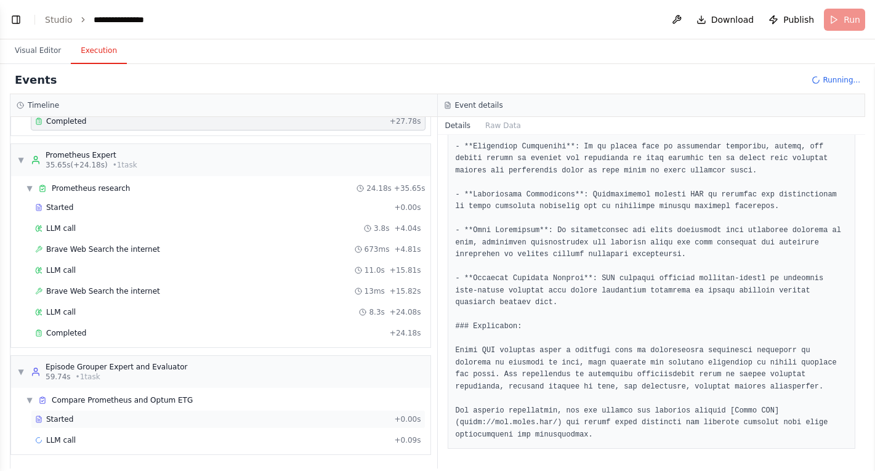
click at [296, 416] on div "Started" at bounding box center [212, 419] width 354 height 10
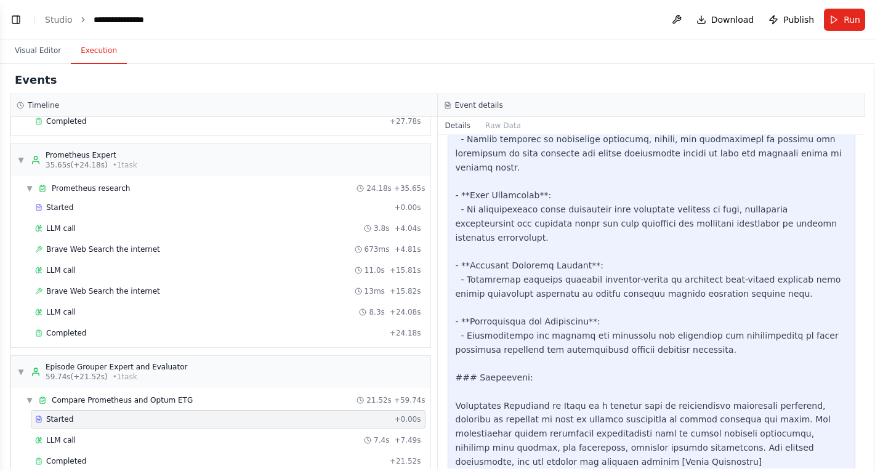
scroll to position [296, 0]
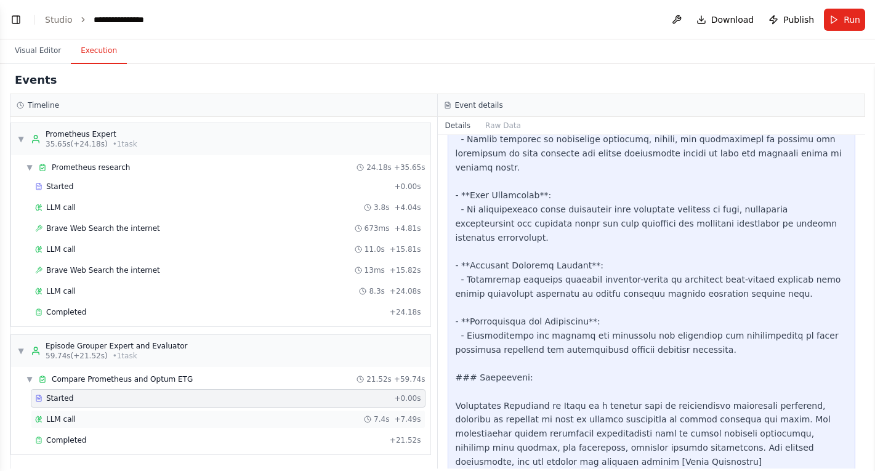
click at [351, 412] on div "LLM call 7.4s + 7.49s" at bounding box center [228, 419] width 395 height 18
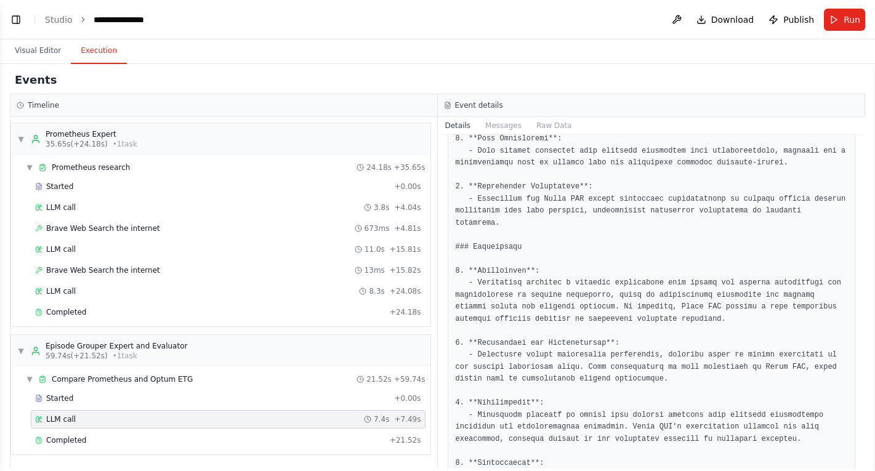
scroll to position [569, 0]
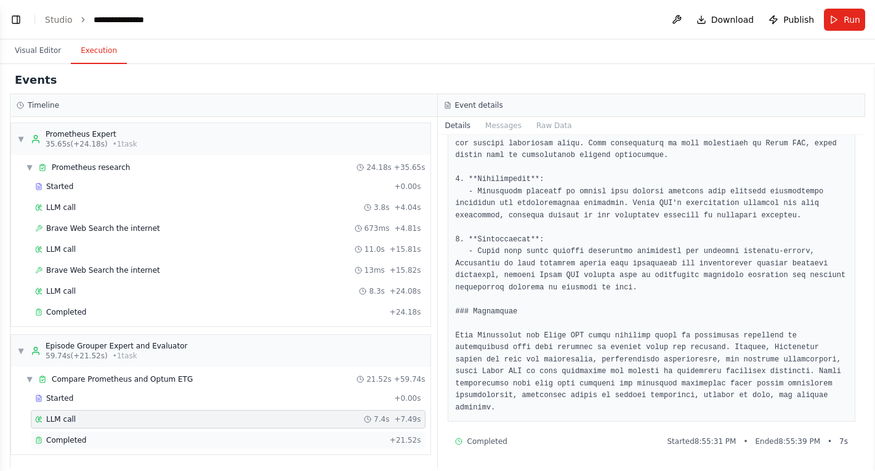
click at [378, 432] on div "Completed + 21.52s" at bounding box center [228, 440] width 395 height 18
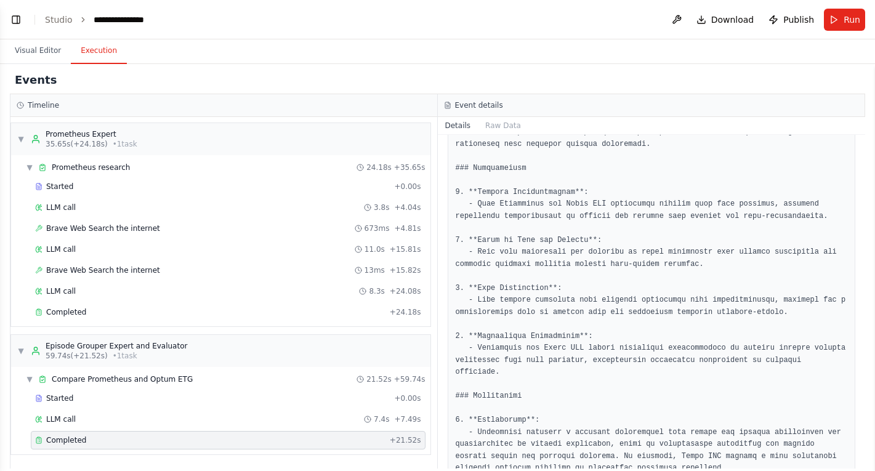
scroll to position [123, 0]
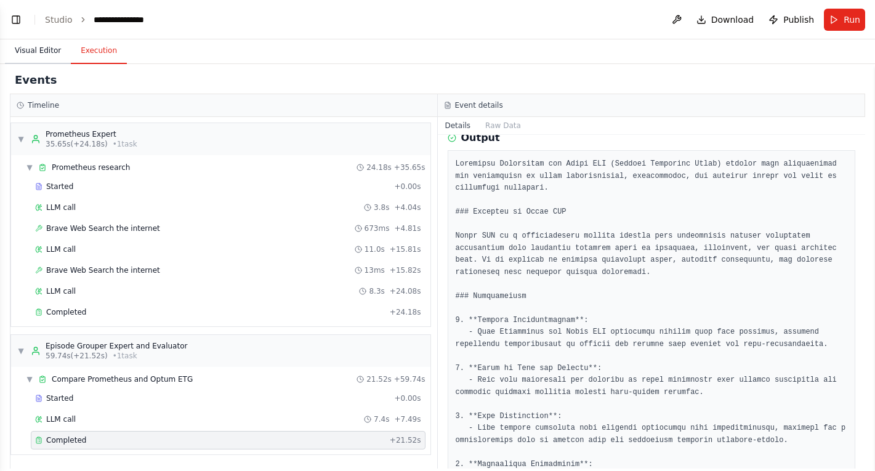
click at [50, 55] on button "Visual Editor" at bounding box center [38, 51] width 66 height 26
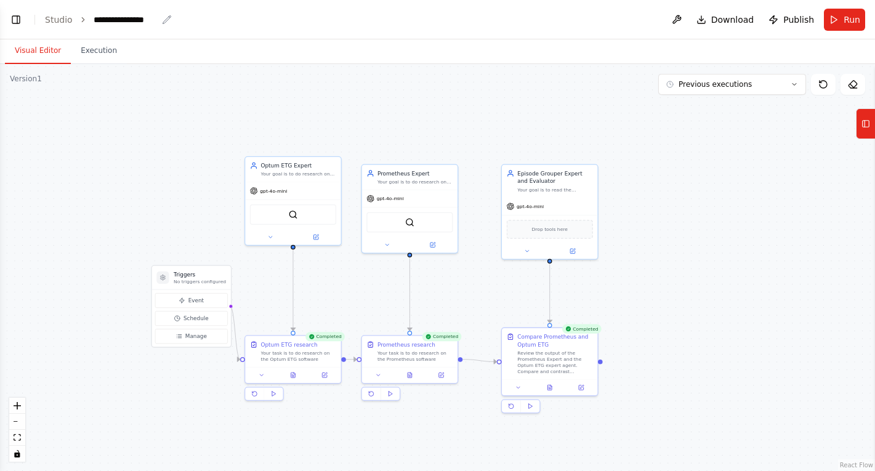
click at [162, 19] on icon "breadcrumb" at bounding box center [167, 20] width 10 height 10
click at [166, 19] on icon "breadcrumb" at bounding box center [167, 20] width 10 height 10
click at [163, 18] on icon "breadcrumb" at bounding box center [167, 20] width 10 height 10
click at [125, 17] on div "**********" at bounding box center [125, 20] width 63 height 12
click at [125, 17] on div "**********" at bounding box center [155, 20] width 123 height 12
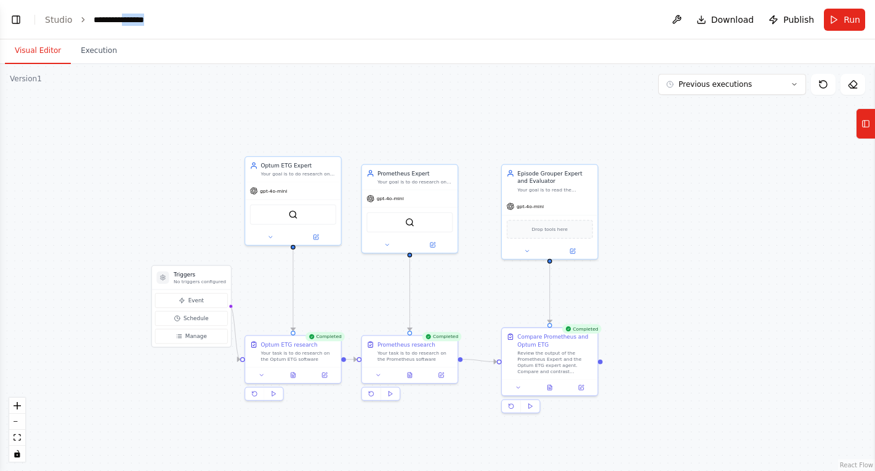
click at [125, 17] on div "**********" at bounding box center [155, 20] width 123 height 12
click at [135, 98] on div ".deletable-edge-delete-btn { width: 20px; height: 20px; border: 0px solid #ffff…" at bounding box center [437, 267] width 875 height 407
click at [866, 112] on button "Tools" at bounding box center [865, 123] width 19 height 31
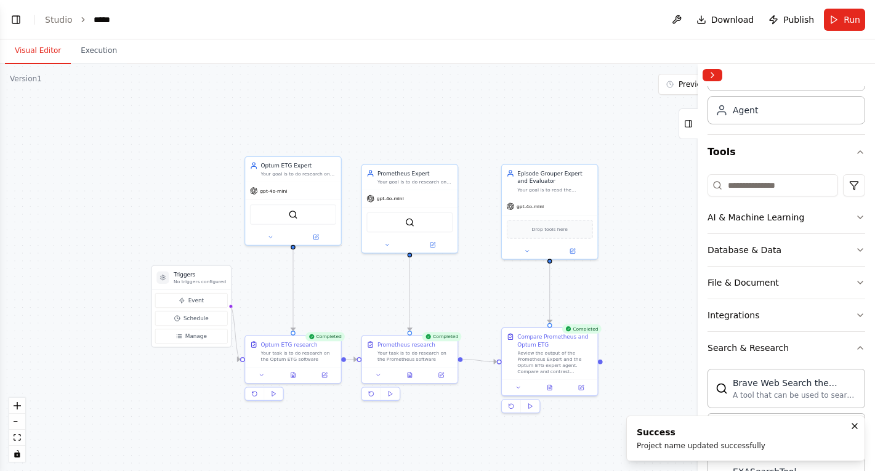
scroll to position [0, 0]
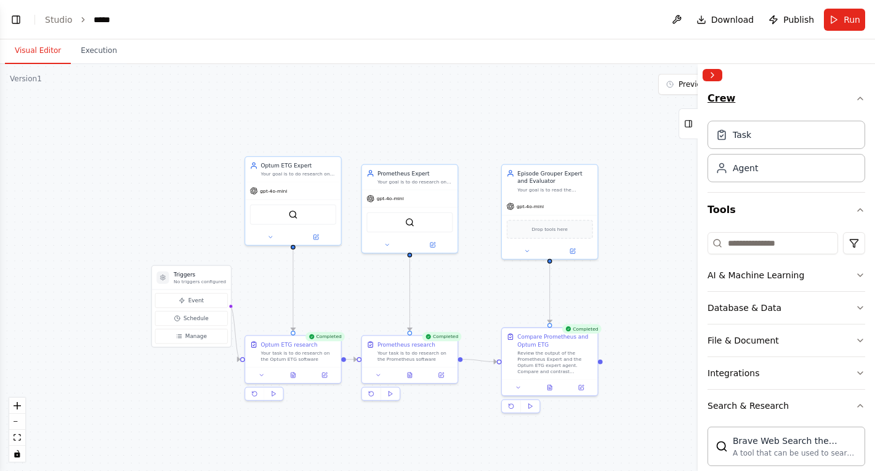
click at [860, 94] on icon "button" at bounding box center [860, 99] width 10 height 10
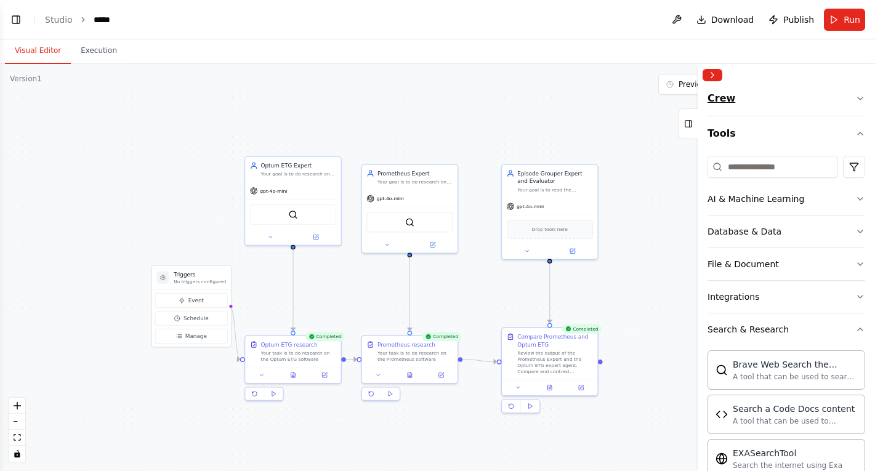
click at [860, 94] on icon "button" at bounding box center [860, 99] width 10 height 10
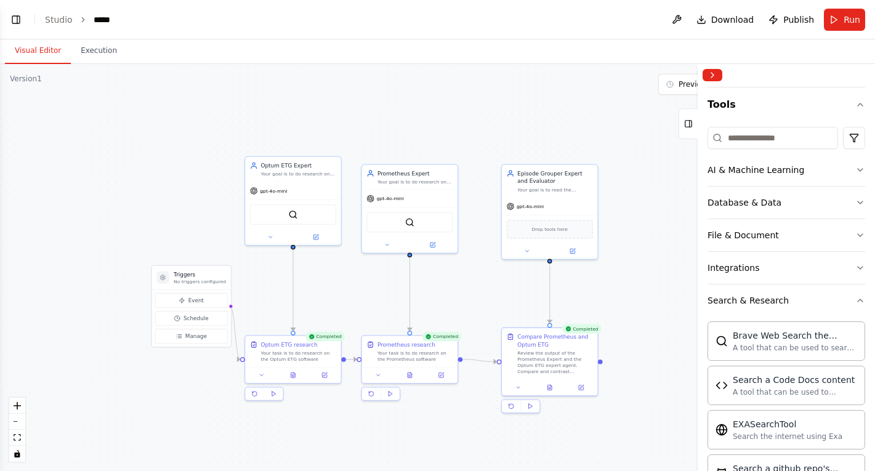
scroll to position [109, 0]
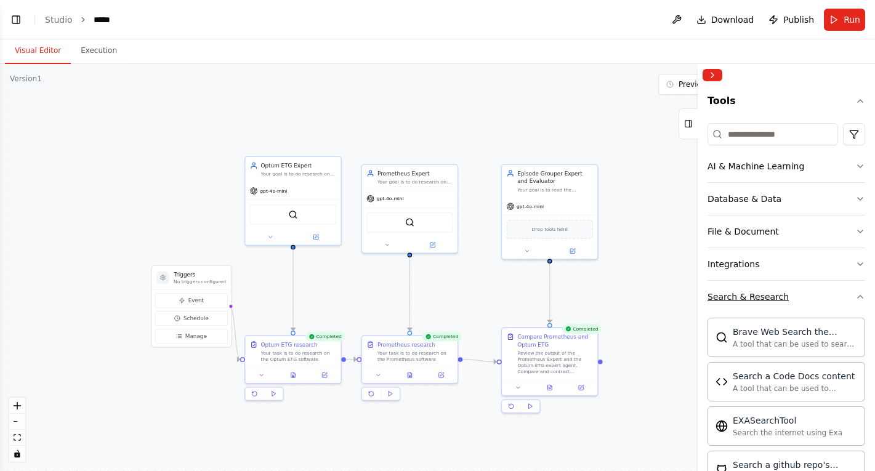
click at [824, 288] on button "Search & Research" at bounding box center [787, 297] width 158 height 32
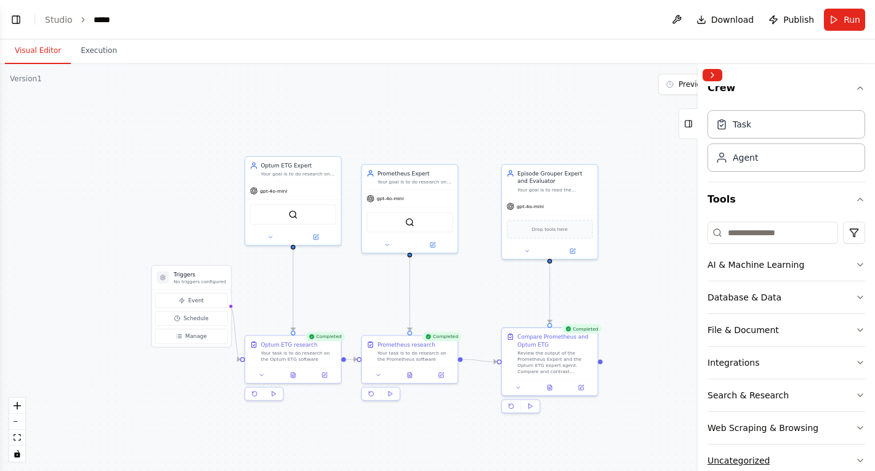
scroll to position [7, 0]
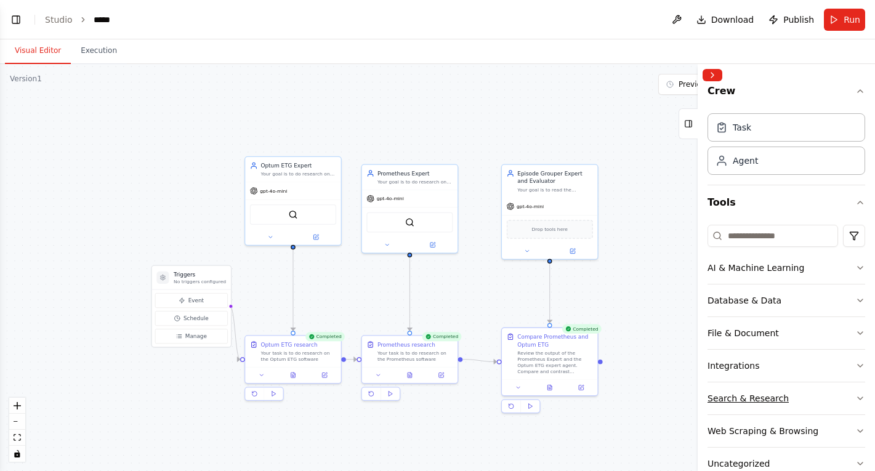
click at [824, 388] on button "Search & Research" at bounding box center [787, 398] width 158 height 32
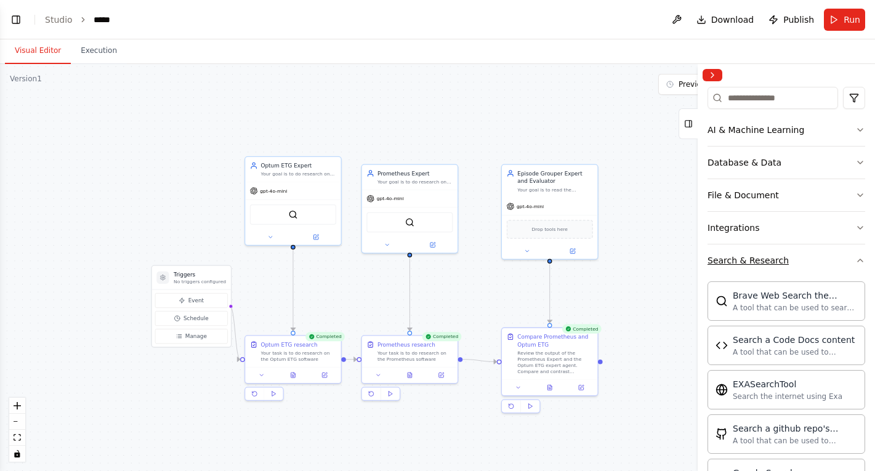
scroll to position [0, 0]
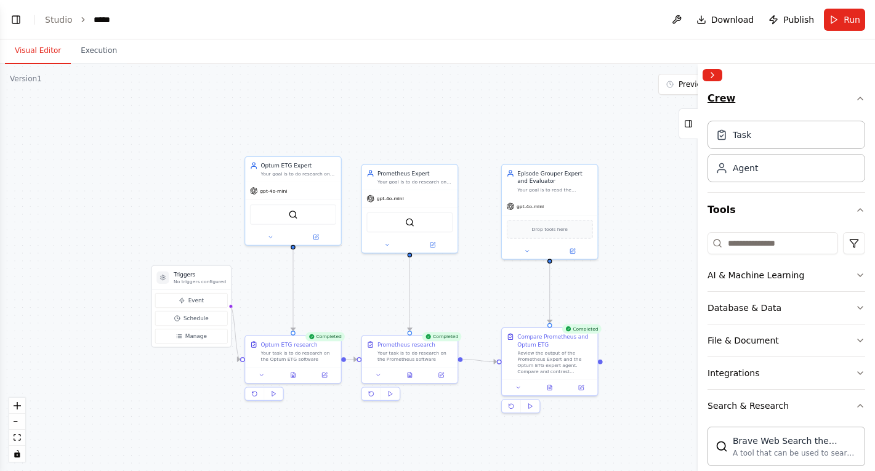
click at [860, 99] on icon "button" at bounding box center [860, 99] width 10 height 10
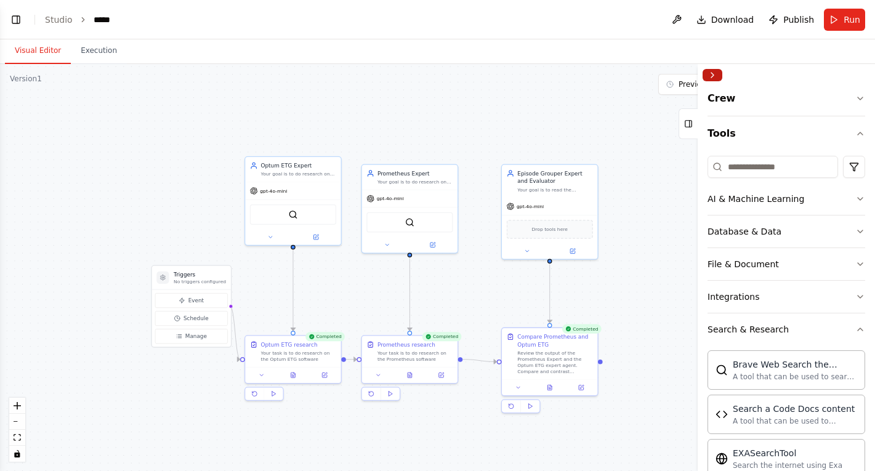
click at [717, 74] on button "Collapse right sidebar" at bounding box center [713, 75] width 20 height 12
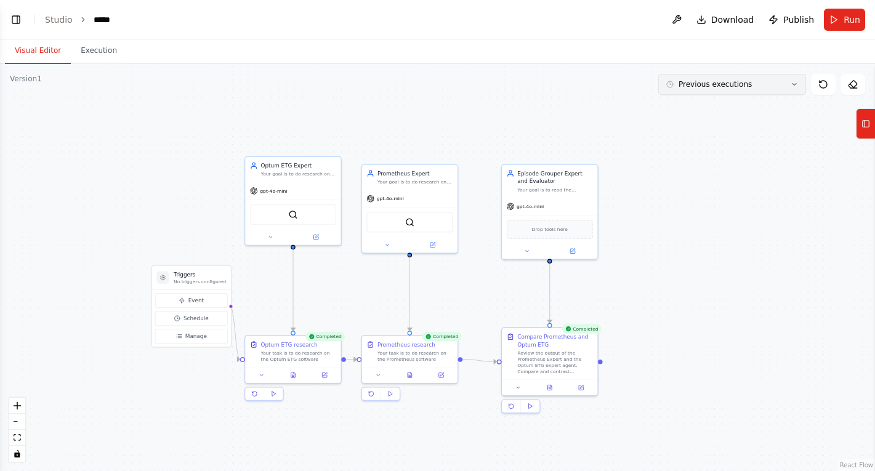
click at [714, 81] on span "Previous executions" at bounding box center [715, 84] width 73 height 10
click at [678, 13] on button at bounding box center [677, 20] width 20 height 22
click at [685, 20] on div at bounding box center [677, 20] width 20 height 22
click at [696, 193] on div ".deletable-edge-delete-btn { width: 20px; height: 20px; border: 0px solid #ffff…" at bounding box center [437, 267] width 875 height 407
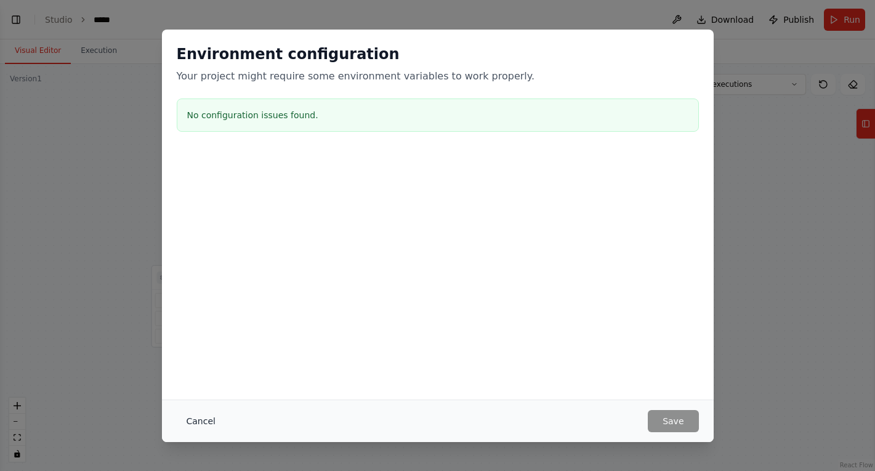
click at [209, 422] on button "Cancel" at bounding box center [201, 421] width 49 height 22
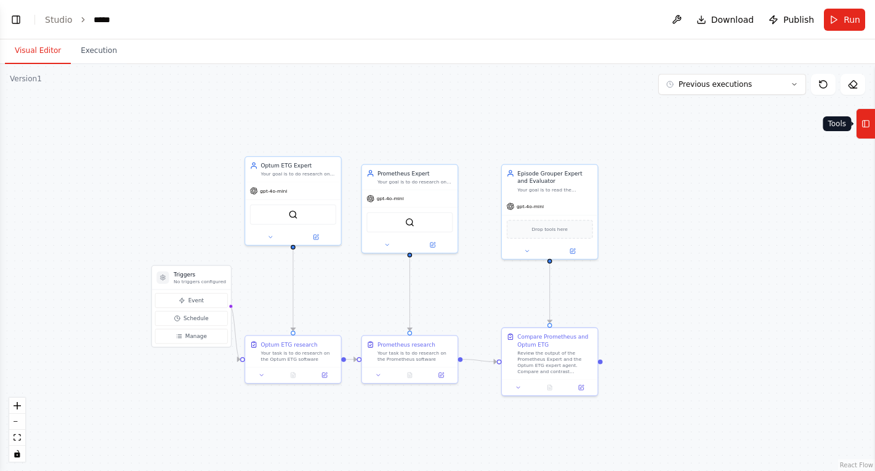
click at [869, 122] on icon at bounding box center [865, 124] width 9 height 20
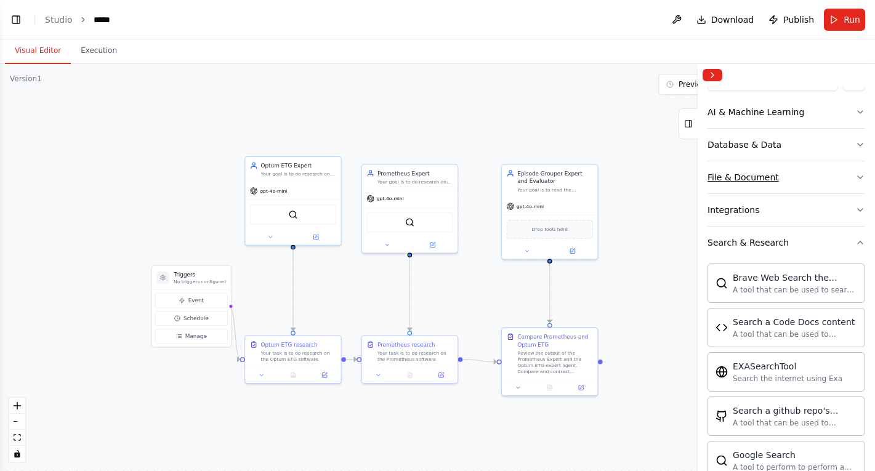
scroll to position [177, 0]
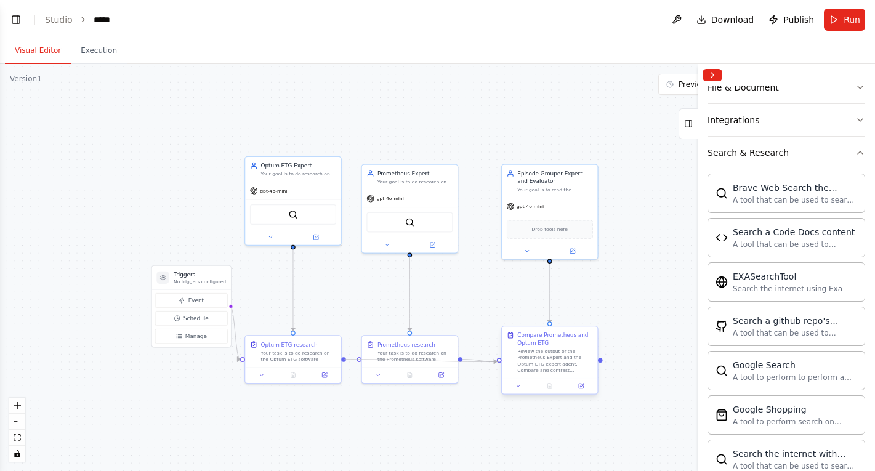
drag, startPoint x: 355, startPoint y: 360, endPoint x: 501, endPoint y: 359, distance: 145.9
drag, startPoint x: 434, startPoint y: 342, endPoint x: 430, endPoint y: 300, distance: 42.0
click at [430, 300] on div "Prometheus research" at bounding box center [415, 304] width 76 height 8
click at [444, 414] on div ".deletable-edge-delete-btn { width: 20px; height: 20px; border: 0px solid #ffff…" at bounding box center [437, 267] width 875 height 407
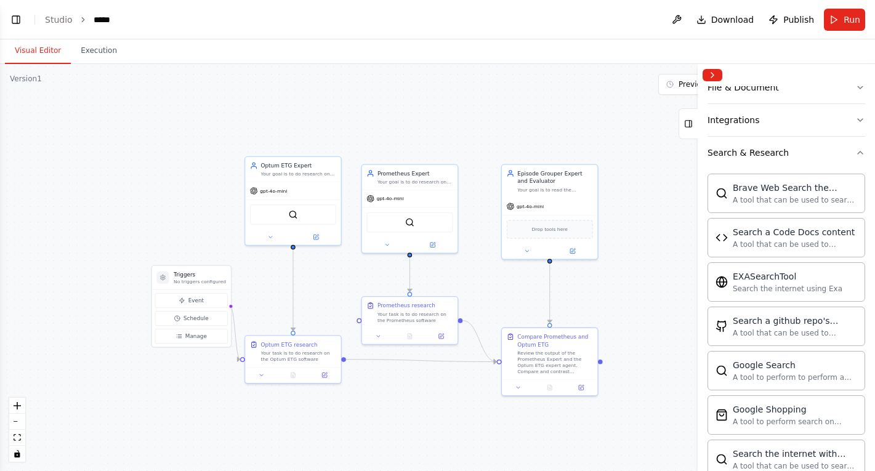
click at [444, 405] on div ".deletable-edge-delete-btn { width: 20px; height: 20px; border: 0px solid #ffff…" at bounding box center [437, 267] width 875 height 407
click at [841, 22] on button "Run" at bounding box center [844, 20] width 41 height 22
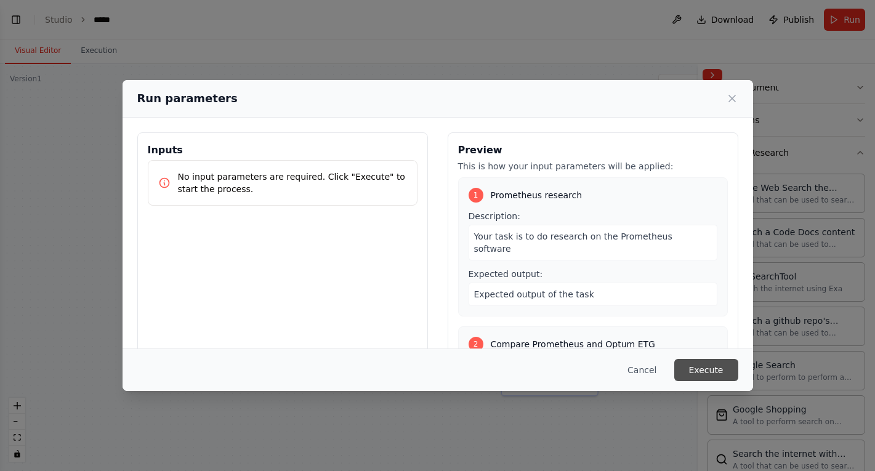
click at [694, 367] on button "Execute" at bounding box center [706, 370] width 64 height 22
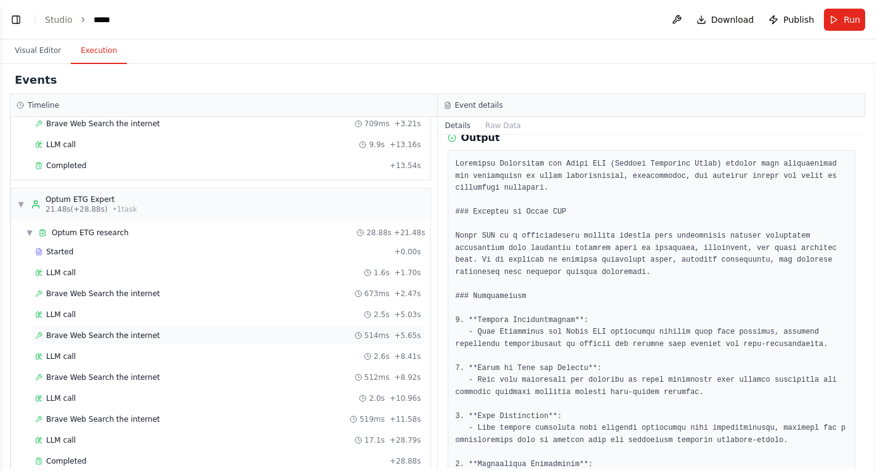
scroll to position [254, 0]
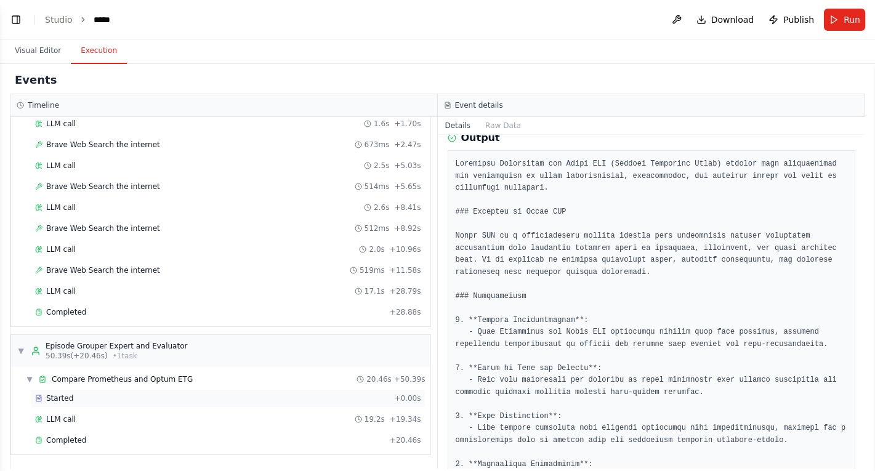
click at [236, 399] on div "Started" at bounding box center [212, 398] width 354 height 10
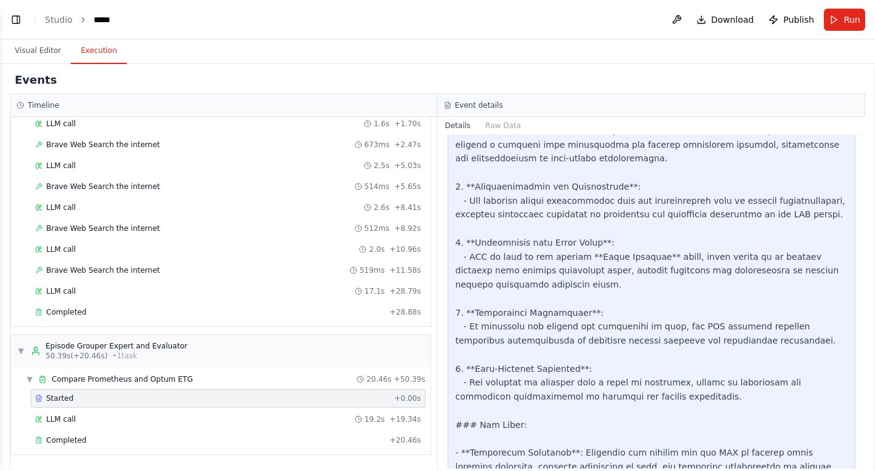
scroll to position [1147, 0]
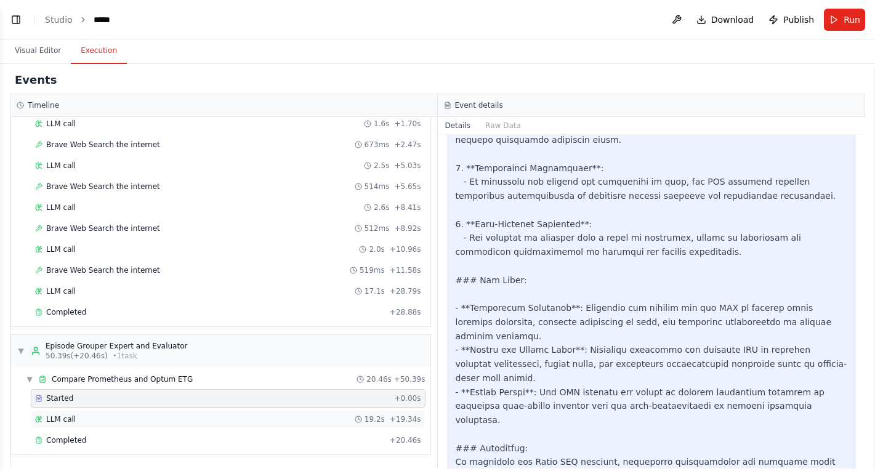
click at [312, 422] on div "LLM call 19.2s + 19.34s" at bounding box center [228, 419] width 386 height 10
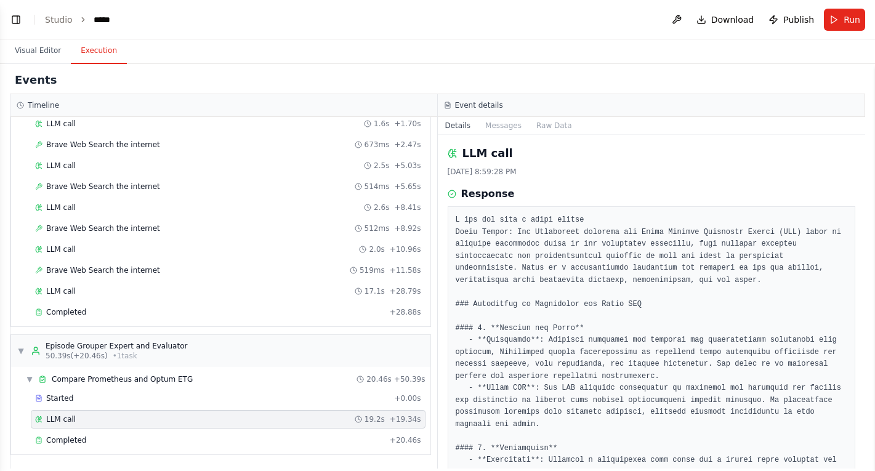
click at [312, 422] on div "LLM call 19.2s + 19.34s" at bounding box center [228, 419] width 386 height 10
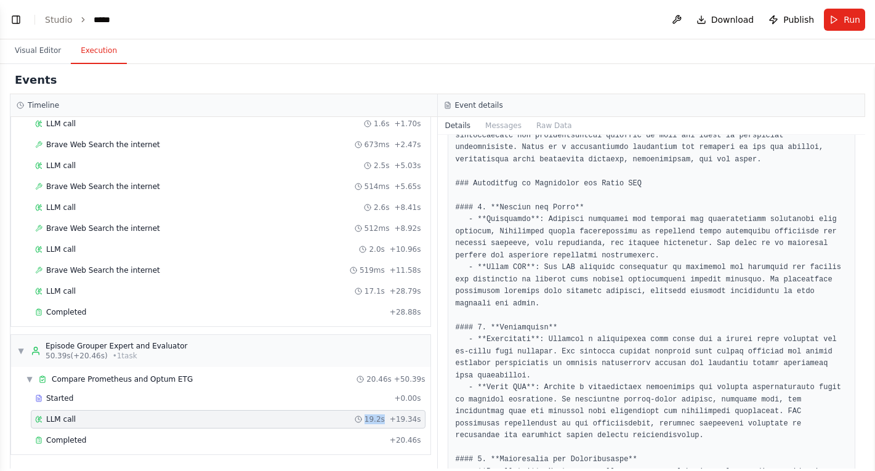
scroll to position [131, 0]
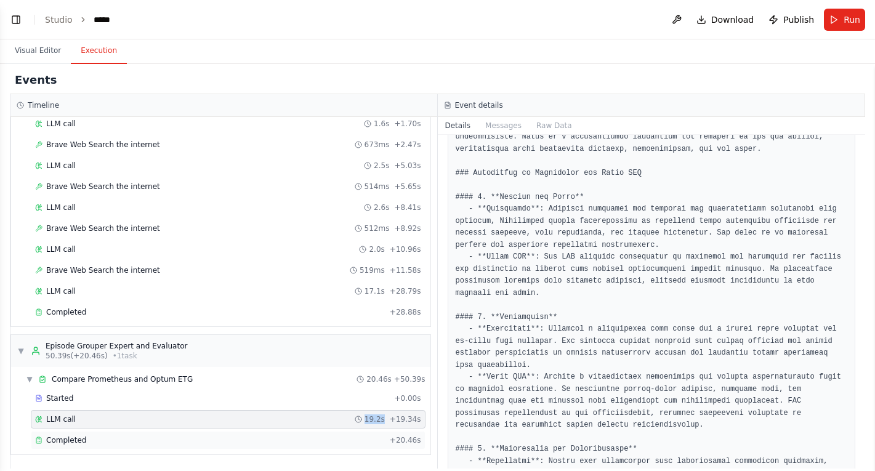
click at [320, 434] on div "Completed + 20.46s" at bounding box center [228, 440] width 395 height 18
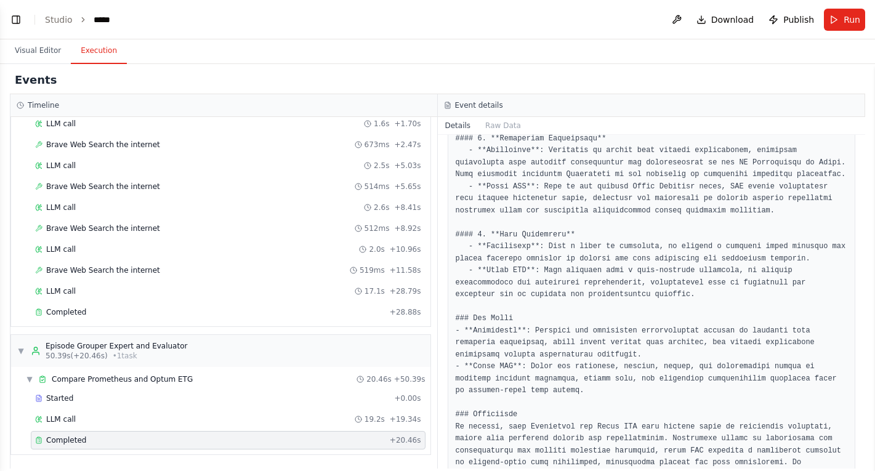
scroll to position [669, 0]
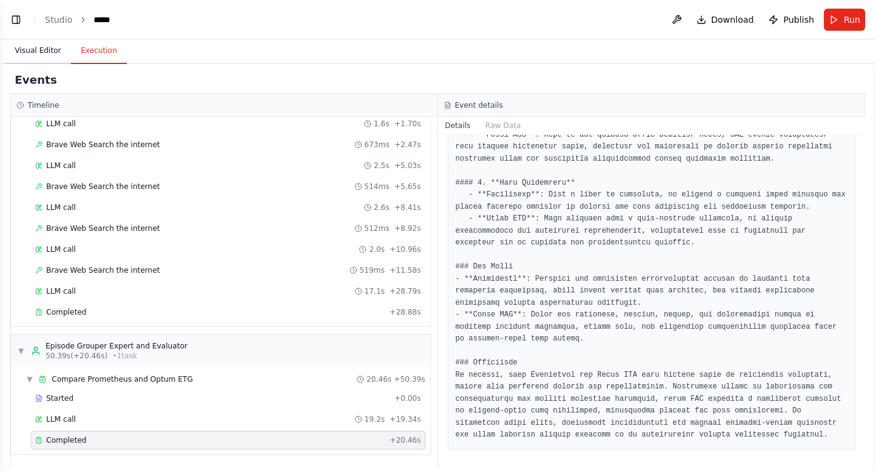
click at [46, 50] on button "Visual Editor" at bounding box center [38, 51] width 66 height 26
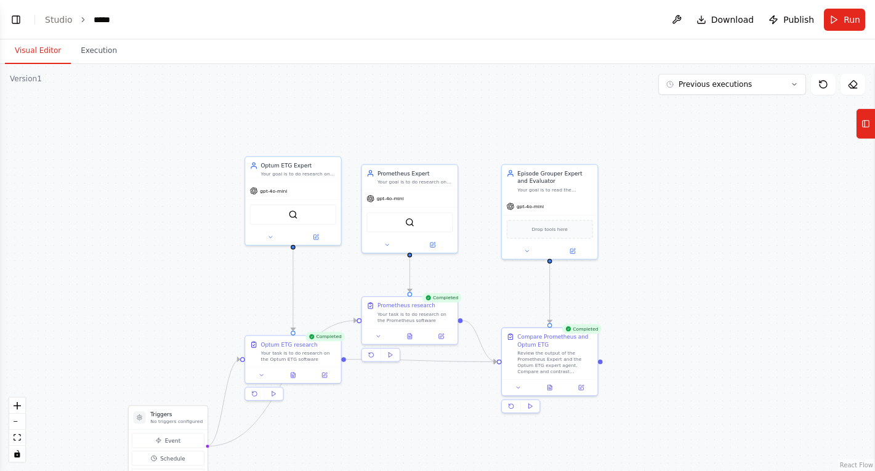
drag, startPoint x: 208, startPoint y: 275, endPoint x: 228, endPoint y: 235, distance: 44.9
click at [203, 411] on h3 "Triggers" at bounding box center [176, 415] width 52 height 8
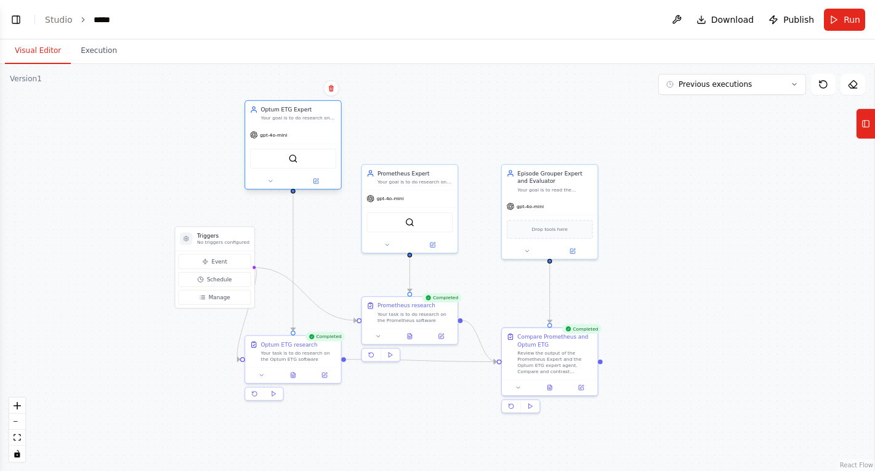
drag, startPoint x: 283, startPoint y: 164, endPoint x: 281, endPoint y: 103, distance: 60.4
click at [281, 103] on div "Optum ETG Expert Your goal is to do research on the Optum ETG grouper." at bounding box center [292, 113] width 95 height 25
drag, startPoint x: 230, startPoint y: 235, endPoint x: 191, endPoint y: 333, distance: 105.5
click at [191, 333] on h3 "Triggers" at bounding box center [184, 337] width 52 height 8
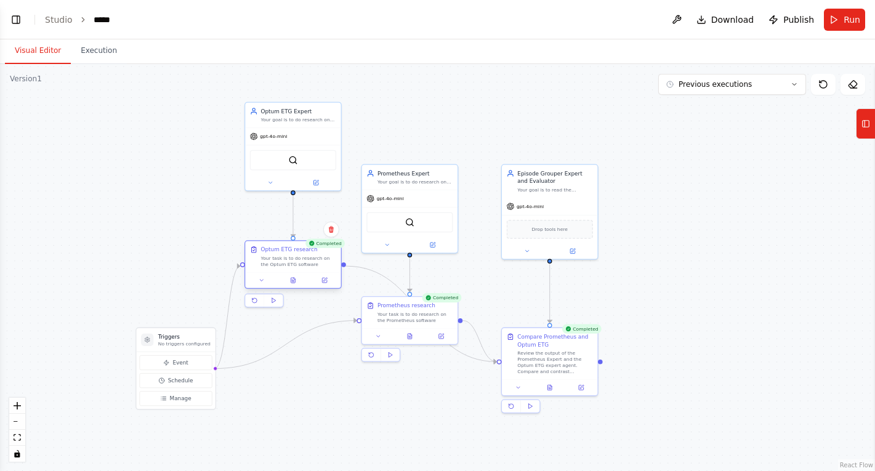
drag, startPoint x: 276, startPoint y: 339, endPoint x: 279, endPoint y: 249, distance: 90.6
click at [279, 249] on div "Optum ETG research" at bounding box center [289, 250] width 57 height 8
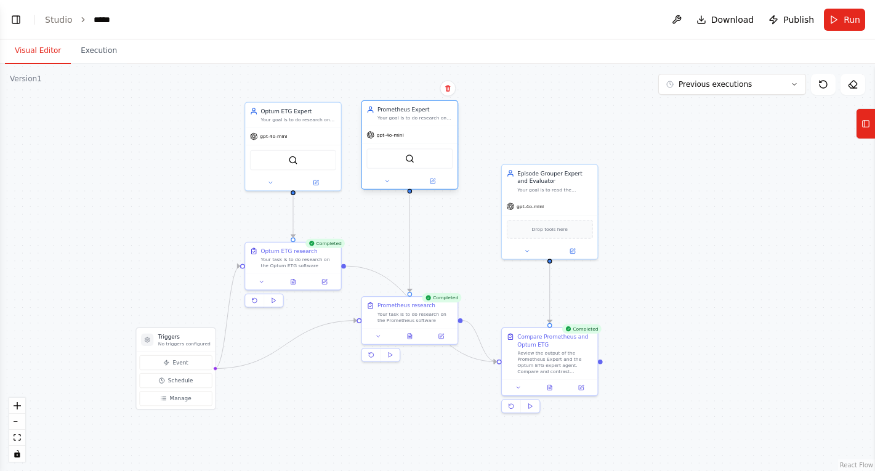
drag, startPoint x: 427, startPoint y: 169, endPoint x: 431, endPoint y: 108, distance: 60.5
click at [431, 108] on div "Prometheus Expert" at bounding box center [415, 110] width 76 height 8
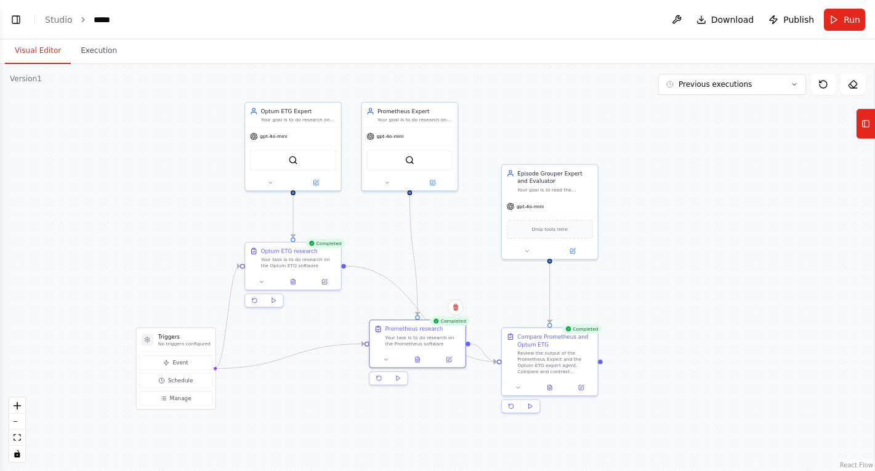
drag, startPoint x: 432, startPoint y: 301, endPoint x: 436, endPoint y: 322, distance: 21.4
click at [436, 322] on div "Completed" at bounding box center [449, 321] width 39 height 9
click at [440, 434] on div ".deletable-edge-delete-btn { width: 20px; height: 20px; border: 0px solid #ffff…" at bounding box center [437, 267] width 875 height 407
click at [440, 413] on div ".deletable-edge-delete-btn { width: 20px; height: 20px; border: 0px solid #ffff…" at bounding box center [437, 267] width 875 height 407
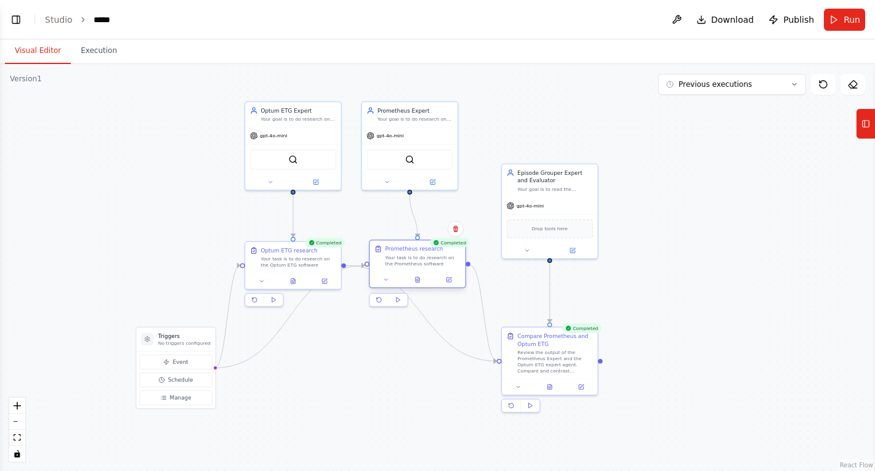
drag, startPoint x: 440, startPoint y: 326, endPoint x: 437, endPoint y: 252, distance: 74.0
click at [437, 252] on div "Prometheus research Your task is to do research on the Prometheus software" at bounding box center [423, 256] width 76 height 22
drag, startPoint x: 196, startPoint y: 332, endPoint x: 187, endPoint y: 169, distance: 163.4
click at [187, 169] on h3 "Triggers" at bounding box center [176, 173] width 52 height 8
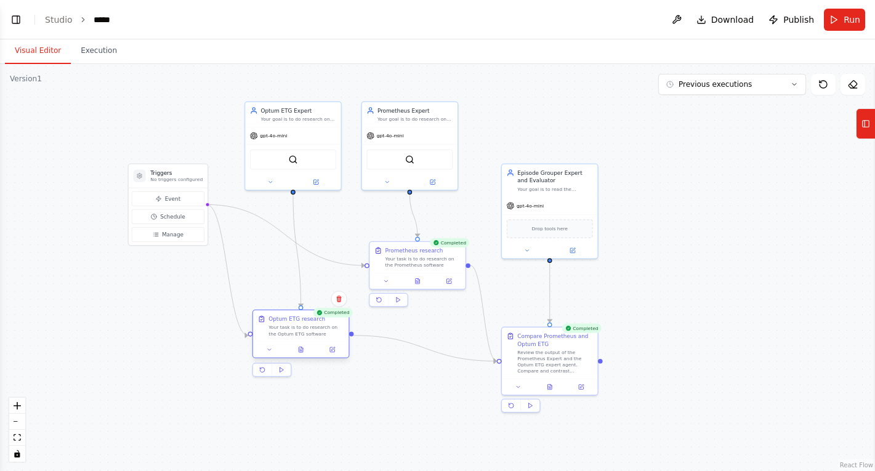
drag, startPoint x: 262, startPoint y: 246, endPoint x: 266, endPoint y: 318, distance: 71.6
click at [266, 318] on div "Optum ETG research Your task is to do research on the Optum ETG software" at bounding box center [301, 326] width 86 height 22
click at [359, 405] on div ".deletable-edge-delete-btn { width: 20px; height: 20px; border: 0px solid #ffff…" at bounding box center [437, 267] width 875 height 407
click at [406, 395] on div ".deletable-edge-delete-btn { width: 20px; height: 20px; border: 0px solid #ffff…" at bounding box center [437, 267] width 875 height 407
click at [631, 297] on div ".deletable-edge-delete-btn { width: 20px; height: 20px; border: 0px solid #ffff…" at bounding box center [437, 267] width 875 height 407
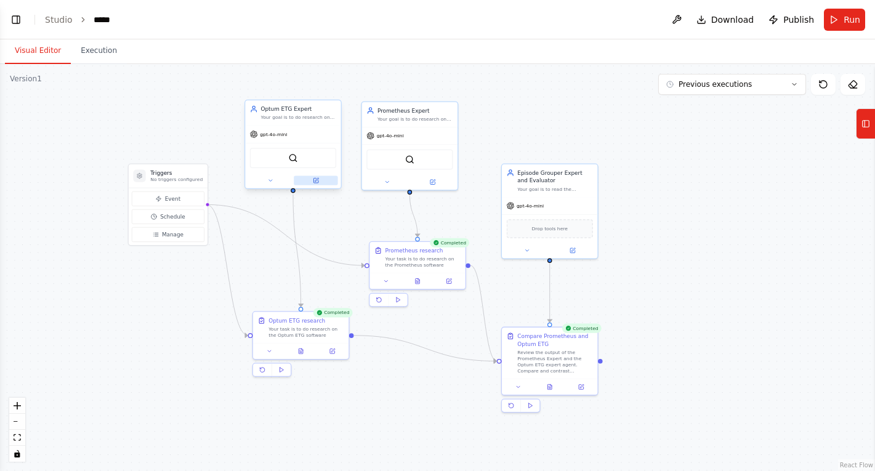
click at [316, 180] on icon at bounding box center [317, 180] width 4 height 4
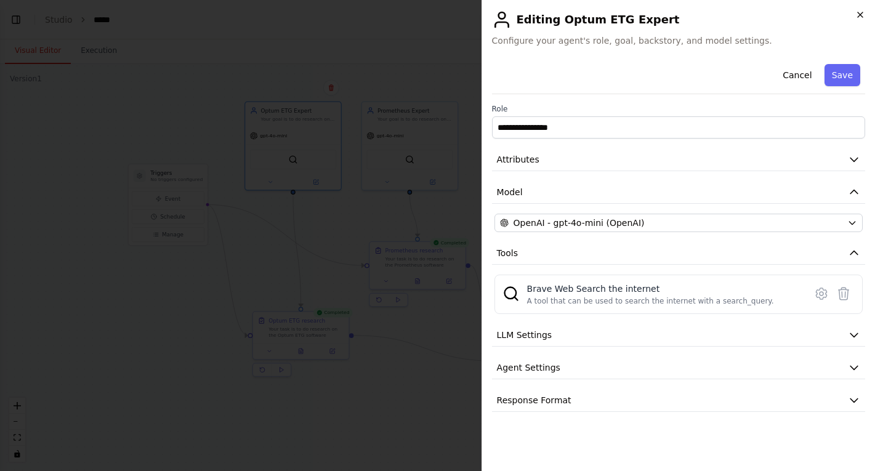
click at [863, 15] on icon "button" at bounding box center [860, 15] width 10 height 10
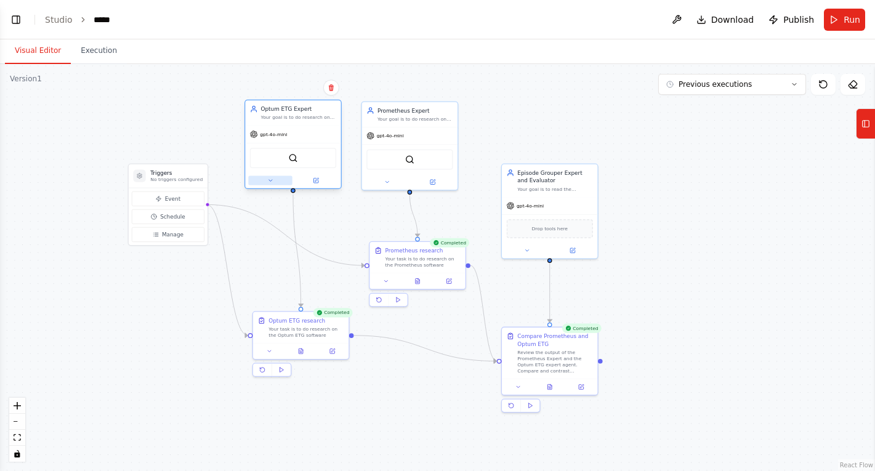
click at [264, 178] on button at bounding box center [270, 180] width 44 height 9
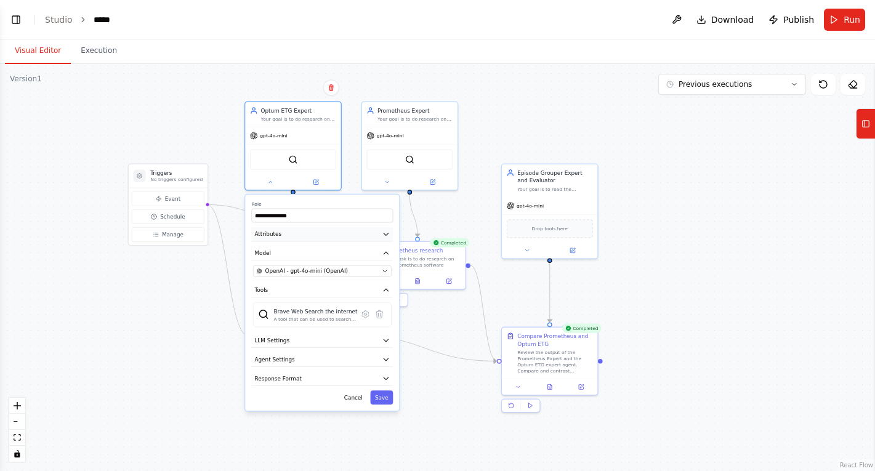
click at [317, 238] on button "Attributes" at bounding box center [322, 234] width 142 height 14
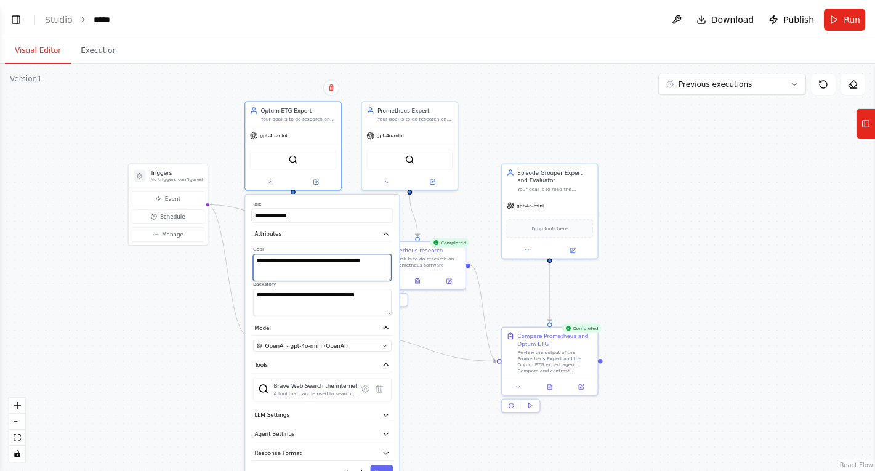
click at [341, 266] on textarea "**********" at bounding box center [322, 267] width 139 height 27
click at [336, 259] on textarea "**********" at bounding box center [322, 267] width 139 height 27
click at [279, 266] on textarea "**********" at bounding box center [322, 267] width 139 height 27
type textarea "**********"
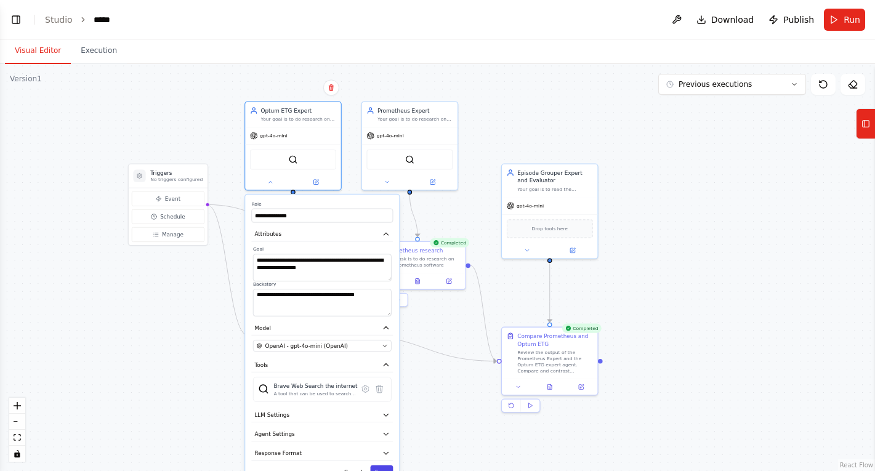
click at [383, 466] on button "Save" at bounding box center [381, 472] width 23 height 14
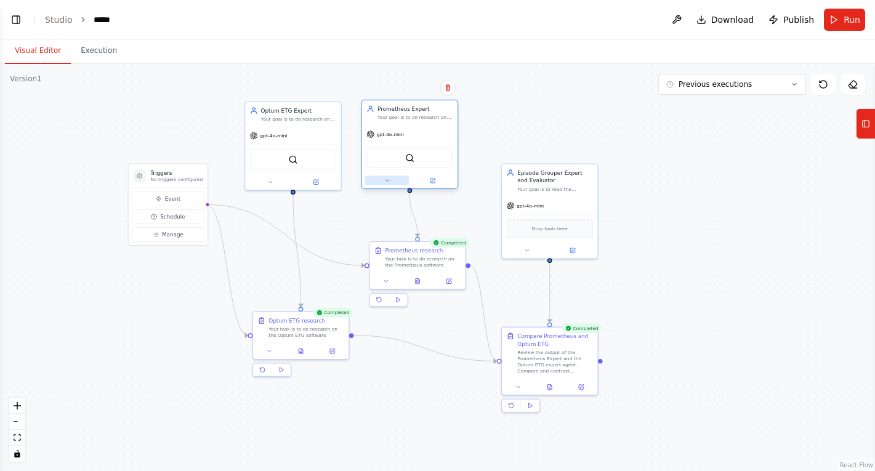
click at [389, 179] on icon at bounding box center [387, 180] width 6 height 6
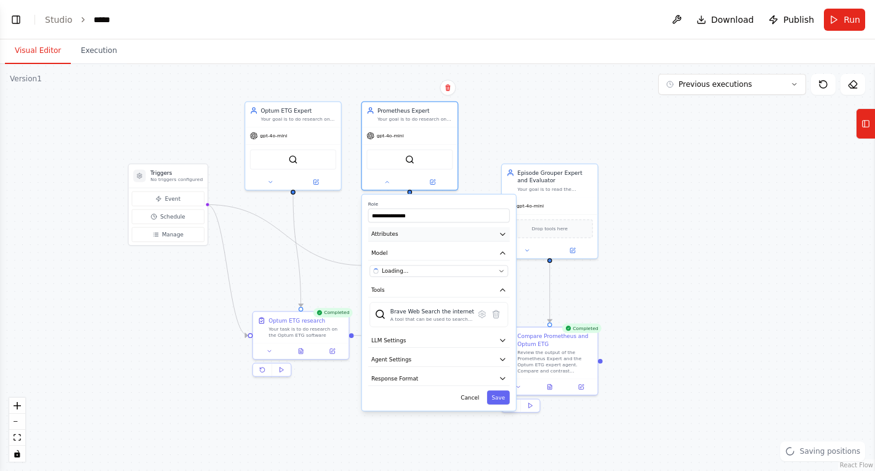
click at [434, 236] on button "Attributes" at bounding box center [439, 234] width 142 height 14
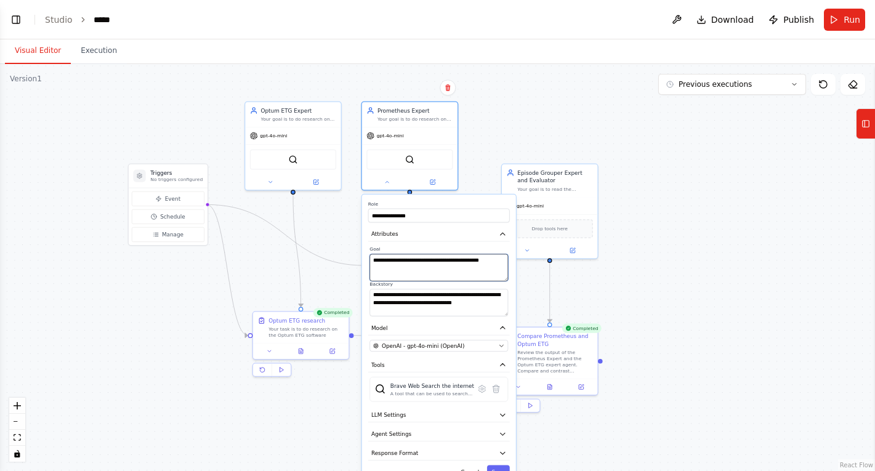
click at [421, 267] on textarea "**********" at bounding box center [438, 267] width 139 height 27
drag, startPoint x: 421, startPoint y: 267, endPoint x: 451, endPoint y: 259, distance: 31.8
click at [451, 259] on textarea "**********" at bounding box center [438, 267] width 139 height 27
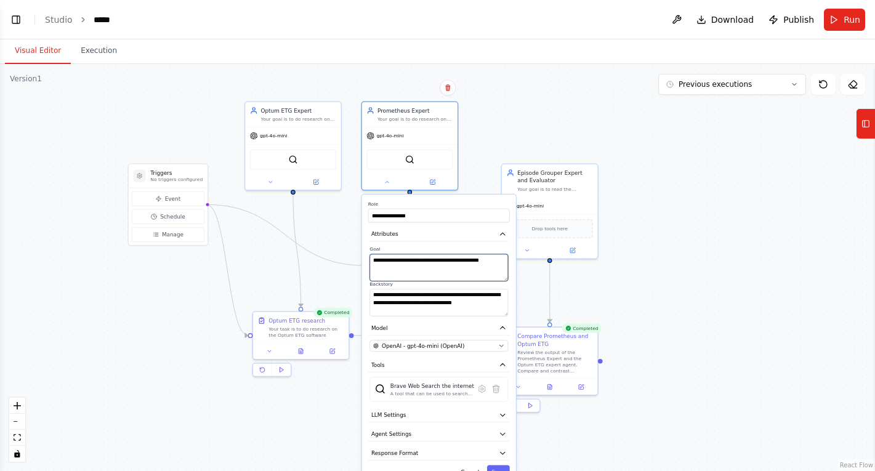
drag, startPoint x: 445, startPoint y: 266, endPoint x: 369, endPoint y: 266, distance: 75.7
click at [369, 266] on div "**********" at bounding box center [439, 281] width 142 height 70
type textarea "**********"
click at [502, 468] on button "Save" at bounding box center [498, 472] width 23 height 14
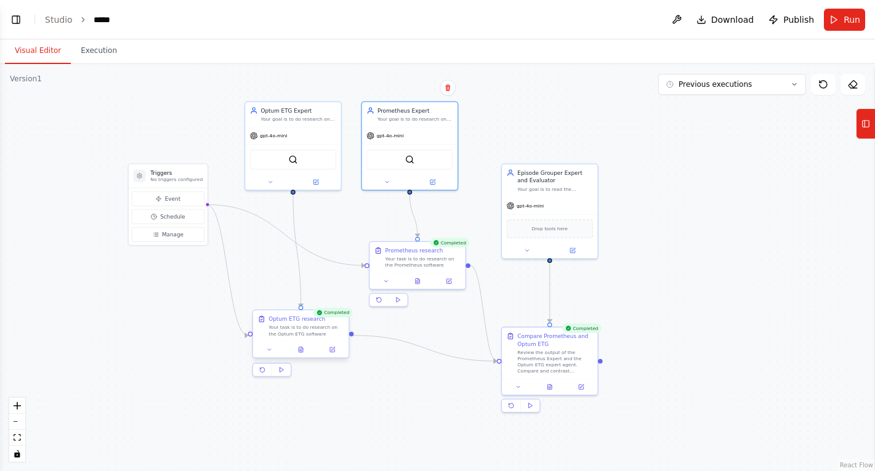
click at [276, 344] on div at bounding box center [300, 350] width 95 height 16
click at [272, 345] on button at bounding box center [269, 349] width 26 height 9
click at [330, 424] on textarea "**********" at bounding box center [330, 422] width 142 height 27
click at [339, 419] on textarea "**********" at bounding box center [330, 422] width 142 height 27
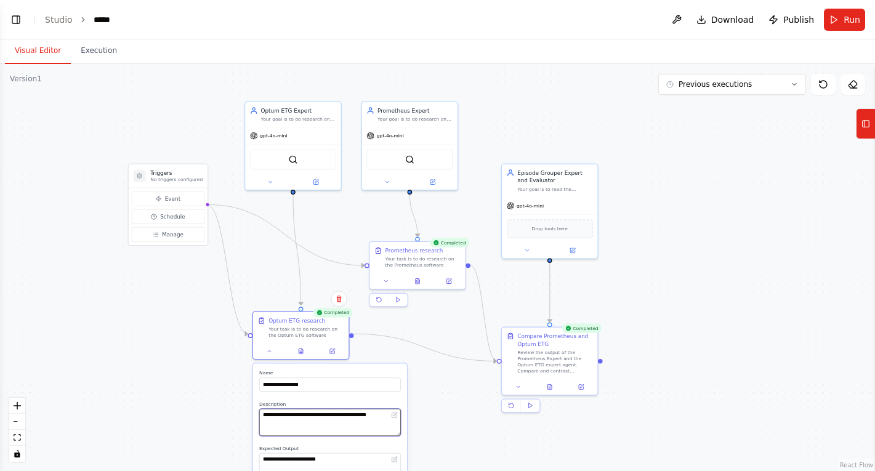
click at [342, 411] on textarea "**********" at bounding box center [330, 422] width 142 height 27
drag, startPoint x: 347, startPoint y: 424, endPoint x: 259, endPoint y: 424, distance: 88.7
type textarea "**********"
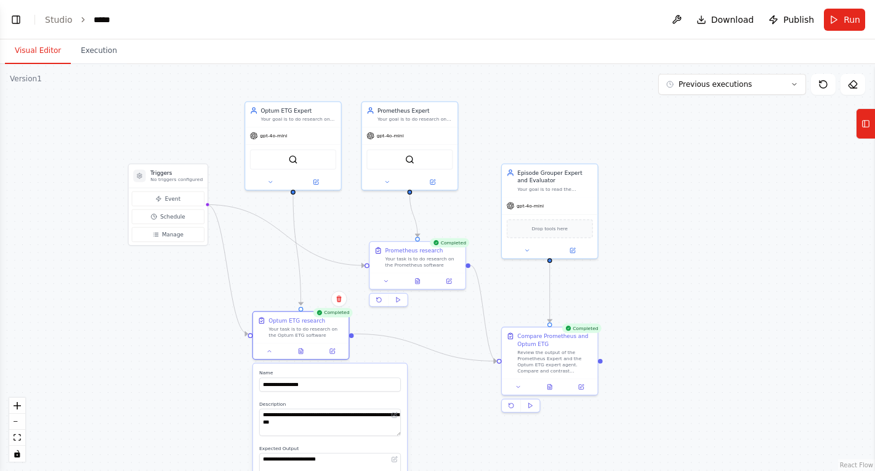
click at [283, 419] on textarea "**********" at bounding box center [330, 422] width 142 height 27
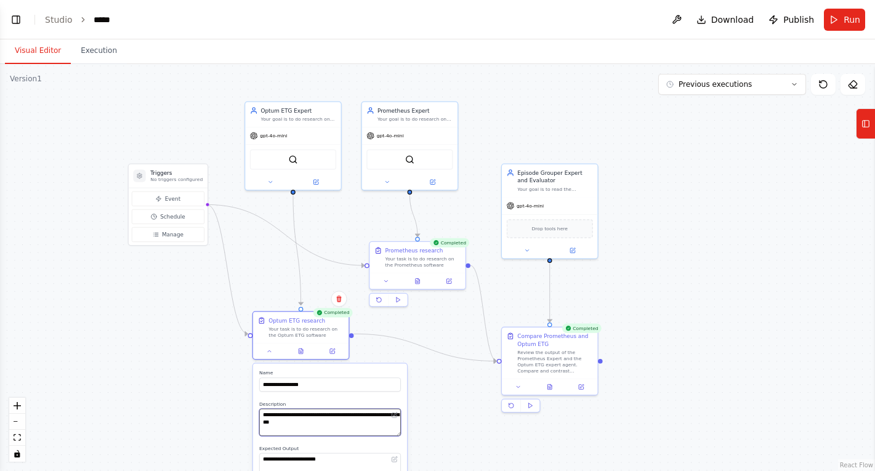
click at [283, 419] on textarea "**********" at bounding box center [330, 422] width 142 height 27
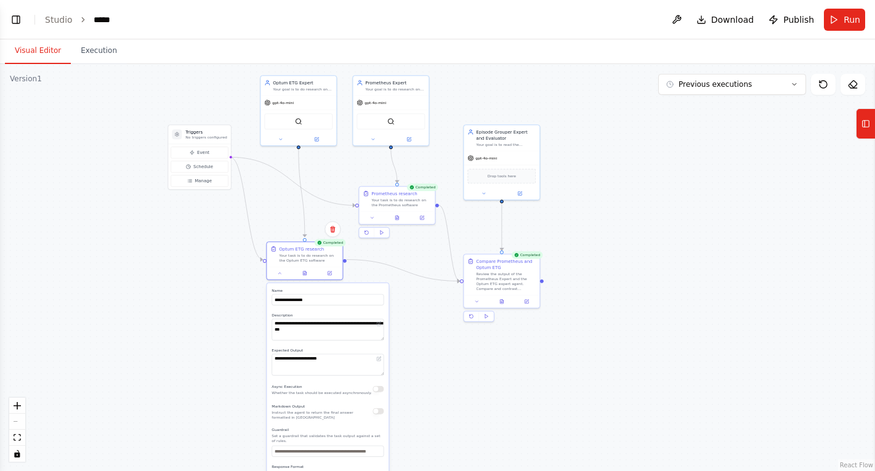
drag, startPoint x: 421, startPoint y: 413, endPoint x: 440, endPoint y: 309, distance: 106.4
click at [440, 309] on div ".deletable-edge-delete-btn { width: 20px; height: 20px; border: 0px solid #ffff…" at bounding box center [437, 267] width 875 height 407
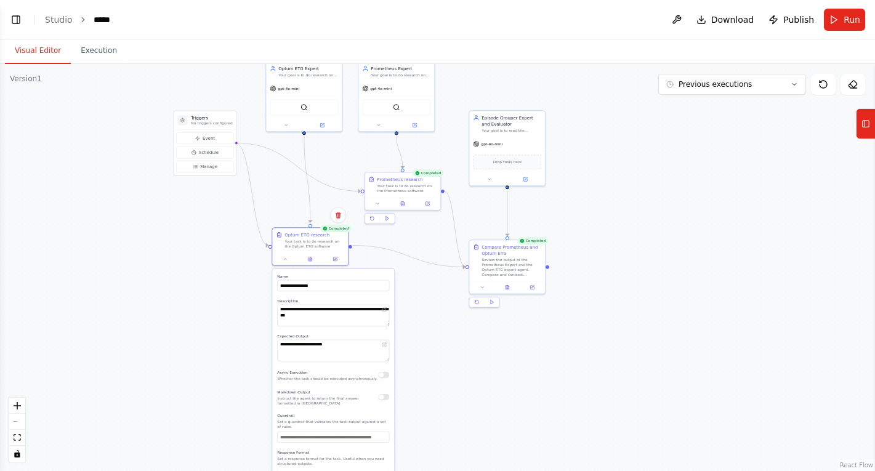
drag, startPoint x: 438, startPoint y: 351, endPoint x: 435, endPoint y: 273, distance: 77.6
click at [435, 273] on div ".deletable-edge-delete-btn { width: 20px; height: 20px; border: 0px solid #ffff…" at bounding box center [437, 267] width 875 height 407
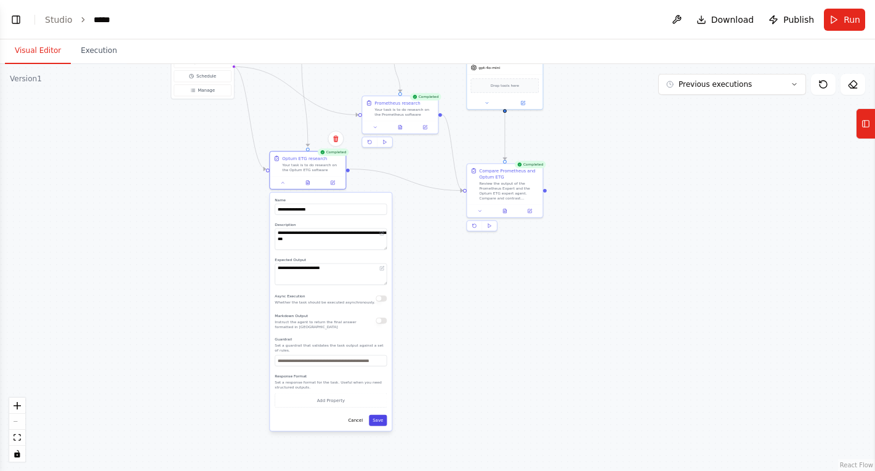
click at [376, 416] on button "Save" at bounding box center [378, 420] width 18 height 11
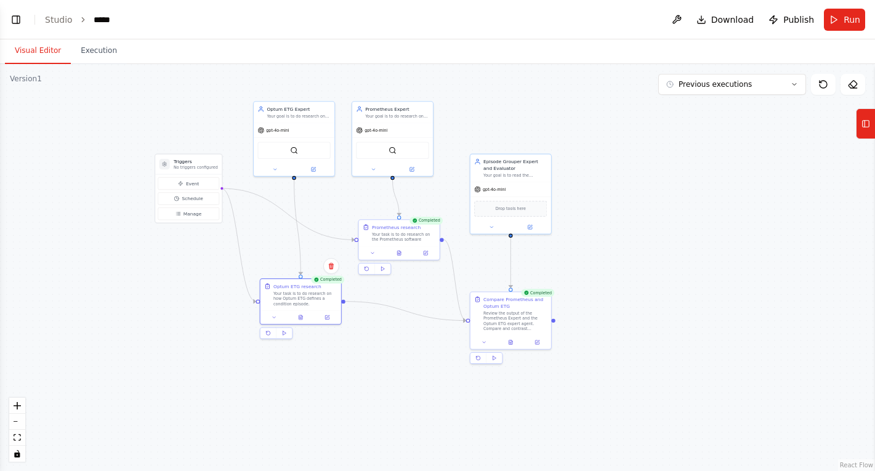
drag, startPoint x: 426, startPoint y: 195, endPoint x: 429, endPoint y: 358, distance: 163.8
click at [429, 358] on div ".deletable-edge-delete-btn { width: 20px; height: 20px; border: 0px solid #ffff…" at bounding box center [437, 267] width 875 height 407
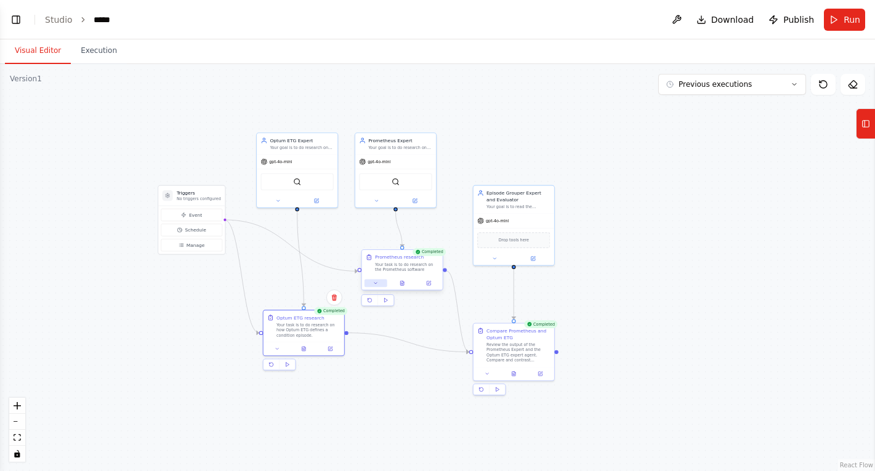
click at [378, 280] on button at bounding box center [376, 284] width 23 height 8
click at [409, 337] on textarea "**********" at bounding box center [426, 344] width 119 height 23
paste textarea "**********"
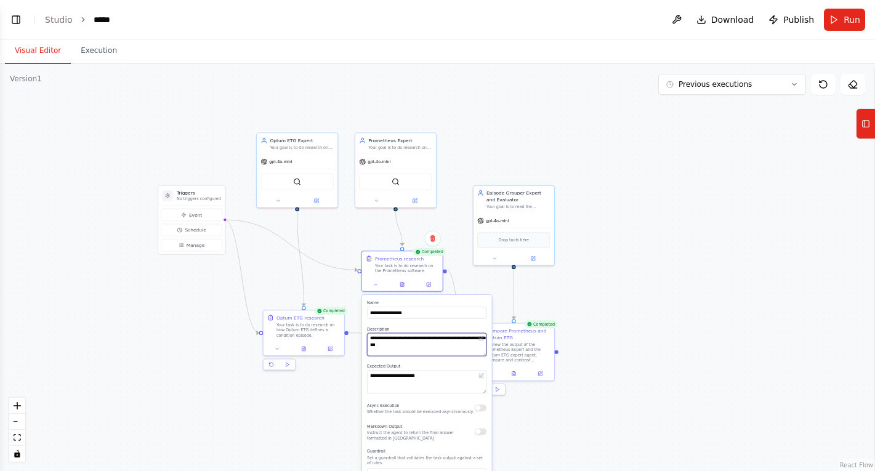
drag, startPoint x: 446, startPoint y: 337, endPoint x: 474, endPoint y: 339, distance: 27.8
click at [474, 339] on textarea "**********" at bounding box center [426, 344] width 119 height 23
type textarea "**********"
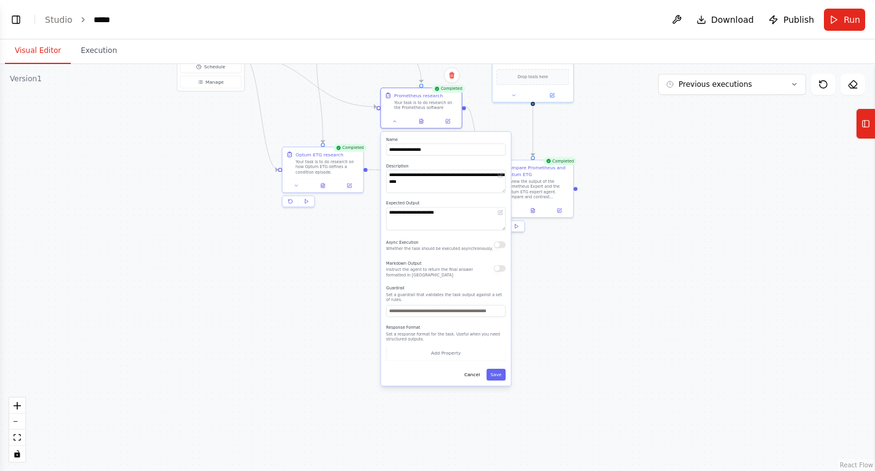
drag, startPoint x: 604, startPoint y: 396, endPoint x: 623, endPoint y: 233, distance: 164.3
click at [623, 233] on div ".deletable-edge-delete-btn { width: 20px; height: 20px; border: 0px solid #ffff…" at bounding box center [437, 267] width 875 height 407
click at [496, 374] on button "Save" at bounding box center [495, 375] width 19 height 12
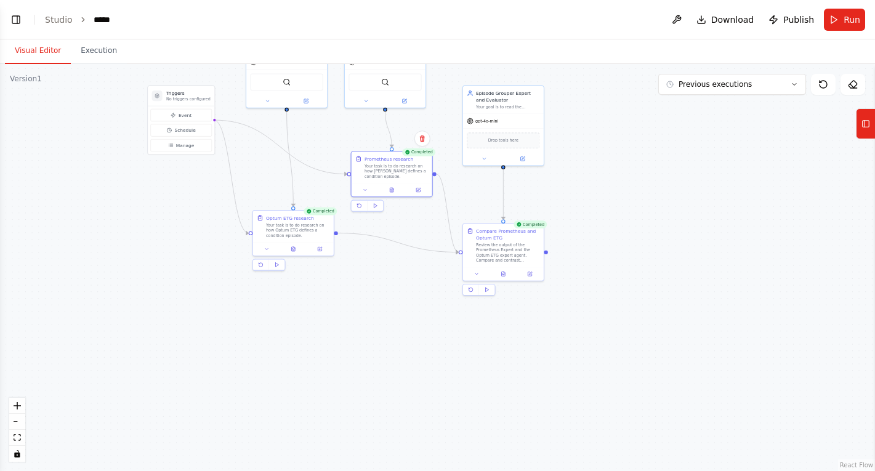
drag, startPoint x: 610, startPoint y: 284, endPoint x: 567, endPoint y: 368, distance: 94.2
click at [567, 368] on div ".deletable-edge-delete-btn { width: 20px; height: 20px; border: 0px solid #ffff…" at bounding box center [437, 267] width 875 height 407
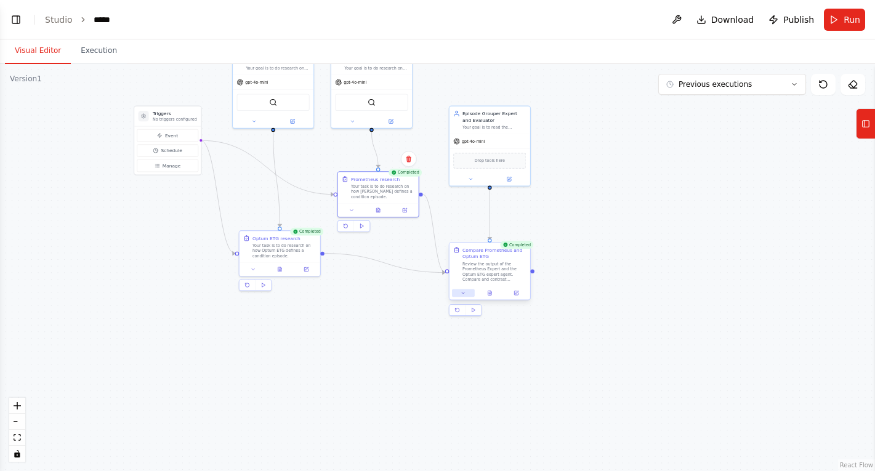
click at [463, 294] on icon at bounding box center [463, 292] width 2 height 1
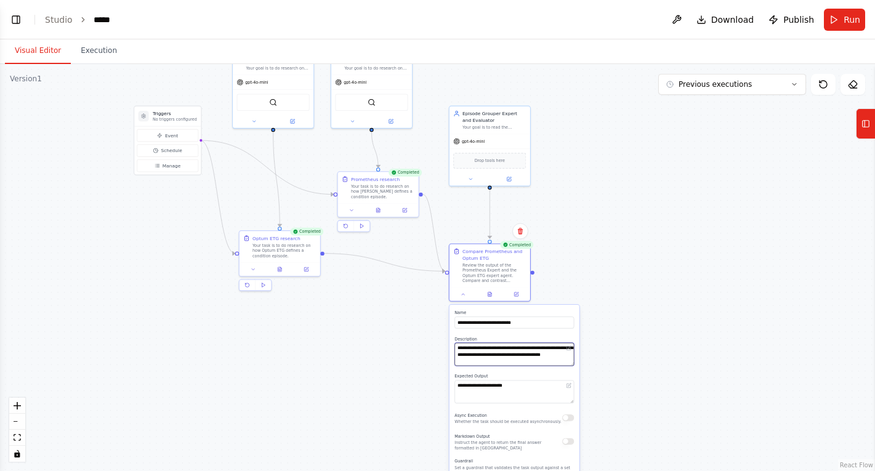
click at [526, 360] on textarea "**********" at bounding box center [513, 354] width 119 height 23
click at [457, 361] on textarea "**********" at bounding box center [513, 354] width 119 height 23
click at [485, 358] on textarea "**********" at bounding box center [513, 354] width 119 height 23
click at [538, 363] on textarea "**********" at bounding box center [513, 354] width 119 height 23
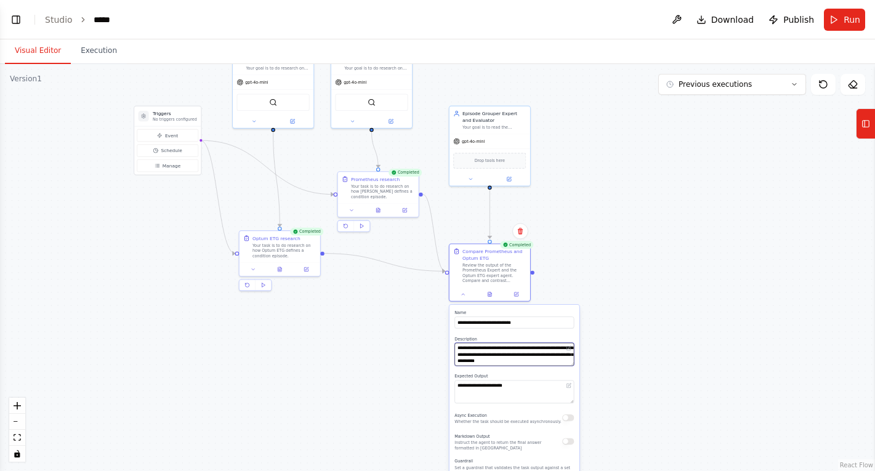
scroll to position [9, 0]
type textarea "**********"
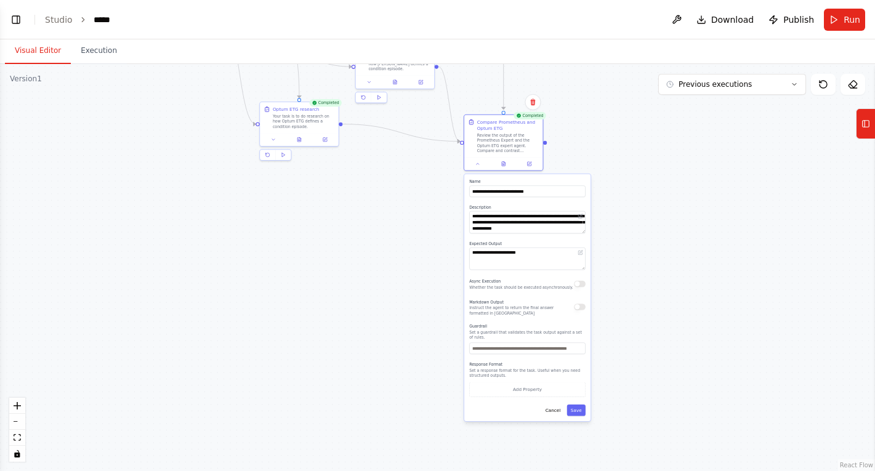
drag, startPoint x: 632, startPoint y: 365, endPoint x: 642, endPoint y: 232, distance: 132.8
click at [642, 232] on div ".deletable-edge-delete-btn { width: 20px; height: 20px; border: 0px solid #ffff…" at bounding box center [437, 267] width 875 height 407
click at [575, 405] on button "Save" at bounding box center [576, 411] width 18 height 12
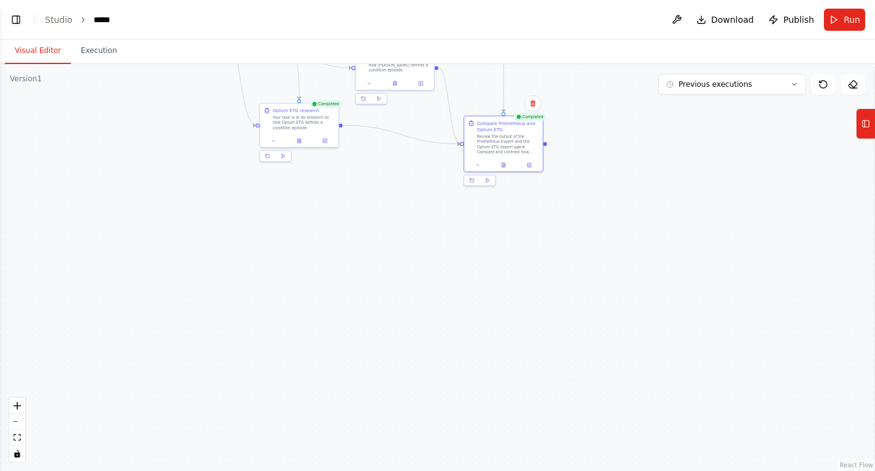
drag, startPoint x: 637, startPoint y: 240, endPoint x: 626, endPoint y: 398, distance: 159.3
click at [626, 398] on div ".deletable-edge-delete-btn { width: 20px; height: 20px; border: 0px solid #ffff…" at bounding box center [437, 267] width 875 height 407
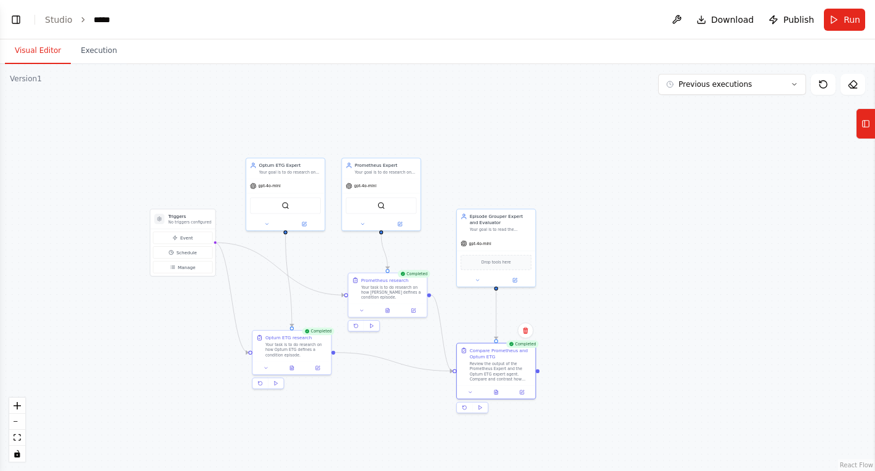
drag, startPoint x: 637, startPoint y: 288, endPoint x: 669, endPoint y: 310, distance: 38.9
click at [641, 358] on div ".deletable-edge-delete-btn { width: 20px; height: 20px; border: 0px solid #ffff…" at bounding box center [437, 267] width 875 height 407
click at [853, 18] on span "Run" at bounding box center [852, 20] width 17 height 12
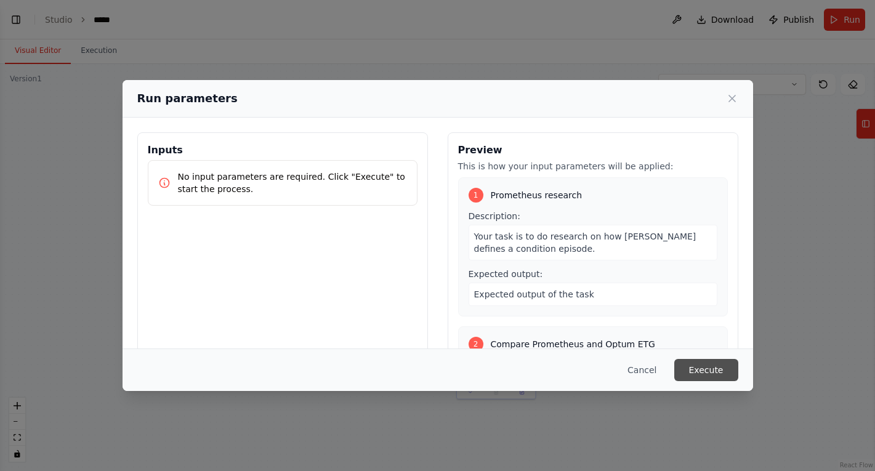
click at [701, 371] on button "Execute" at bounding box center [706, 370] width 64 height 22
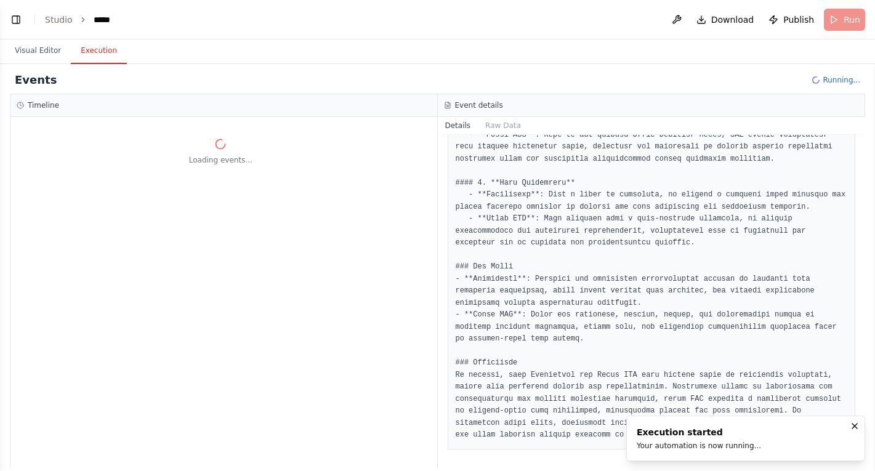
scroll to position [0, 0]
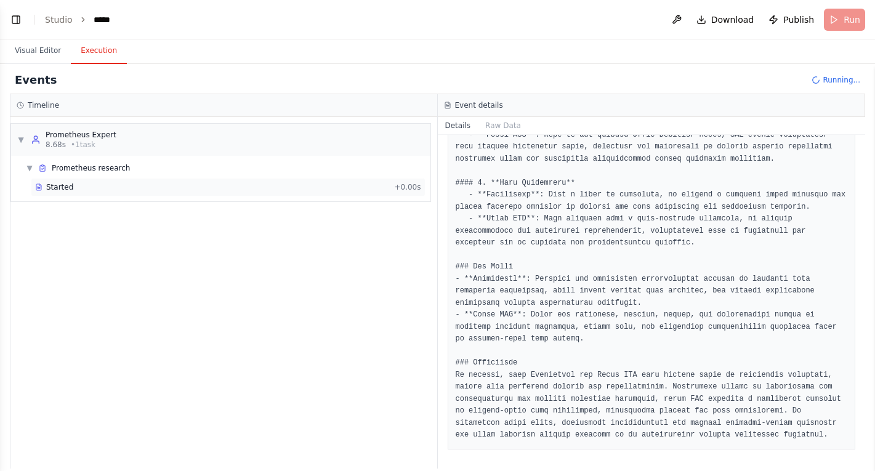
click at [192, 186] on div "Started" at bounding box center [212, 187] width 354 height 10
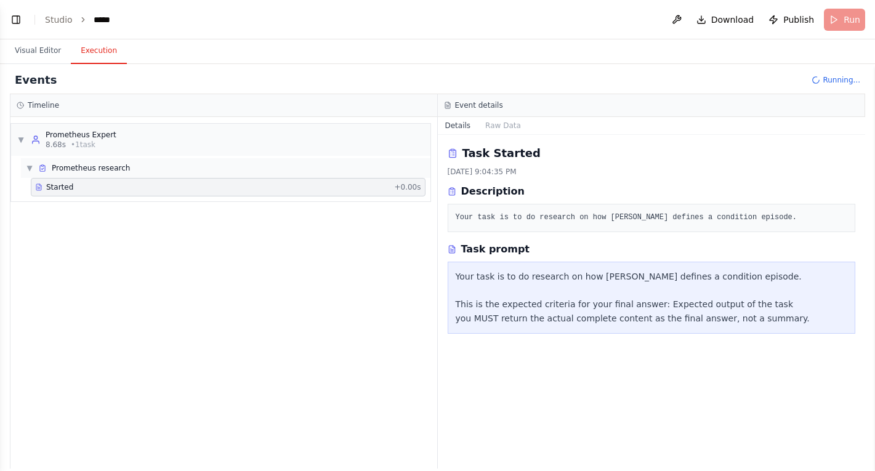
click at [34, 161] on div "▼ Prometheus research" at bounding box center [225, 168] width 409 height 20
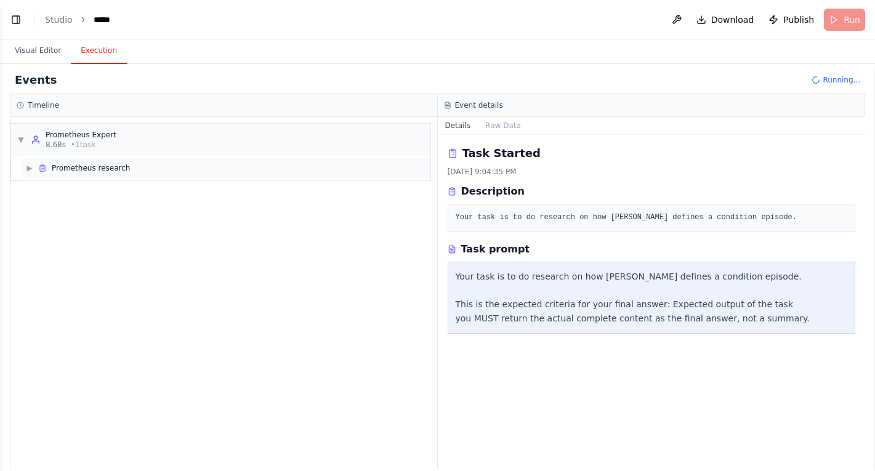
click at [34, 166] on div "▶ Prometheus research" at bounding box center [78, 168] width 104 height 10
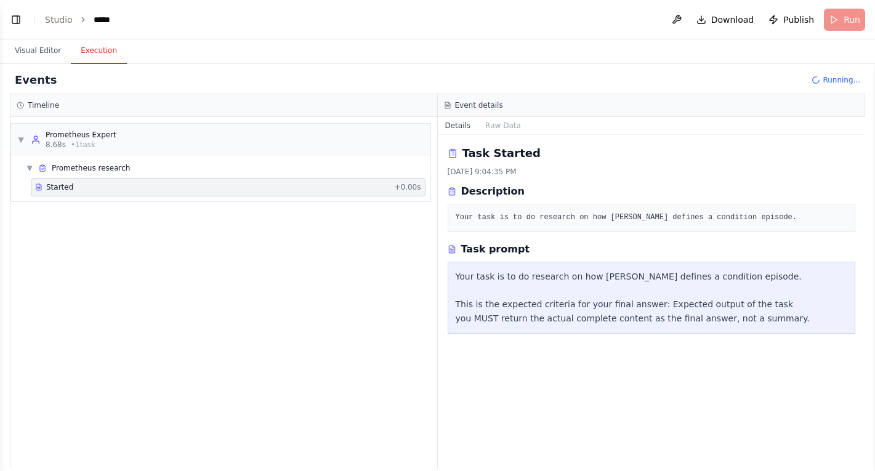
click at [88, 245] on div "▼ Prometheus Expert 8.68s • 1 task ▼ Prometheus research Started + 0.00s" at bounding box center [223, 293] width 427 height 352
click at [86, 214] on div "LLM call + 24.60s" at bounding box center [228, 208] width 395 height 18
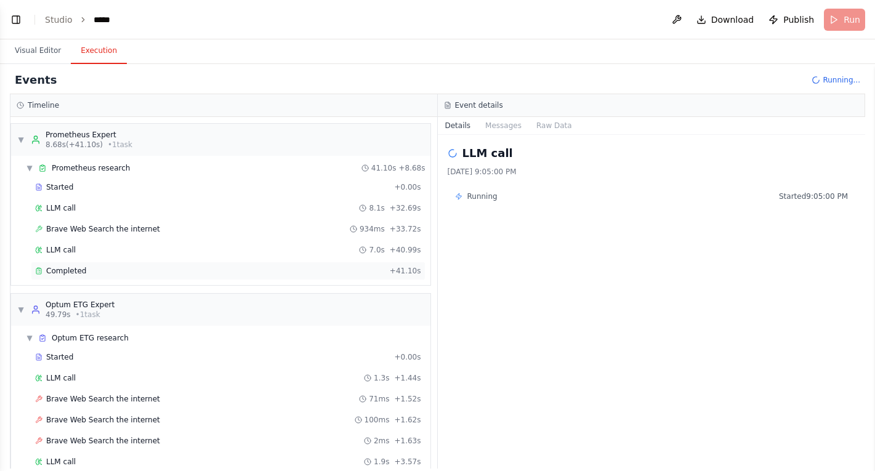
click at [88, 280] on div "Completed + 41.10s" at bounding box center [228, 271] width 395 height 18
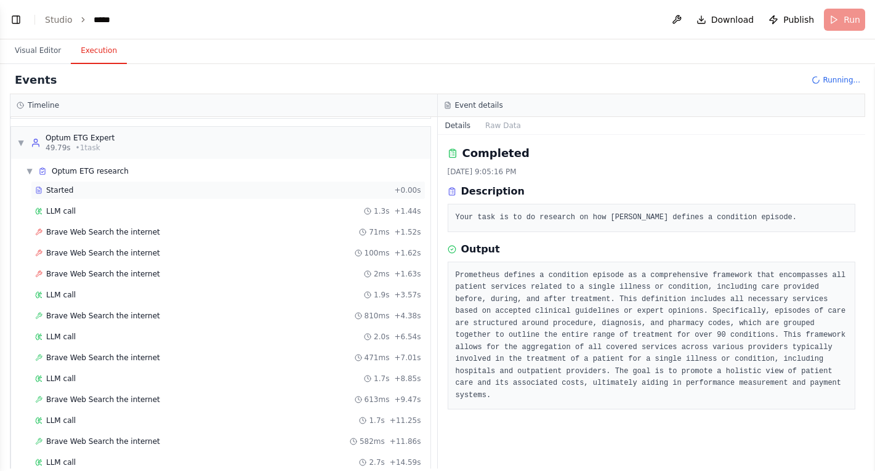
scroll to position [167, 0]
click at [308, 225] on div "Brave Web Search the internet 71ms + 1.52s" at bounding box center [228, 231] width 395 height 18
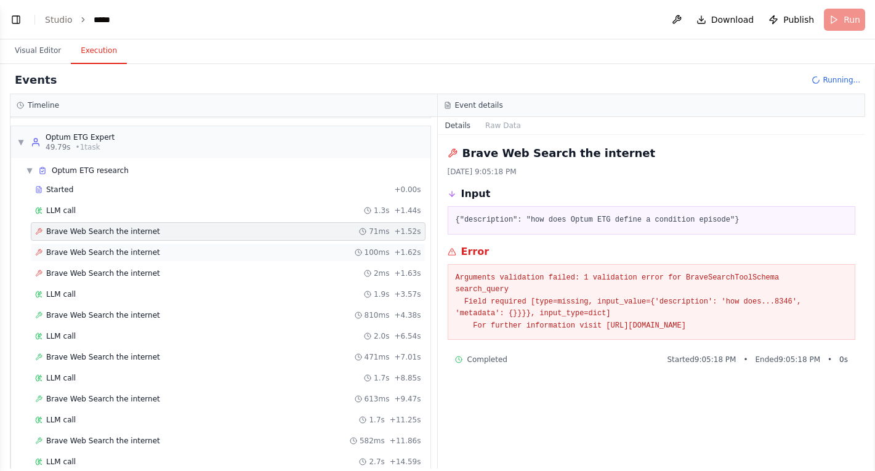
click at [312, 244] on div "Brave Web Search the internet 100ms + 1.62s" at bounding box center [228, 252] width 395 height 18
click at [314, 264] on div "Started + 0.00s LLM call 1.3s + 1.44s Brave Web Search the internet 71ms + 1.52…" at bounding box center [225, 358] width 409 height 356
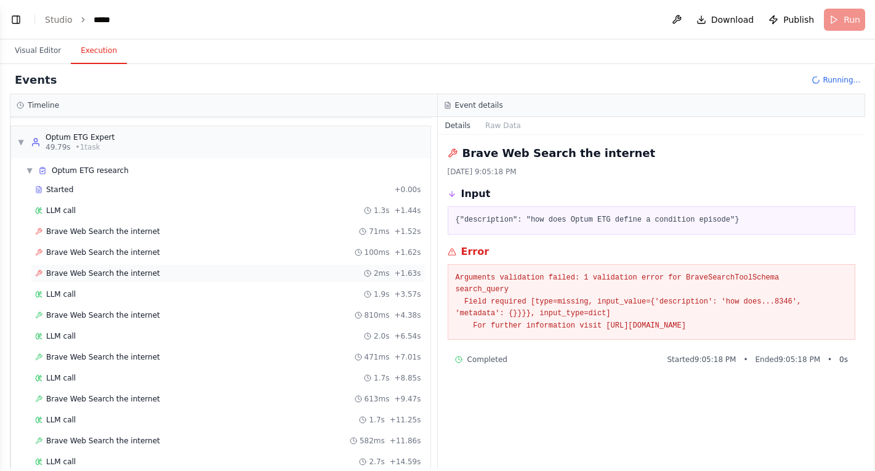
click at [313, 272] on div "Brave Web Search the internet 2ms + 1.63s" at bounding box center [228, 273] width 386 height 10
click at [316, 313] on div "Brave Web Search the internet 810ms + 4.38s" at bounding box center [228, 315] width 386 height 10
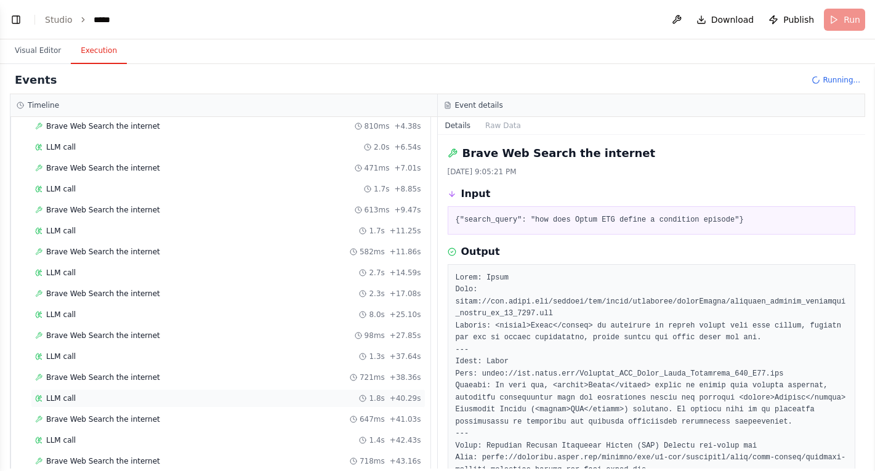
scroll to position [377, 0]
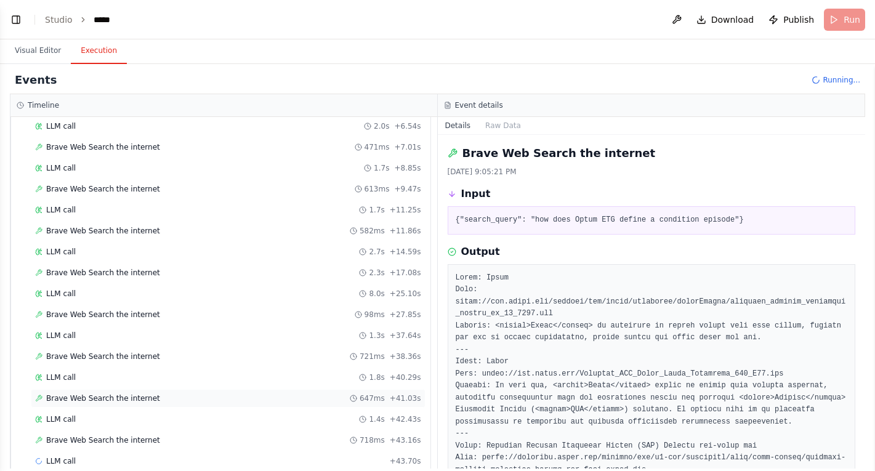
click at [274, 394] on div "Brave Web Search the internet 647ms + 41.03s" at bounding box center [228, 398] width 386 height 10
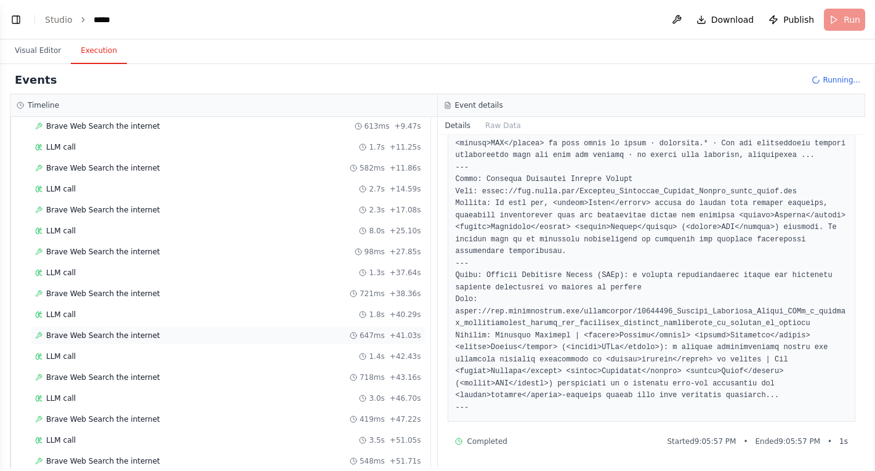
scroll to position [610, 0]
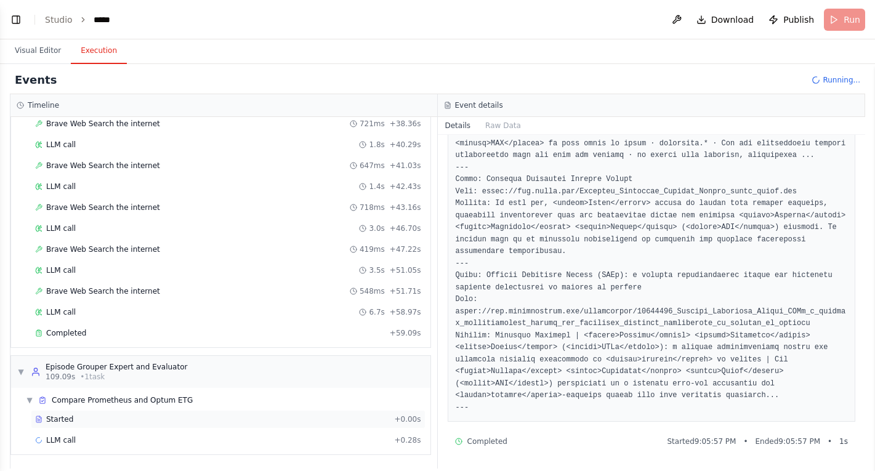
click at [281, 420] on div "Started" at bounding box center [212, 419] width 354 height 10
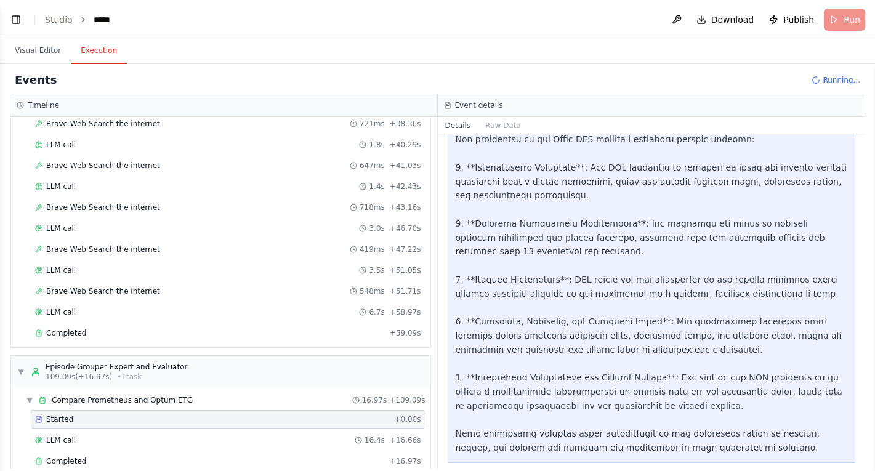
scroll to position [631, 0]
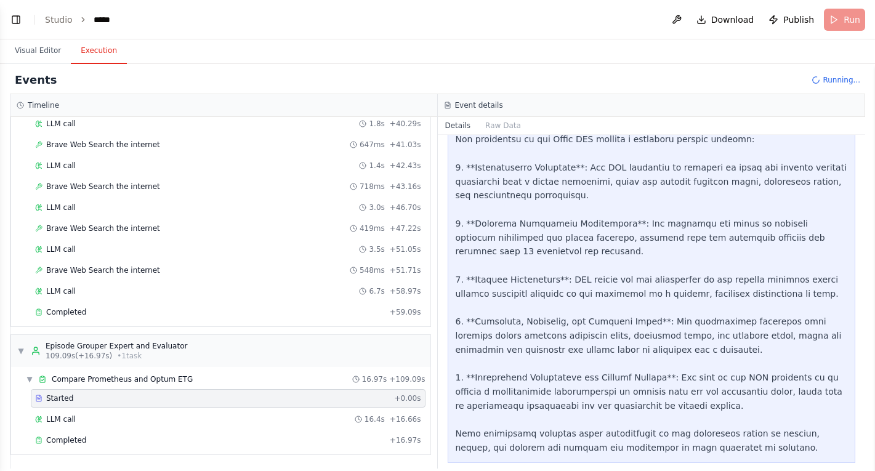
click at [293, 430] on div "Started + 0.00s LLM call 16.4s + 16.66s Completed + 16.97s" at bounding box center [225, 420] width 409 height 63
click at [296, 424] on div "LLM call 16.4s + 16.66s" at bounding box center [228, 419] width 386 height 10
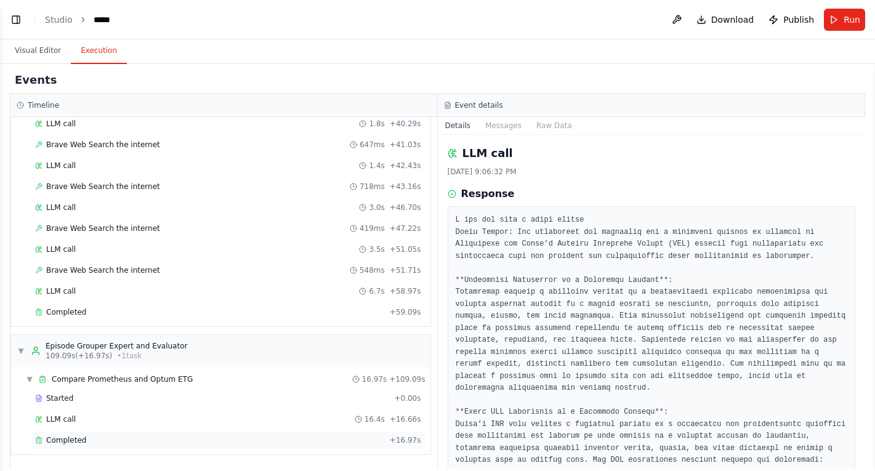
click at [305, 435] on div "Completed" at bounding box center [210, 440] width 350 height 10
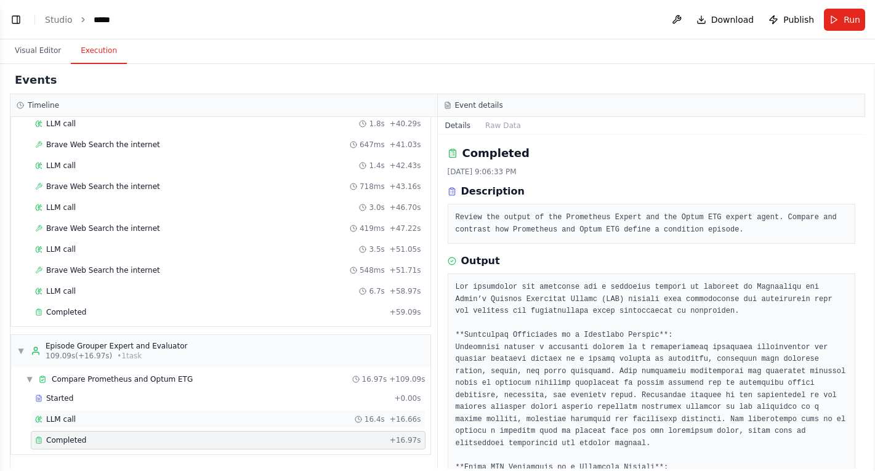
click at [355, 423] on div "LLM call 16.4s + 16.66s" at bounding box center [228, 419] width 386 height 10
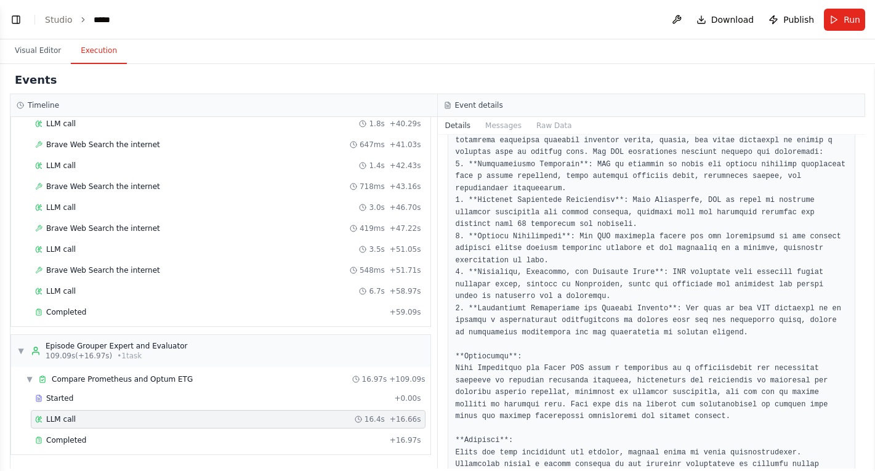
scroll to position [432, 0]
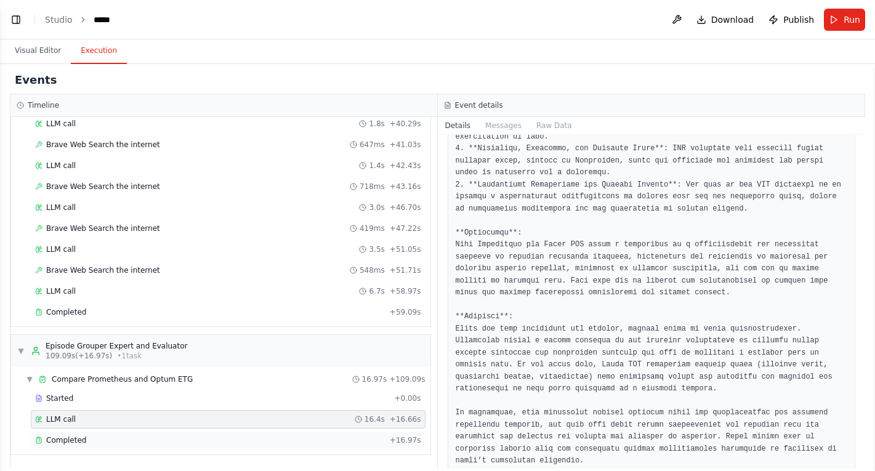
click at [355, 442] on div "Completed" at bounding box center [210, 440] width 350 height 10
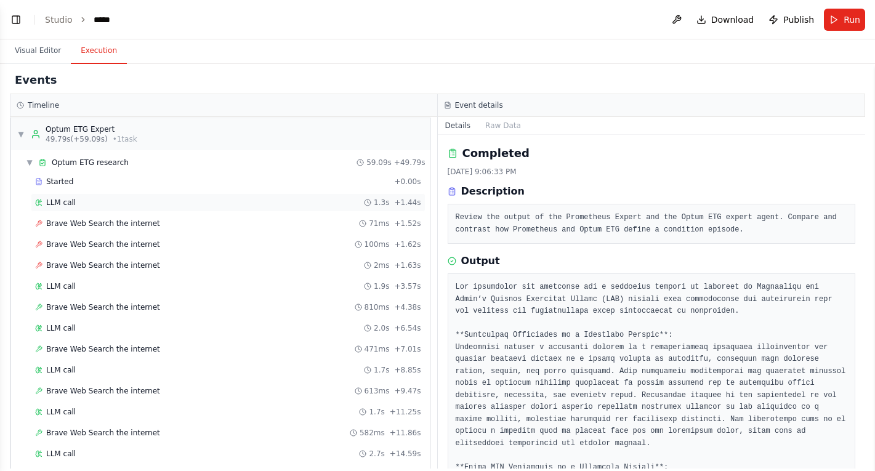
scroll to position [0, 0]
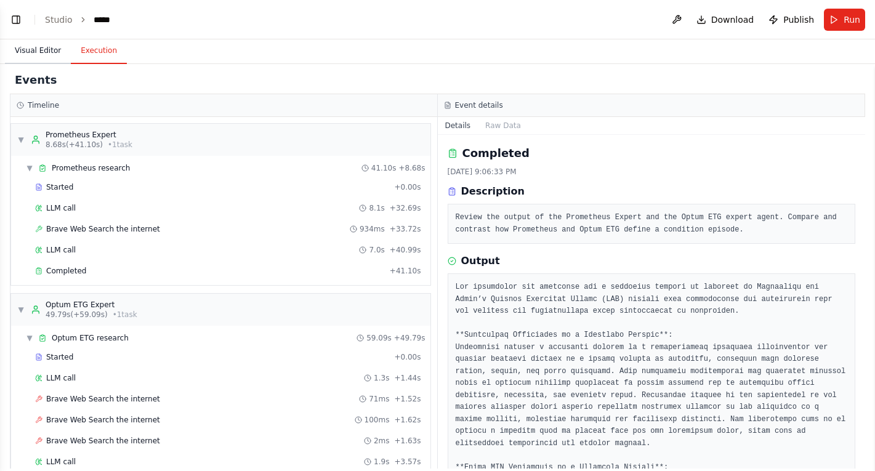
click at [46, 53] on button "Visual Editor" at bounding box center [38, 51] width 66 height 26
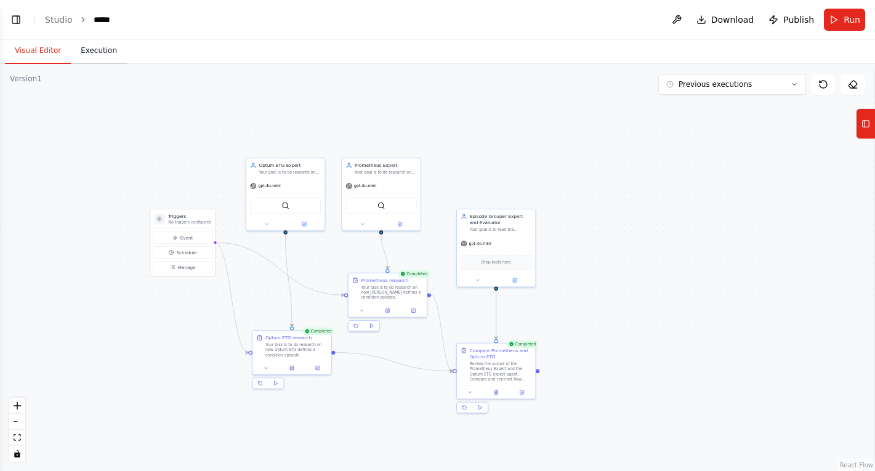
click at [104, 51] on button "Execution" at bounding box center [99, 51] width 56 height 26
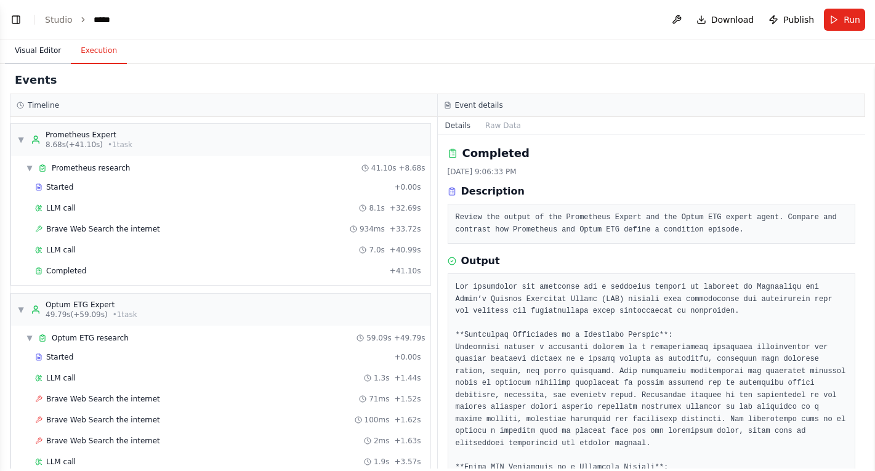
click at [60, 49] on button "Visual Editor" at bounding box center [38, 51] width 66 height 26
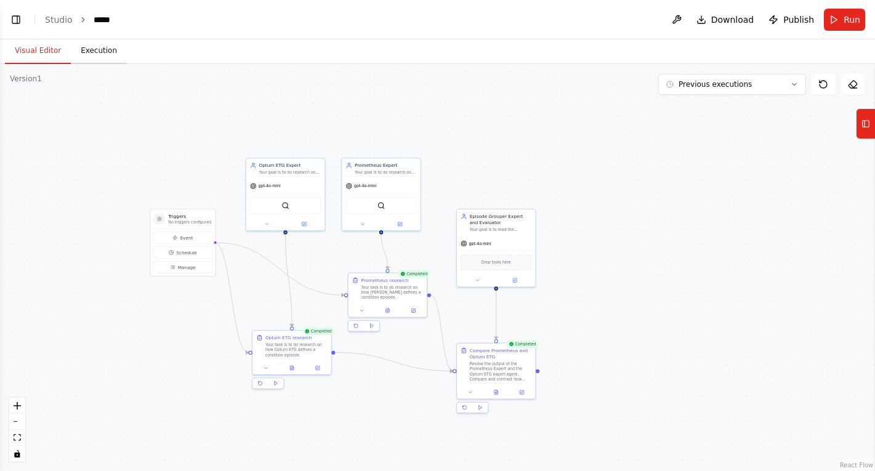
click at [97, 53] on button "Execution" at bounding box center [99, 51] width 56 height 26
